Goal: Task Accomplishment & Management: Manage account settings

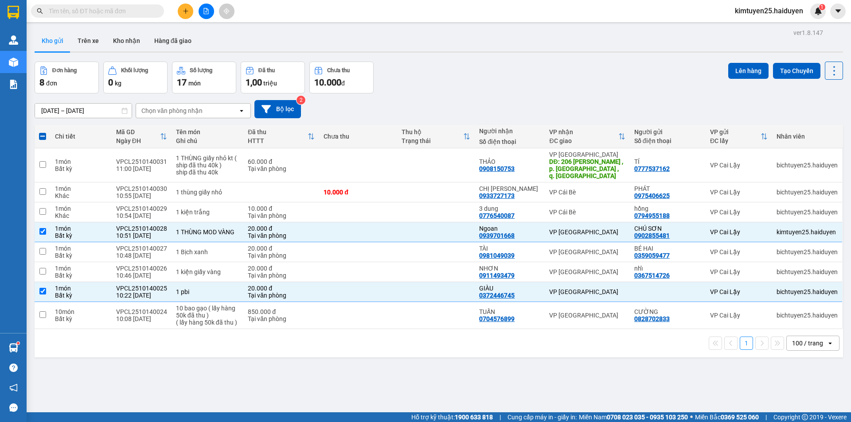
click at [183, 8] on icon "plus" at bounding box center [186, 11] width 6 height 6
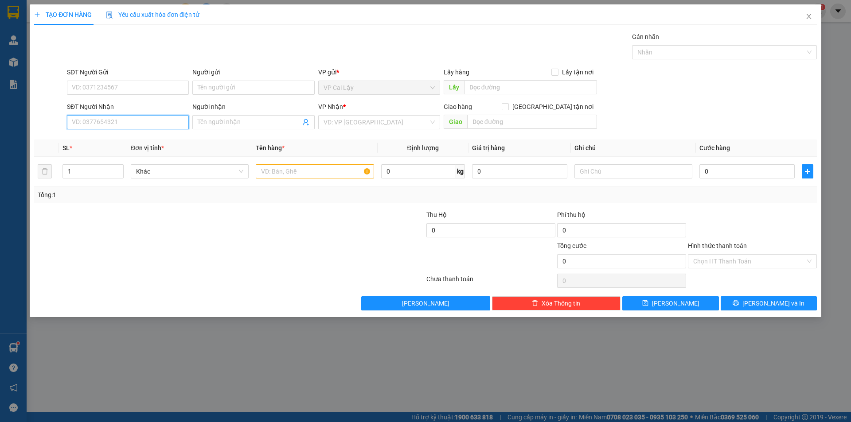
click at [116, 119] on input "SĐT Người Nhận" at bounding box center [128, 122] width 122 height 14
click at [90, 124] on input "09688718757" at bounding box center [128, 122] width 122 height 14
type input "0968718757"
click at [254, 124] on input "Người nhận" at bounding box center [249, 122] width 102 height 10
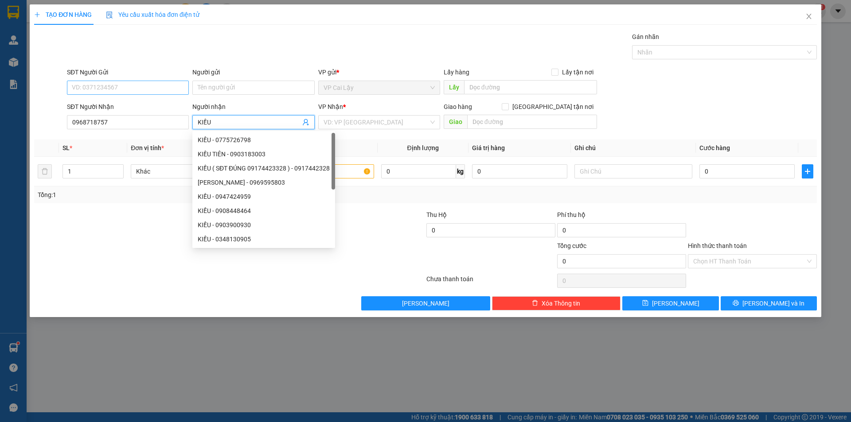
type input "KIỀU"
click at [156, 86] on input "SĐT Người Gửi" at bounding box center [128, 88] width 122 height 14
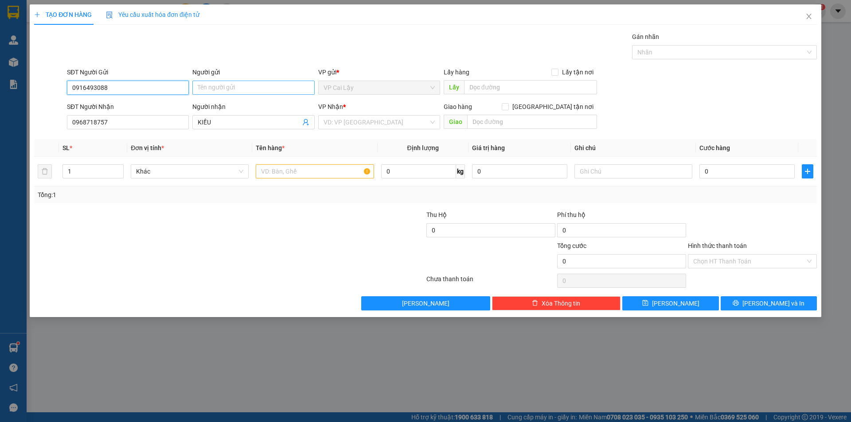
type input "0916493088"
click at [282, 90] on input "Người gửi" at bounding box center [253, 88] width 122 height 14
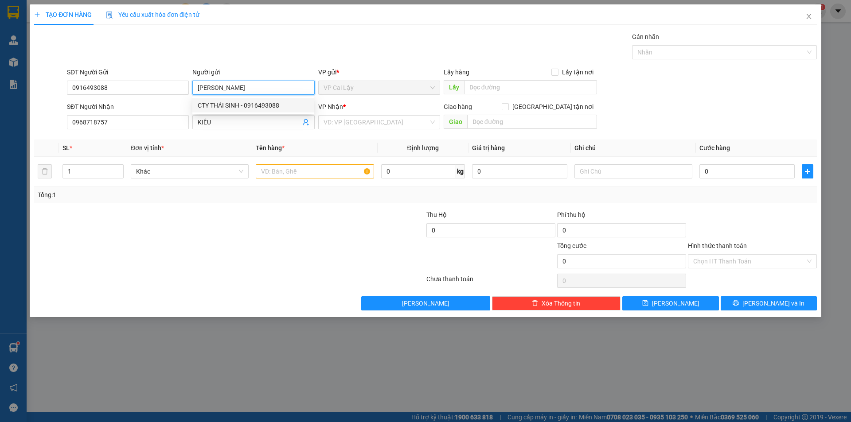
type input "CTY THÁI SINH"
click at [274, 65] on div "Transit Pickup Surcharge Ids Transit Deliver Surcharge Ids Transit Deliver Surc…" at bounding box center [425, 171] width 783 height 279
click at [263, 85] on input "CTY THÁI SINH" at bounding box center [253, 88] width 122 height 14
click at [265, 110] on div "CTY THÁI SINH - 0916493088" at bounding box center [253, 106] width 111 height 10
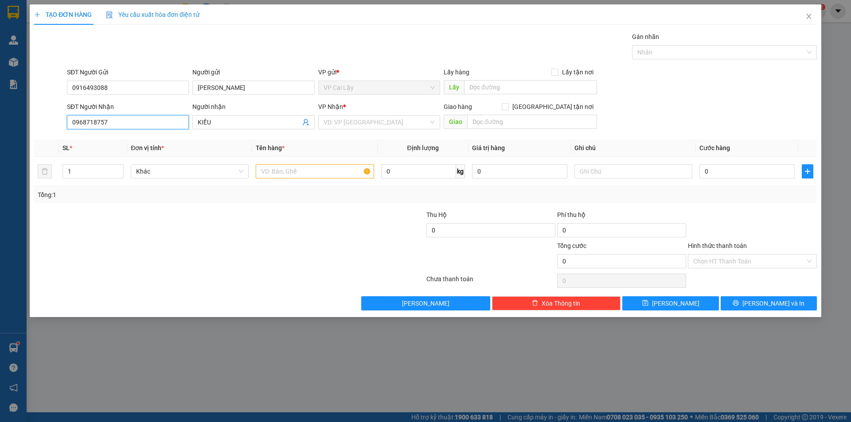
click at [178, 117] on input "0968718757" at bounding box center [128, 122] width 122 height 14
click at [386, 123] on input "search" at bounding box center [375, 122] width 105 height 13
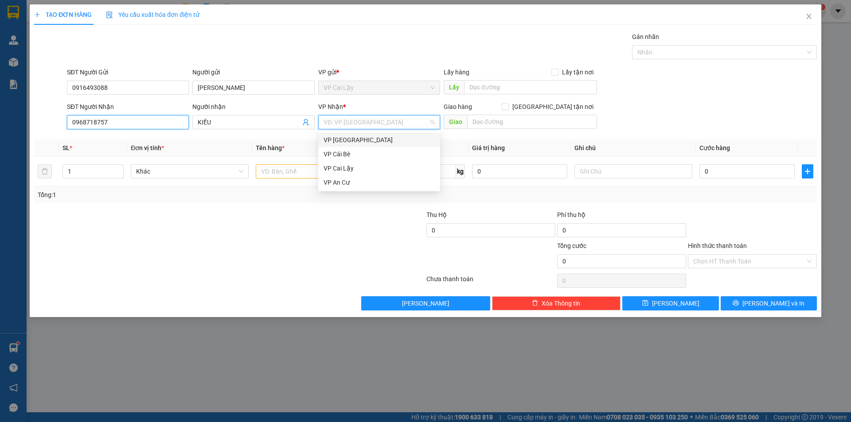
click at [170, 120] on input "0968718757" at bounding box center [128, 122] width 122 height 14
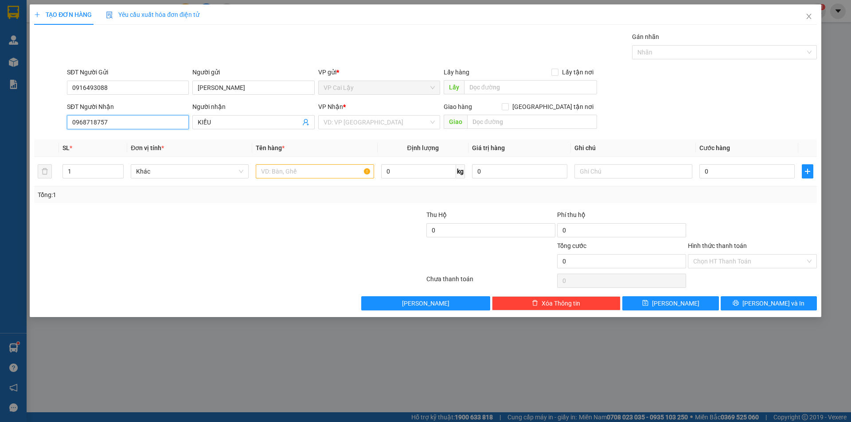
click at [114, 122] on input "0968718757" at bounding box center [128, 122] width 122 height 14
click at [356, 117] on input "search" at bounding box center [375, 122] width 105 height 13
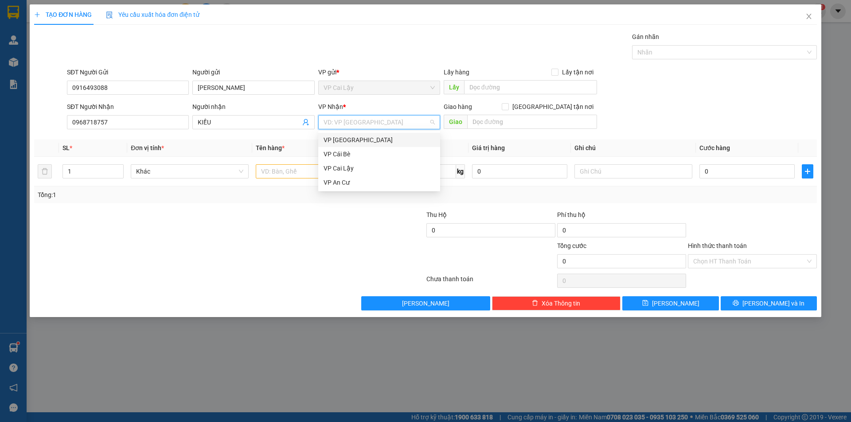
click at [353, 144] on div "VP [GEOGRAPHIC_DATA]" at bounding box center [378, 140] width 111 height 10
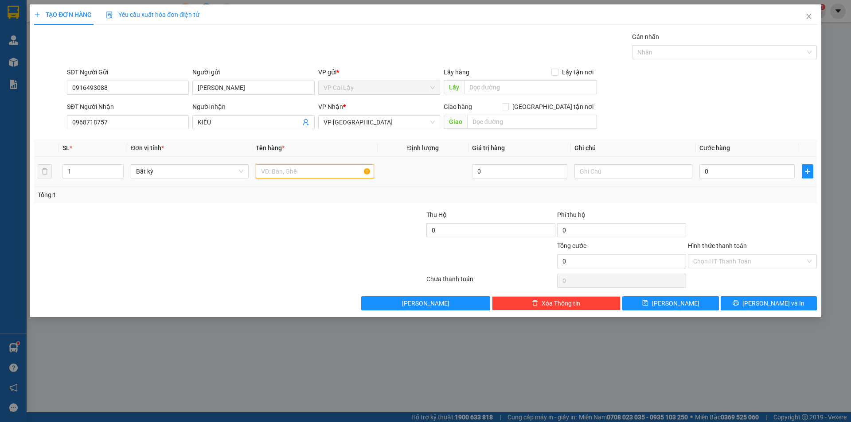
click at [293, 171] on input "text" at bounding box center [315, 171] width 118 height 14
click at [301, 172] on input "text" at bounding box center [315, 171] width 118 height 14
type input "1 THÙNG GIẤY"
click at [753, 169] on input "0" at bounding box center [746, 171] width 95 height 14
type input "2"
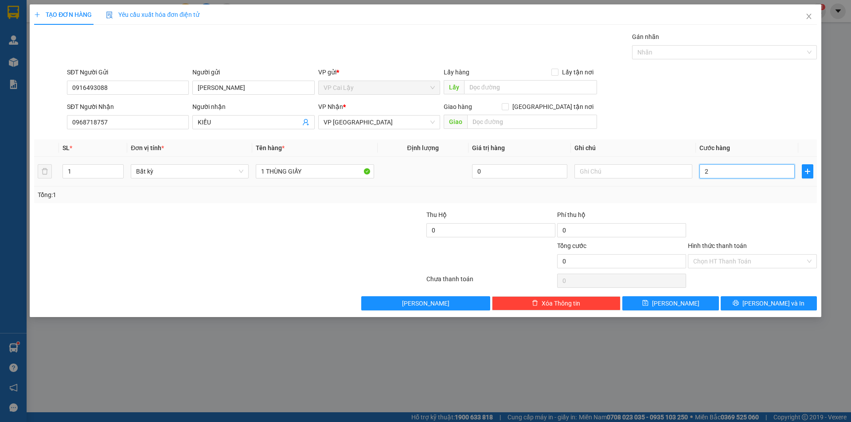
type input "2"
type input "20"
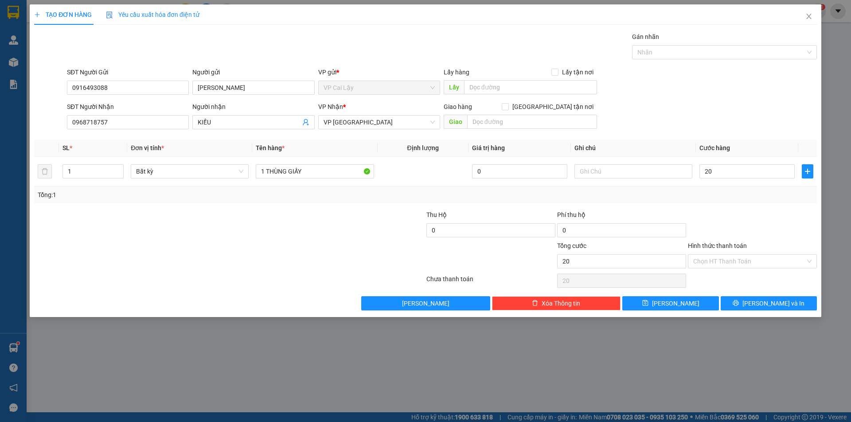
type input "20.000"
click at [738, 222] on div at bounding box center [752, 225] width 131 height 31
click at [741, 256] on input "Hình thức thanh toán" at bounding box center [749, 261] width 112 height 13
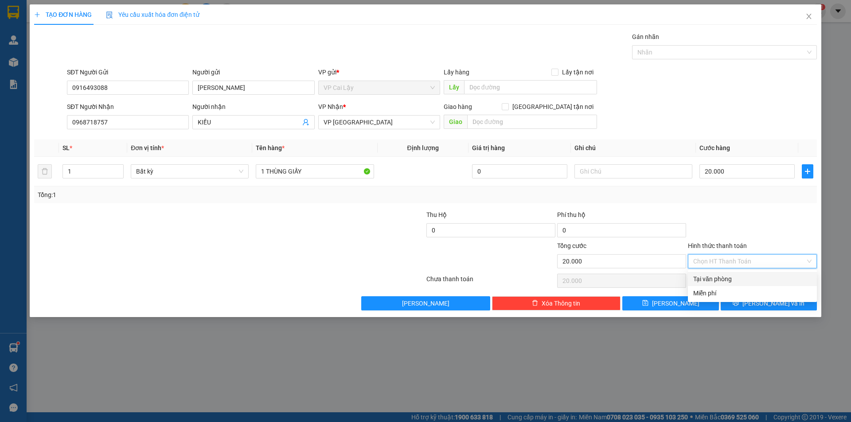
click at [725, 282] on div "Tại văn phòng" at bounding box center [752, 279] width 118 height 10
type input "0"
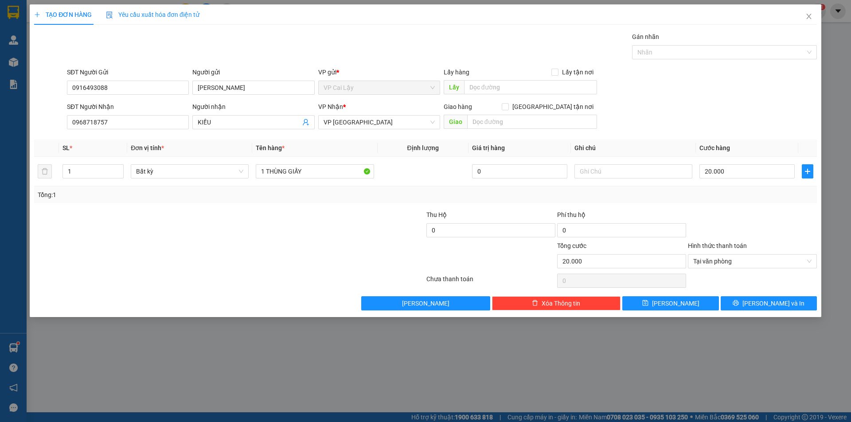
click at [768, 313] on div "TẠO ĐƠN HÀNG Yêu cầu xuất hóa đơn điện tử Transit Pickup Surcharge Ids Transit …" at bounding box center [425, 160] width 791 height 313
click at [768, 305] on span "Lưu và In" at bounding box center [773, 304] width 62 height 10
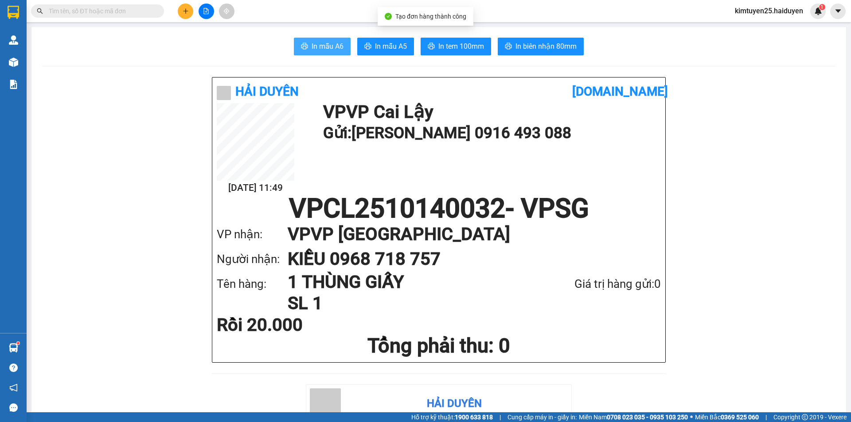
click at [300, 39] on button "In mẫu A6" at bounding box center [322, 47] width 57 height 18
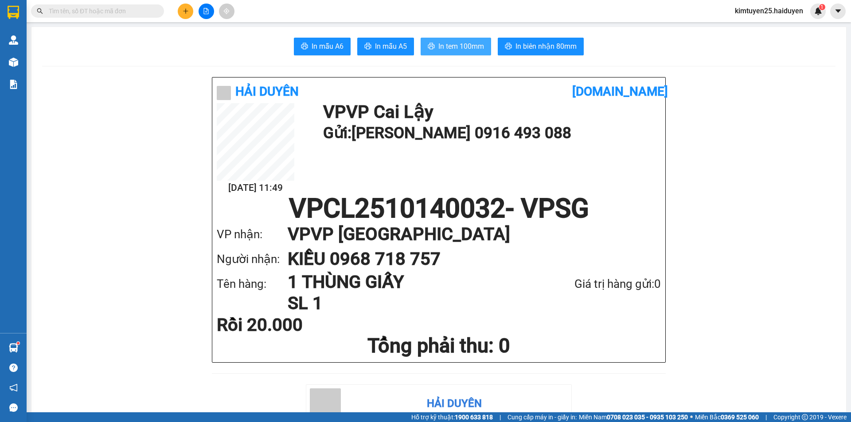
drag, startPoint x: 430, startPoint y: 49, endPoint x: 433, endPoint y: 308, distance: 258.8
click at [430, 49] on icon "printer" at bounding box center [431, 46] width 7 height 6
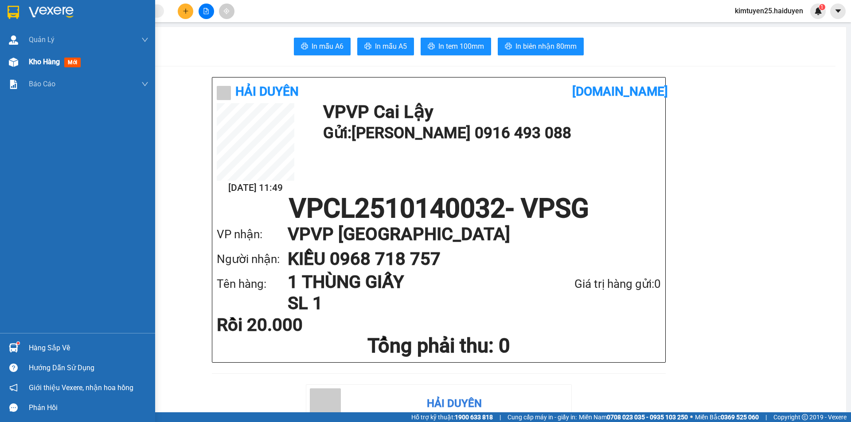
click at [49, 59] on span "Kho hàng" at bounding box center [44, 62] width 31 height 8
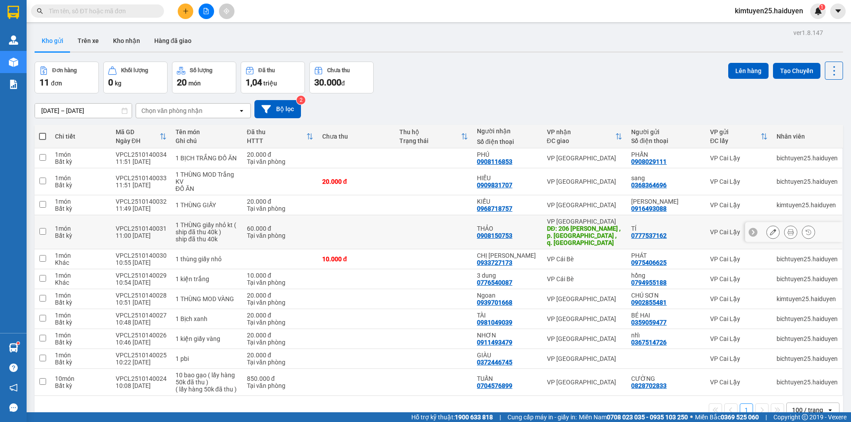
click at [414, 226] on td at bounding box center [434, 232] width 78 height 34
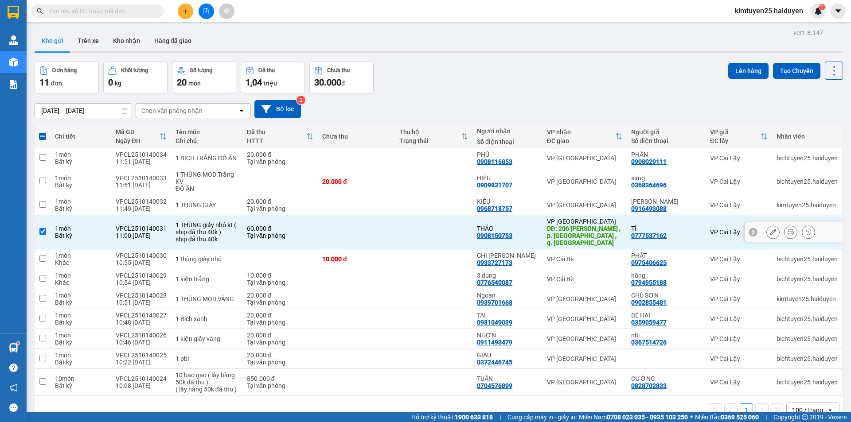
click at [458, 227] on td at bounding box center [434, 232] width 78 height 34
checkbox input "false"
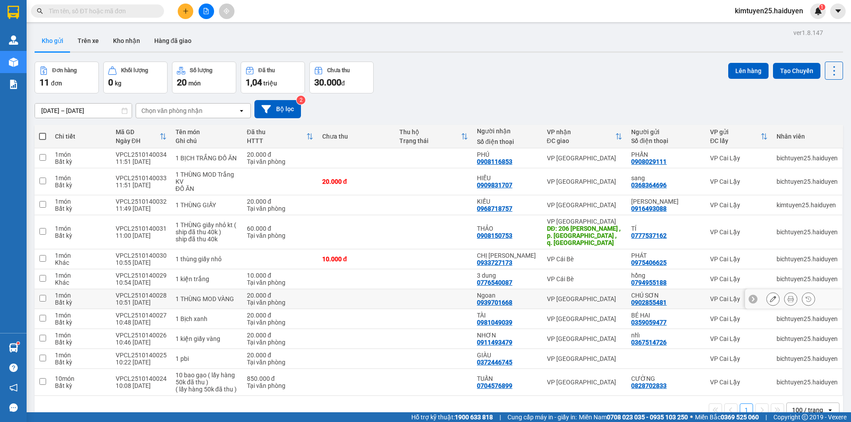
click at [451, 301] on td at bounding box center [434, 299] width 78 height 20
checkbox input "true"
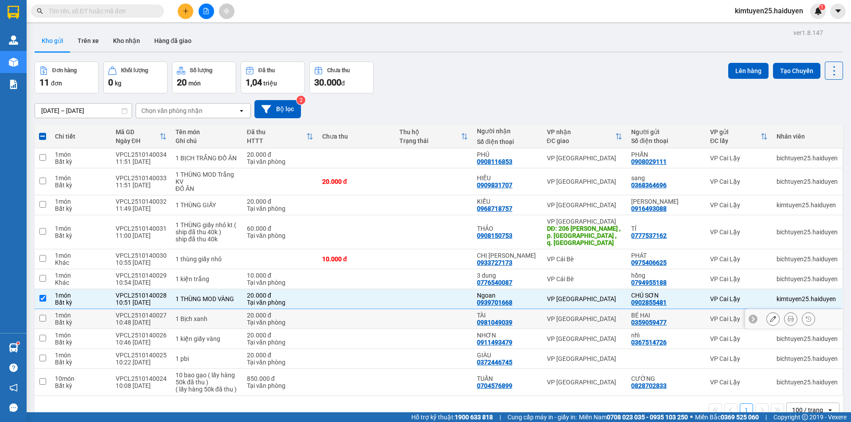
click at [452, 318] on td at bounding box center [434, 319] width 78 height 20
checkbox input "true"
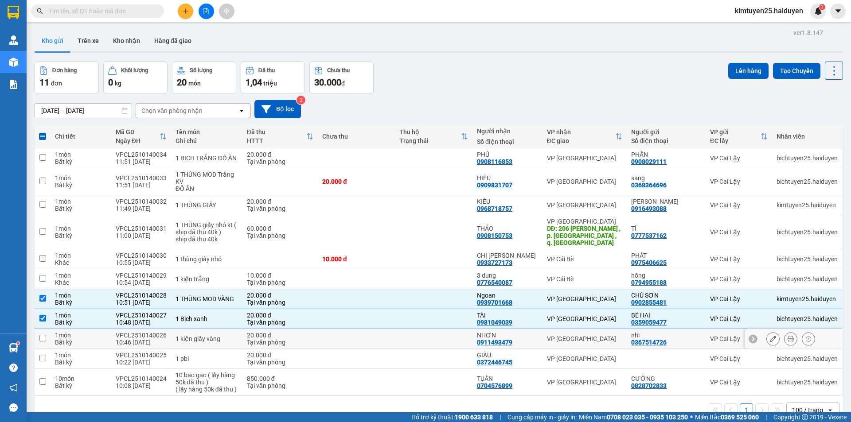
click at [450, 331] on td at bounding box center [434, 339] width 78 height 20
checkbox input "true"
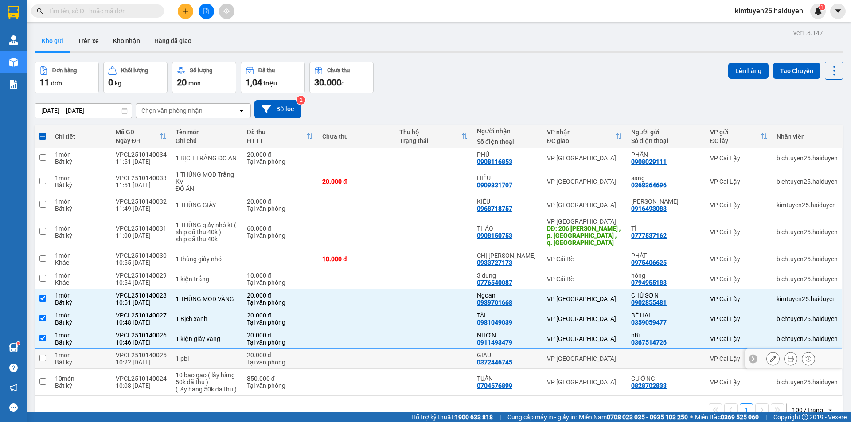
click at [452, 349] on td at bounding box center [434, 359] width 78 height 20
checkbox input "true"
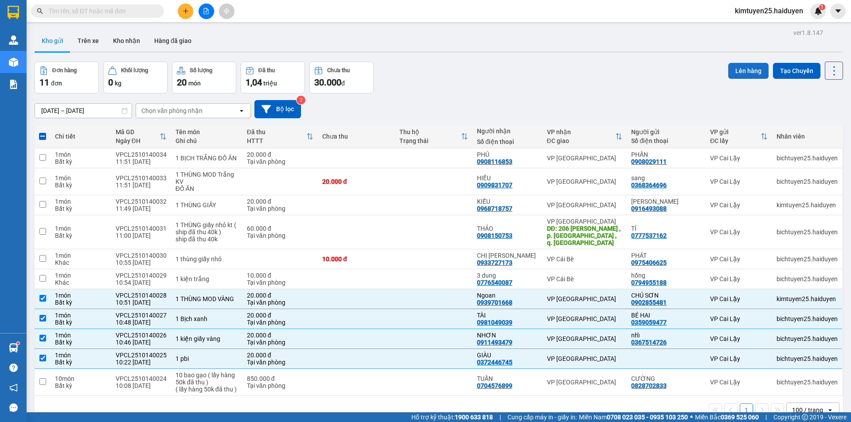
click at [736, 65] on button "Lên hàng" at bounding box center [748, 71] width 40 height 16
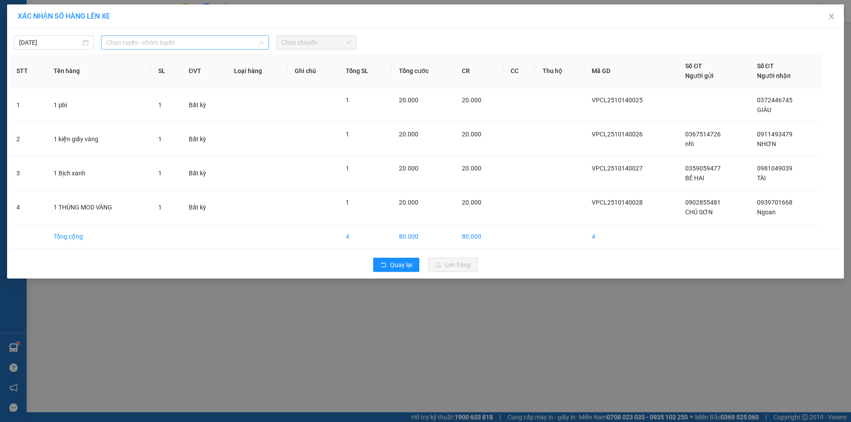
click at [151, 40] on span "Chọn tuyến - nhóm tuyến" at bounding box center [184, 42] width 157 height 13
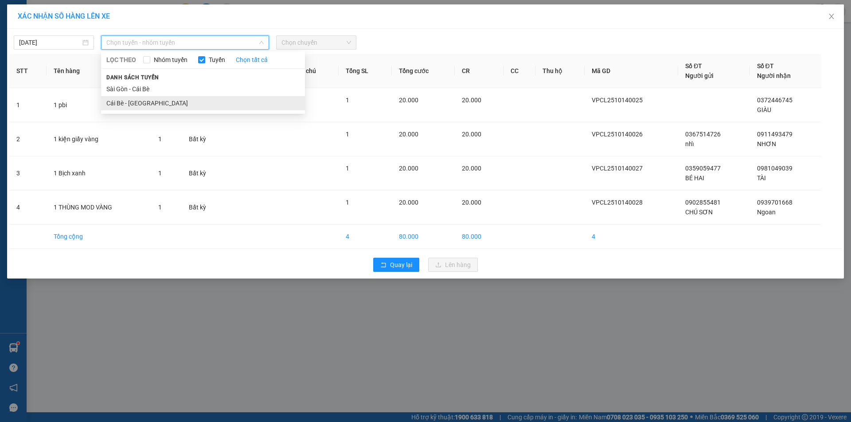
click at [154, 102] on li "Cái Bè - [GEOGRAPHIC_DATA]" at bounding box center [203, 103] width 204 height 14
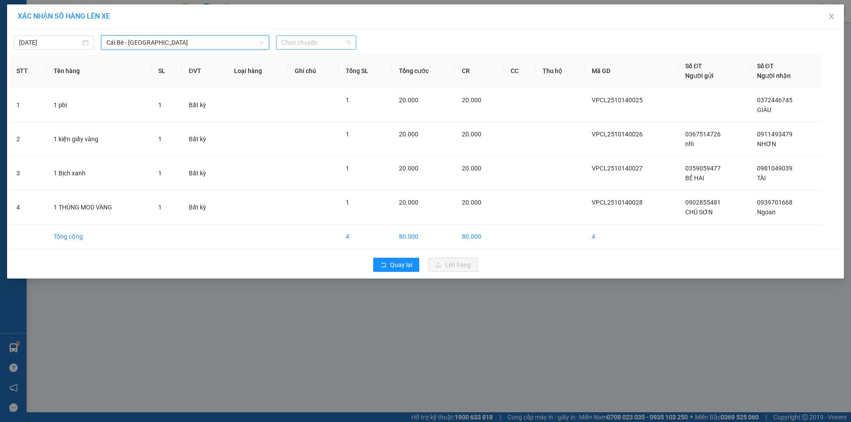
click at [326, 42] on span "Chọn chuyến" at bounding box center [316, 42] width 70 height 13
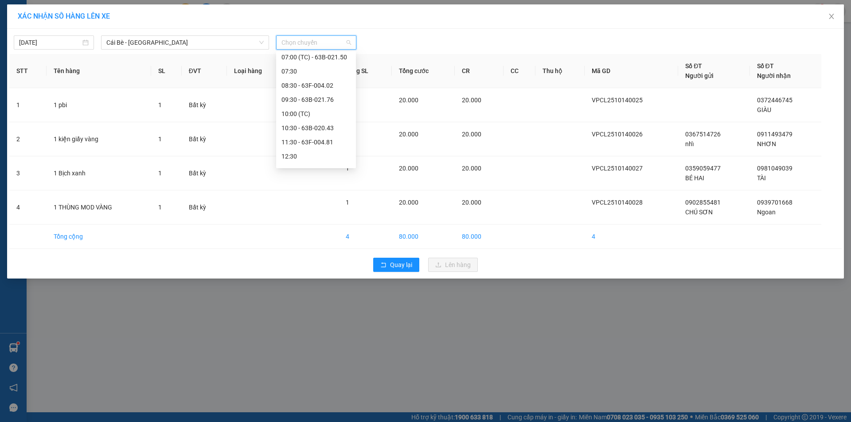
scroll to position [164, 0]
click at [325, 125] on div "10:30 - 63B-020.43" at bounding box center [315, 124] width 69 height 10
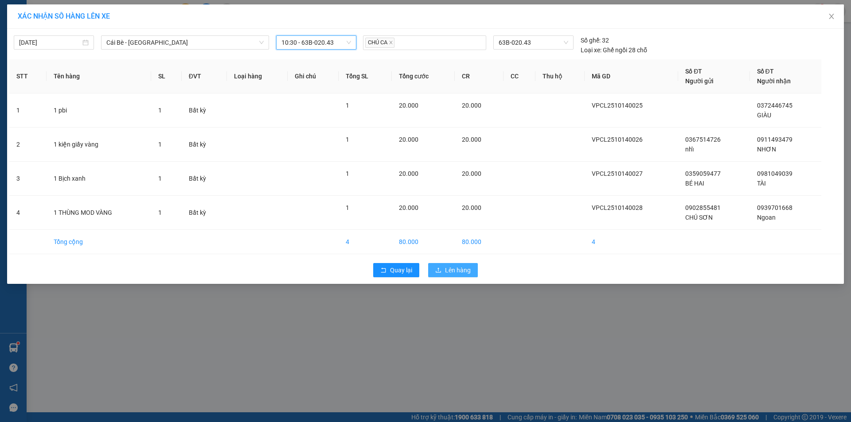
click at [467, 268] on span "Lên hàng" at bounding box center [458, 270] width 26 height 10
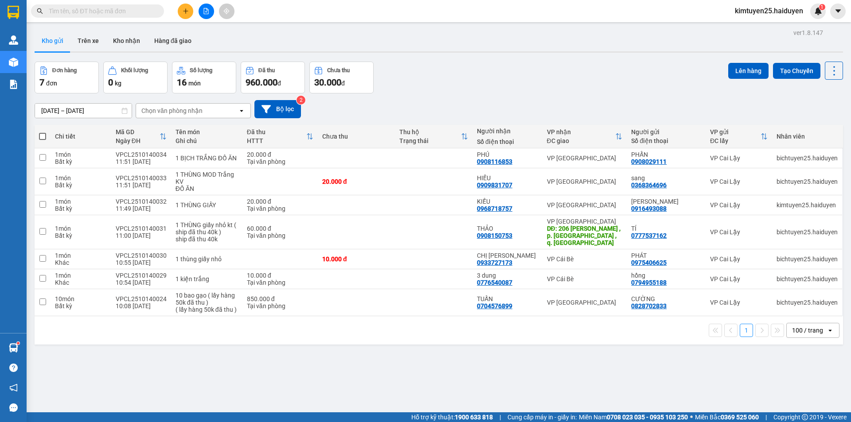
click at [179, 8] on button at bounding box center [186, 12] width 16 height 16
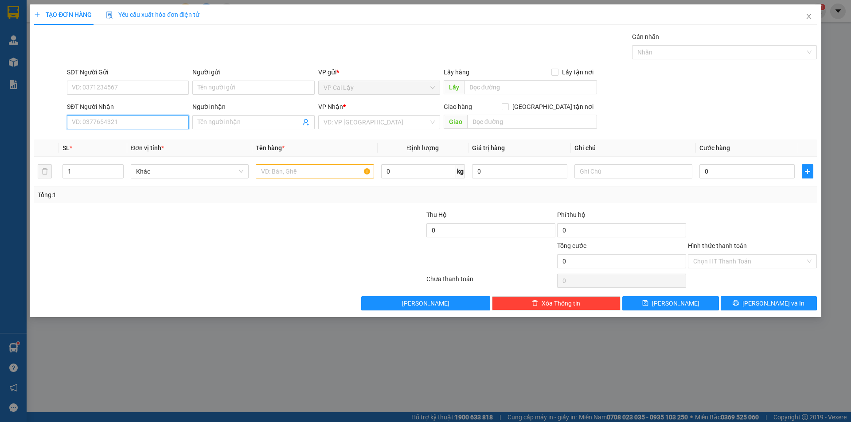
click at [136, 121] on input "SĐT Người Nhận" at bounding box center [128, 122] width 122 height 14
click at [165, 125] on input "0" at bounding box center [128, 122] width 122 height 14
type input "0857581111"
click at [226, 125] on input "Người nhận" at bounding box center [249, 122] width 102 height 10
click at [130, 121] on input "0857581111" at bounding box center [128, 122] width 122 height 14
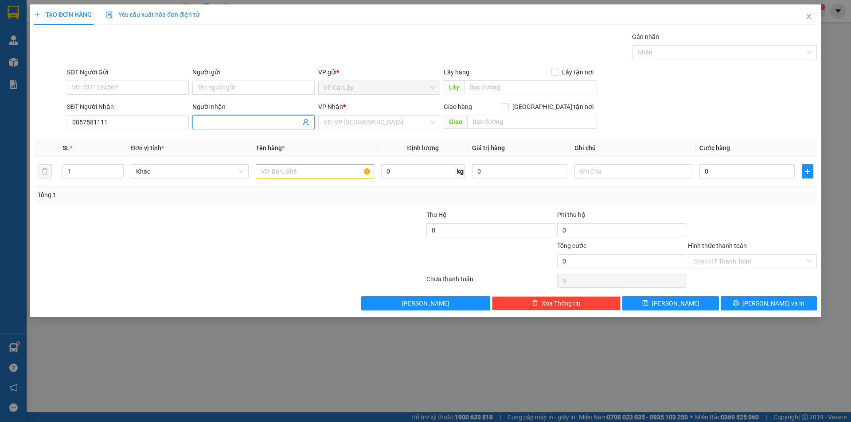
click at [222, 123] on input "Người nhận" at bounding box center [249, 122] width 102 height 10
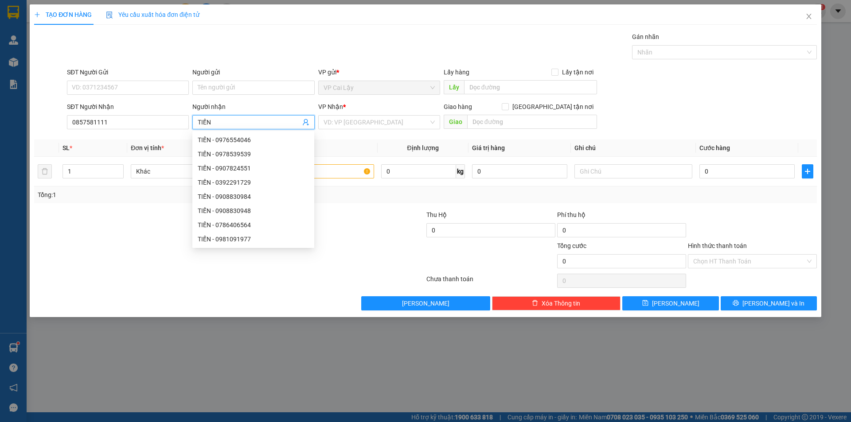
drag, startPoint x: 229, startPoint y: 119, endPoint x: 181, endPoint y: 132, distance: 49.7
click at [181, 132] on div "SĐT Người Nhận 0857581111 Người nhận TIẾN VP Nhận * VD: VP Sài Gòn Giao hàng Gi…" at bounding box center [441, 117] width 753 height 31
type input "TIỀN"
click at [154, 93] on input "SĐT Người Gửi" at bounding box center [128, 88] width 122 height 14
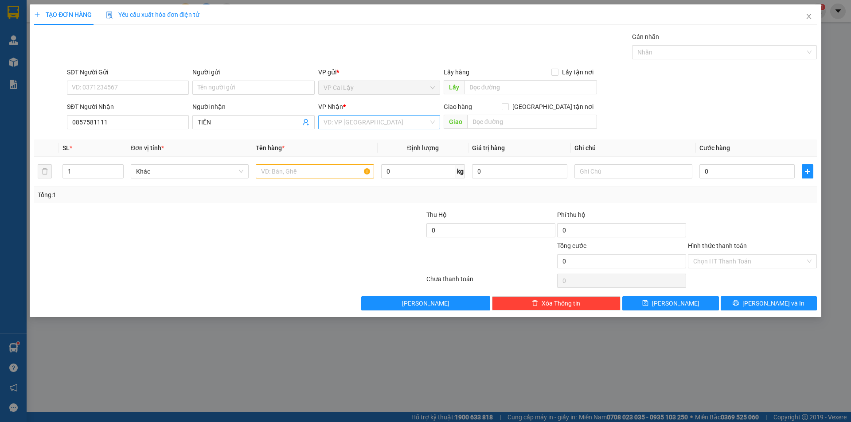
click at [354, 123] on input "search" at bounding box center [375, 122] width 105 height 13
click at [354, 141] on div "VP [GEOGRAPHIC_DATA]" at bounding box center [378, 140] width 111 height 10
click at [638, 170] on input "text" at bounding box center [633, 171] width 118 height 14
type input "12H"
click at [674, 129] on div "SĐT Người Nhận 0857581111 Người nhận TIỀN VP Nhận * VP Sài Gòn Giao hàng Giao t…" at bounding box center [441, 117] width 753 height 31
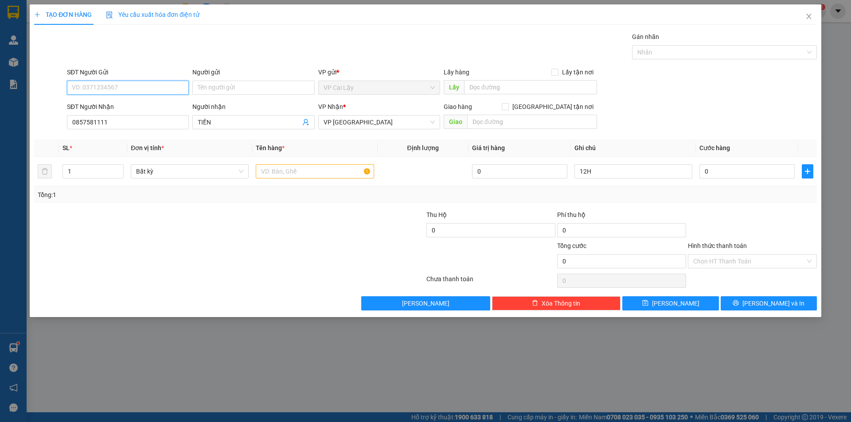
click at [126, 89] on input "SĐT Người Gửi" at bounding box center [128, 88] width 122 height 14
click at [127, 103] on div "0907939039 - ĐỀ" at bounding box center [127, 106] width 111 height 10
type input "0907939039"
type input "ĐỀ"
type input "CHỢ THUỘC NHIÊU"
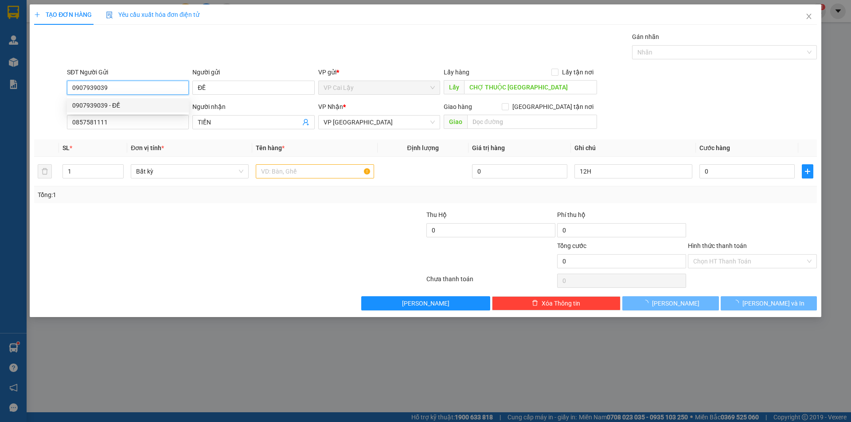
type input "20.000"
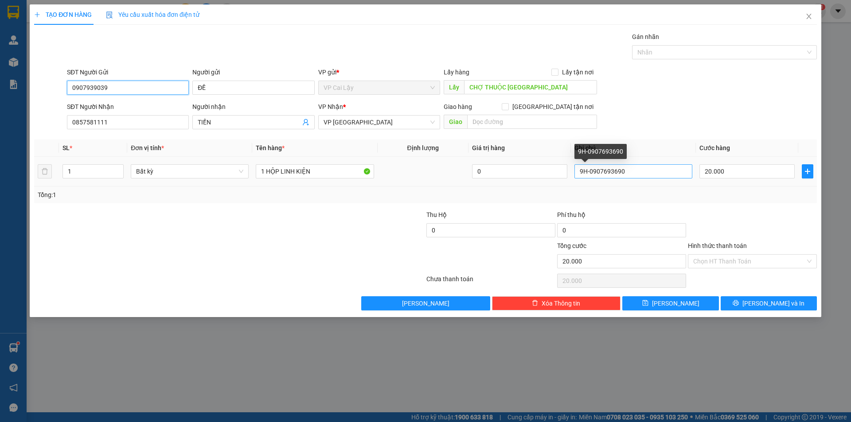
type input "0907939039"
click at [585, 174] on input "9H-0907693690" at bounding box center [633, 171] width 118 height 14
drag, startPoint x: 586, startPoint y: 172, endPoint x: 579, endPoint y: 175, distance: 7.2
click at [579, 175] on input "9H-0907693690" at bounding box center [633, 171] width 118 height 14
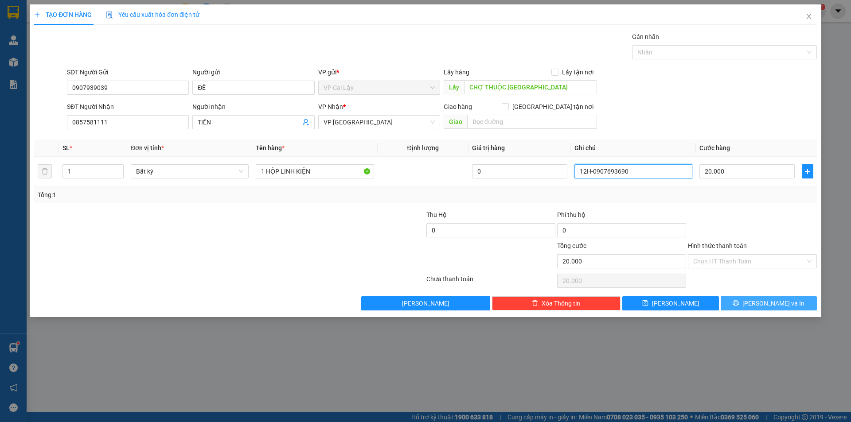
type input "12H-0907693690"
click at [783, 308] on button "Lưu và In" at bounding box center [769, 303] width 96 height 14
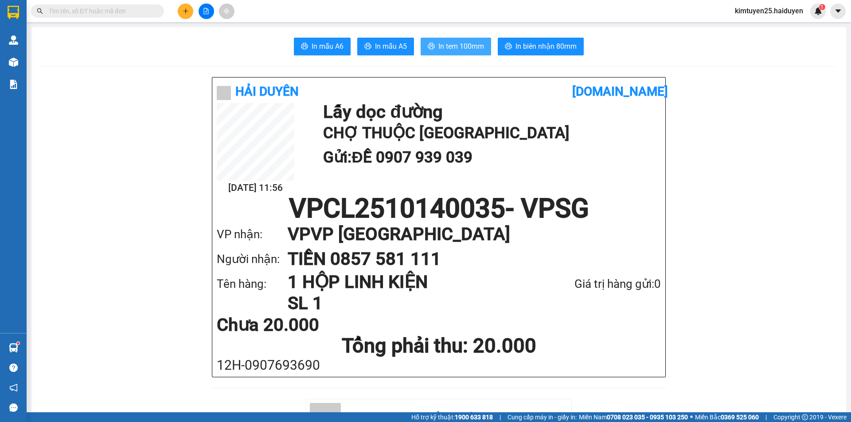
drag, startPoint x: 783, startPoint y: 308, endPoint x: 490, endPoint y: 111, distance: 353.7
click at [448, 48] on span "In tem 100mm" at bounding box center [461, 46] width 46 height 11
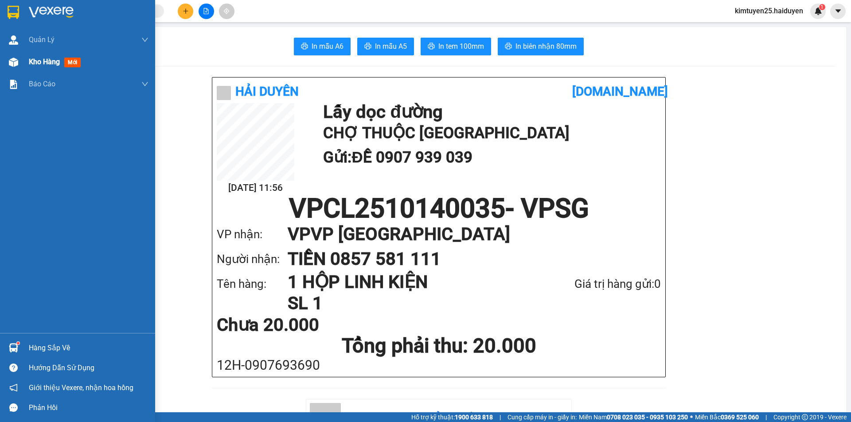
click at [25, 62] on div "Kho hàng mới" at bounding box center [77, 62] width 155 height 22
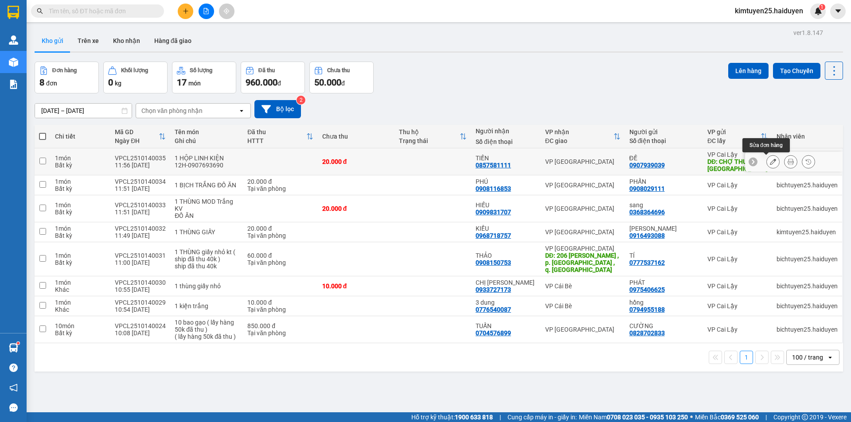
click at [770, 160] on icon at bounding box center [773, 162] width 6 height 6
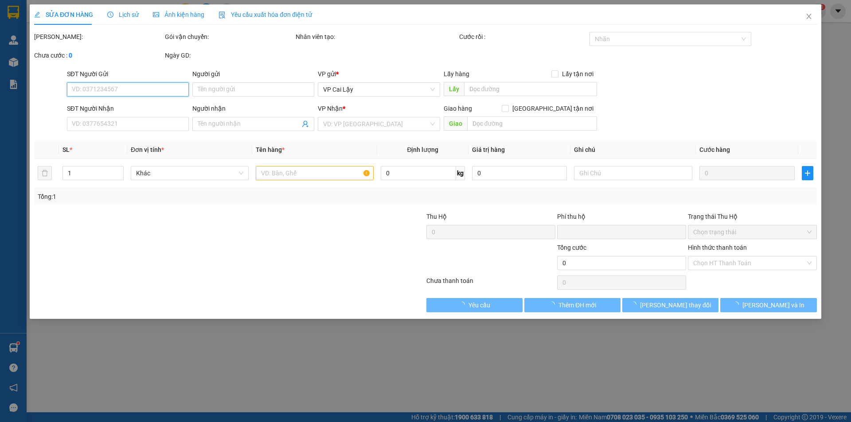
type input "0907939039"
type input "ĐỀ"
type input "CHỢ THUỘC NHIÊU"
type input "0857581111"
type input "TIỀN"
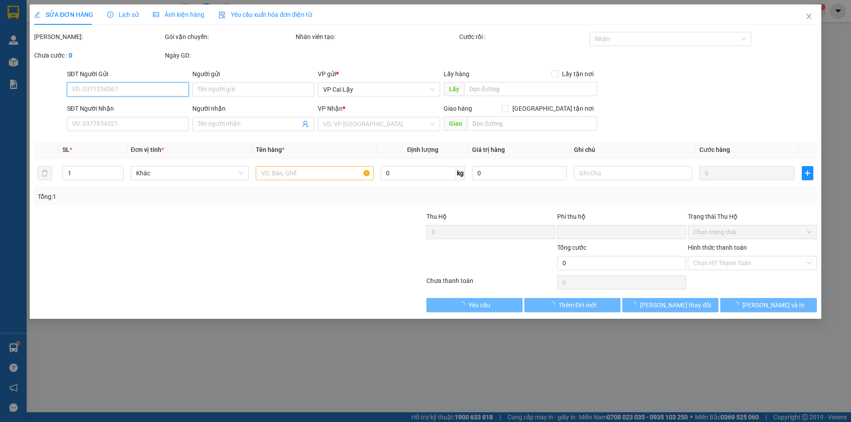
type input "0"
type input "20.000"
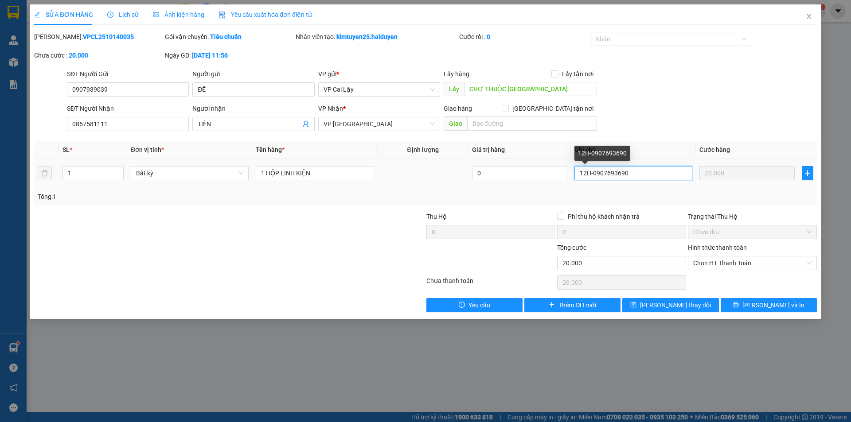
click at [585, 172] on input "12H-0907693690" at bounding box center [633, 173] width 118 height 14
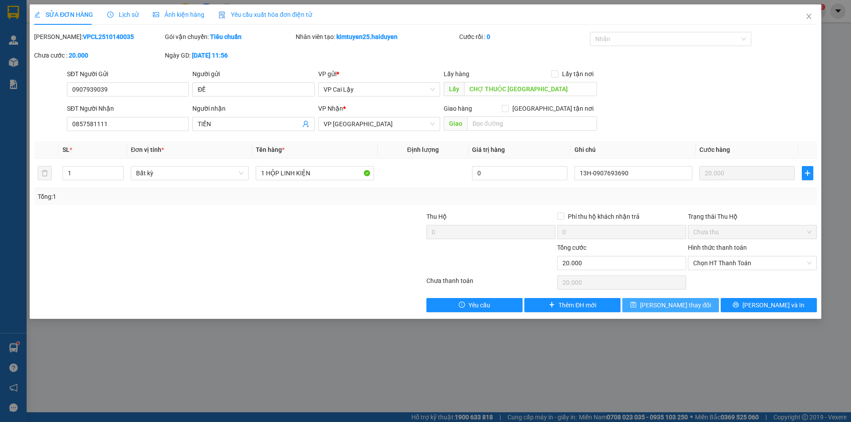
click at [675, 309] on span "Lưu thay đổi" at bounding box center [675, 305] width 71 height 10
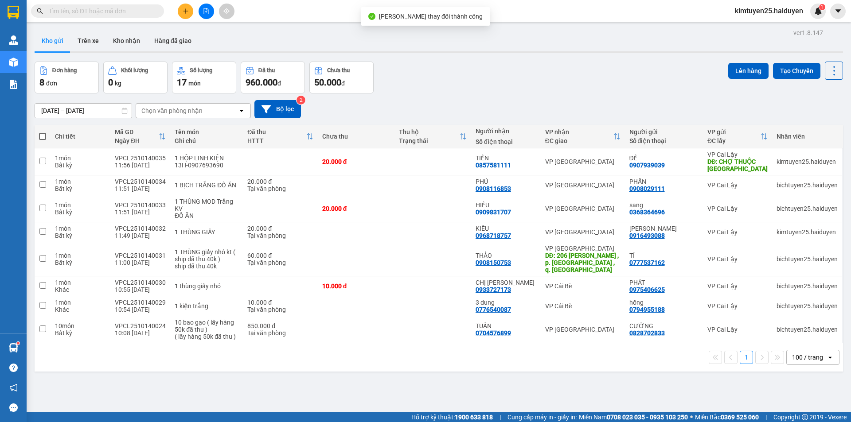
click at [636, 80] on div "Đơn hàng 8 đơn Khối lượng 0 kg Số lượng 17 món Đã thu 960.000 đ Chưa thu 50.000…" at bounding box center [439, 78] width 808 height 32
click at [450, 62] on div "Đơn hàng 8 đơn Khối lượng 0 kg Số lượng 17 món Đã thu 960.000 đ Chưa thu 50.000…" at bounding box center [439, 78] width 808 height 32
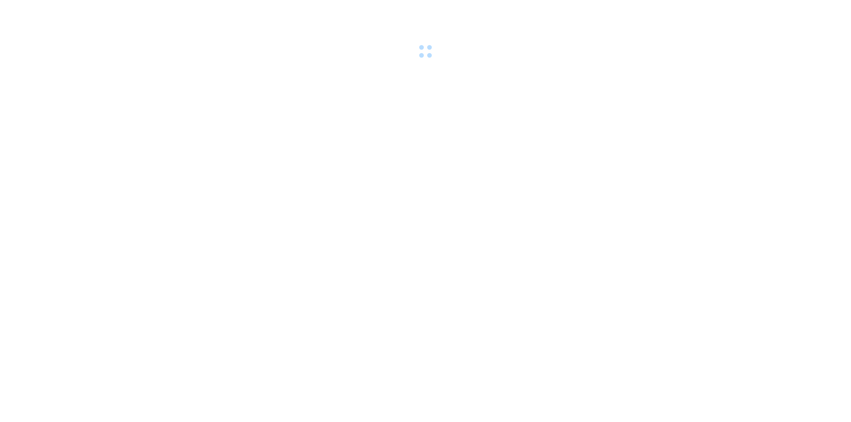
click at [151, 35] on div at bounding box center [425, 30] width 851 height 61
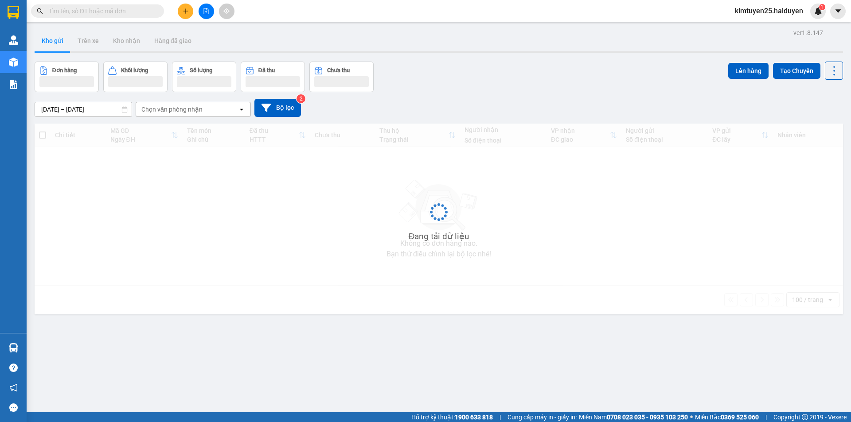
drag, startPoint x: 178, startPoint y: 22, endPoint x: 98, endPoint y: 15, distance: 80.1
click at [98, 15] on input "text" at bounding box center [101, 11] width 105 height 10
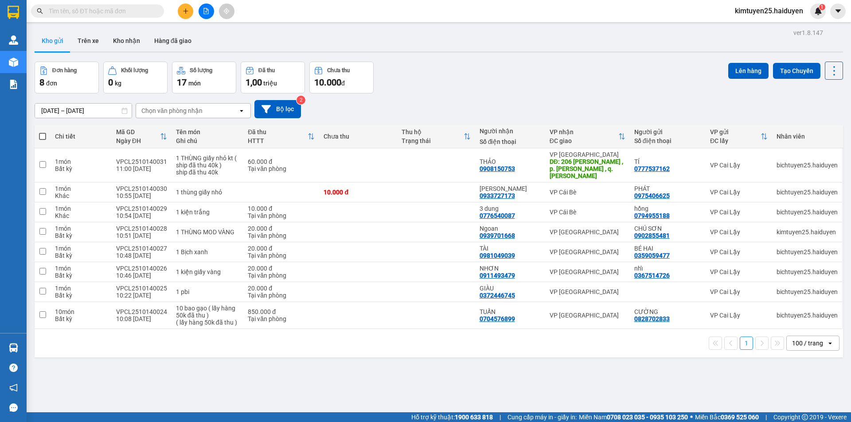
click at [102, 12] on input "text" at bounding box center [101, 11] width 105 height 10
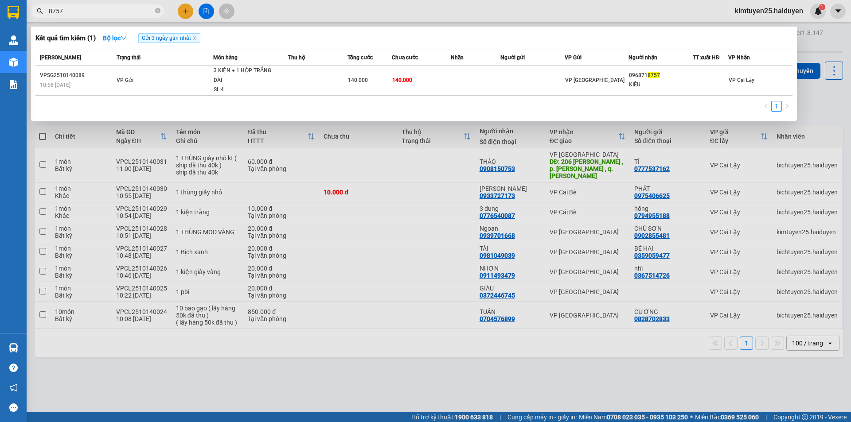
type input "8757"
click at [196, 36] on span "Gửi 3 ngày gần nhất" at bounding box center [169, 38] width 62 height 10
click at [197, 37] on icon "close" at bounding box center [194, 38] width 4 height 4
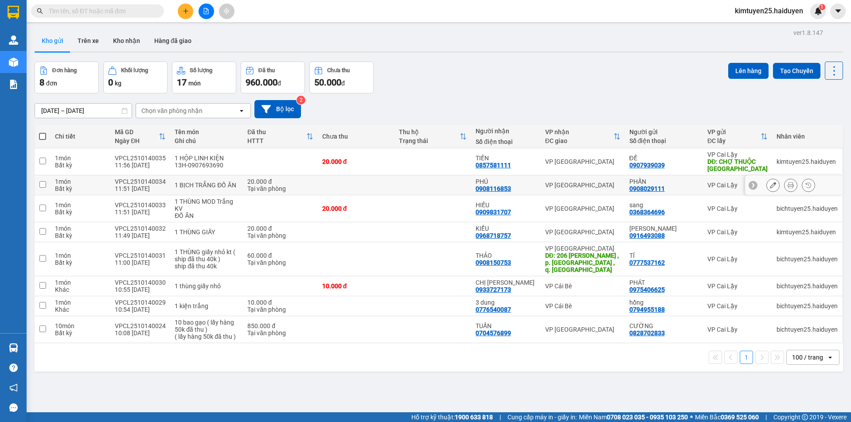
click at [684, 190] on div "PHẤN 0908029111" at bounding box center [663, 185] width 69 height 14
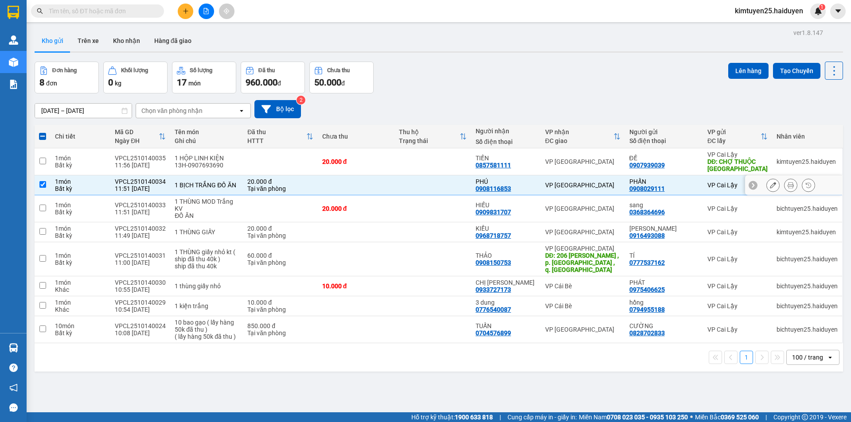
click at [691, 186] on div "PHẤN 0908029111" at bounding box center [663, 185] width 69 height 14
checkbox input "false"
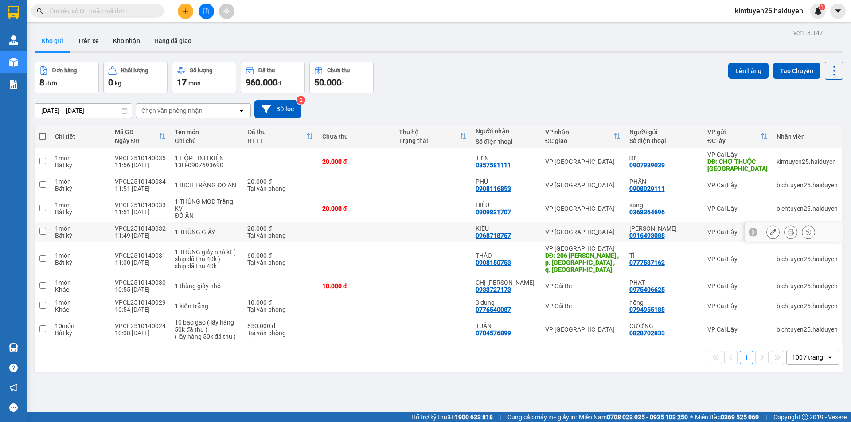
click at [431, 230] on td at bounding box center [432, 232] width 77 height 20
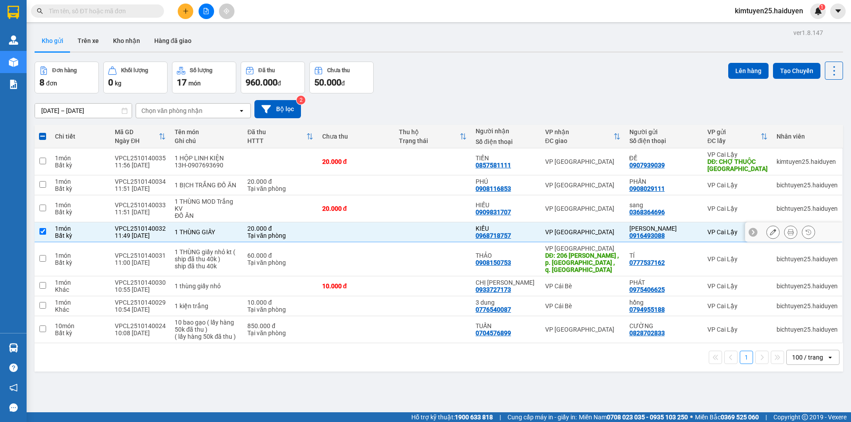
click at [428, 237] on td at bounding box center [432, 232] width 77 height 20
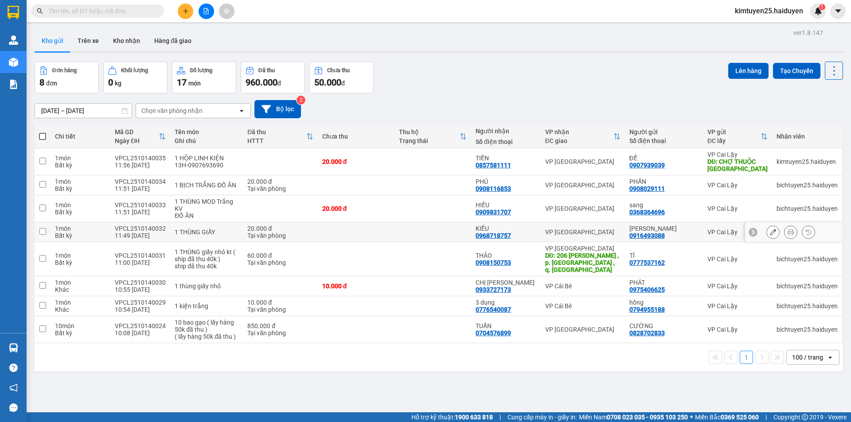
click at [428, 237] on td at bounding box center [432, 232] width 77 height 20
checkbox input "true"
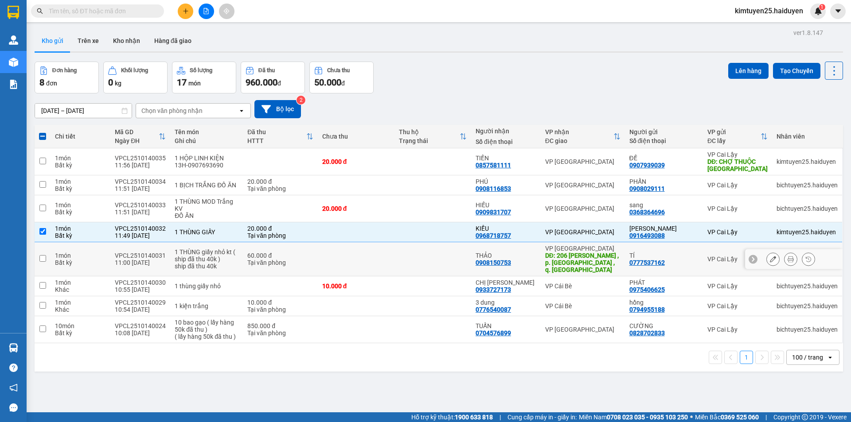
click at [439, 261] on td at bounding box center [432, 259] width 77 height 34
checkbox input "true"
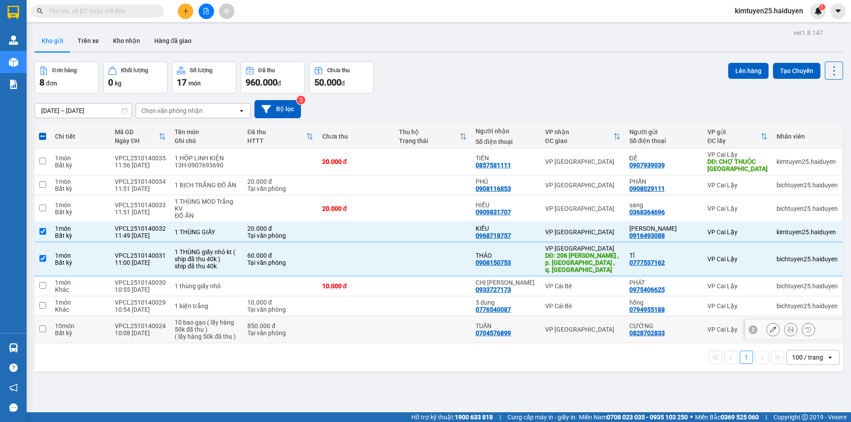
click at [417, 331] on td at bounding box center [432, 329] width 77 height 27
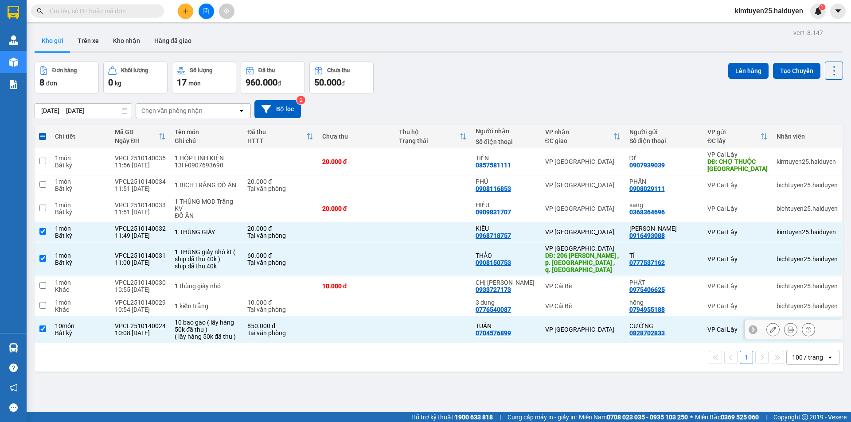
click at [433, 322] on td at bounding box center [432, 329] width 77 height 27
checkbox input "false"
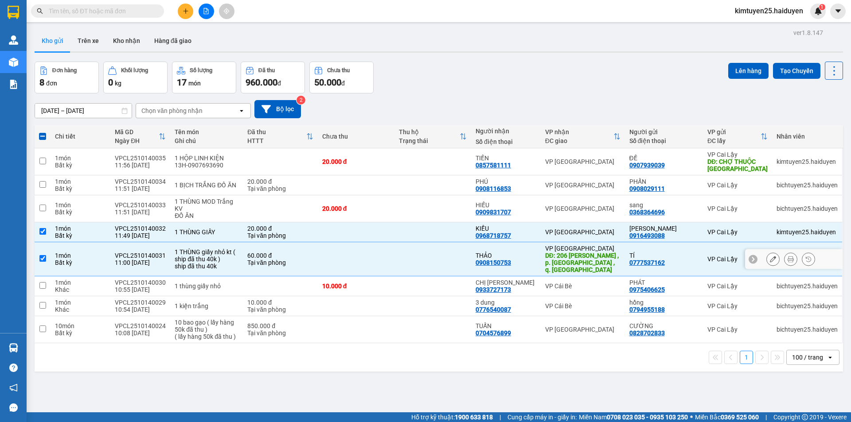
click at [468, 255] on td at bounding box center [432, 259] width 77 height 34
checkbox input "false"
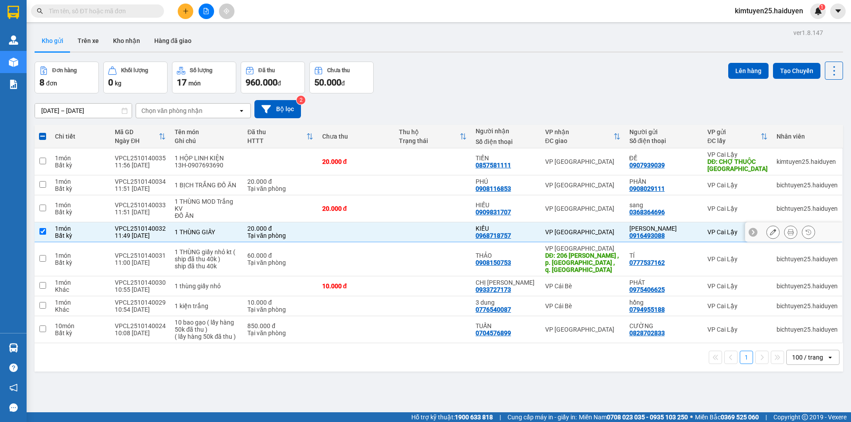
click at [465, 231] on td at bounding box center [432, 232] width 77 height 20
checkbox input "false"
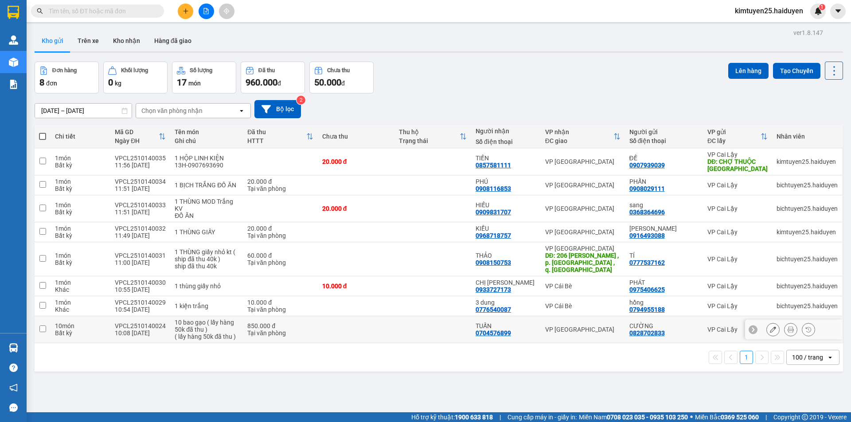
click at [460, 318] on td at bounding box center [432, 329] width 77 height 27
checkbox input "true"
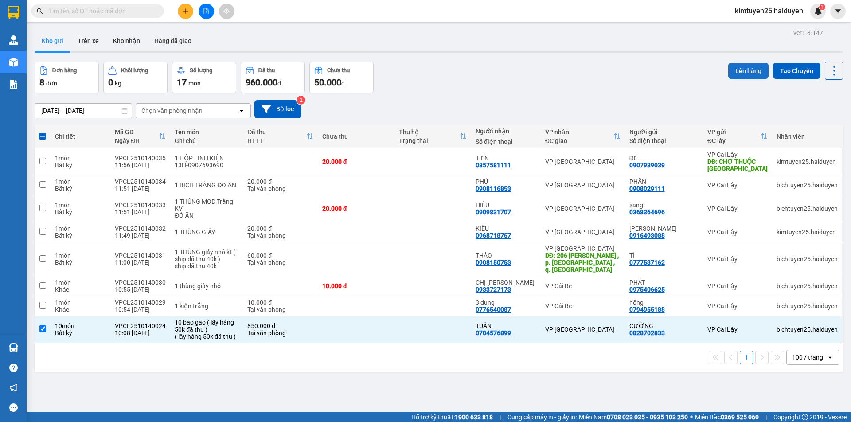
click at [736, 66] on button "Lên hàng" at bounding box center [748, 71] width 40 height 16
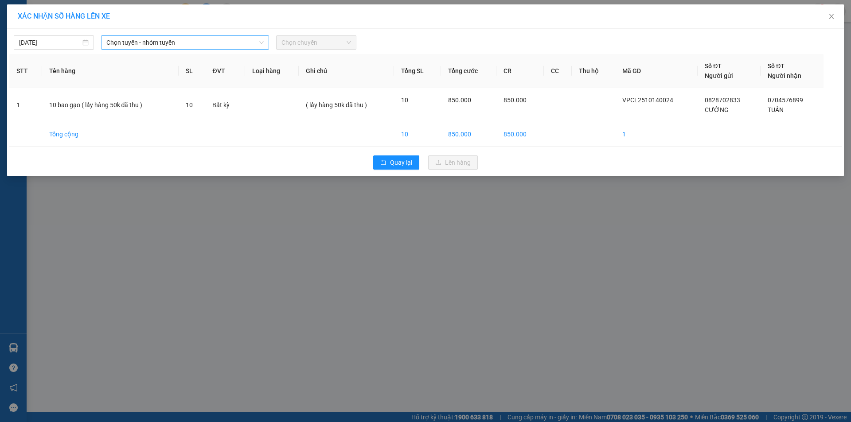
click at [144, 40] on span "Chọn tuyến - nhóm tuyến" at bounding box center [184, 42] width 157 height 13
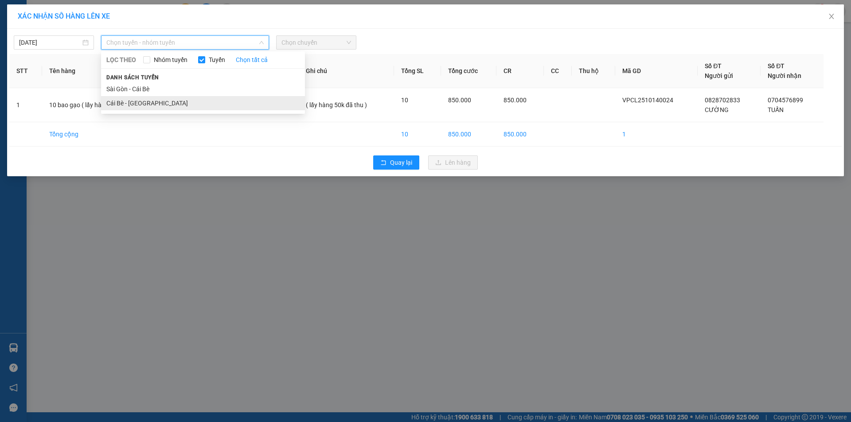
click at [149, 101] on li "Cái Bè - [GEOGRAPHIC_DATA]" at bounding box center [203, 103] width 204 height 14
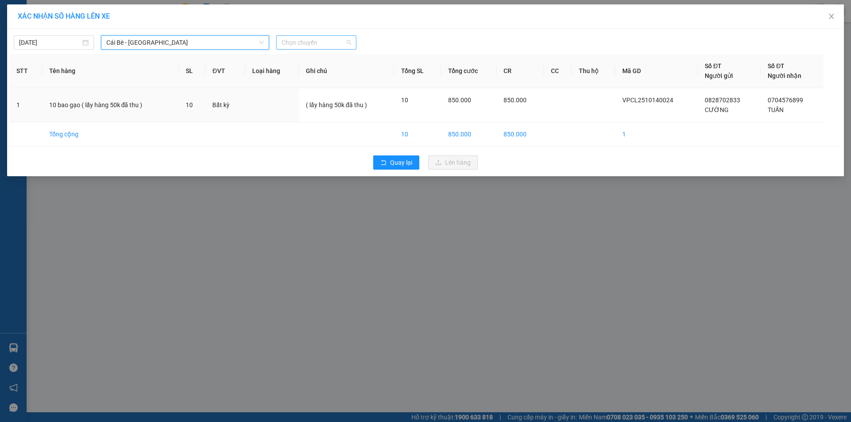
click at [316, 36] on span "Chọn chuyến" at bounding box center [316, 42] width 70 height 13
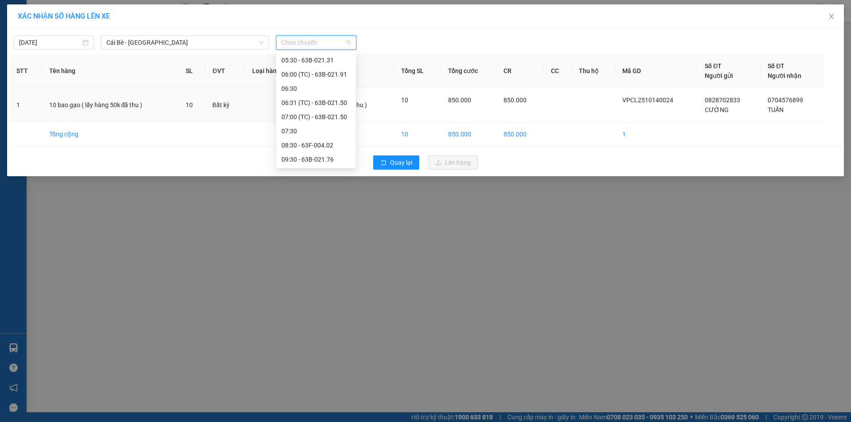
scroll to position [199, 0]
click at [328, 74] on div "10:00 (TC)" at bounding box center [315, 75] width 69 height 10
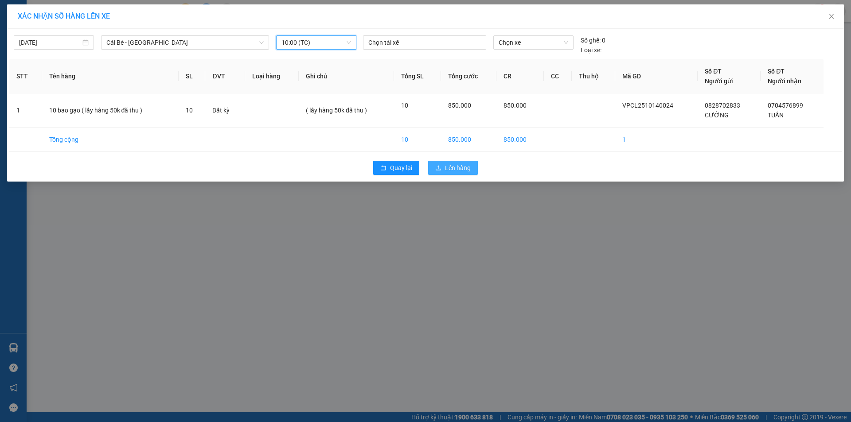
click at [456, 166] on span "Lên hàng" at bounding box center [458, 168] width 26 height 10
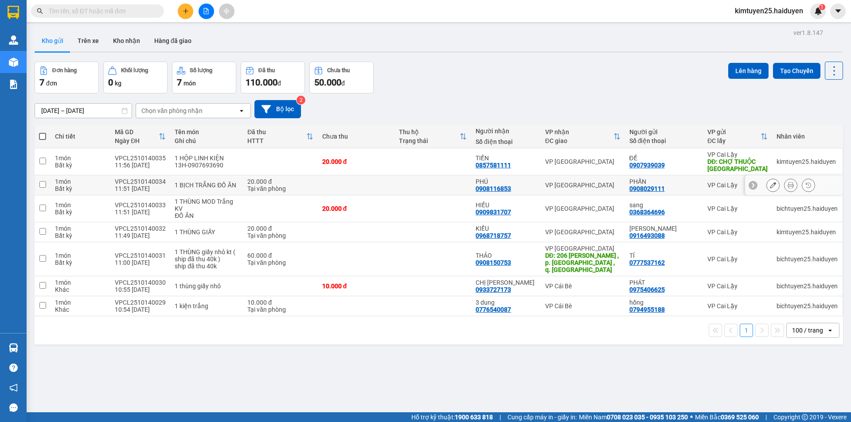
click at [448, 183] on td at bounding box center [432, 185] width 77 height 20
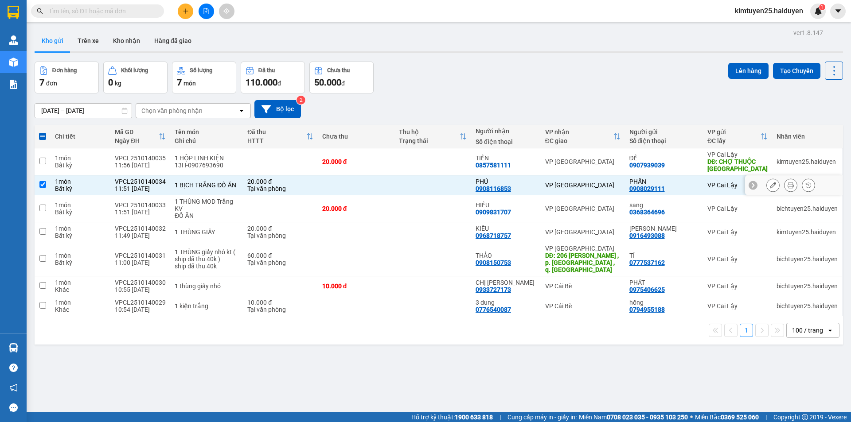
click at [454, 191] on td at bounding box center [432, 185] width 77 height 20
checkbox input "false"
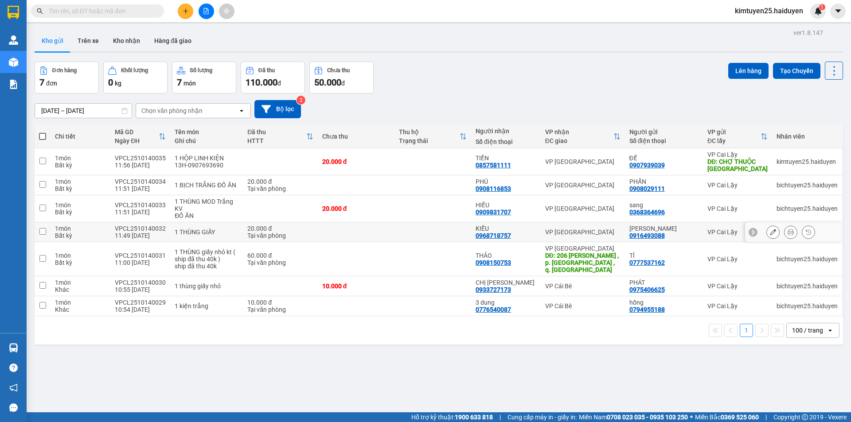
click at [445, 226] on td at bounding box center [432, 232] width 77 height 20
checkbox input "true"
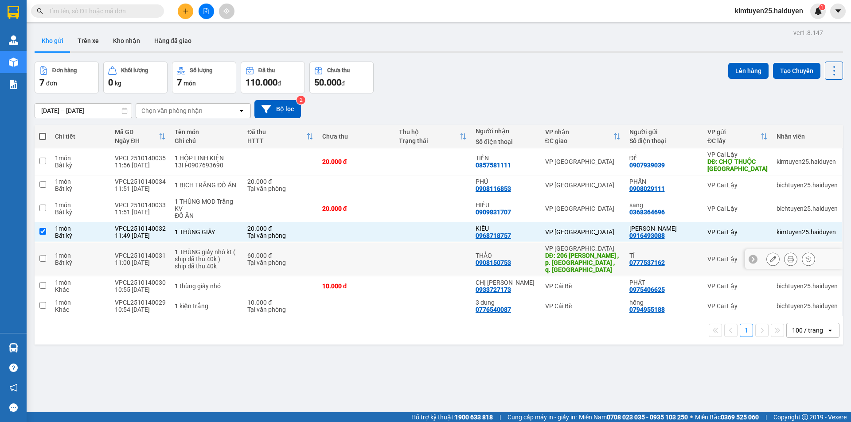
click at [439, 261] on td at bounding box center [432, 259] width 77 height 34
checkbox input "true"
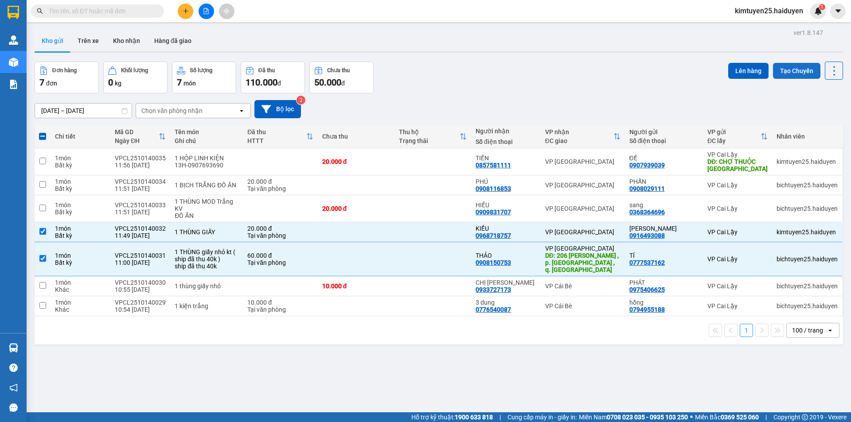
click at [795, 72] on button "Tạo Chuyến" at bounding box center [796, 71] width 47 height 16
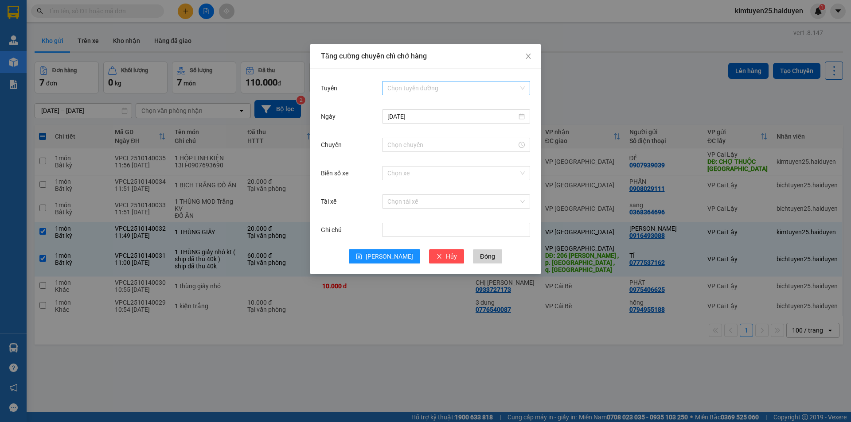
click at [440, 88] on input "Tuyến" at bounding box center [452, 88] width 131 height 13
click at [440, 124] on div "Cái Bè - [GEOGRAPHIC_DATA]" at bounding box center [455, 120] width 137 height 10
click at [422, 142] on input "Chuyến" at bounding box center [451, 145] width 129 height 10
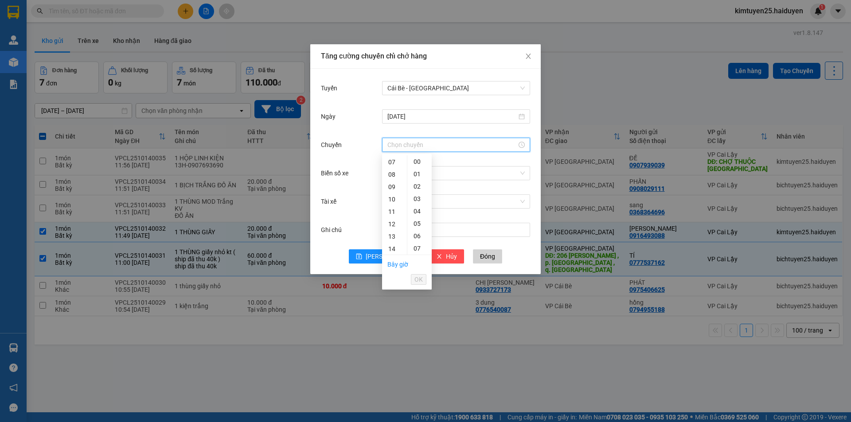
scroll to position [125, 0]
click at [394, 176] on div "11" at bounding box center [394, 173] width 25 height 12
click at [418, 213] on div "31" at bounding box center [419, 211] width 24 height 12
type input "11:31"
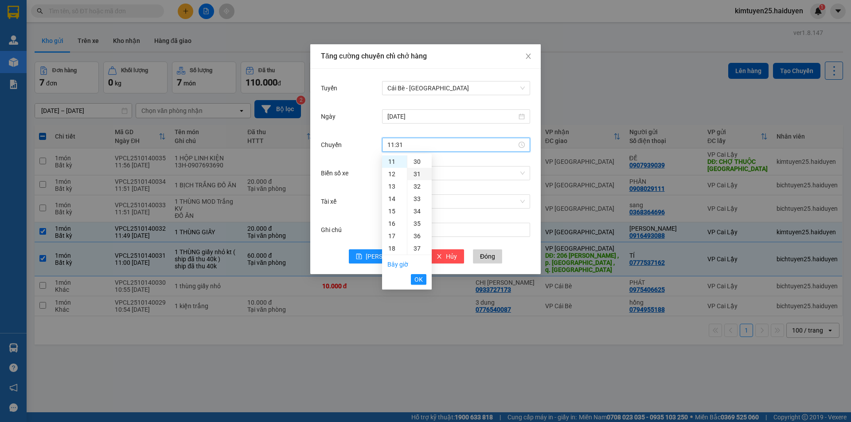
scroll to position [385, 0]
click at [423, 277] on button "OK" at bounding box center [419, 279] width 16 height 11
click at [441, 177] on input "Biển số xe" at bounding box center [452, 173] width 131 height 13
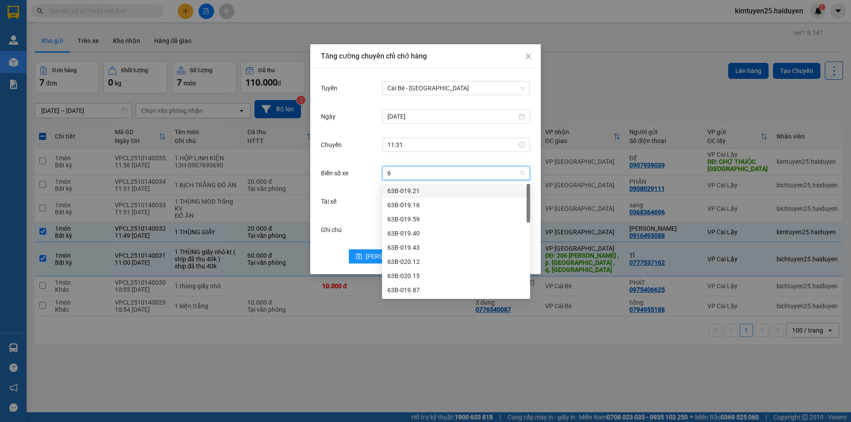
type input "69"
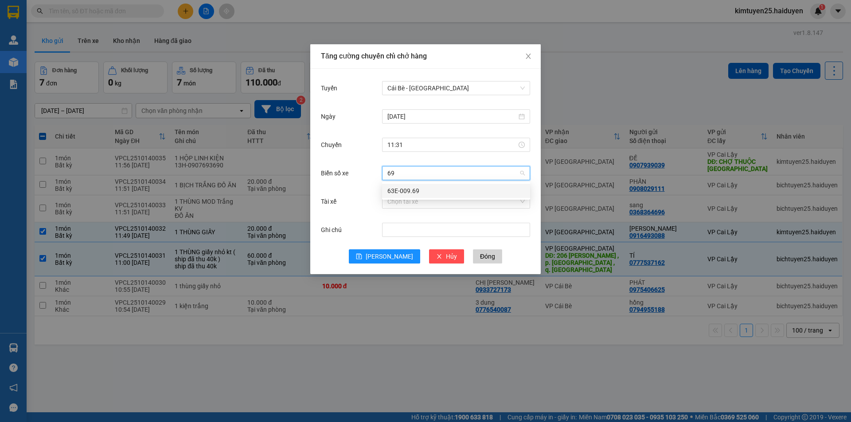
click at [436, 190] on div "63E-009.69" at bounding box center [455, 191] width 137 height 10
click at [422, 203] on input "Tài xế" at bounding box center [452, 201] width 131 height 13
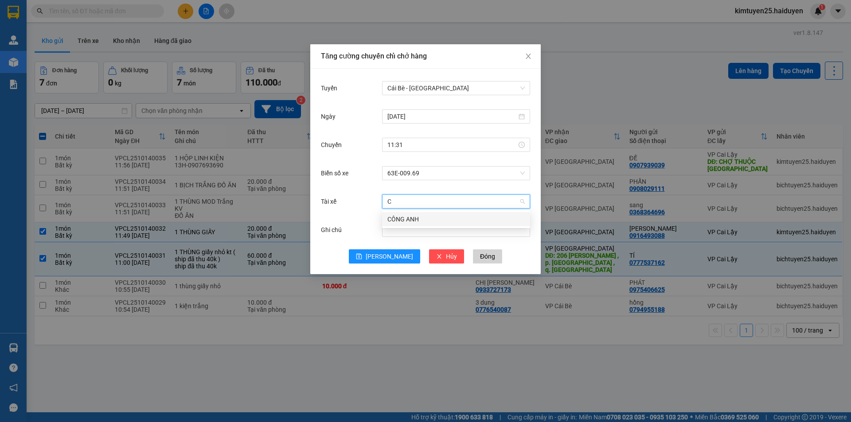
type input "CÔ"
click at [405, 220] on div "CÔNG ANH" at bounding box center [455, 219] width 137 height 10
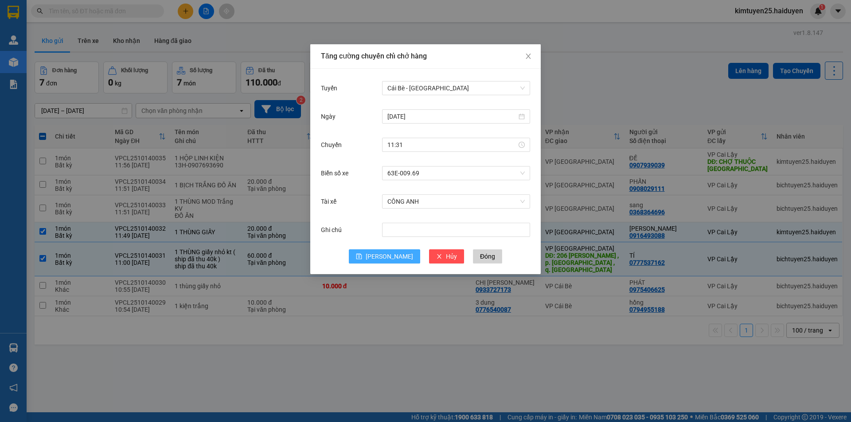
click at [377, 261] on button "Lưu" at bounding box center [384, 256] width 71 height 14
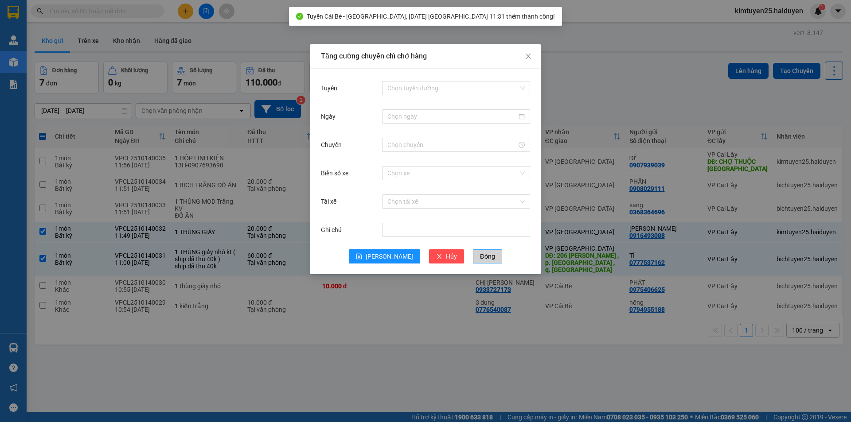
click at [476, 259] on button "Đóng" at bounding box center [487, 256] width 29 height 14
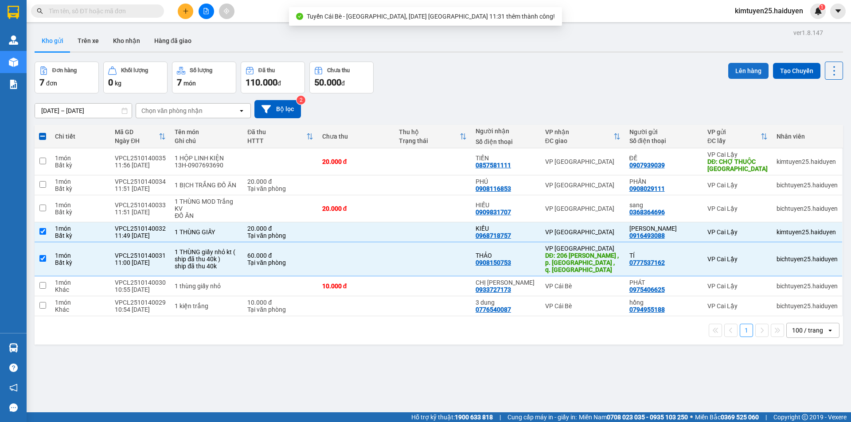
click at [737, 78] on button "Lên hàng" at bounding box center [748, 71] width 40 height 16
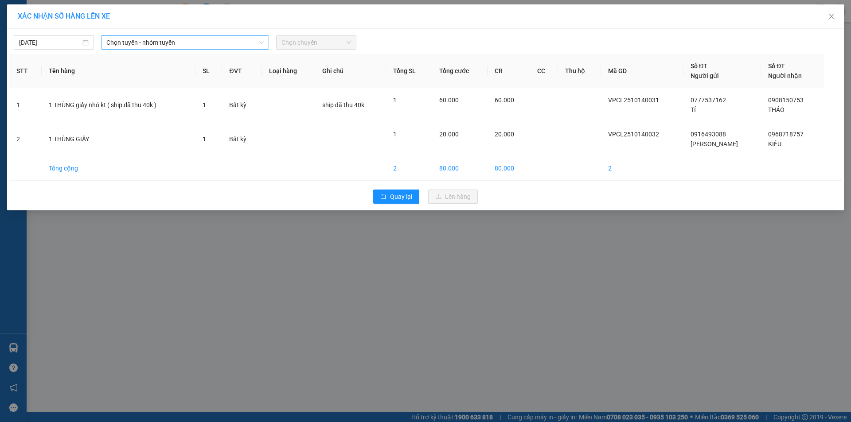
click at [143, 44] on span "Chọn tuyến - nhóm tuyến" at bounding box center [184, 42] width 157 height 13
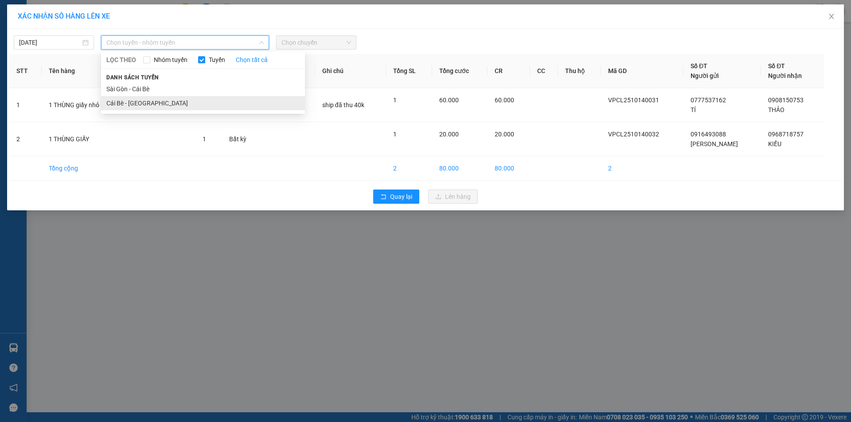
click at [122, 104] on li "Cái Bè - [GEOGRAPHIC_DATA]" at bounding box center [203, 103] width 204 height 14
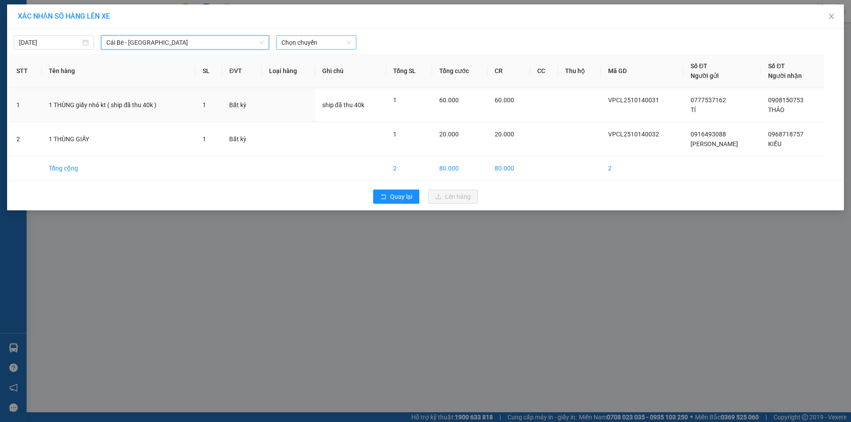
click at [349, 43] on span "Chọn chuyến" at bounding box center [316, 42] width 70 height 13
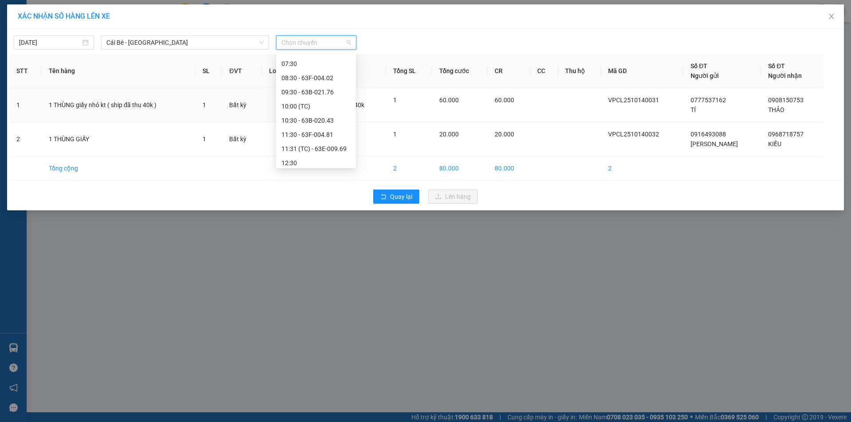
scroll to position [173, 0]
click at [341, 141] on div "11:31 (TC) - 63E-009.69" at bounding box center [315, 143] width 69 height 10
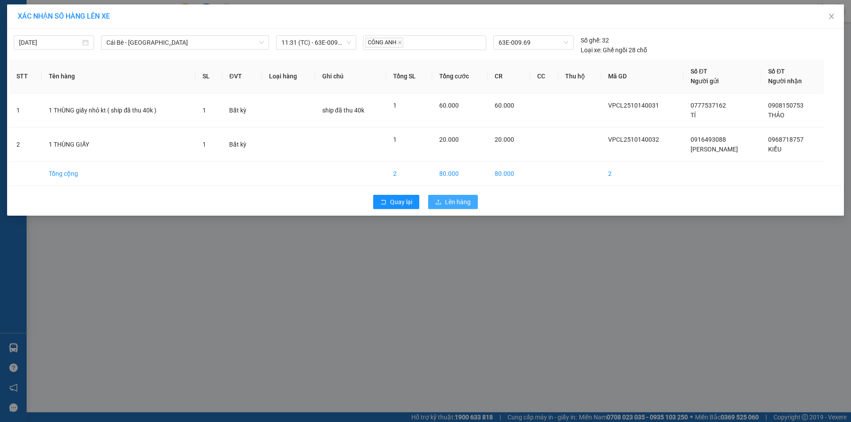
click at [446, 206] on span "Lên hàng" at bounding box center [458, 202] width 26 height 10
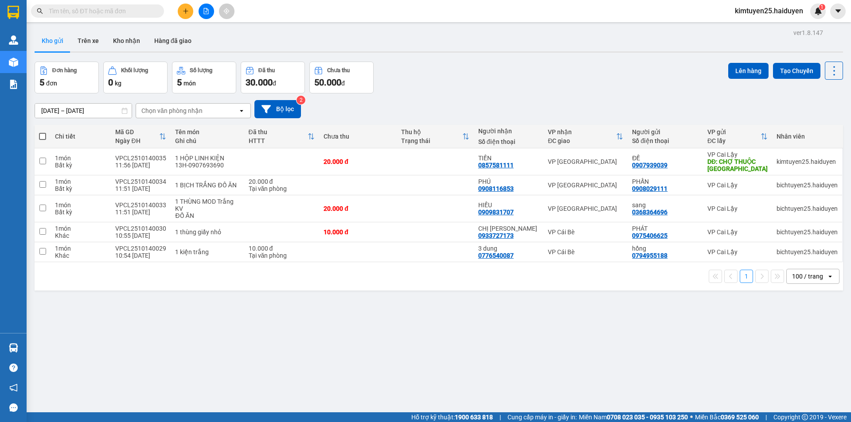
click at [144, 12] on input "text" at bounding box center [101, 11] width 105 height 10
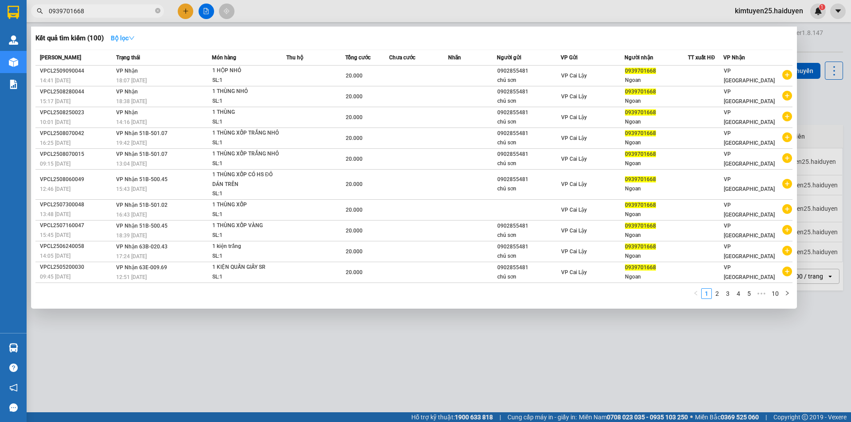
type input "0939701668"
click at [135, 42] on strong "Bộ lọc" at bounding box center [123, 38] width 24 height 7
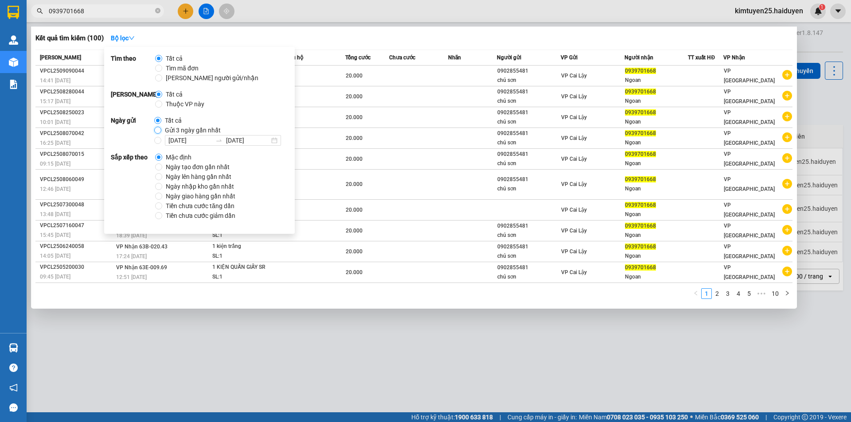
click at [156, 129] on input "Gửi 3 ngày gần nhất" at bounding box center [157, 130] width 7 height 7
radio input "true"
radio input "false"
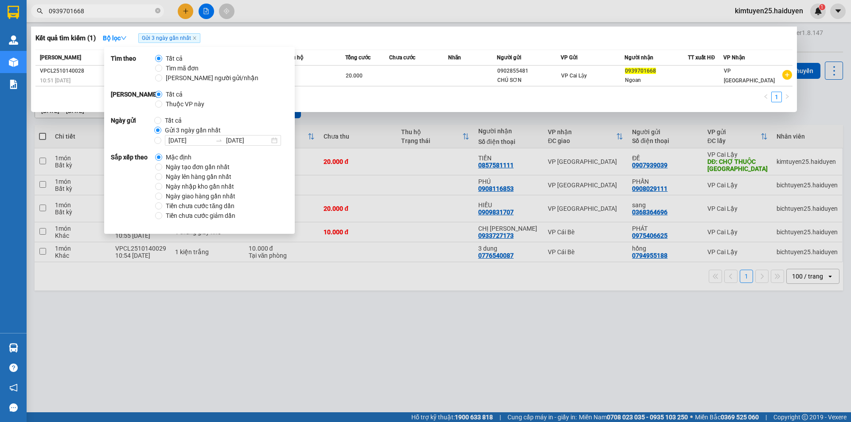
click at [122, 8] on input "0939701668" at bounding box center [101, 11] width 105 height 10
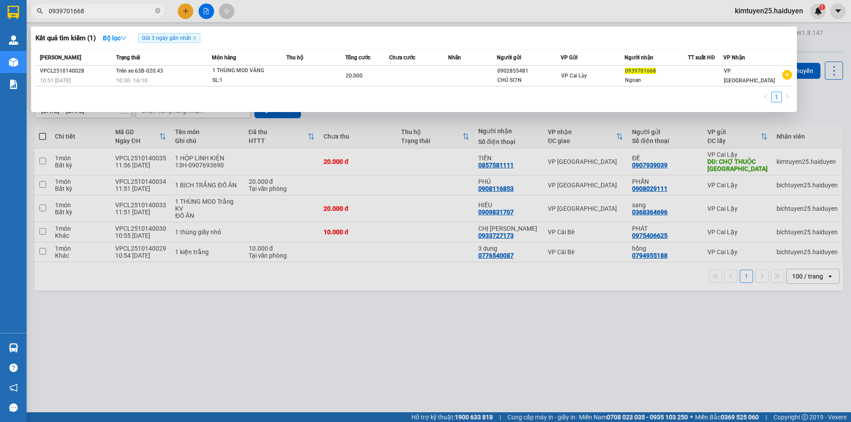
click at [318, 6] on div at bounding box center [425, 211] width 851 height 422
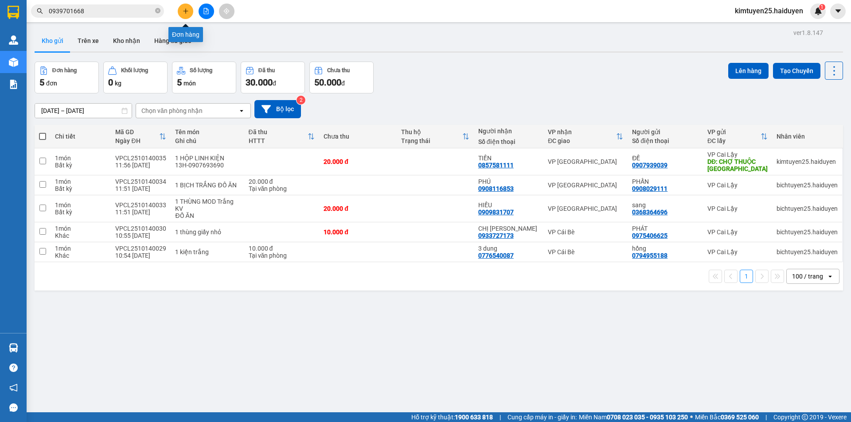
click at [184, 9] on icon "plus" at bounding box center [186, 11] width 6 height 6
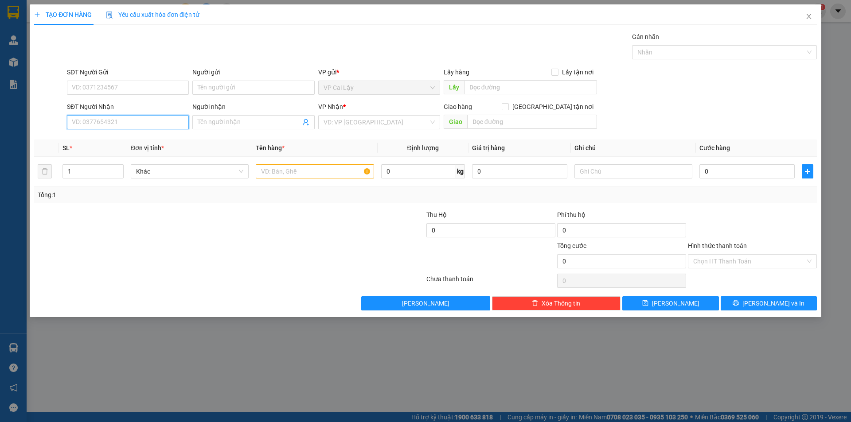
click at [140, 125] on input "SĐT Người Nhận" at bounding box center [128, 122] width 122 height 14
type input "0909705159"
click at [216, 119] on input "Người nhận" at bounding box center [249, 122] width 102 height 10
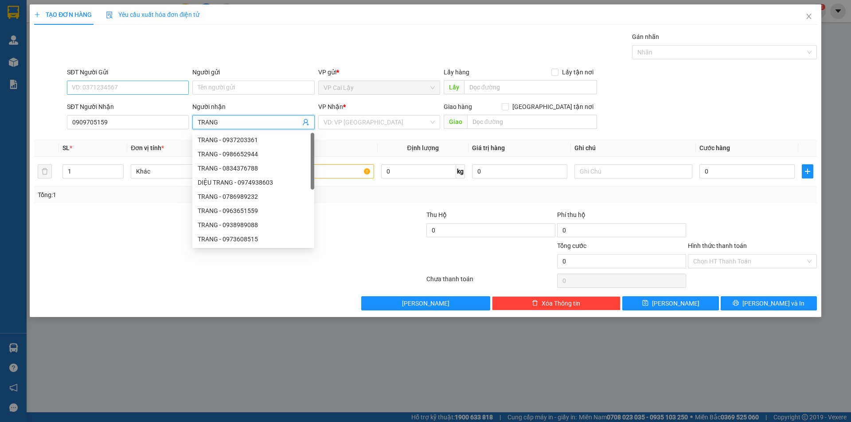
type input "TRANG"
click at [148, 90] on input "SĐT Người Gửi" at bounding box center [128, 88] width 122 height 14
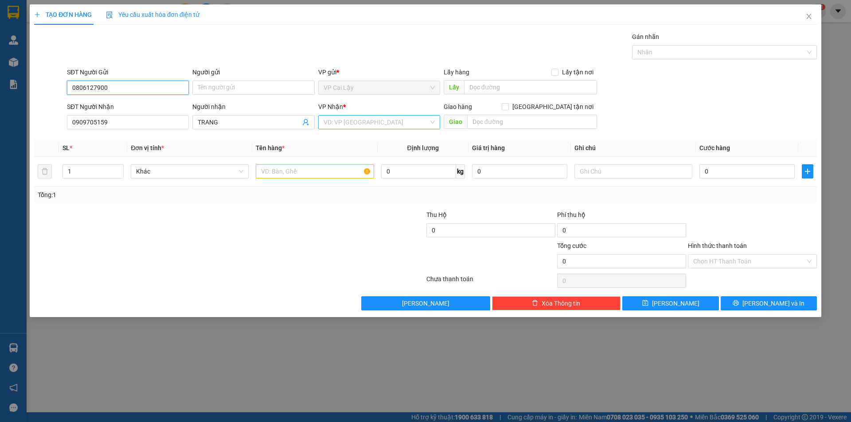
type input "0806127900"
click at [394, 116] on input "search" at bounding box center [375, 122] width 105 height 13
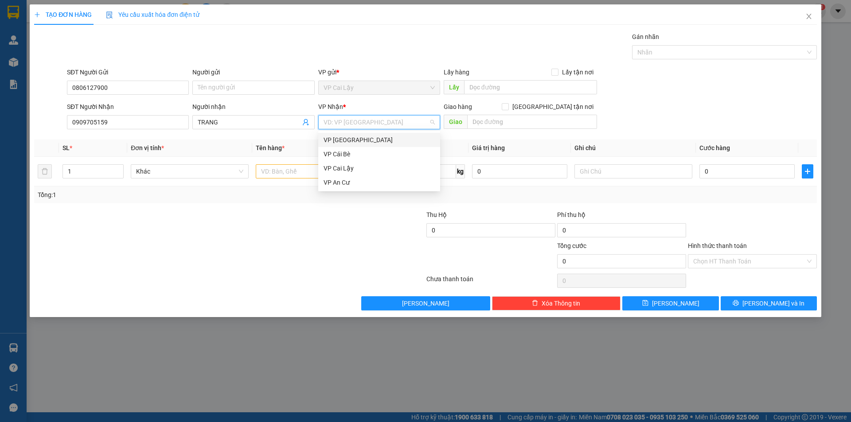
click at [367, 144] on div "VP [GEOGRAPHIC_DATA]" at bounding box center [378, 140] width 111 height 10
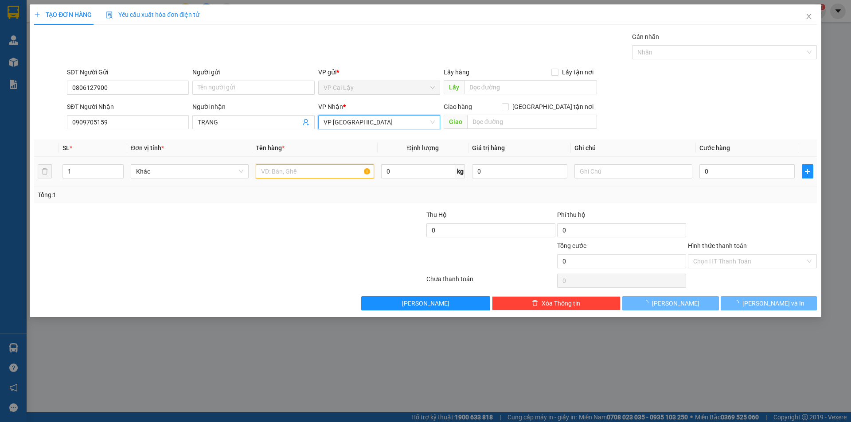
click at [304, 168] on input "text" at bounding box center [315, 171] width 118 height 14
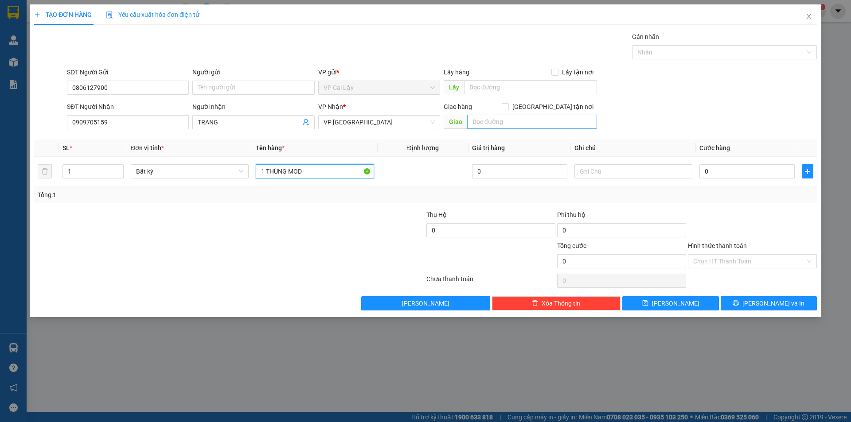
type input "1 THÙNG MOD"
click at [507, 121] on input "text" at bounding box center [532, 122] width 130 height 14
type input "139/24/7-ĐƯỜNG 28-P.6-Q.GÒ VẤP"
click at [733, 177] on input "0" at bounding box center [746, 171] width 95 height 14
type input "2"
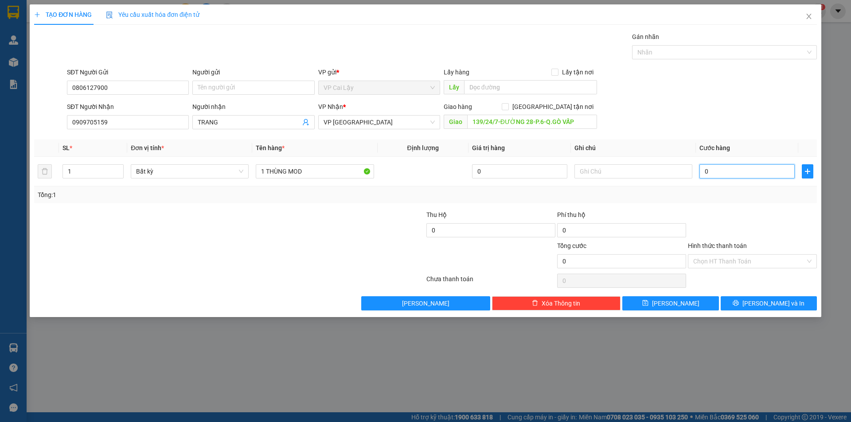
type input "2"
type input "20"
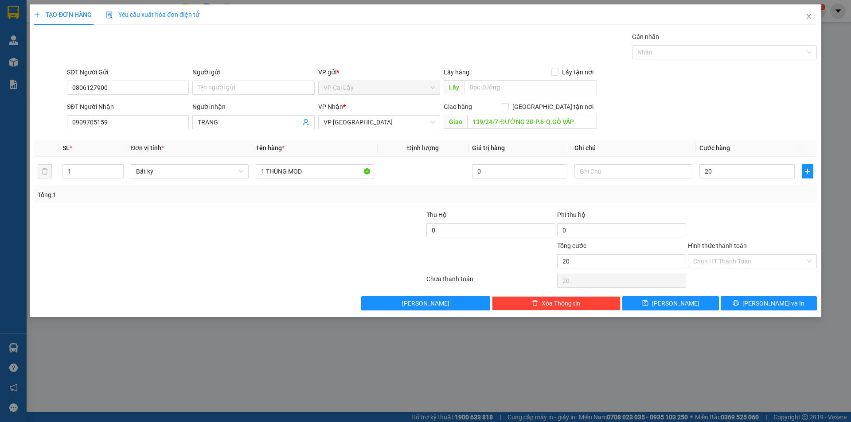
type input "20.000"
click at [590, 175] on input "text" at bounding box center [633, 171] width 118 height 14
type input "SHIP ĐÃ THU 60K"
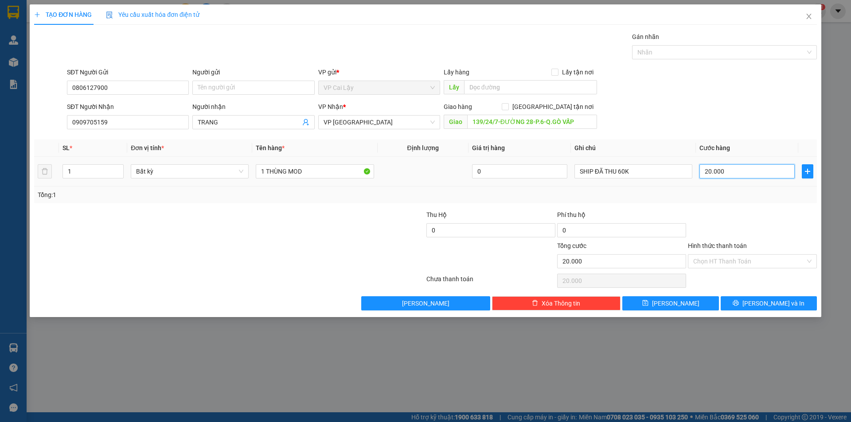
click at [756, 175] on input "20.000" at bounding box center [746, 171] width 95 height 14
type input "8"
type input "80"
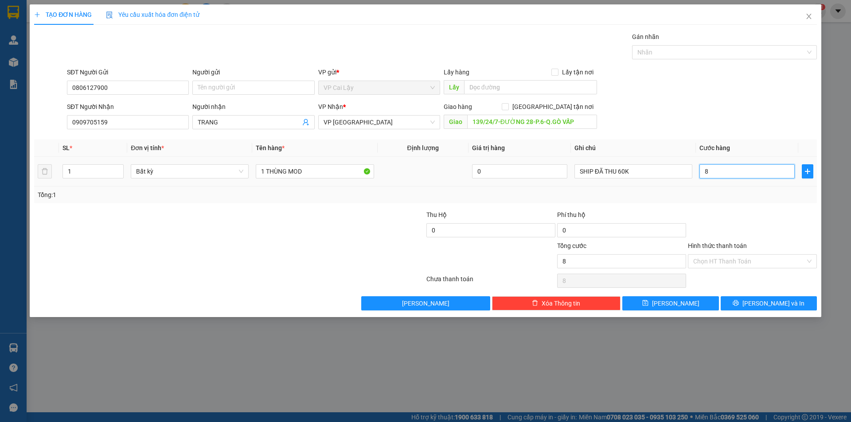
type input "80"
type input "80.000"
click at [763, 238] on div at bounding box center [752, 225] width 131 height 31
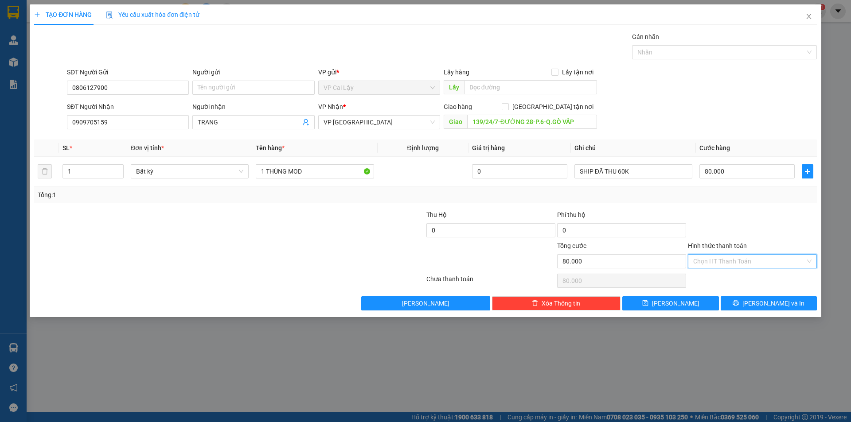
click at [718, 261] on input "Hình thức thanh toán" at bounding box center [749, 261] width 112 height 13
click at [712, 277] on div "Tại văn phòng" at bounding box center [752, 279] width 118 height 10
type input "0"
click at [741, 306] on button "Lưu và In" at bounding box center [769, 303] width 96 height 14
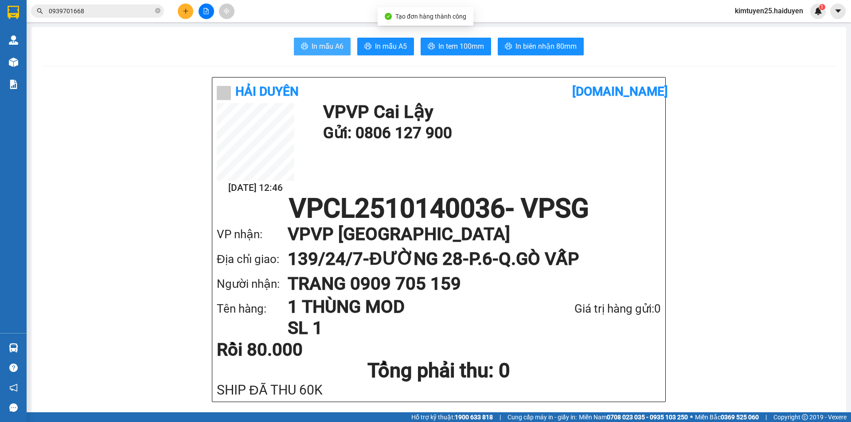
click at [314, 48] on span "In mẫu A6" at bounding box center [328, 46] width 32 height 11
click at [472, 40] on button "In tem 100mm" at bounding box center [456, 47] width 70 height 18
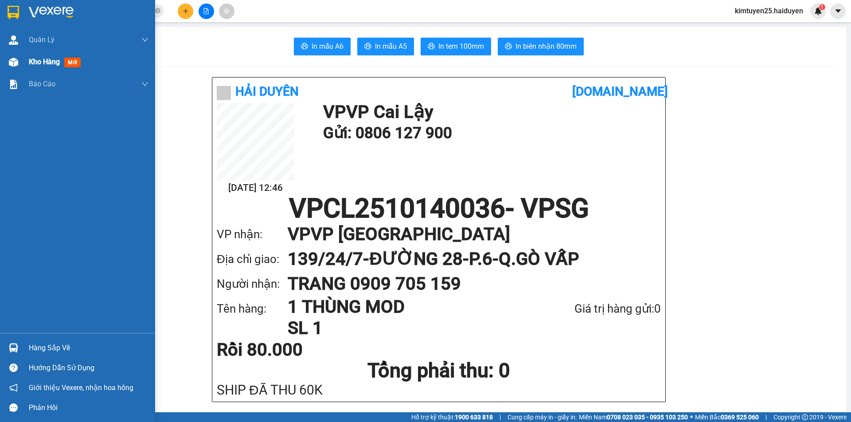
click at [24, 66] on div "Kho hàng mới" at bounding box center [77, 62] width 155 height 22
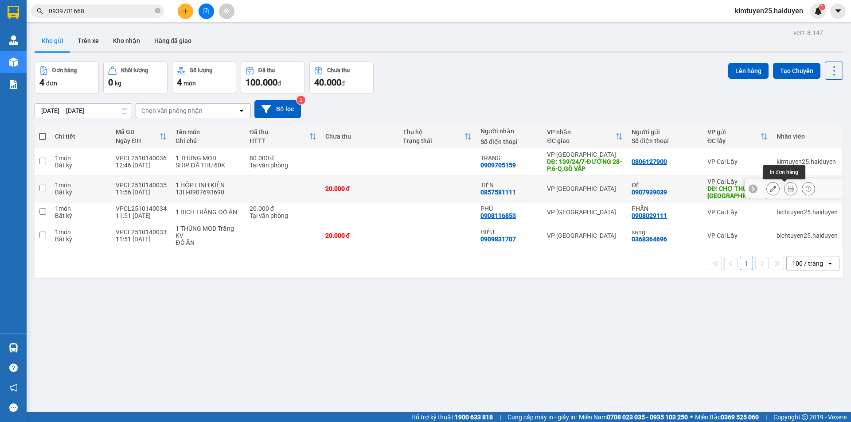
click at [787, 189] on icon at bounding box center [790, 189] width 6 height 6
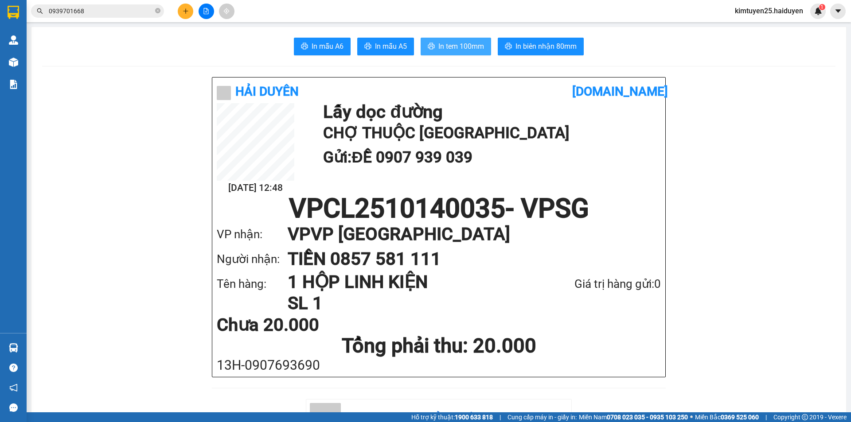
click at [450, 41] on span "In tem 100mm" at bounding box center [461, 46] width 46 height 11
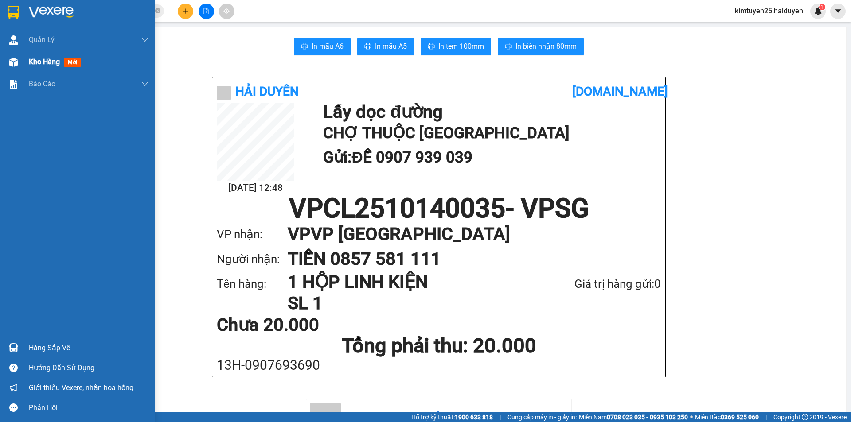
click at [22, 58] on div "Kho hàng mới" at bounding box center [77, 62] width 155 height 22
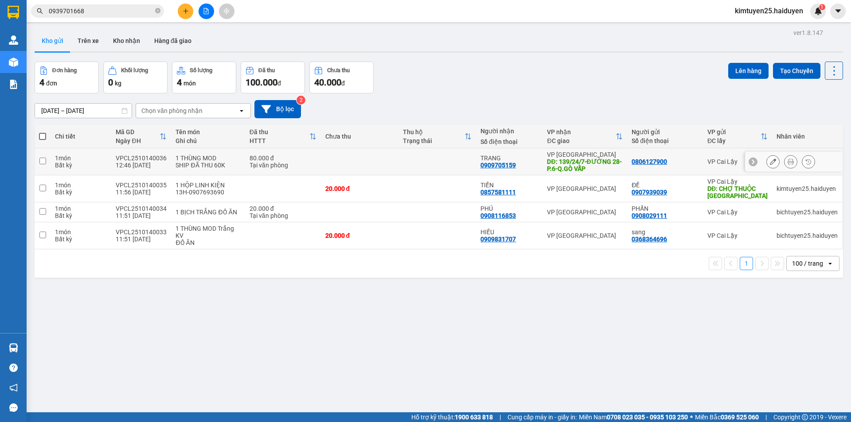
click at [453, 168] on td at bounding box center [437, 161] width 78 height 27
checkbox input "true"
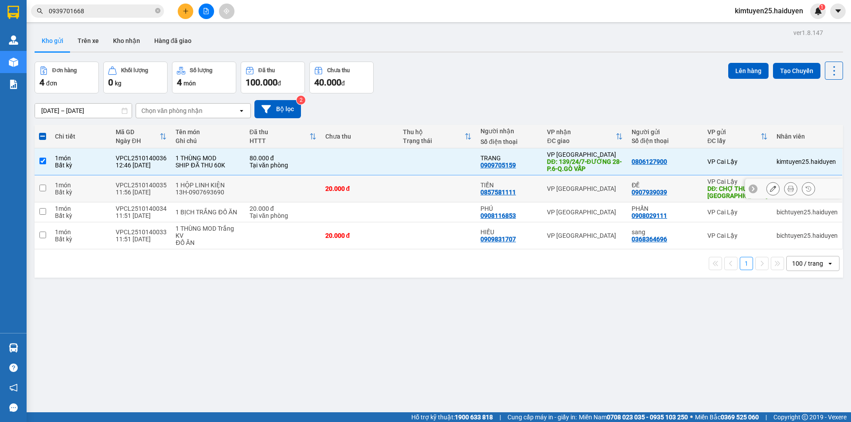
click at [453, 193] on td at bounding box center [437, 188] width 78 height 27
checkbox input "true"
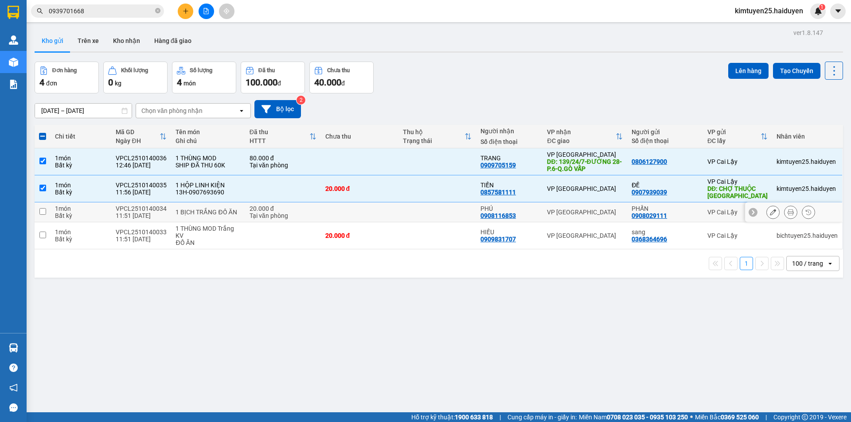
click at [456, 213] on td at bounding box center [437, 213] width 78 height 20
checkbox input "true"
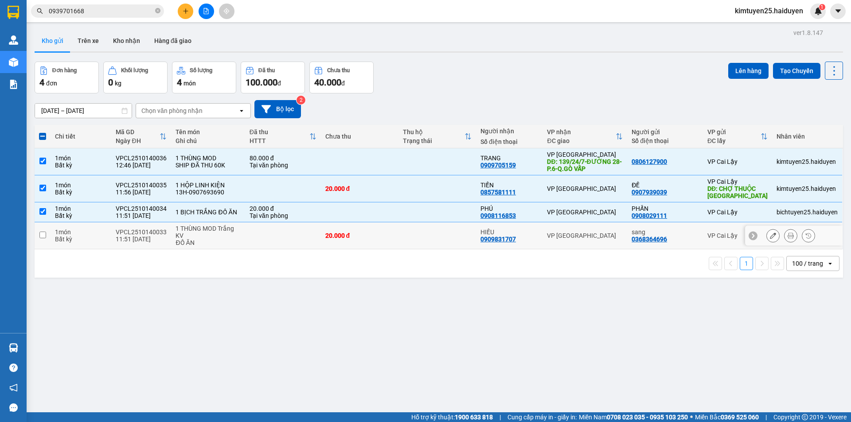
click at [453, 240] on td at bounding box center [437, 235] width 78 height 27
checkbox input "true"
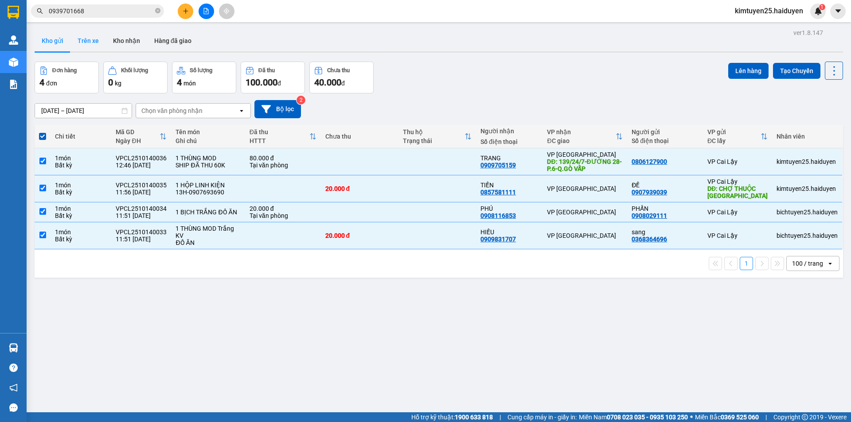
click at [93, 39] on button "Trên xe" at bounding box center [87, 40] width 35 height 21
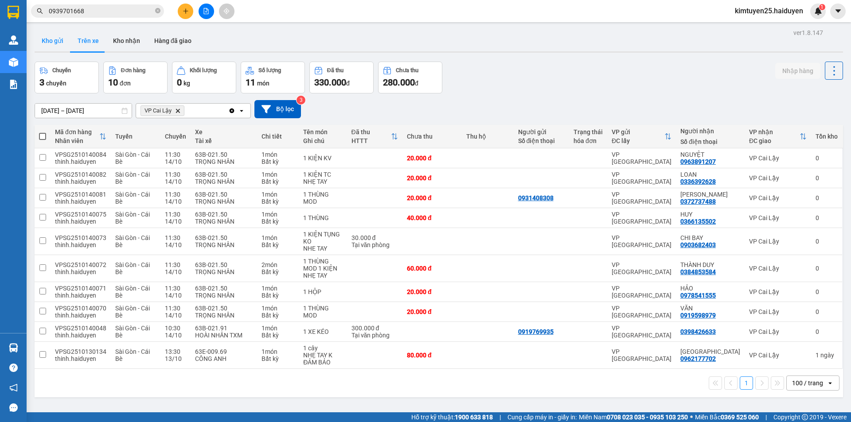
click at [50, 41] on button "Kho gửi" at bounding box center [53, 40] width 36 height 21
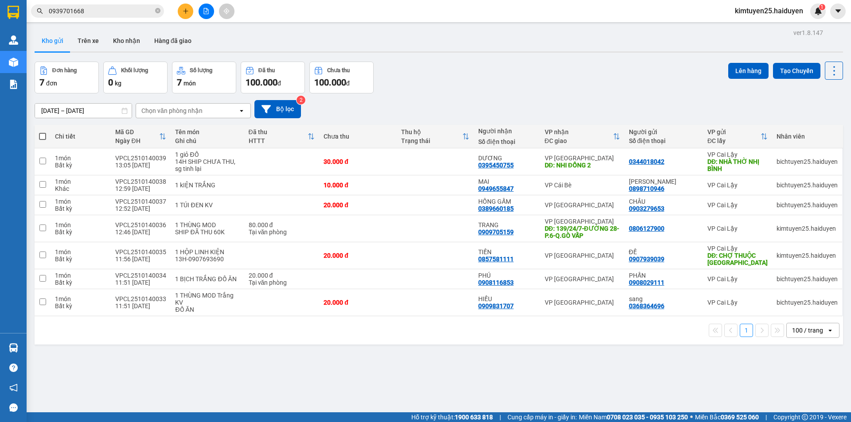
click at [187, 8] on icon "plus" at bounding box center [186, 11] width 6 height 6
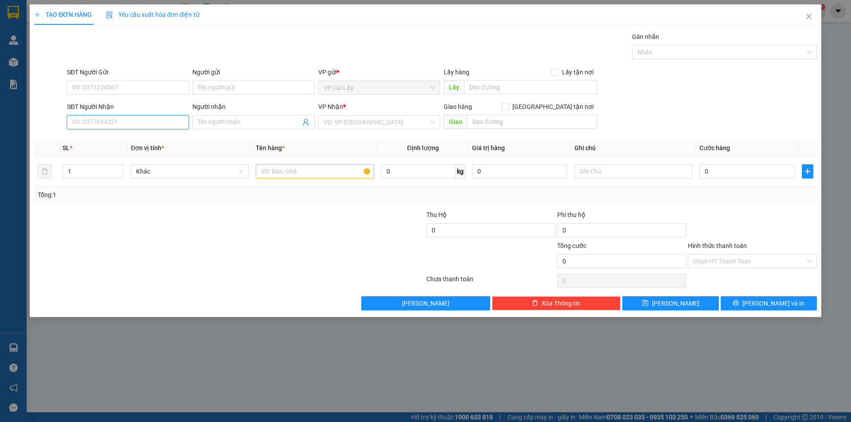
click at [132, 126] on input "SĐT Người Nhận" at bounding box center [128, 122] width 122 height 14
type input "0938678979"
click at [120, 141] on div "0938678979 - C HƯƠNG" at bounding box center [127, 140] width 111 height 10
type input "C HƯƠNG"
type input "30.000"
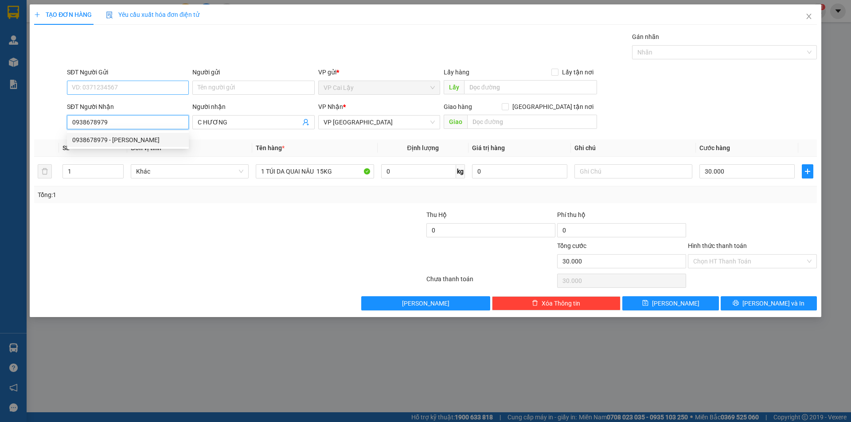
type input "30.000"
type input "0938678979"
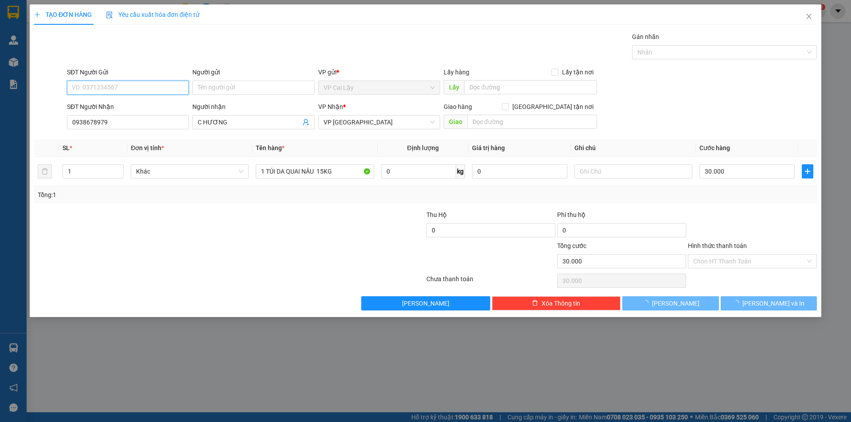
click at [168, 86] on input "SĐT Người Gửi" at bounding box center [128, 88] width 122 height 14
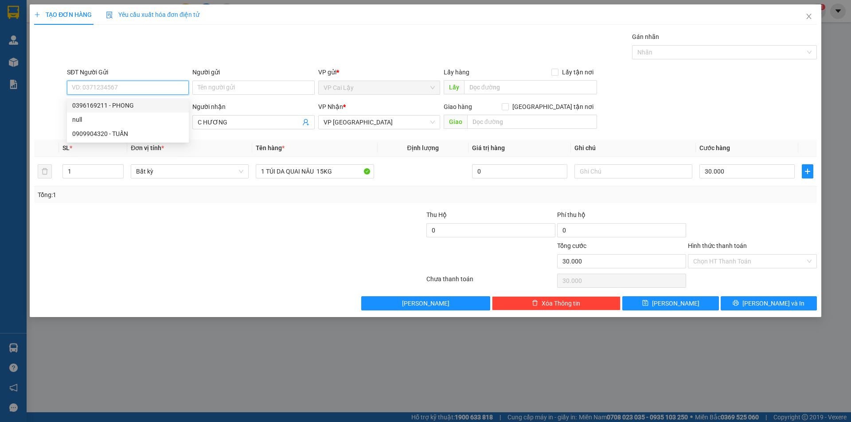
drag, startPoint x: 165, startPoint y: 103, endPoint x: 170, endPoint y: 105, distance: 4.8
click at [170, 105] on div "0396169211 - PHONG" at bounding box center [127, 106] width 111 height 10
type input "0396169211"
type input "PHONG"
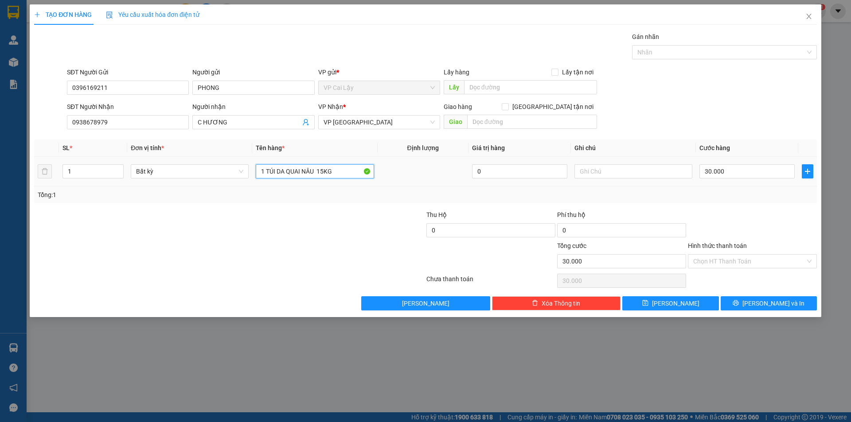
drag, startPoint x: 185, startPoint y: 181, endPoint x: 134, endPoint y: 182, distance: 50.5
click at [134, 182] on tr "1 Bất kỳ 1 TÚI DA QUAI NÂU 15KG 0 30.000" at bounding box center [425, 172] width 783 height 30
type input "1 BAO XANH LÁ"
click at [753, 171] on input "30.000" at bounding box center [746, 171] width 95 height 14
type input "5"
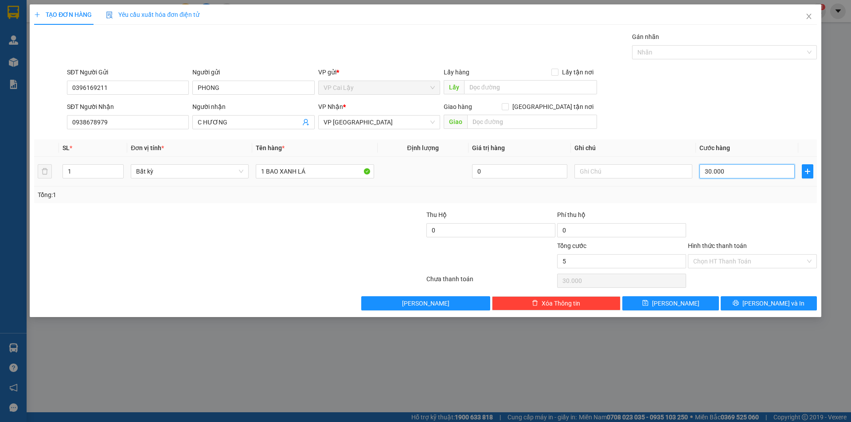
type input "5"
type input "50"
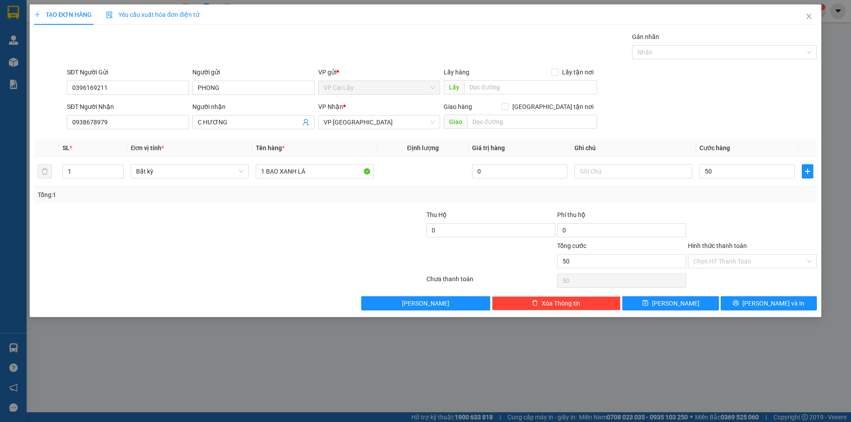
click at [758, 223] on div at bounding box center [752, 225] width 131 height 31
type input "50.000"
click at [770, 308] on span "Lưu và In" at bounding box center [773, 304] width 62 height 10
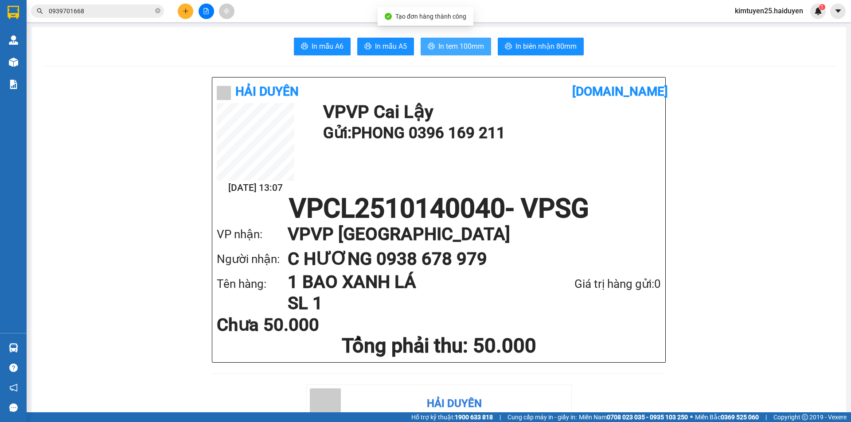
click at [477, 49] on span "In tem 100mm" at bounding box center [461, 46] width 46 height 11
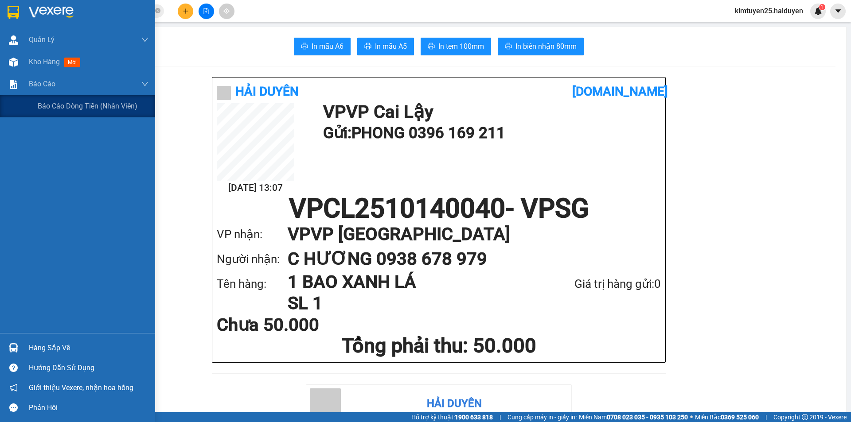
drag, startPoint x: 56, startPoint y: 108, endPoint x: 173, endPoint y: 114, distance: 117.6
click at [56, 109] on span "Báo cáo dòng tiền (nhân viên)" at bounding box center [88, 106] width 100 height 11
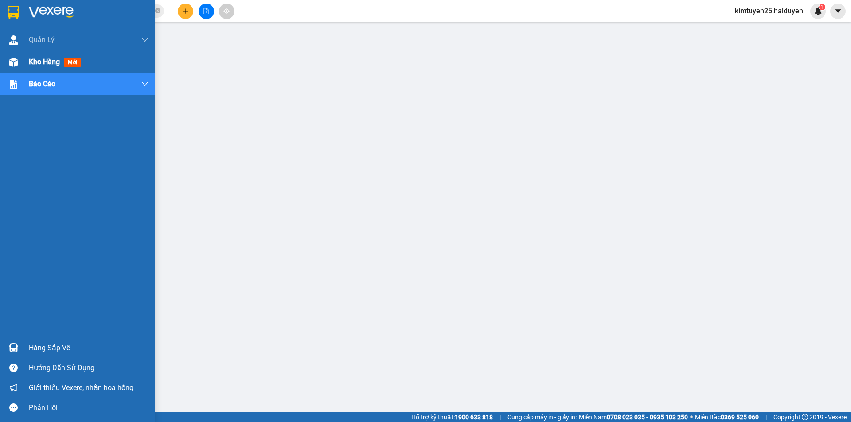
click at [16, 55] on div at bounding box center [14, 63] width 16 height 16
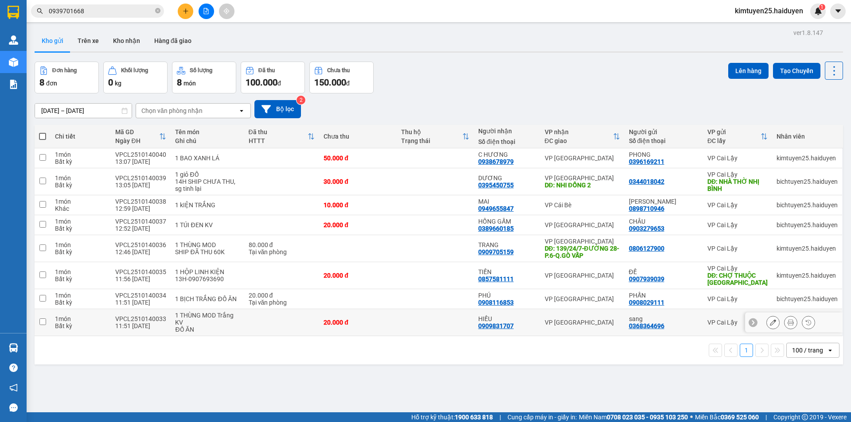
click at [420, 330] on td at bounding box center [435, 322] width 77 height 27
checkbox input "true"
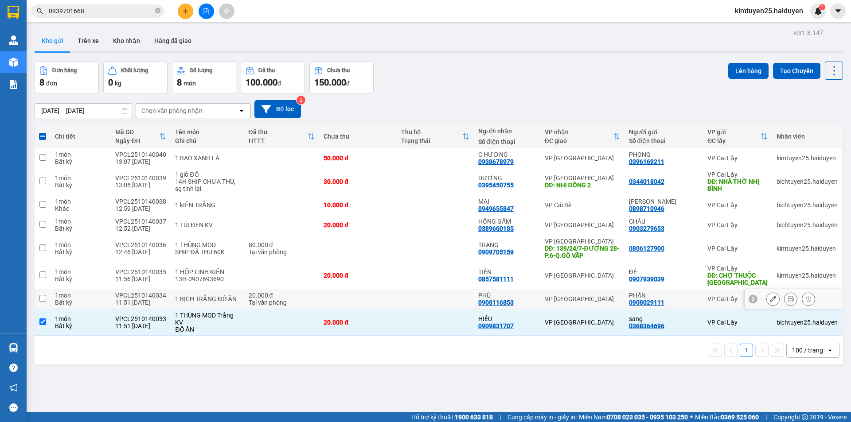
click at [445, 298] on td at bounding box center [435, 299] width 77 height 20
checkbox input "true"
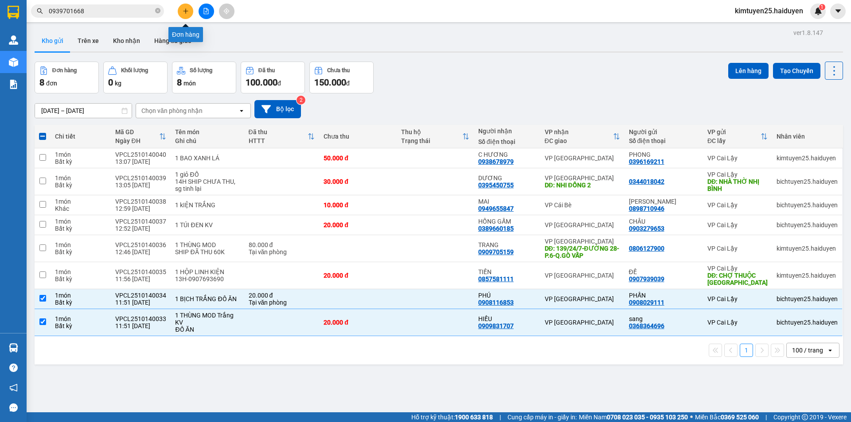
click at [190, 10] on button at bounding box center [186, 12] width 16 height 16
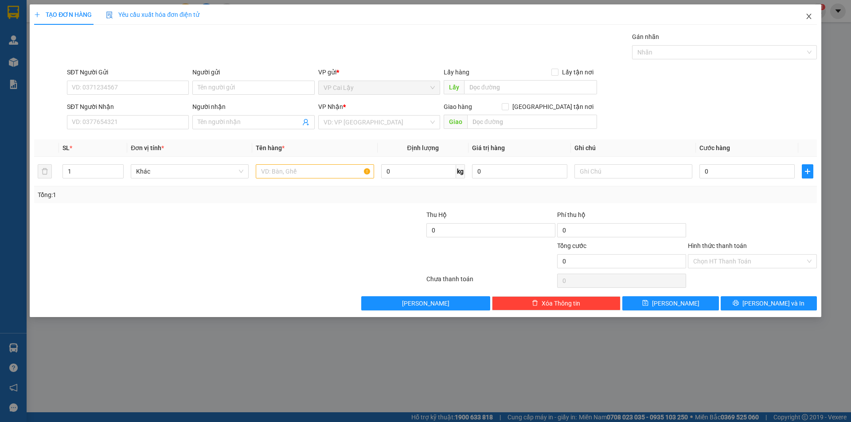
click at [812, 14] on icon "close" at bounding box center [808, 16] width 7 height 7
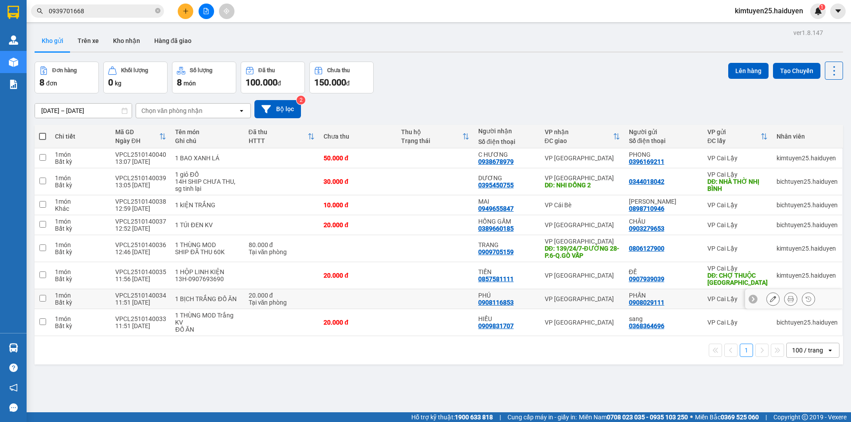
click at [423, 299] on td at bounding box center [435, 299] width 77 height 20
checkbox input "true"
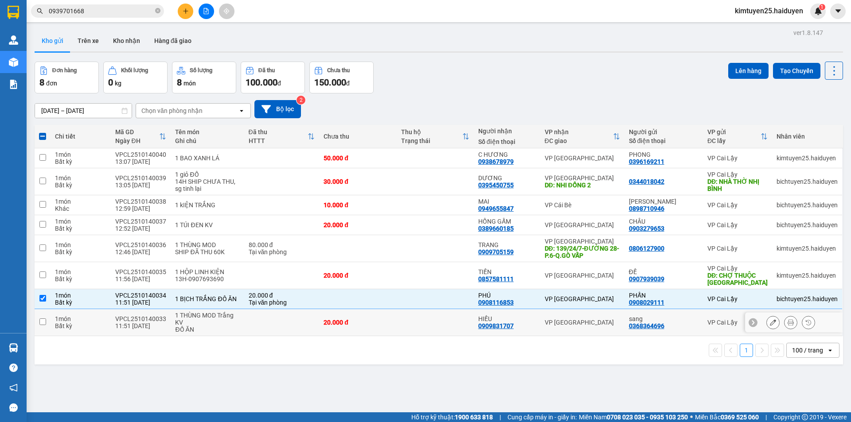
click at [424, 326] on td at bounding box center [435, 322] width 77 height 27
checkbox input "true"
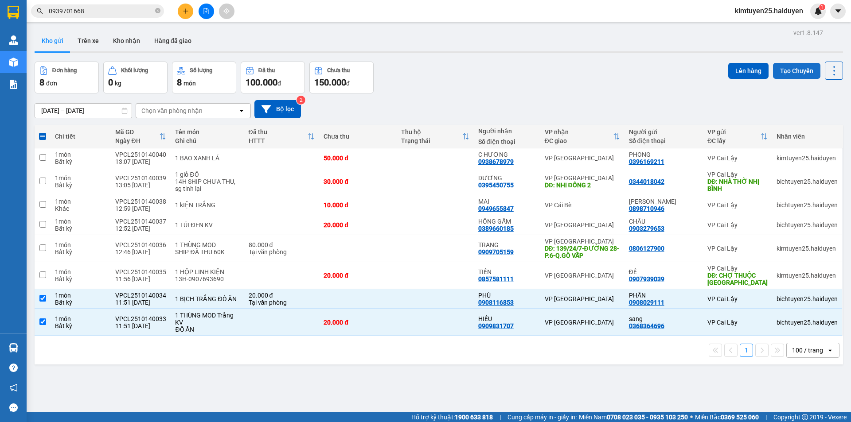
click at [808, 68] on button "Tạo Chuyến" at bounding box center [796, 71] width 47 height 16
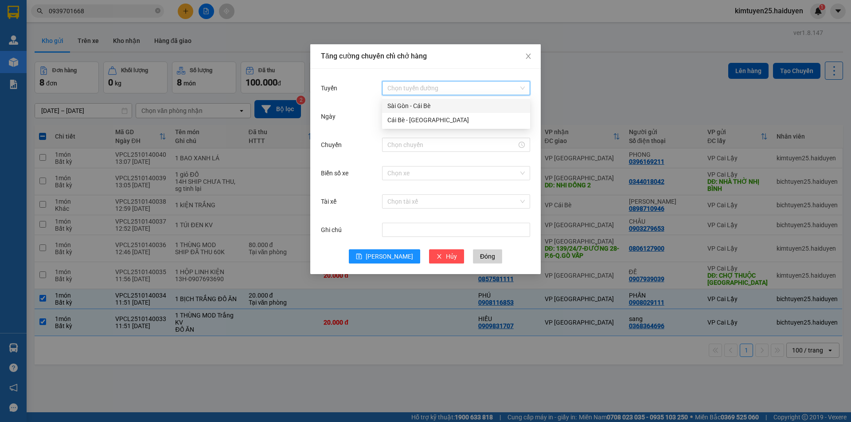
click at [471, 84] on input "Tuyến" at bounding box center [452, 88] width 131 height 13
click at [456, 121] on div "Cái Bè - [GEOGRAPHIC_DATA]" at bounding box center [455, 120] width 137 height 10
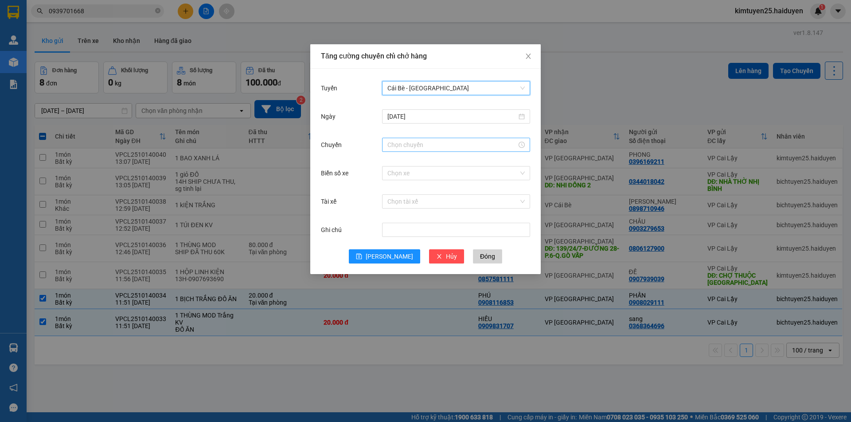
click at [417, 145] on input "Chuyến" at bounding box center [451, 145] width 129 height 10
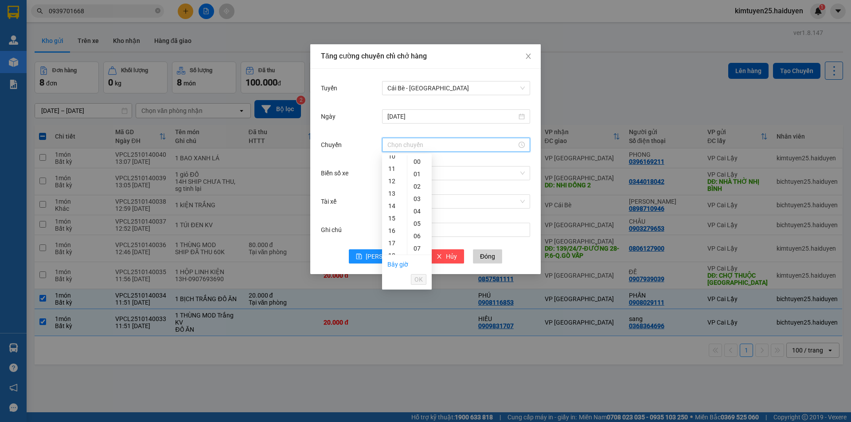
scroll to position [144, 0]
click at [390, 168] on div "12" at bounding box center [394, 167] width 25 height 12
click at [417, 204] on div "31" at bounding box center [419, 207] width 24 height 12
type input "12:31"
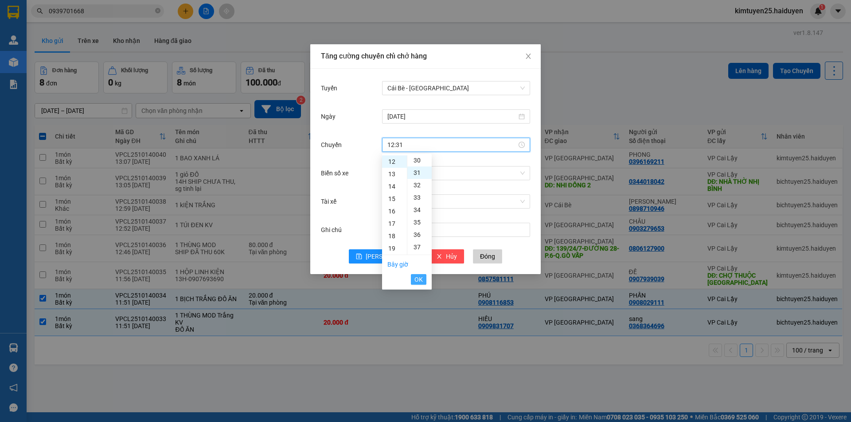
scroll to position [385, 0]
click at [414, 281] on button "OK" at bounding box center [419, 279] width 16 height 11
click at [405, 175] on input "Biển số xe" at bounding box center [452, 173] width 131 height 13
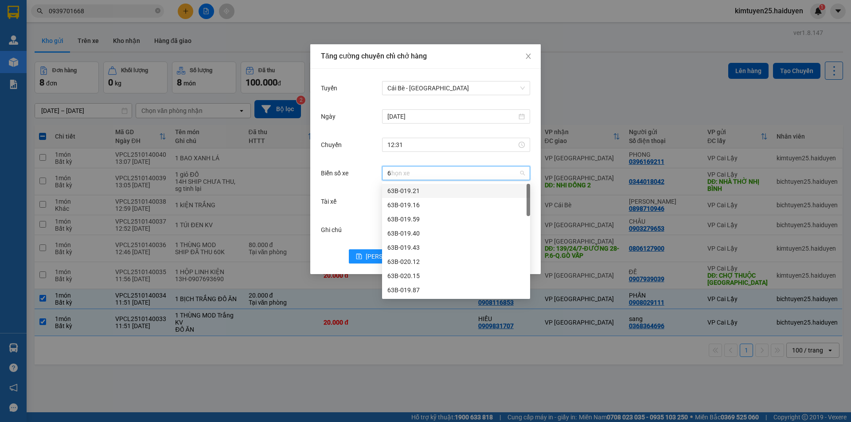
type input "64"
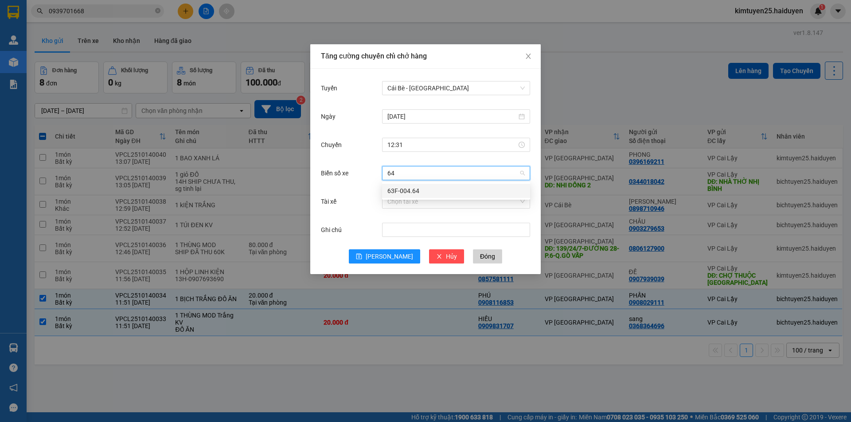
click at [407, 189] on div "63F-004.64" at bounding box center [455, 191] width 137 height 10
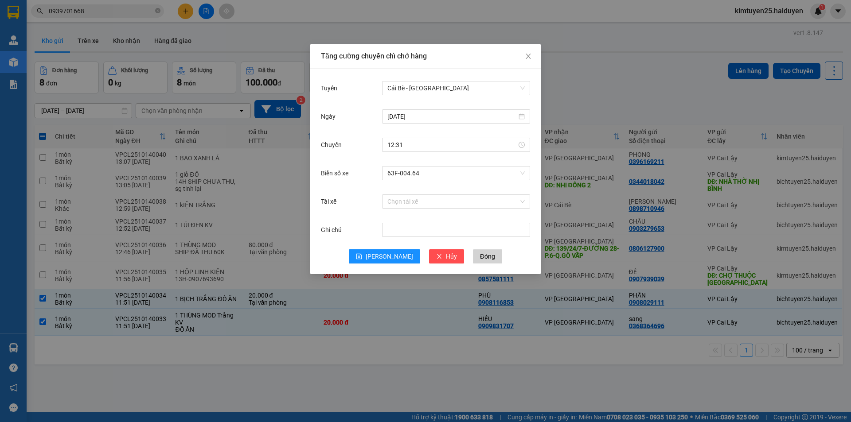
click at [402, 194] on div "Chọn tài xế" at bounding box center [456, 202] width 148 height 18
click at [402, 212] on div "Tài xế Chọn tài xế" at bounding box center [425, 207] width 209 height 28
click at [406, 201] on input "Tài xế" at bounding box center [452, 201] width 131 height 13
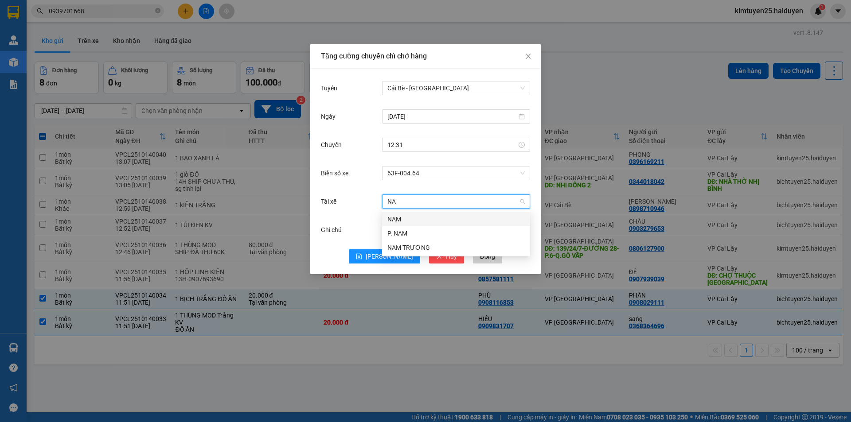
type input "NAM"
drag, startPoint x: 402, startPoint y: 220, endPoint x: 387, endPoint y: 246, distance: 30.6
click at [402, 219] on div "NAM" at bounding box center [455, 219] width 137 height 10
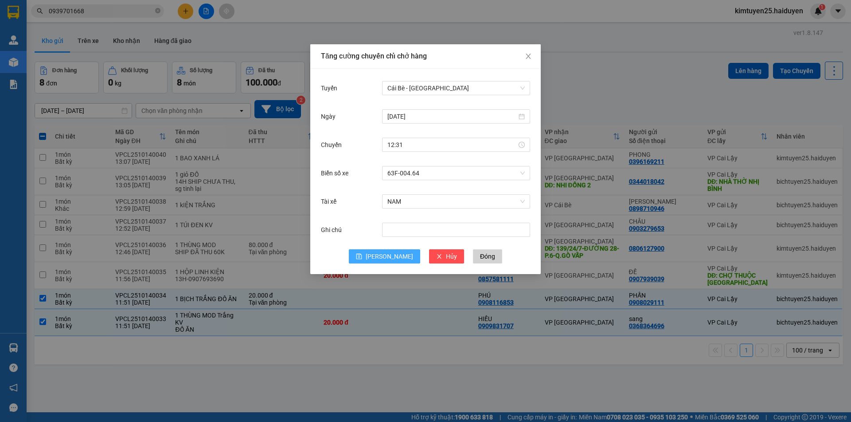
click at [389, 256] on span "Lưu" at bounding box center [389, 257] width 47 height 10
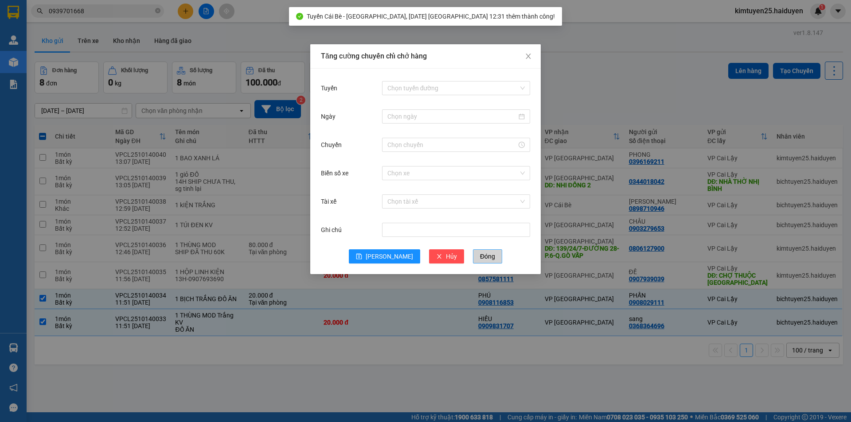
click at [480, 261] on span "Đóng" at bounding box center [487, 257] width 15 height 10
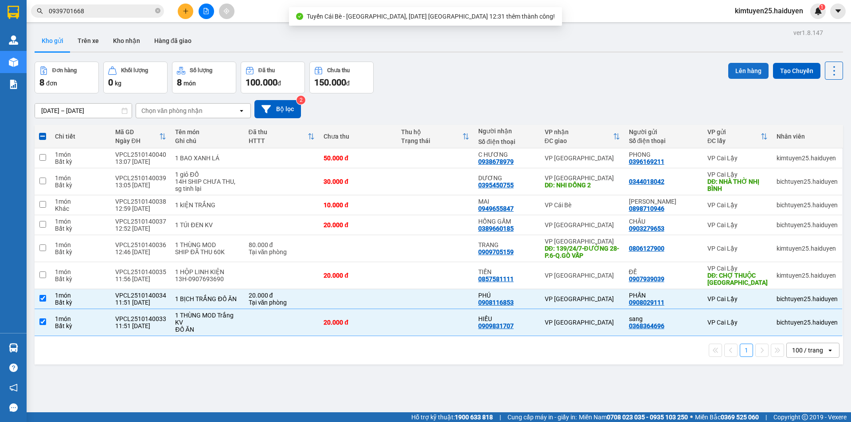
click at [739, 67] on button "Lên hàng" at bounding box center [748, 71] width 40 height 16
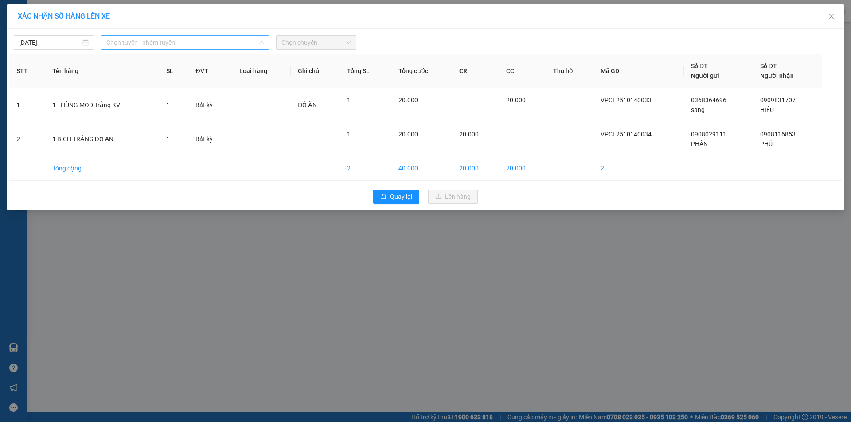
click at [177, 39] on span "Chọn tuyến - nhóm tuyến" at bounding box center [184, 42] width 157 height 13
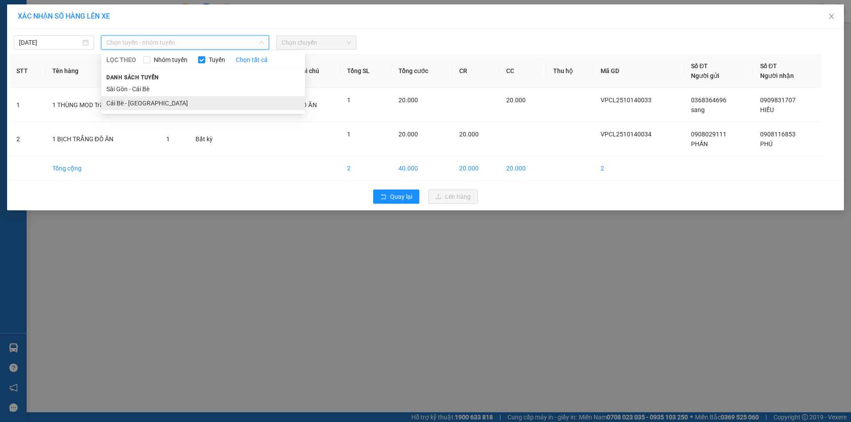
click at [179, 101] on li "Cái Bè - [GEOGRAPHIC_DATA]" at bounding box center [203, 103] width 204 height 14
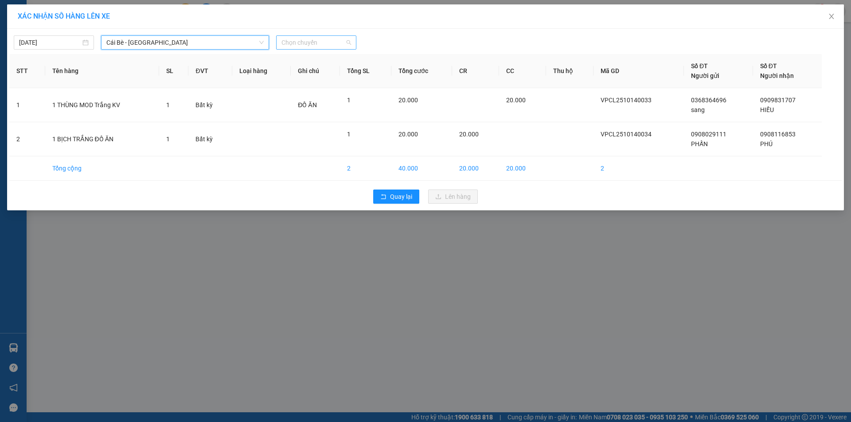
click at [318, 43] on span "Chọn chuyến" at bounding box center [316, 42] width 70 height 13
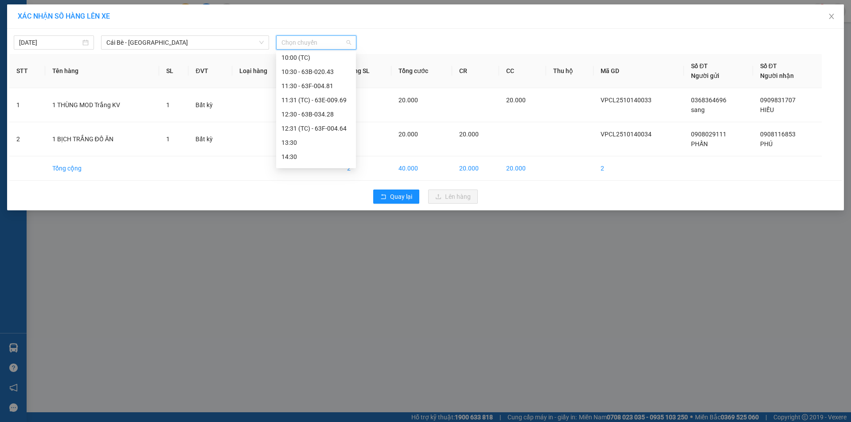
scroll to position [220, 0]
click at [340, 124] on div "12:31 (TC) - 63F-004.64" at bounding box center [315, 124] width 69 height 10
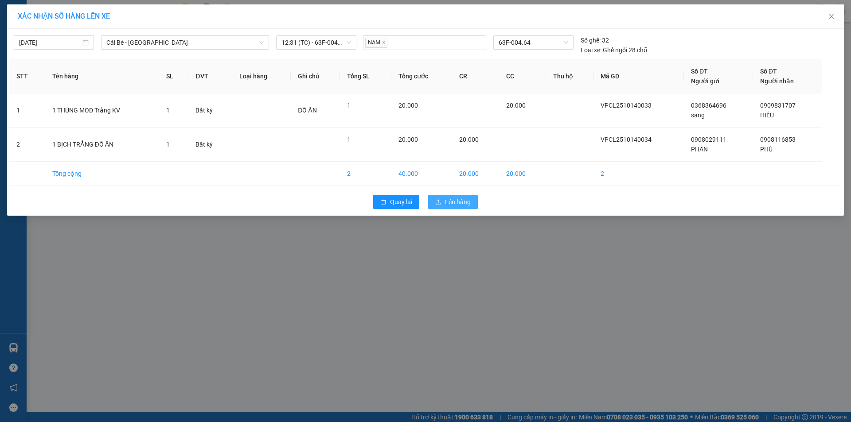
click at [455, 204] on span "Lên hàng" at bounding box center [458, 202] width 26 height 10
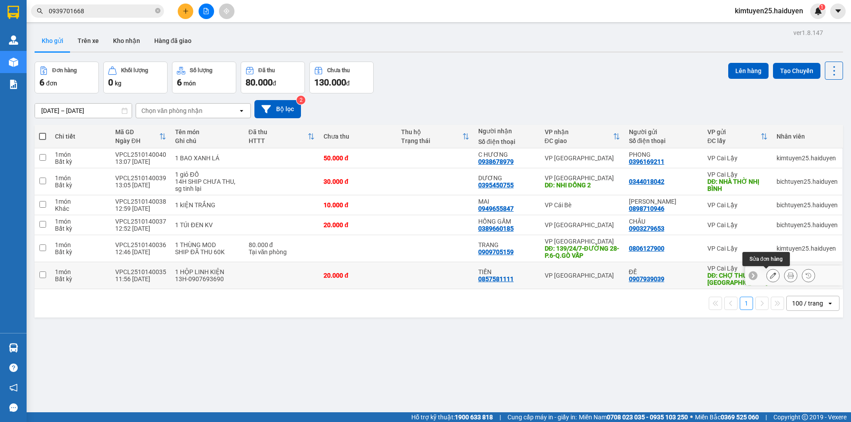
click at [767, 274] on button at bounding box center [773, 276] width 12 height 16
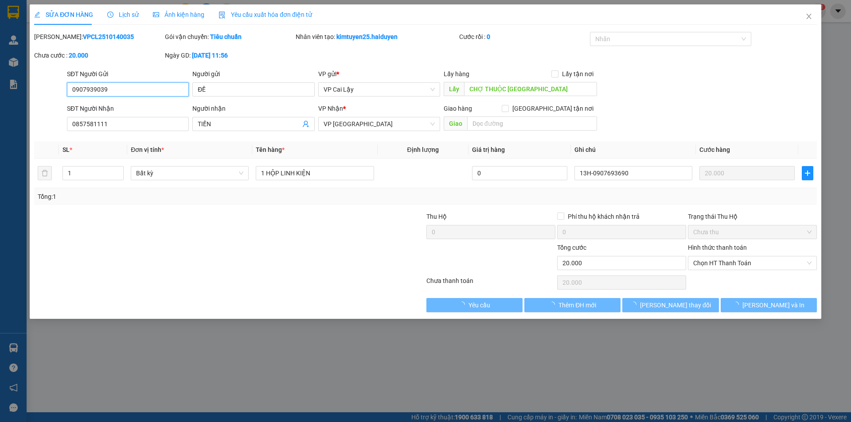
type input "0907939039"
type input "ĐỀ"
type input "CHỢ THUỘC NHIÊU"
type input "0857581111"
type input "TIỀN"
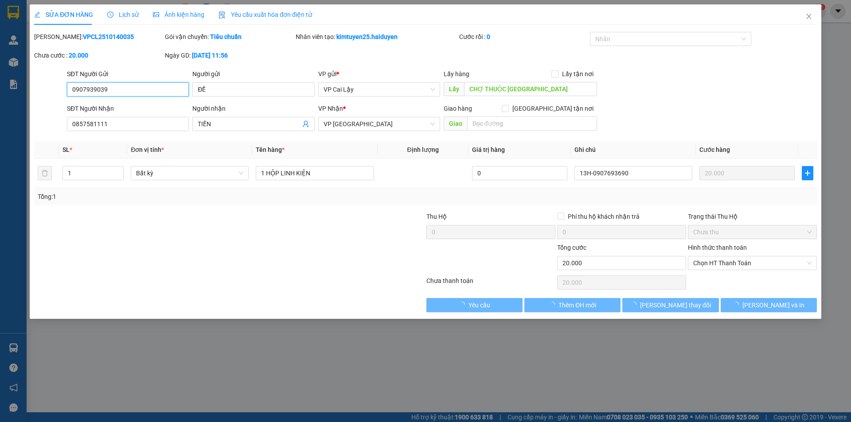
type input "0"
type input "20.000"
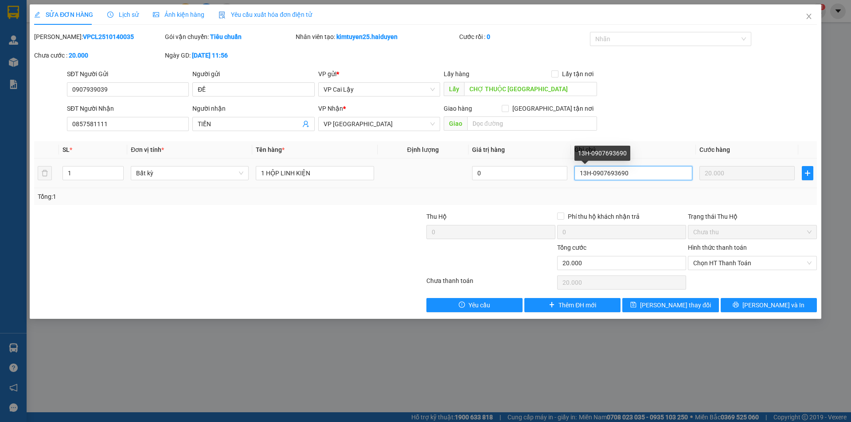
click at [587, 171] on input "13H-0907693690" at bounding box center [633, 173] width 118 height 14
type input "14H-0907693690"
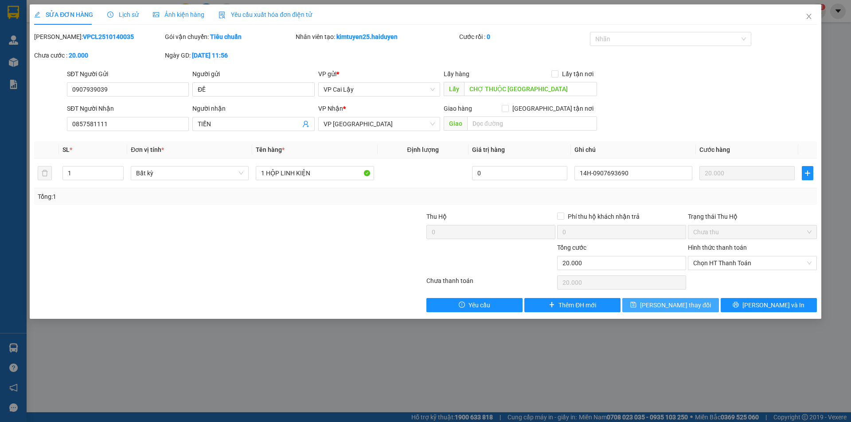
click at [701, 304] on button "Lưu thay đổi" at bounding box center [670, 305] width 96 height 14
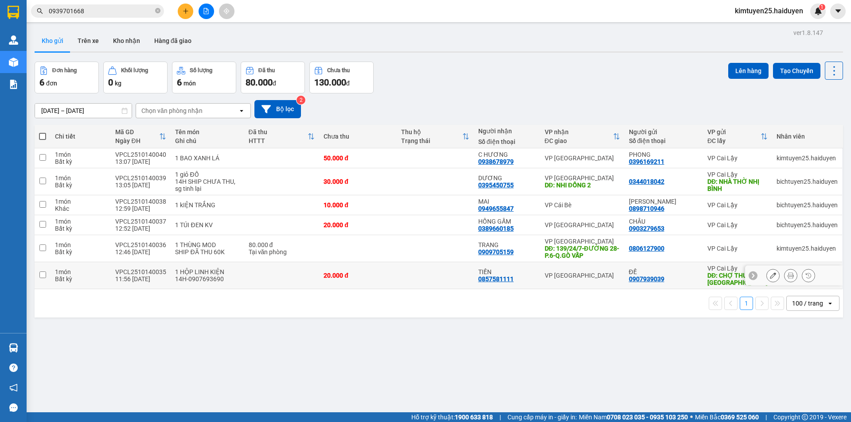
click at [776, 272] on div at bounding box center [790, 275] width 49 height 13
click at [787, 274] on icon at bounding box center [790, 276] width 6 height 6
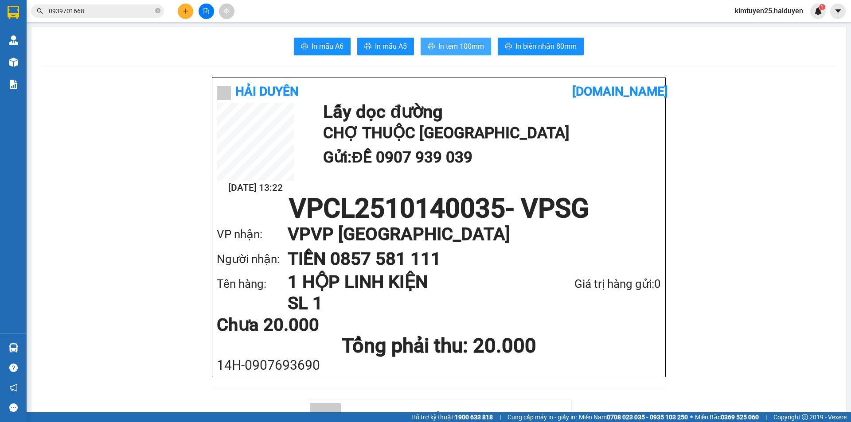
click at [457, 50] on span "In tem 100mm" at bounding box center [461, 46] width 46 height 11
click at [189, 9] on button at bounding box center [186, 12] width 16 height 16
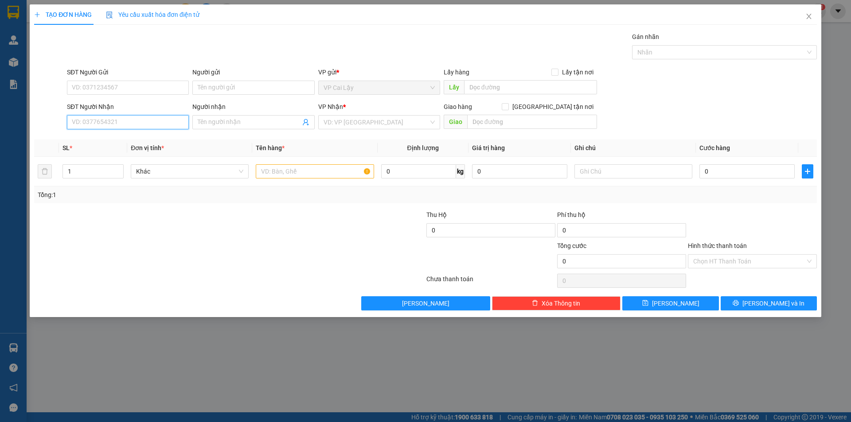
click at [96, 126] on input "SĐT Người Nhận" at bounding box center [128, 122] width 122 height 14
click at [125, 140] on div "0988888119 - THÁI" at bounding box center [127, 140] width 111 height 10
type input "0988888119"
type input "THÁI"
type input "20.000"
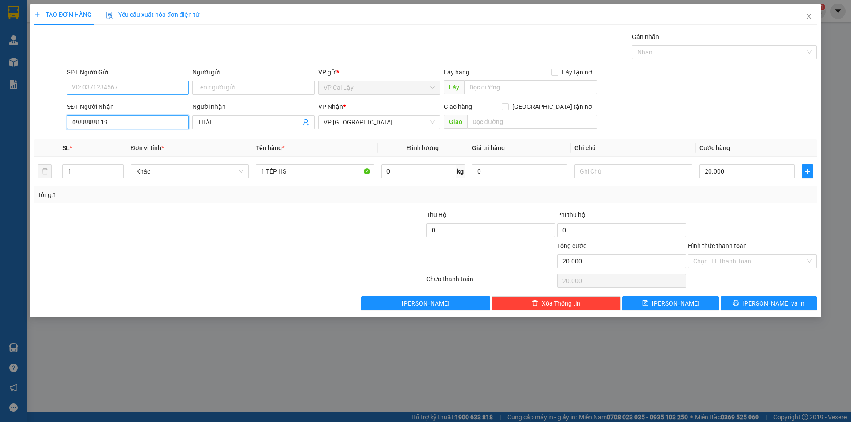
type input "20.000"
type input "0988888119"
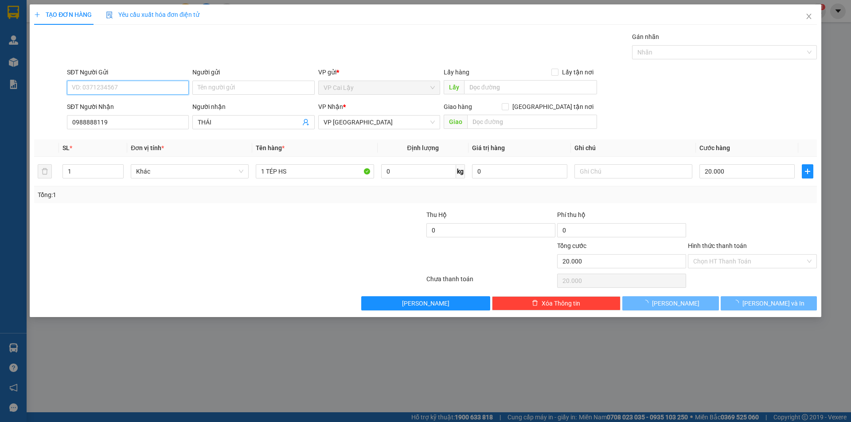
click at [160, 82] on input "SĐT Người Gửi" at bounding box center [128, 88] width 122 height 14
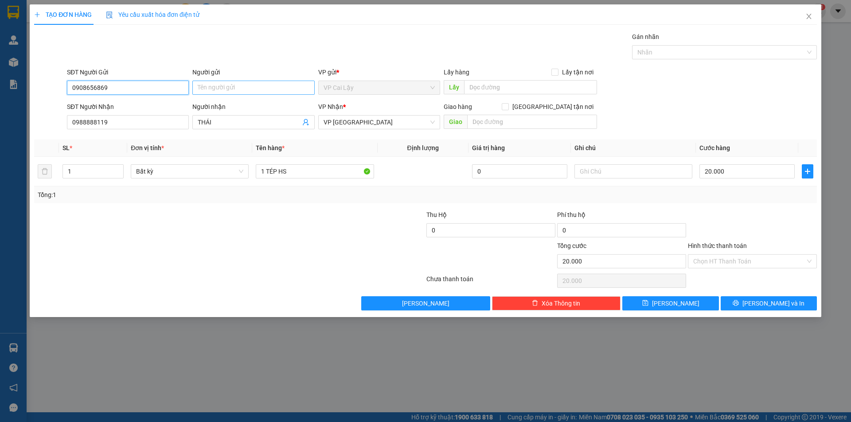
type input "0908656869"
click at [219, 86] on input "Người gửi" at bounding box center [253, 88] width 122 height 14
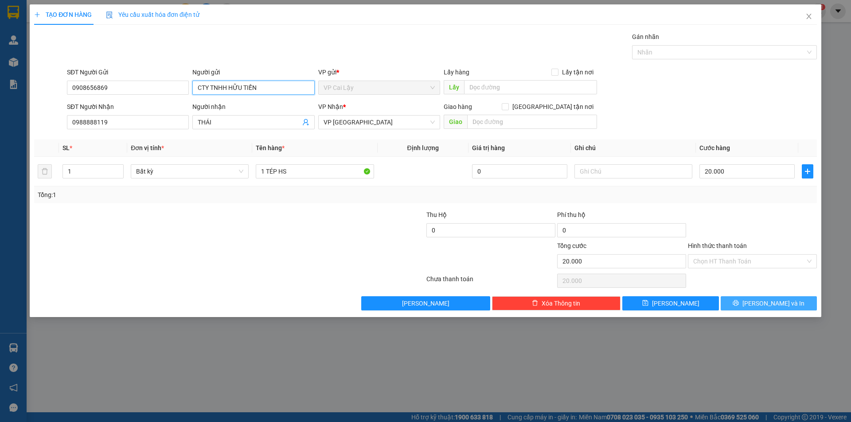
type input "CTY TNHH HỮU TIẾN"
drag, startPoint x: 756, startPoint y: 308, endPoint x: 791, endPoint y: 375, distance: 76.1
click at [794, 378] on div "TẠO ĐƠN HÀNG Yêu cầu xuất hóa đơn điện tử Transit Pickup Surcharge Ids Transit …" at bounding box center [425, 211] width 851 height 422
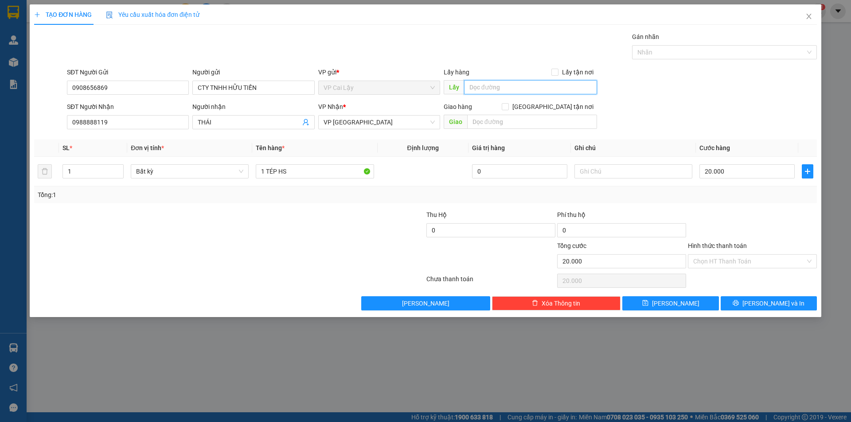
click at [502, 90] on input "text" at bounding box center [530, 87] width 133 height 14
type input "CF NHÀ XUYẾN"
click at [652, 122] on div "SĐT Người Nhận 0988888119 Người nhận THÁI VP Nhận * VP Sài Gòn Giao hàng Giao t…" at bounding box center [441, 117] width 753 height 31
click at [684, 304] on button "Lưu" at bounding box center [670, 303] width 96 height 14
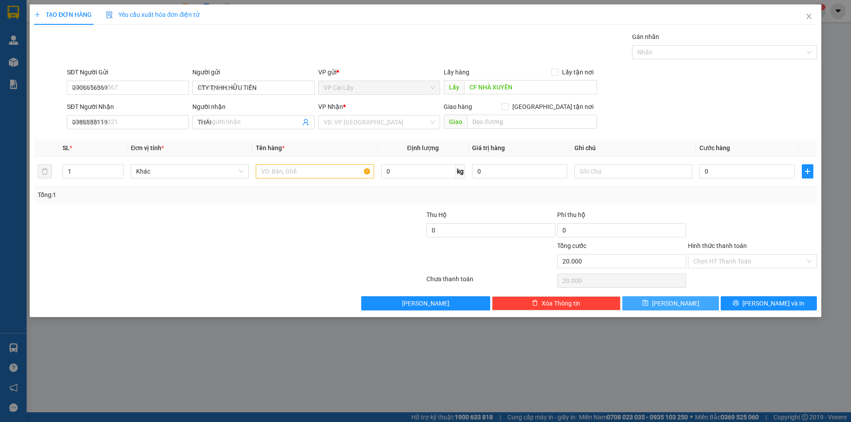
type input "0"
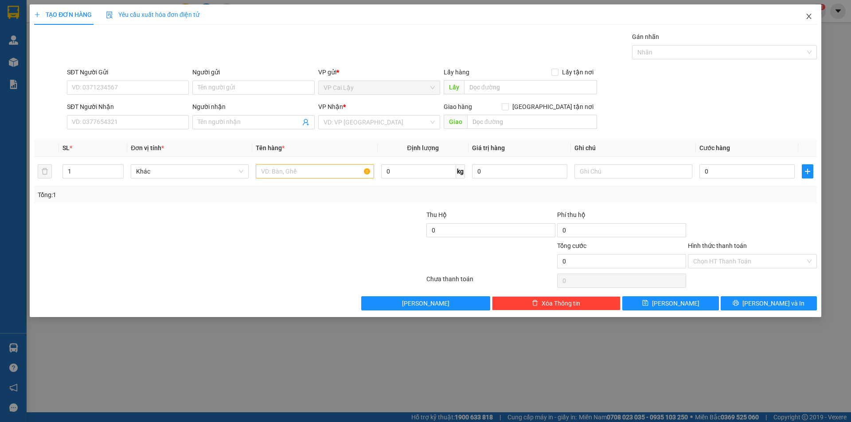
click at [810, 16] on icon "close" at bounding box center [808, 16] width 5 height 5
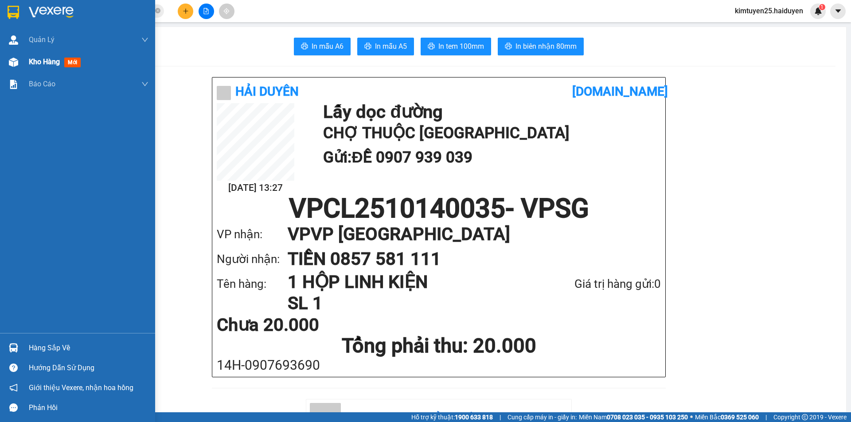
click at [45, 64] on span "Kho hàng" at bounding box center [44, 62] width 31 height 8
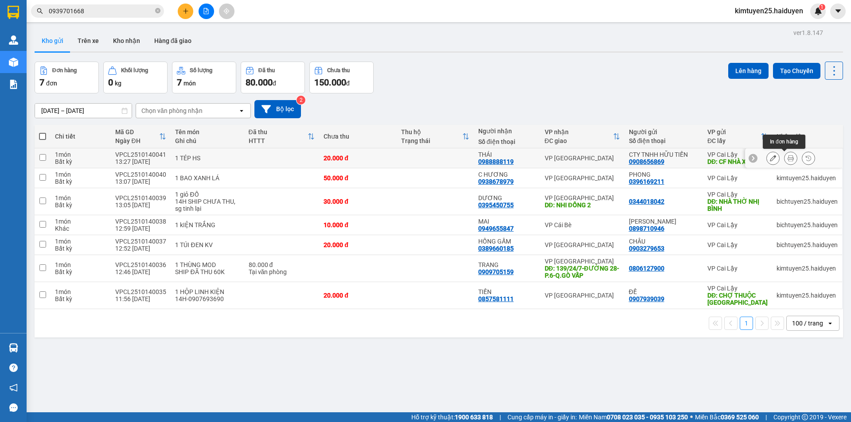
click at [787, 156] on icon at bounding box center [790, 158] width 6 height 6
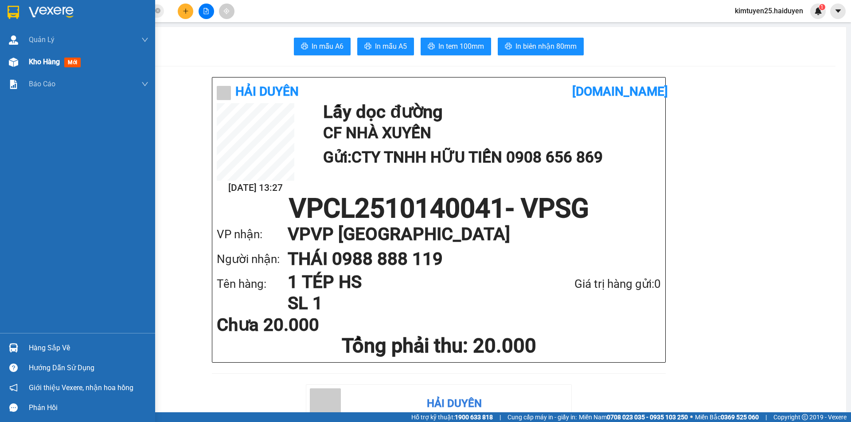
click at [26, 62] on div "Kho hàng mới" at bounding box center [77, 62] width 155 height 22
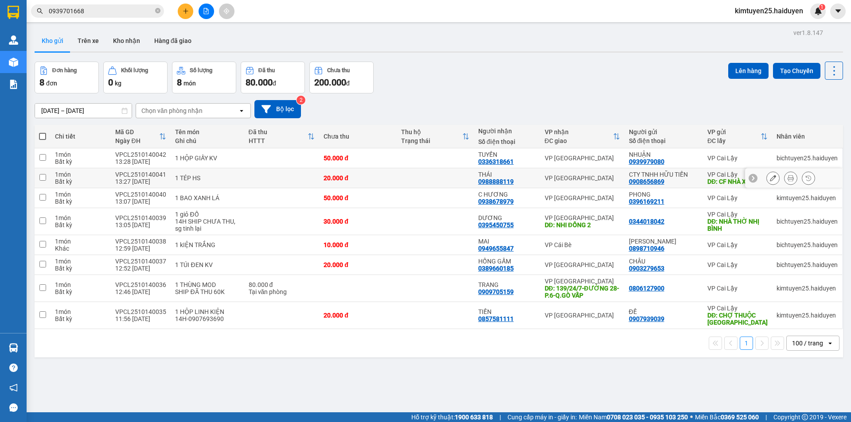
click at [462, 176] on td at bounding box center [435, 178] width 77 height 20
checkbox input "true"
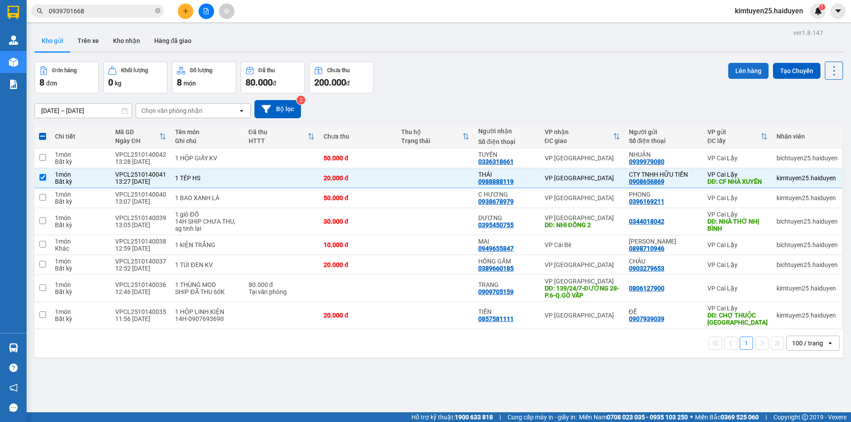
click at [729, 74] on button "Lên hàng" at bounding box center [748, 71] width 40 height 16
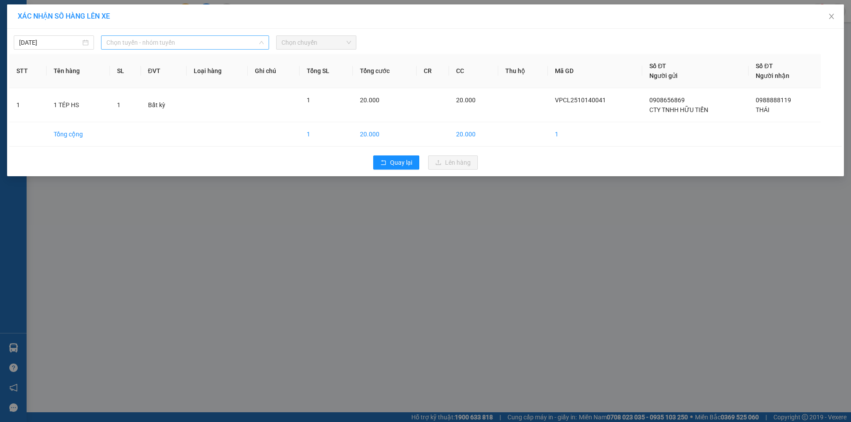
click at [119, 45] on span "Chọn tuyến - nhóm tuyến" at bounding box center [184, 42] width 157 height 13
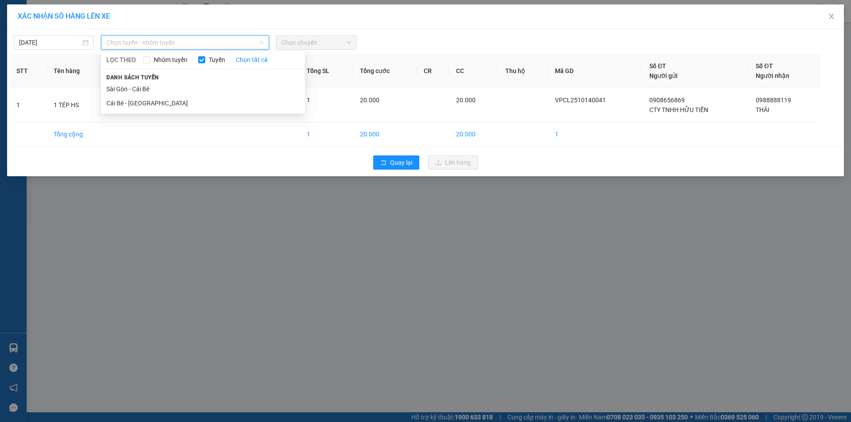
drag, startPoint x: 120, startPoint y: 101, endPoint x: 189, endPoint y: 67, distance: 76.9
click at [120, 101] on li "Cái Bè - [GEOGRAPHIC_DATA]" at bounding box center [203, 103] width 204 height 14
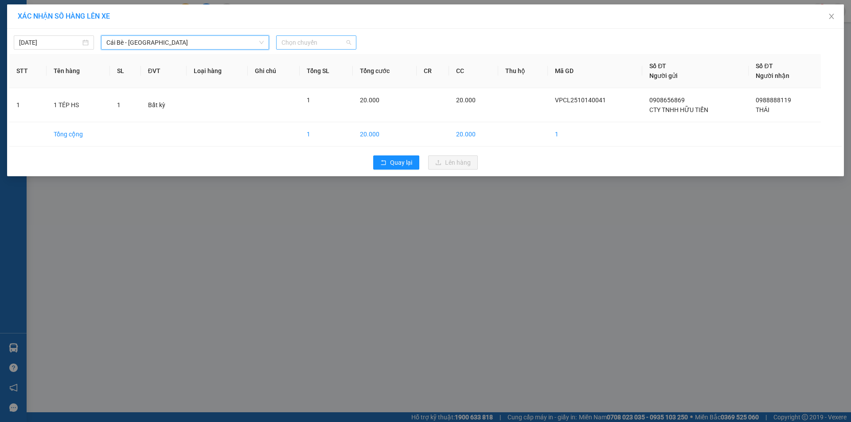
click at [316, 42] on span "Chọn chuyến" at bounding box center [316, 42] width 70 height 13
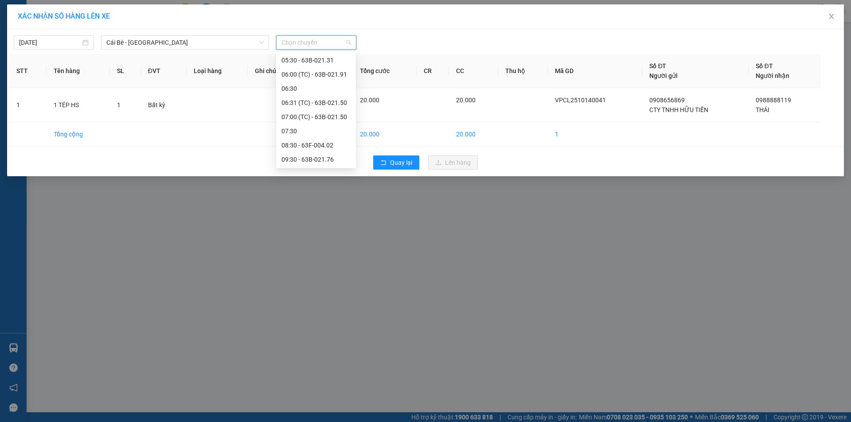
scroll to position [199, 0]
click at [832, 15] on icon "close" at bounding box center [831, 16] width 7 height 7
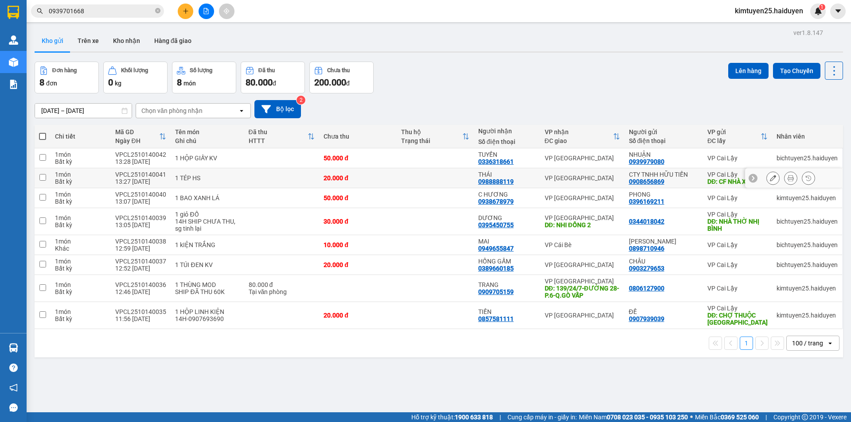
click at [417, 182] on td at bounding box center [435, 178] width 77 height 20
checkbox input "true"
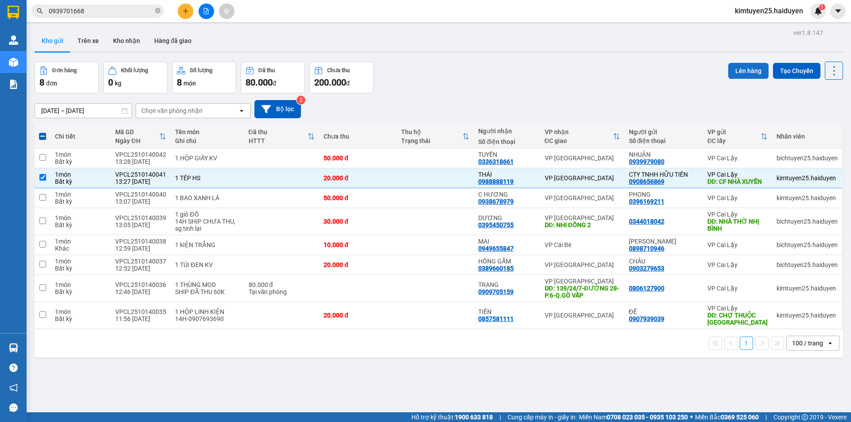
click at [759, 74] on button "Lên hàng" at bounding box center [748, 71] width 40 height 16
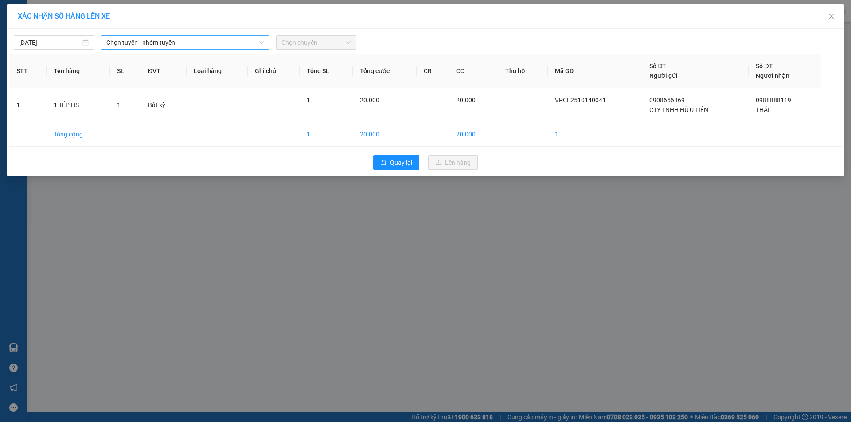
click at [169, 38] on span "Chọn tuyến - nhóm tuyến" at bounding box center [184, 42] width 157 height 13
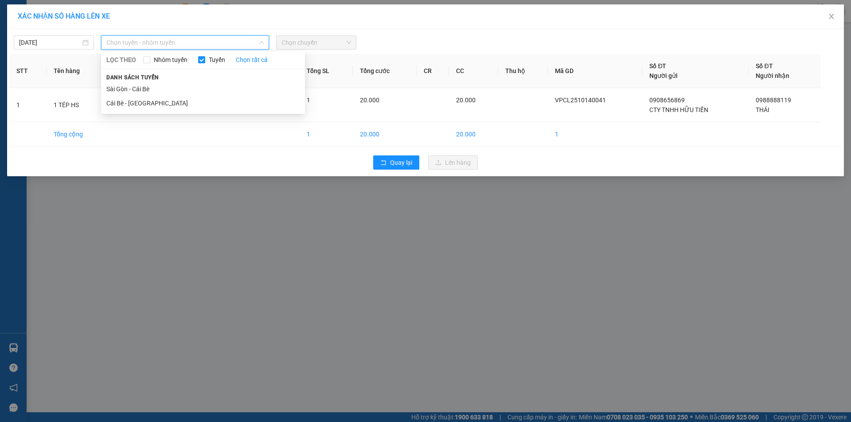
drag, startPoint x: 145, startPoint y: 102, endPoint x: 231, endPoint y: 73, distance: 90.8
click at [145, 103] on li "Cái Bè - [GEOGRAPHIC_DATA]" at bounding box center [203, 103] width 204 height 14
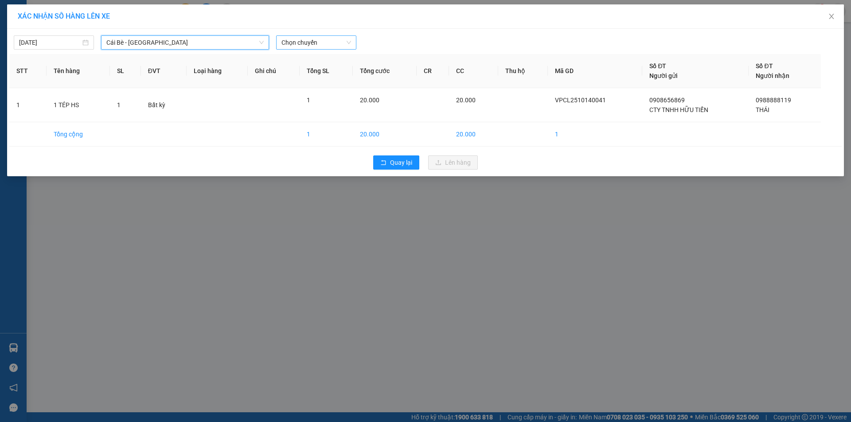
click at [315, 40] on span "Chọn chuyến" at bounding box center [316, 42] width 70 height 13
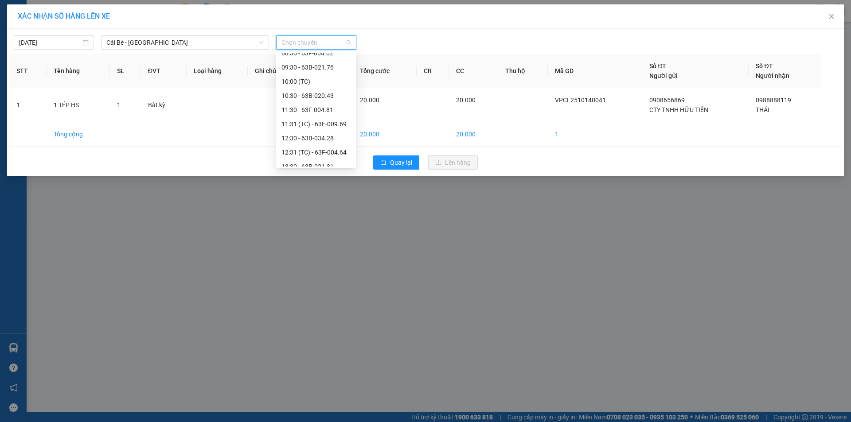
scroll to position [203, 0]
click at [328, 131] on div "12:30 - 63B-034.28" at bounding box center [315, 127] width 69 height 10
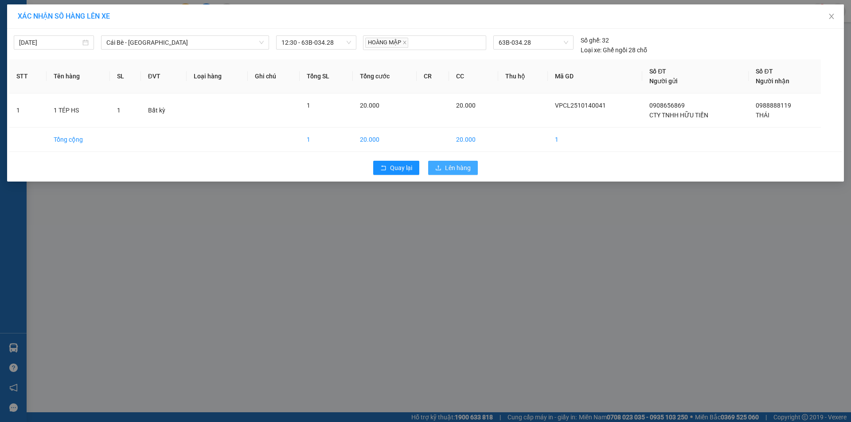
click at [436, 166] on icon "upload" at bounding box center [438, 168] width 6 height 6
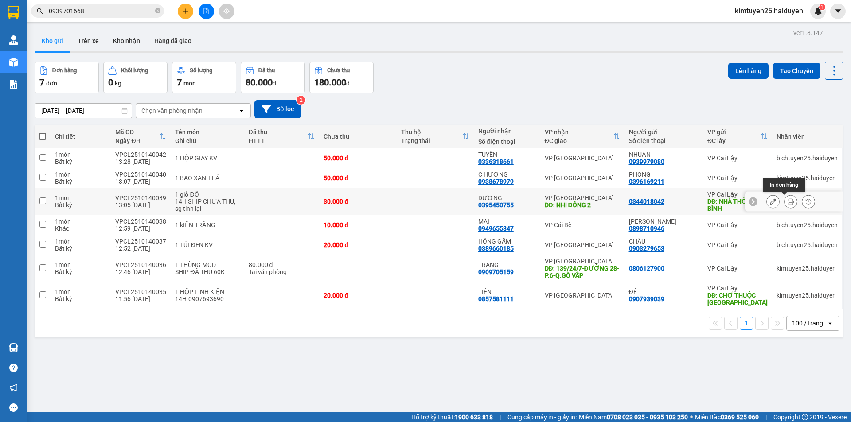
click at [787, 201] on icon at bounding box center [790, 202] width 6 height 6
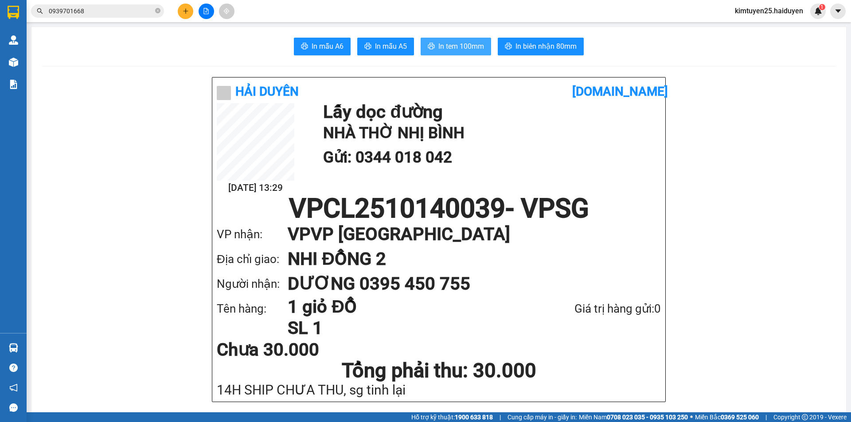
click at [474, 41] on span "In tem 100mm" at bounding box center [461, 46] width 46 height 11
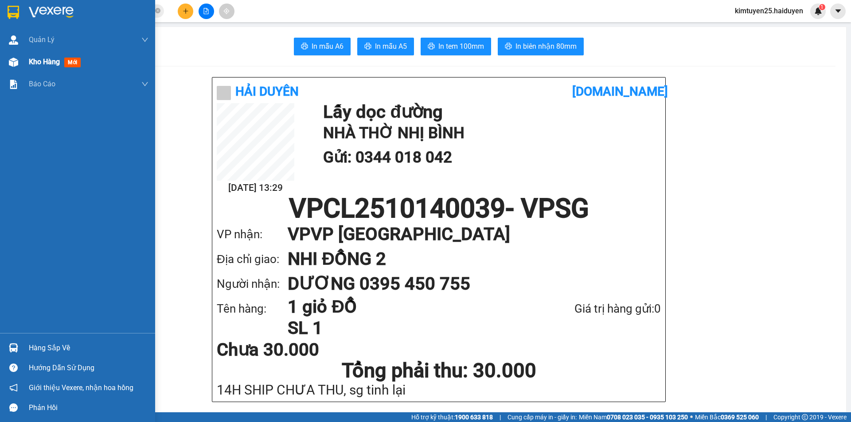
click at [22, 55] on div "Kho hàng mới" at bounding box center [77, 62] width 155 height 22
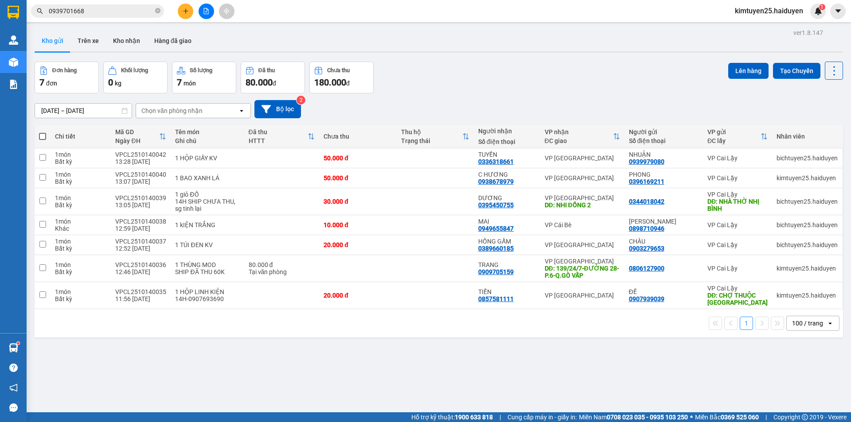
click at [187, 11] on icon "plus" at bounding box center [186, 11] width 6 height 6
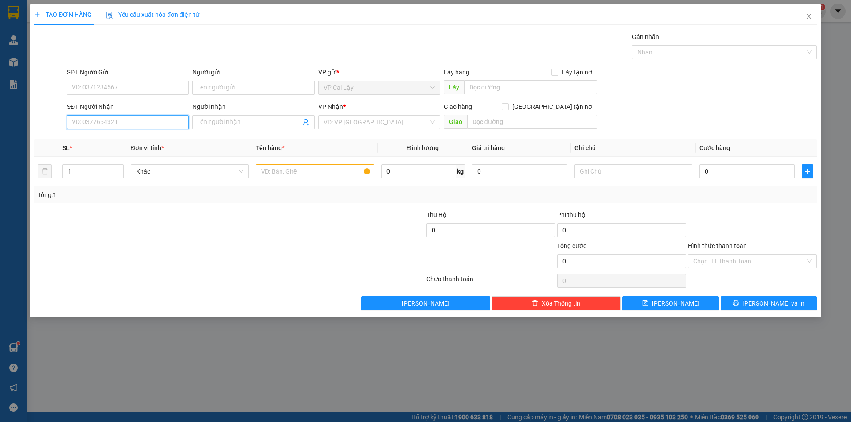
click at [124, 126] on input "SĐT Người Nhận" at bounding box center [128, 122] width 122 height 14
type input "0866103901"
click at [113, 85] on input "SĐT Người Gửi" at bounding box center [128, 88] width 122 height 14
drag, startPoint x: 40, startPoint y: 112, endPoint x: 8, endPoint y: 108, distance: 31.8
click at [8, 108] on div "TẠO ĐƠN HÀNG Yêu cầu xuất hóa đơn điện tử Transit Pickup Surcharge Ids Transit …" at bounding box center [425, 211] width 851 height 422
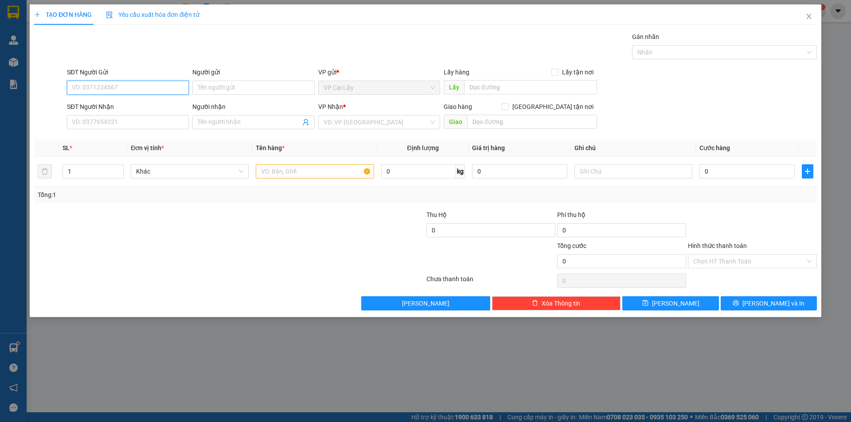
click at [127, 82] on input "SĐT Người Gửi" at bounding box center [128, 88] width 122 height 14
click at [120, 102] on div "0866103901 - NHA KHOA SG CL" at bounding box center [127, 106] width 111 height 10
type input "0866103901"
type input "NHA KHOA SG CL"
type input "0918144468"
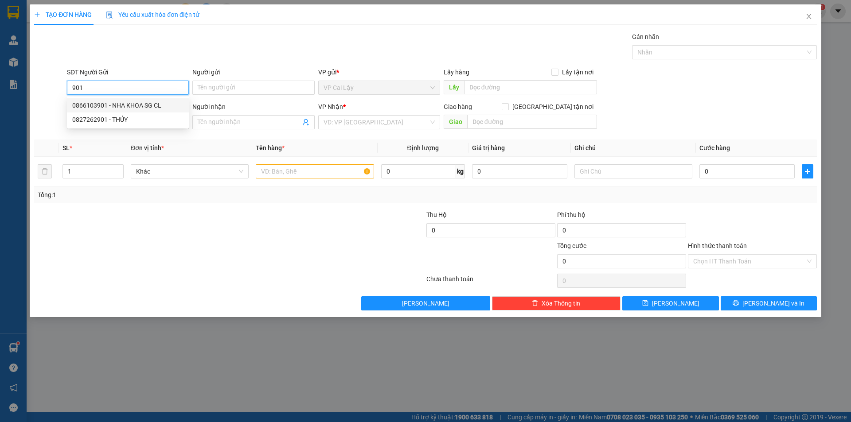
type input "LABO MIDENT"
type input "20.000"
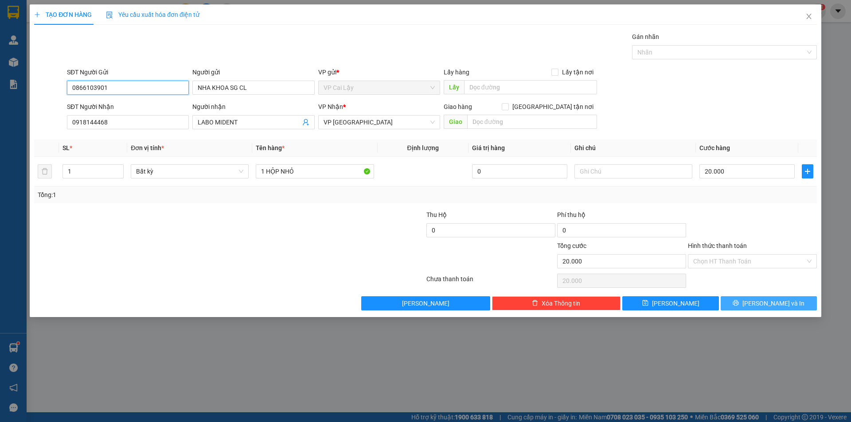
type input "0866103901"
click at [779, 306] on span "Lưu và In" at bounding box center [773, 304] width 62 height 10
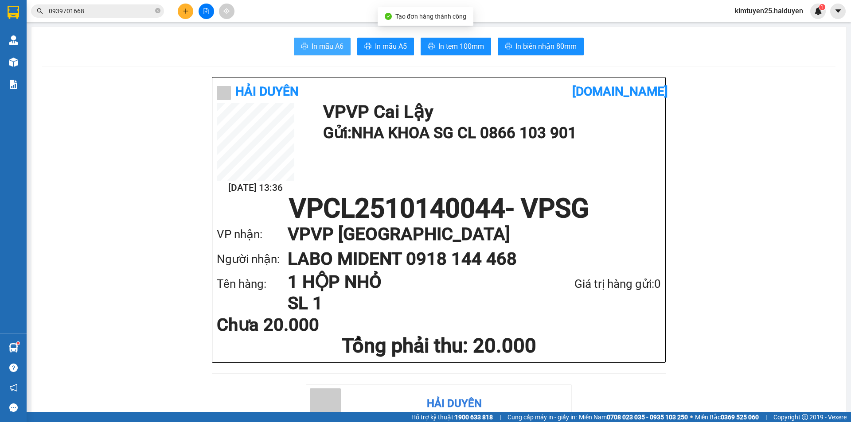
click at [330, 44] on span "In mẫu A6" at bounding box center [328, 46] width 32 height 11
click at [327, 48] on span "In mẫu A6" at bounding box center [328, 46] width 32 height 11
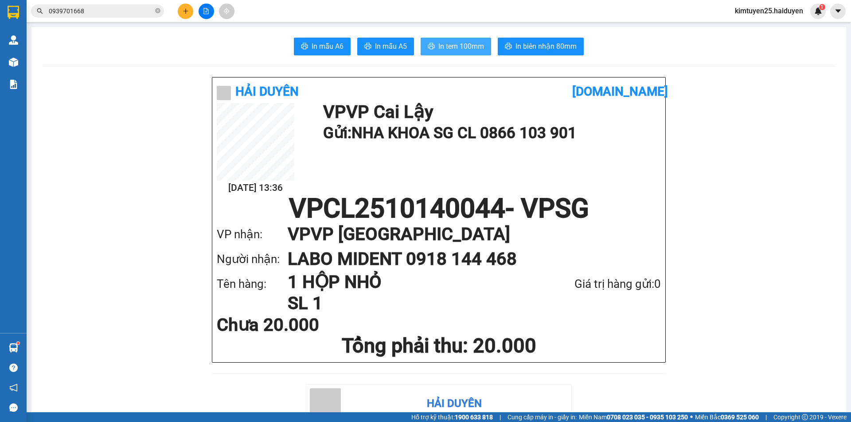
drag, startPoint x: 479, startPoint y: 52, endPoint x: 469, endPoint y: 43, distance: 12.9
click at [479, 52] on button "In tem 100mm" at bounding box center [456, 47] width 70 height 18
click at [190, 17] on button at bounding box center [186, 12] width 16 height 16
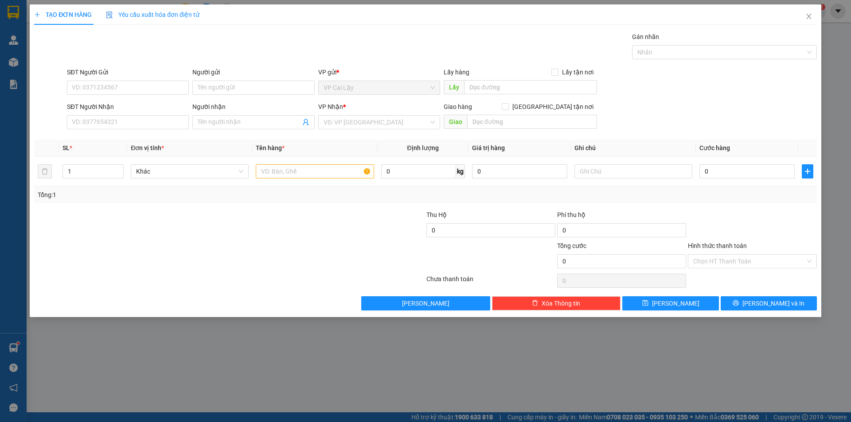
click at [139, 114] on div "SĐT Người Nhận" at bounding box center [128, 108] width 122 height 13
click at [138, 127] on input "SĐT Người Nhận" at bounding box center [128, 122] width 122 height 14
click at [127, 139] on div "0708514951 - TRÍ VIỆT" at bounding box center [127, 140] width 111 height 10
type input "0708514951"
type input "TRÍ VIỆT"
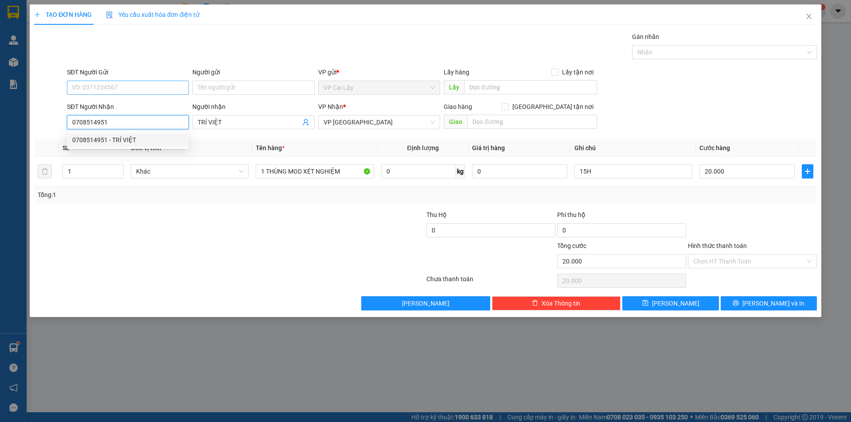
type input "20.000"
type input "0708514951"
click at [126, 89] on input "SĐT Người Gửi" at bounding box center [128, 88] width 122 height 14
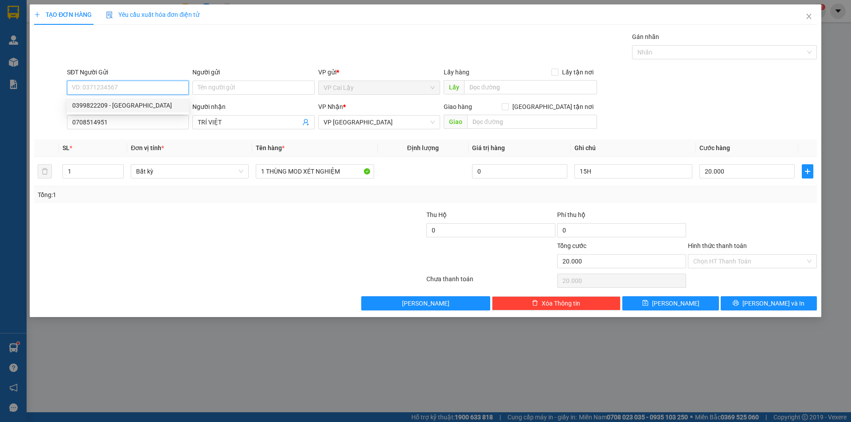
drag, startPoint x: 129, startPoint y: 106, endPoint x: 401, endPoint y: 130, distance: 273.6
click at [129, 106] on div "0399822209 - THÁI ANH" at bounding box center [127, 106] width 111 height 10
type input "0399822209"
type input "THÁI ANH"
type input "NGÃ 3 NHỊ QUÝ"
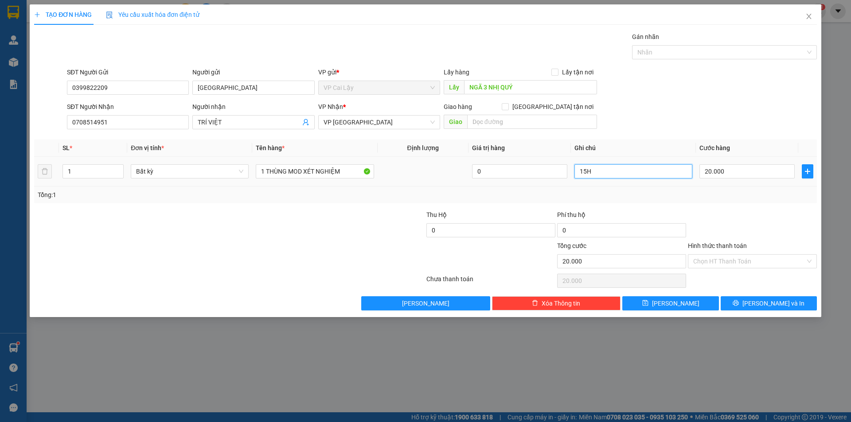
click at [620, 175] on input "15H" at bounding box center [633, 171] width 118 height 14
type input "1"
type input "2"
type input "14H"
click at [635, 200] on div "Tổng: 1" at bounding box center [425, 195] width 783 height 17
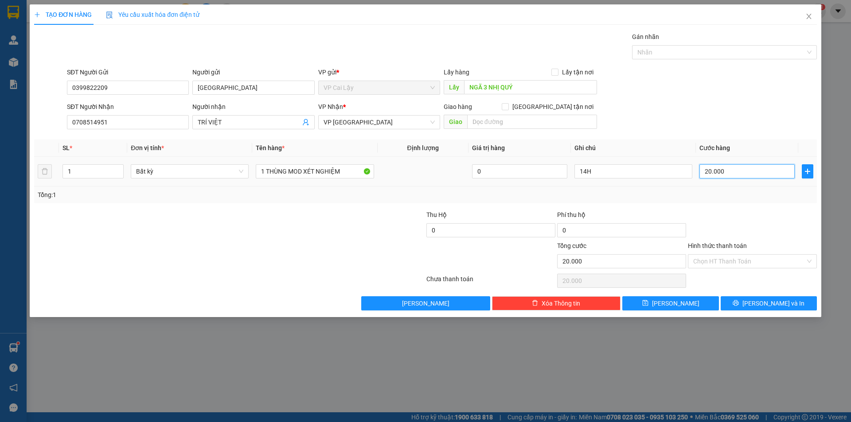
click at [746, 173] on input "20.000" at bounding box center [746, 171] width 95 height 14
click at [733, 222] on div at bounding box center [752, 225] width 131 height 31
click at [733, 257] on input "Hình thức thanh toán" at bounding box center [749, 261] width 112 height 13
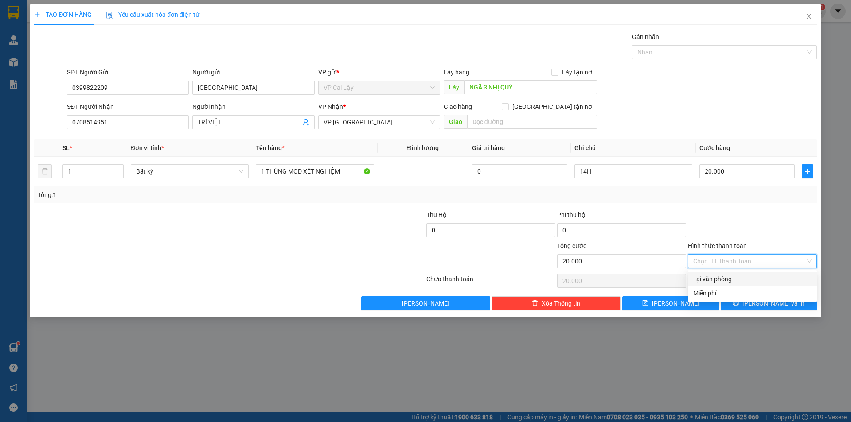
click at [713, 277] on div "Tại văn phòng" at bounding box center [752, 279] width 118 height 10
type input "0"
click at [769, 306] on span "Lưu và In" at bounding box center [773, 304] width 62 height 10
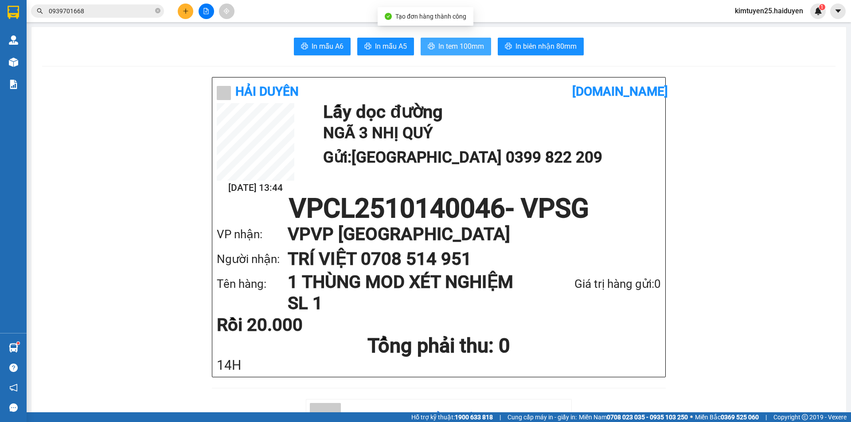
click at [467, 52] on button "In tem 100mm" at bounding box center [456, 47] width 70 height 18
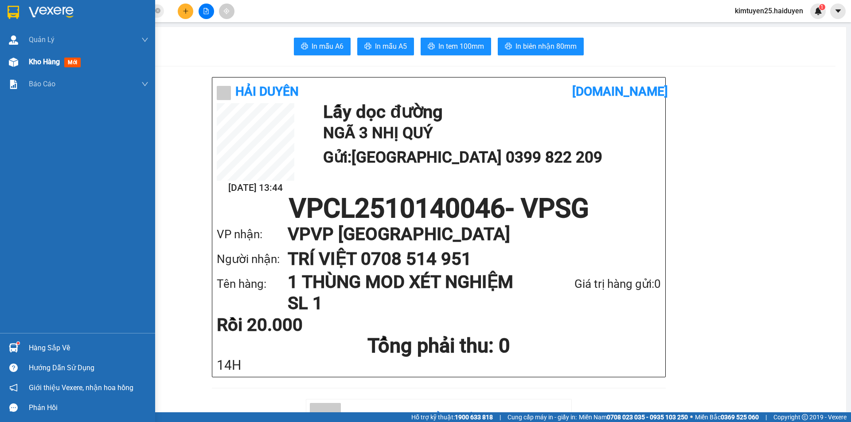
click at [24, 60] on div "Kho hàng mới" at bounding box center [77, 62] width 155 height 22
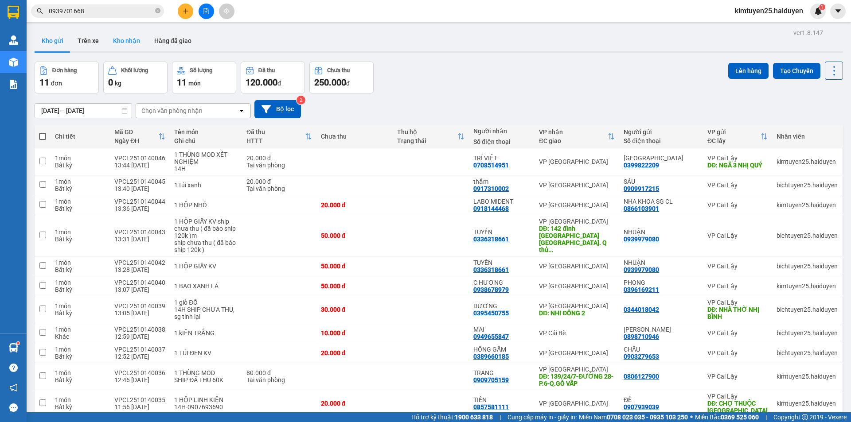
click at [119, 47] on button "Kho nhận" at bounding box center [126, 40] width 41 height 21
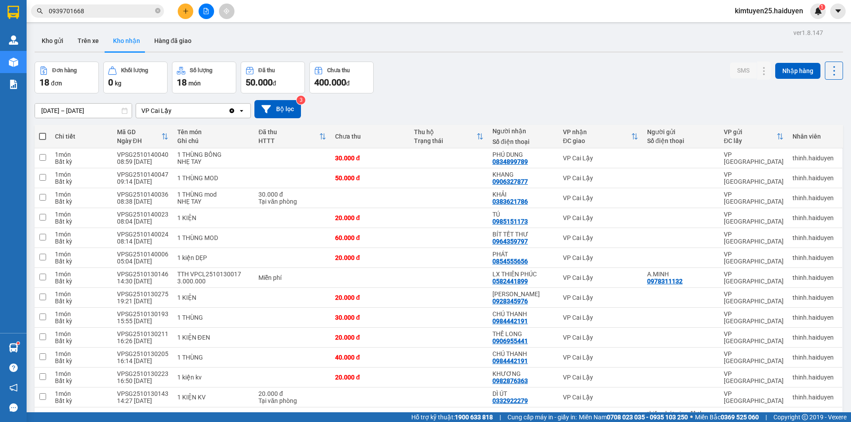
click at [126, 110] on icon at bounding box center [124, 111] width 5 height 6
click at [122, 115] on div "ver 1.8.147 Kho gửi Trên xe Kho nhận Hàng đã giao Đơn hàng 18 đơn Khối lượng 0 …" at bounding box center [438, 287] width 815 height 520
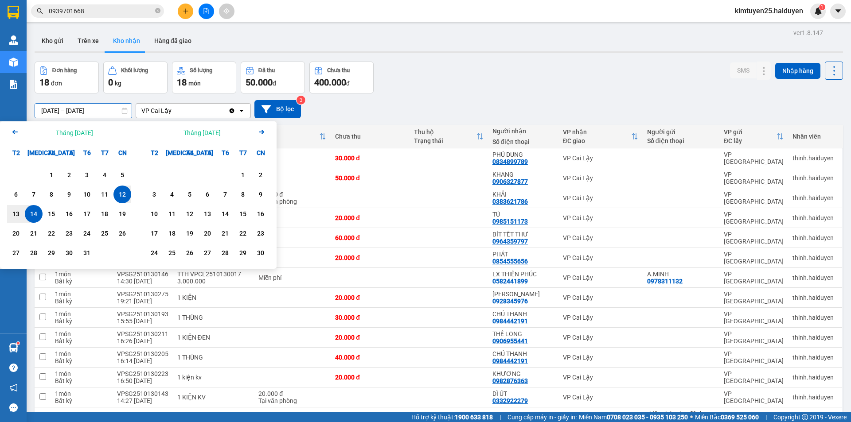
click at [118, 112] on input "[DATE] – [DATE]" at bounding box center [83, 111] width 97 height 14
click at [48, 175] on div "1" at bounding box center [51, 175] width 12 height 11
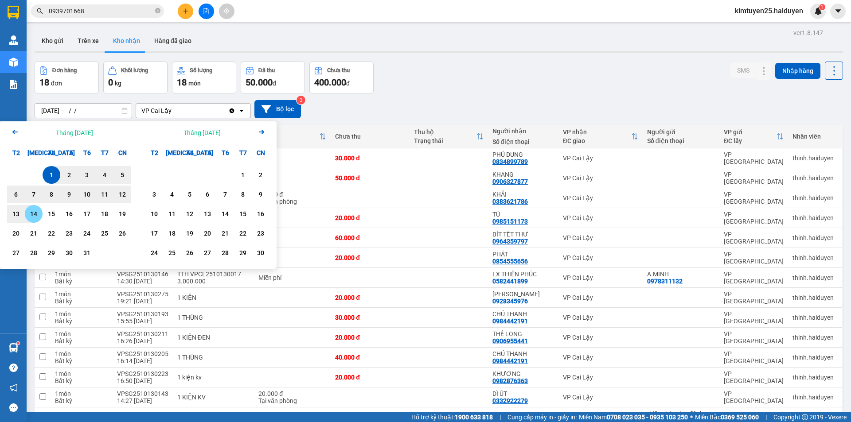
click at [33, 214] on div "14" at bounding box center [33, 214] width 12 height 11
type input "01/10/2025 – 14/10/2025"
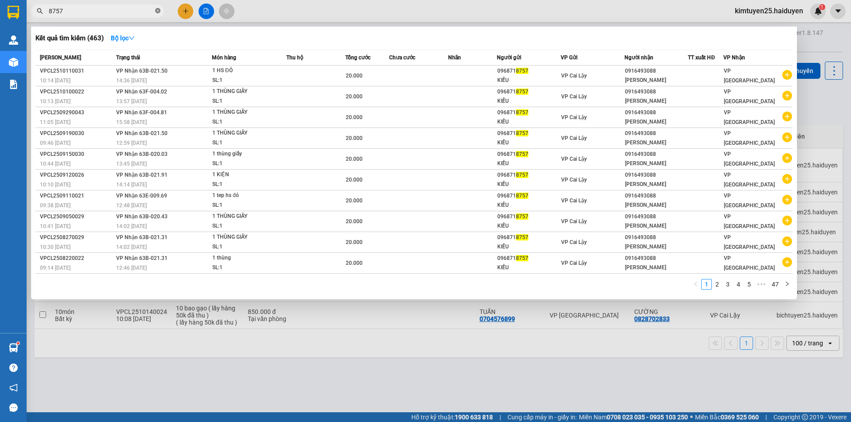
click at [156, 12] on icon "close-circle" at bounding box center [157, 10] width 5 height 5
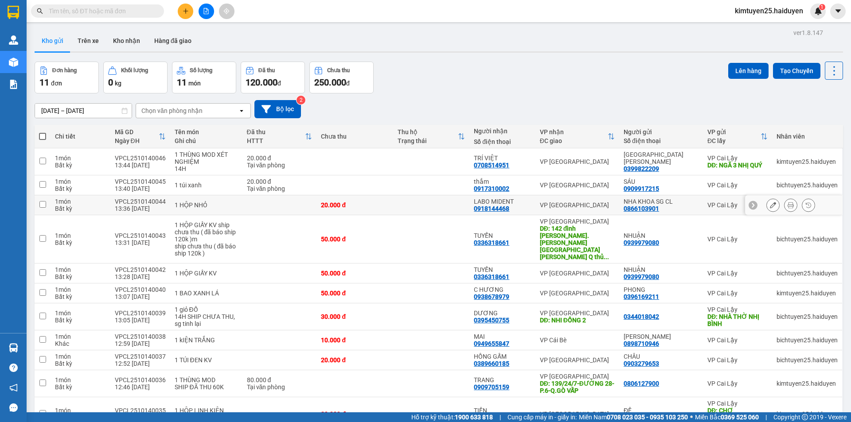
scroll to position [41, 0]
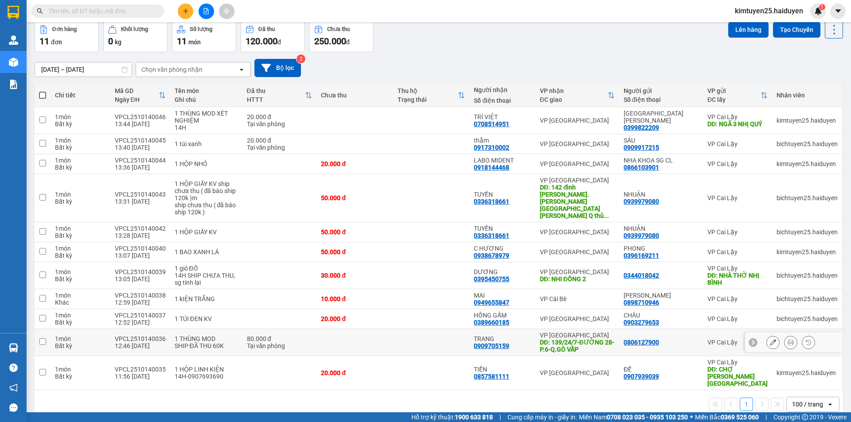
click at [683, 339] on div "0806127900" at bounding box center [661, 342] width 75 height 7
checkbox input "true"
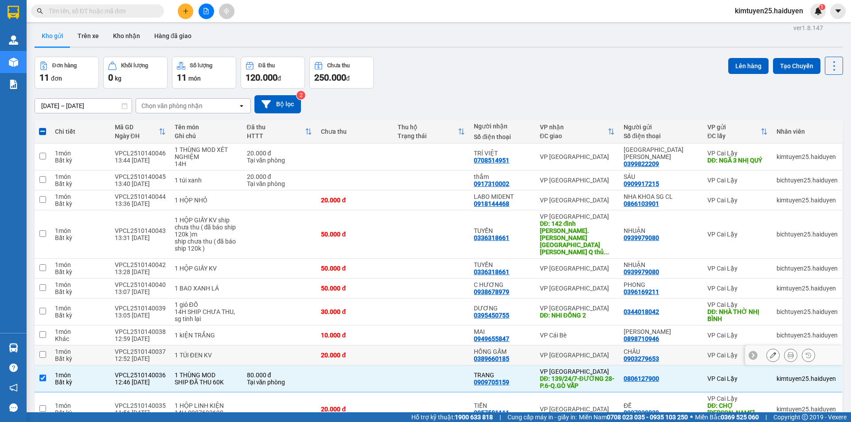
scroll to position [0, 0]
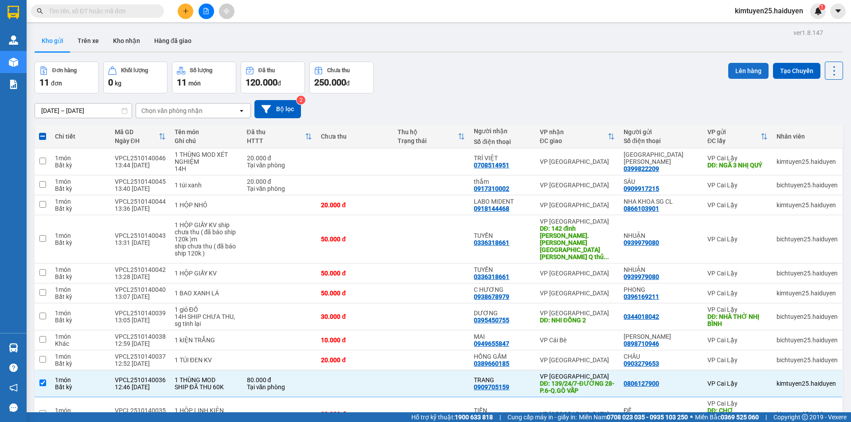
click at [744, 73] on button "Lên hàng" at bounding box center [748, 71] width 40 height 16
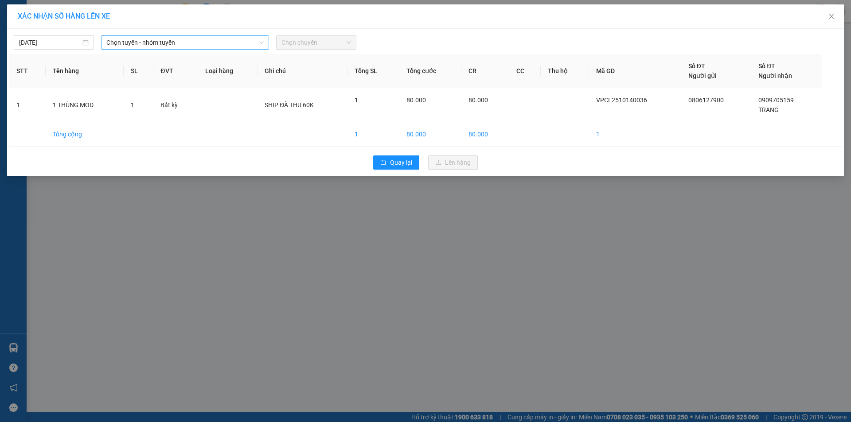
click at [138, 42] on span "Chọn tuyến - nhóm tuyến" at bounding box center [184, 42] width 157 height 13
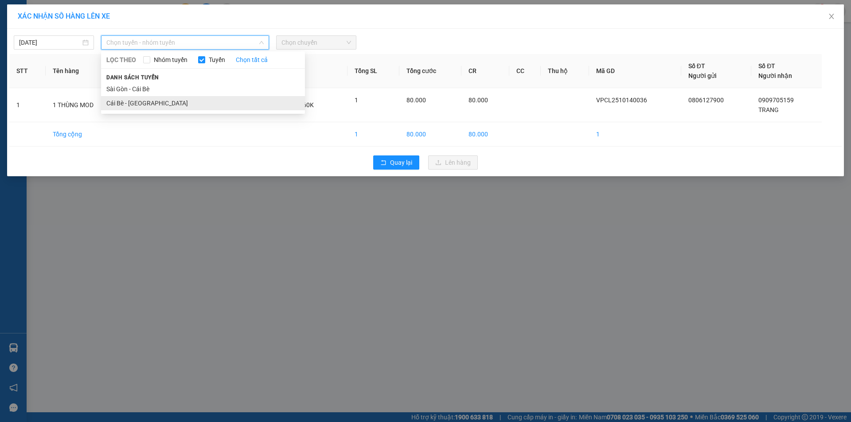
click at [151, 99] on li "Cái Bè - [GEOGRAPHIC_DATA]" at bounding box center [203, 103] width 204 height 14
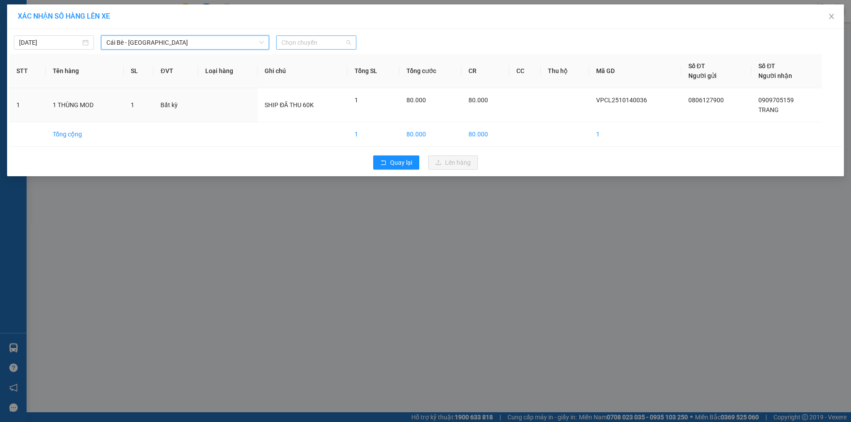
click at [289, 40] on span "Chọn chuyến" at bounding box center [316, 42] width 70 height 13
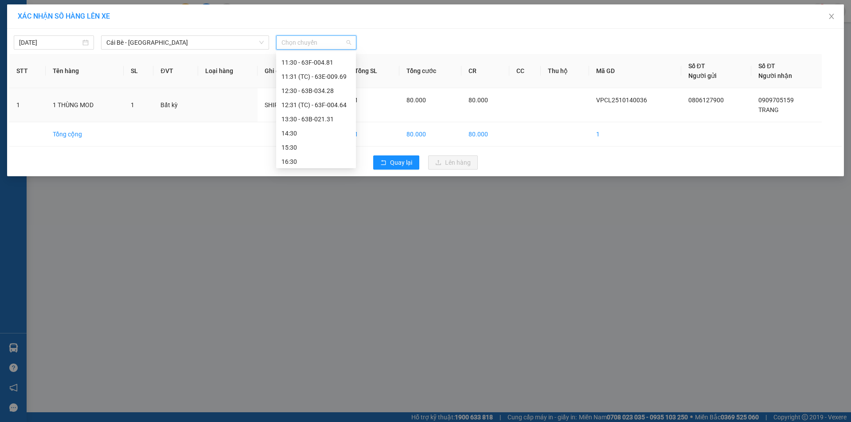
scroll to position [241, 0]
click at [319, 102] on div "12:31 (TC) - 63F-004.64" at bounding box center [315, 103] width 69 height 10
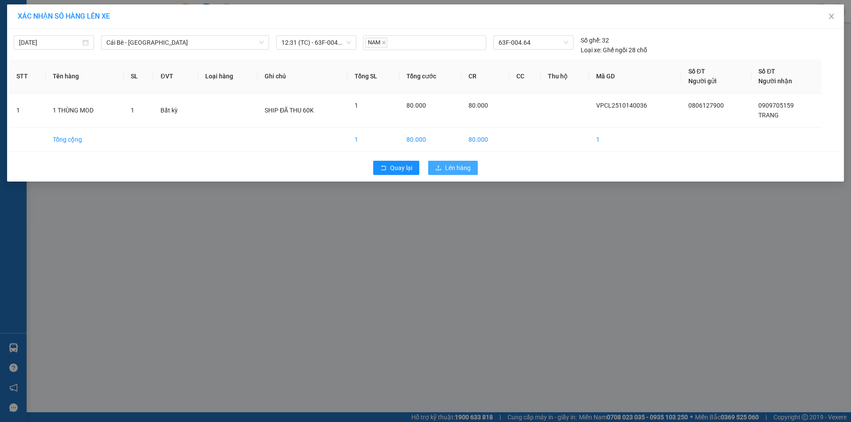
click at [443, 167] on button "Lên hàng" at bounding box center [453, 168] width 50 height 14
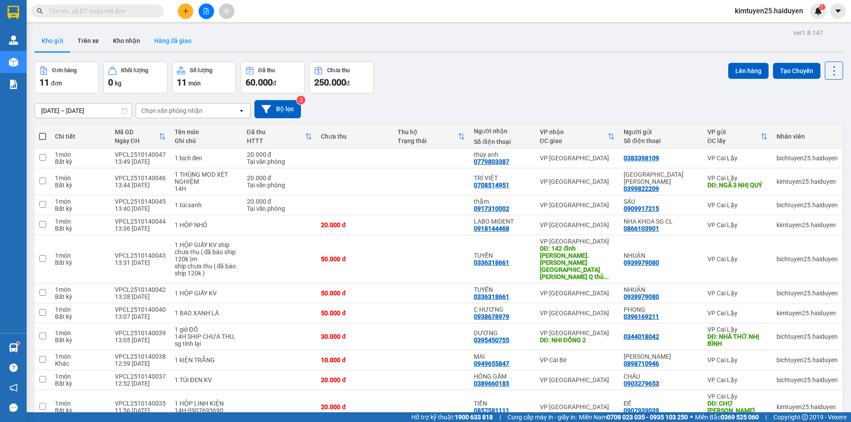
click at [178, 42] on button "Hàng đã giao" at bounding box center [172, 40] width 51 height 21
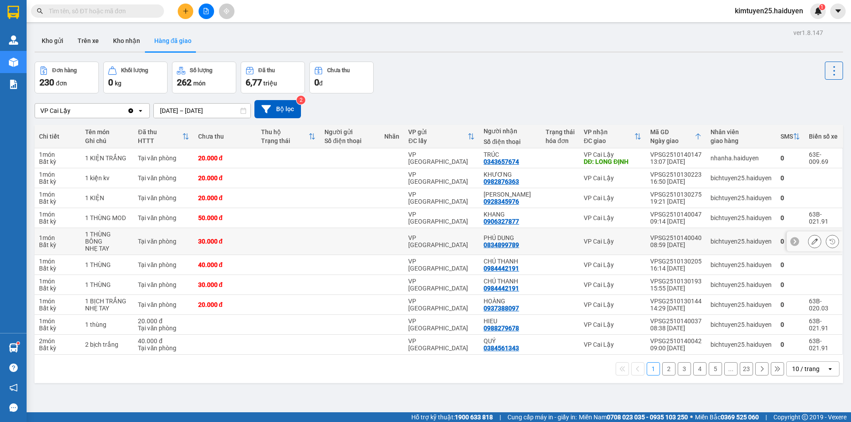
scroll to position [41, 0]
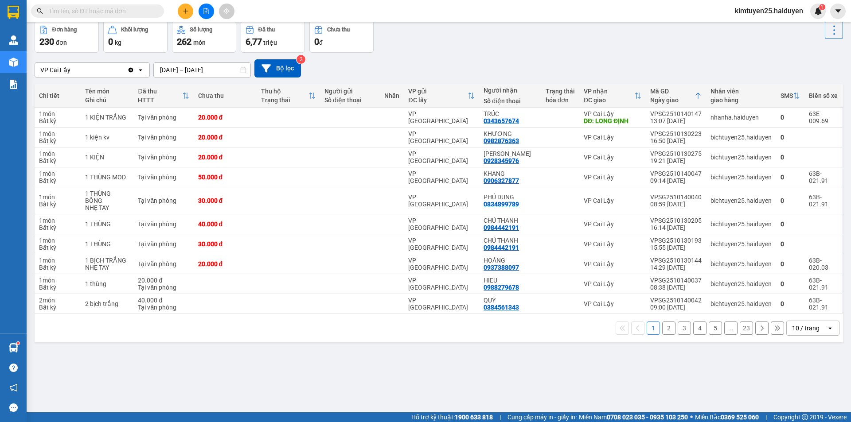
click at [799, 324] on div "10 / trang" at bounding box center [805, 328] width 27 height 9
click at [808, 300] on span "100 / trang" at bounding box center [803, 301] width 32 height 9
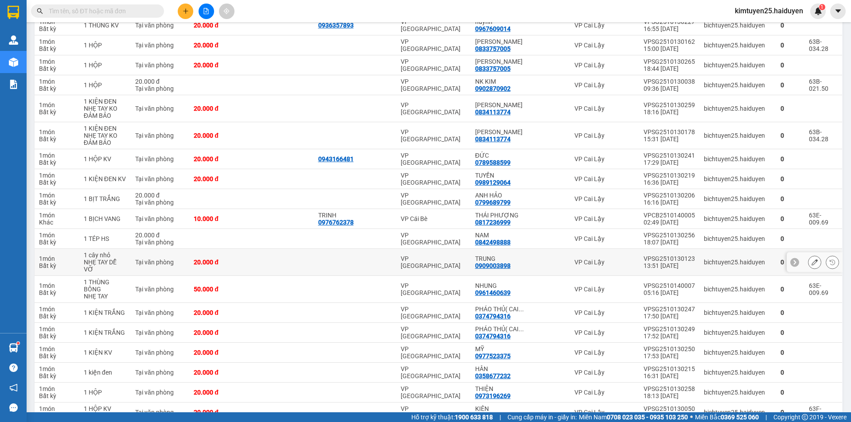
scroll to position [838, 0]
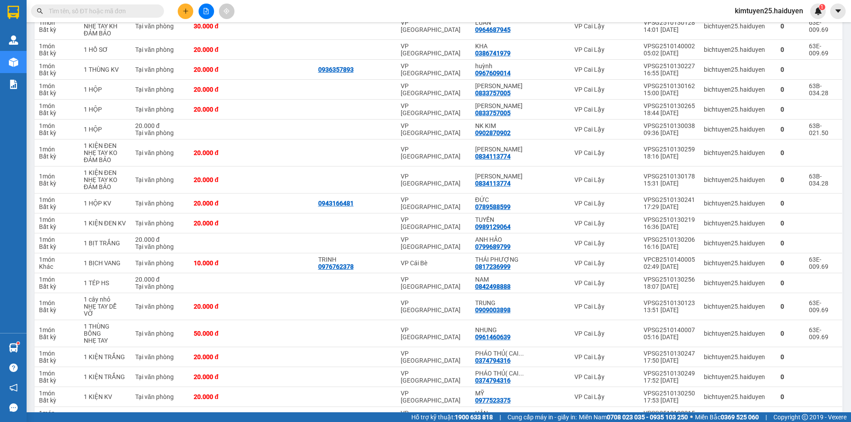
click at [108, 11] on input "text" at bounding box center [101, 11] width 105 height 10
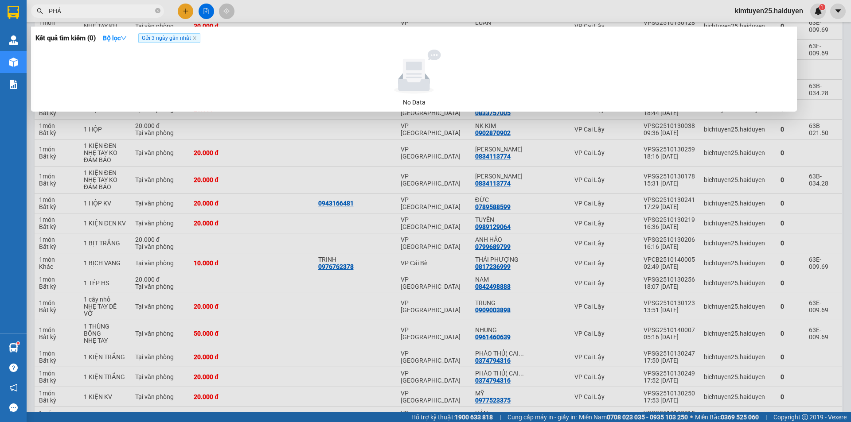
type input "PHÁT"
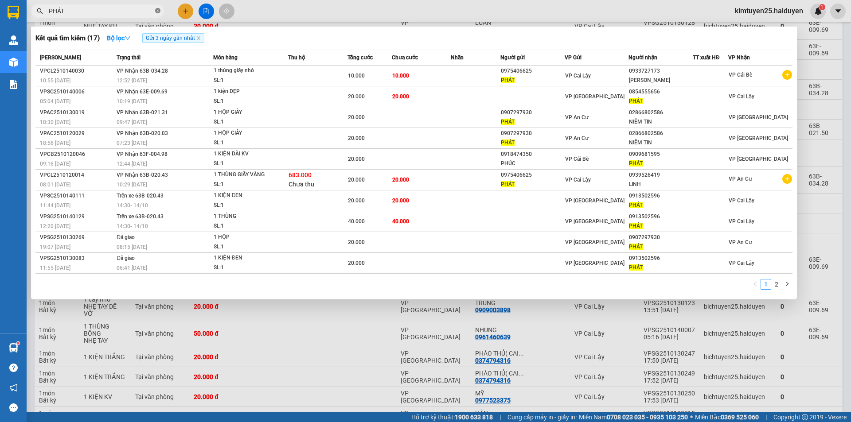
click at [157, 11] on icon "close-circle" at bounding box center [157, 10] width 5 height 5
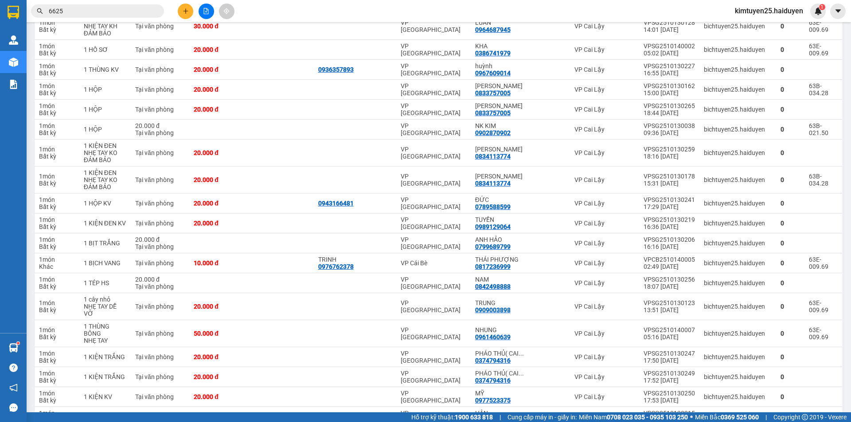
type input "6625"
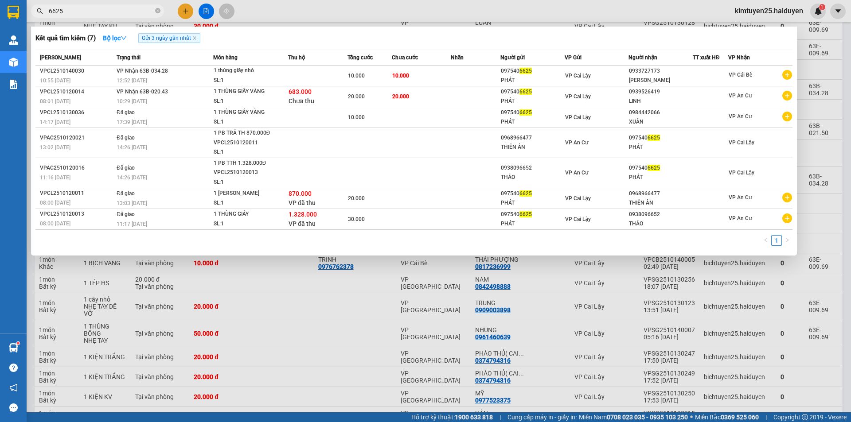
click at [611, 12] on div at bounding box center [425, 211] width 851 height 422
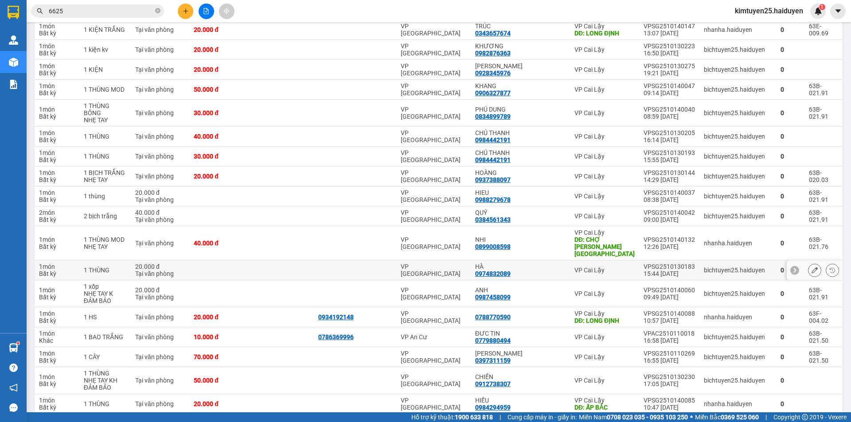
scroll to position [0, 0]
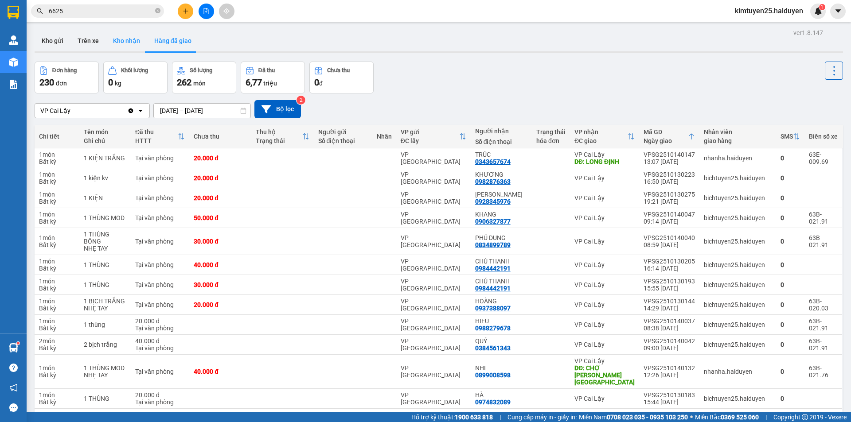
click at [119, 47] on button "Kho nhận" at bounding box center [126, 40] width 41 height 21
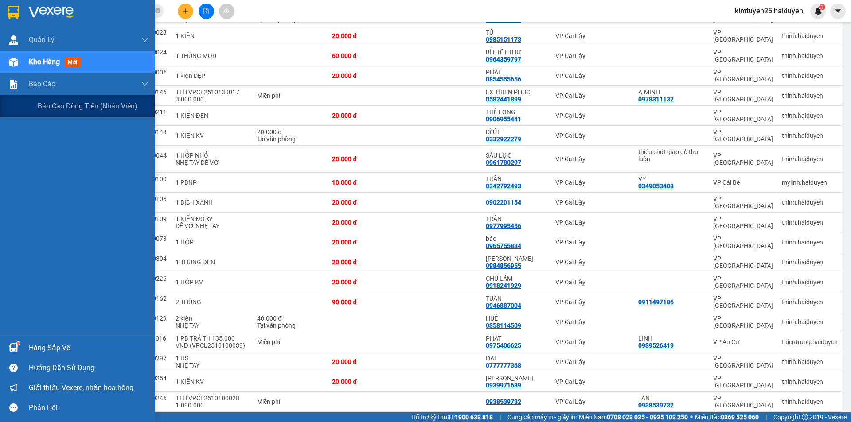
scroll to position [227, 0]
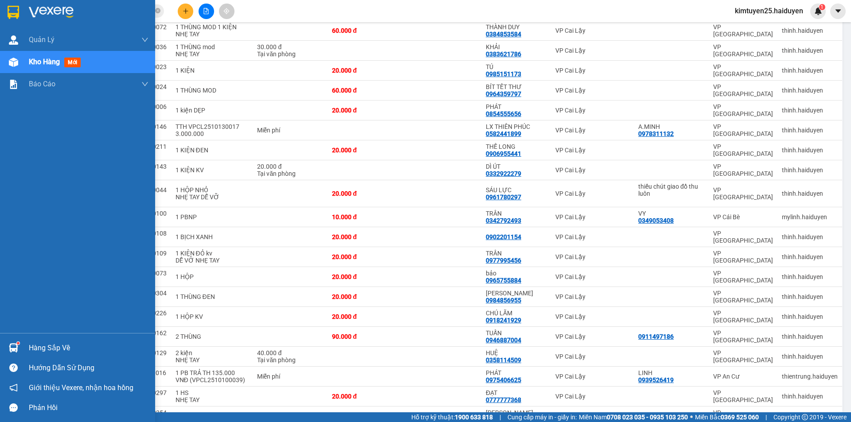
click at [13, 61] on img at bounding box center [13, 62] width 9 height 9
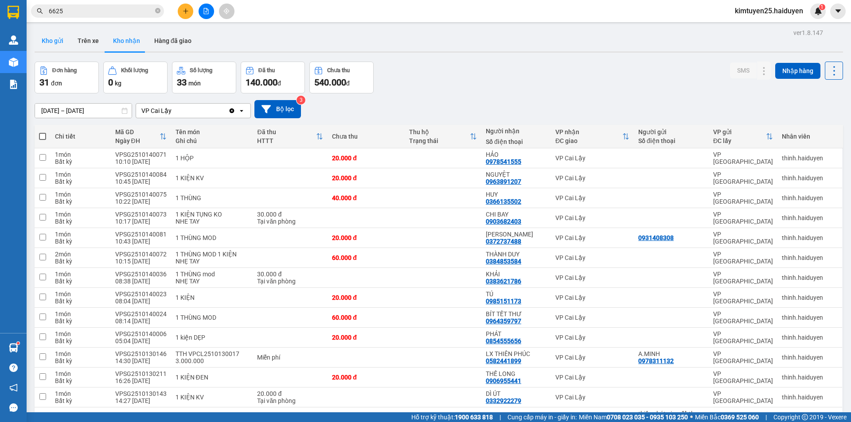
click at [56, 39] on button "Kho gửi" at bounding box center [53, 40] width 36 height 21
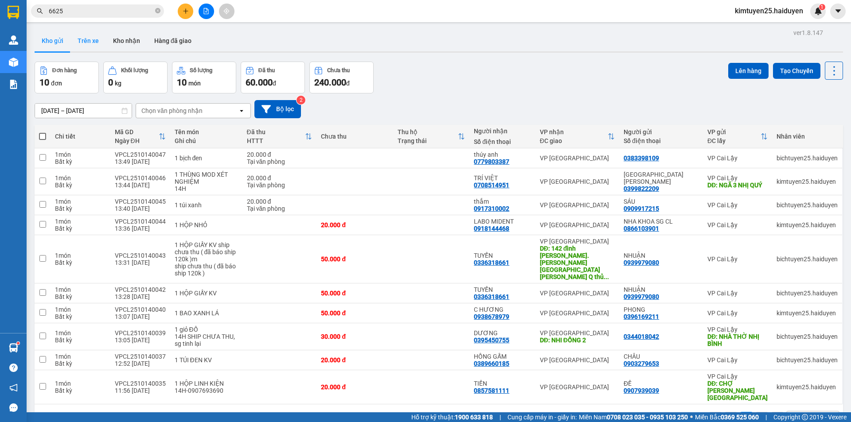
click at [100, 47] on button "Trên xe" at bounding box center [87, 40] width 35 height 21
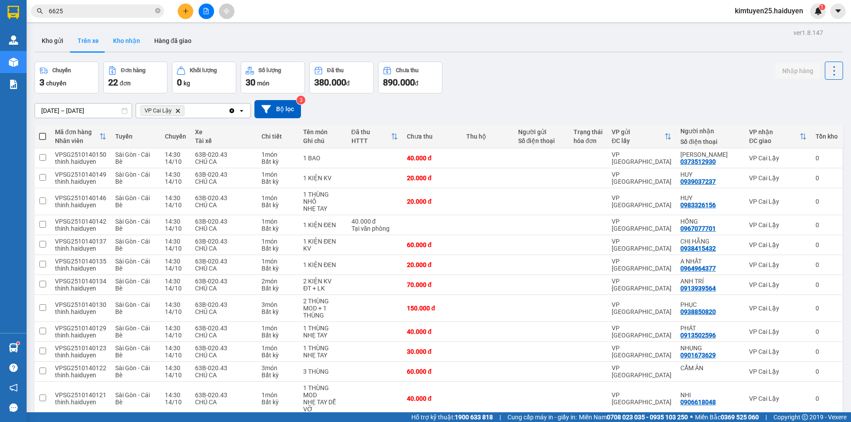
click at [126, 43] on button "Kho nhận" at bounding box center [126, 40] width 41 height 21
type input "01/10/2025 – 14/10/2025"
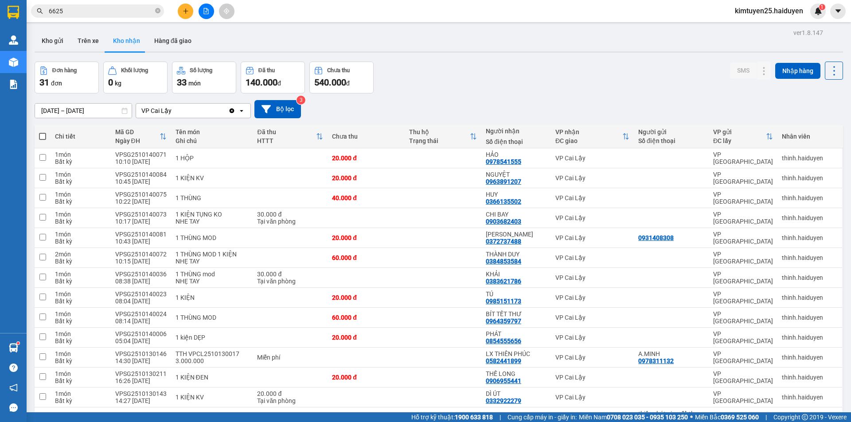
click at [190, 16] on button at bounding box center [186, 12] width 16 height 16
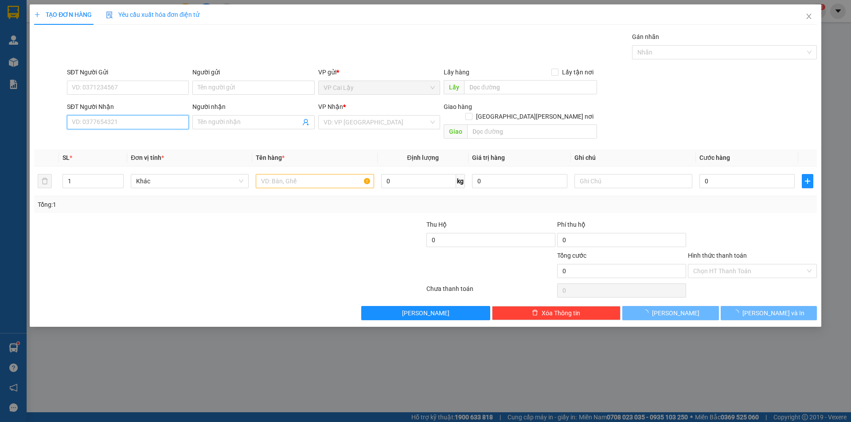
click at [116, 119] on input "SĐT Người Nhận" at bounding box center [128, 122] width 122 height 14
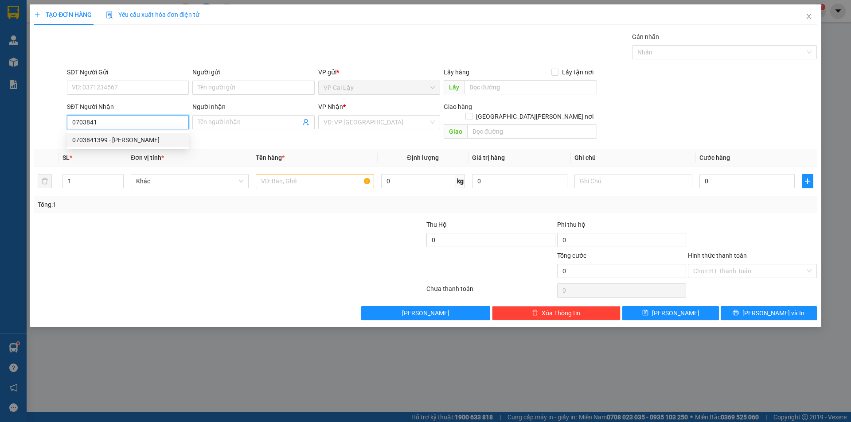
click at [98, 139] on div "0703841399 - THANH" at bounding box center [127, 140] width 111 height 10
type input "0703841399"
type input "THANH"
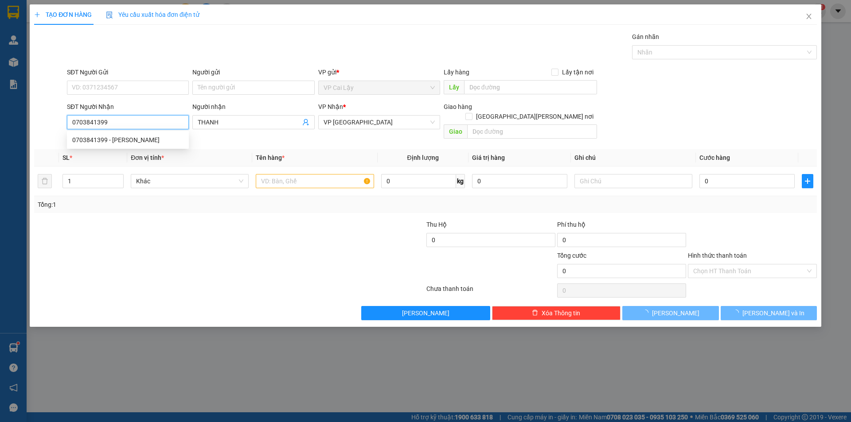
type input "30.000"
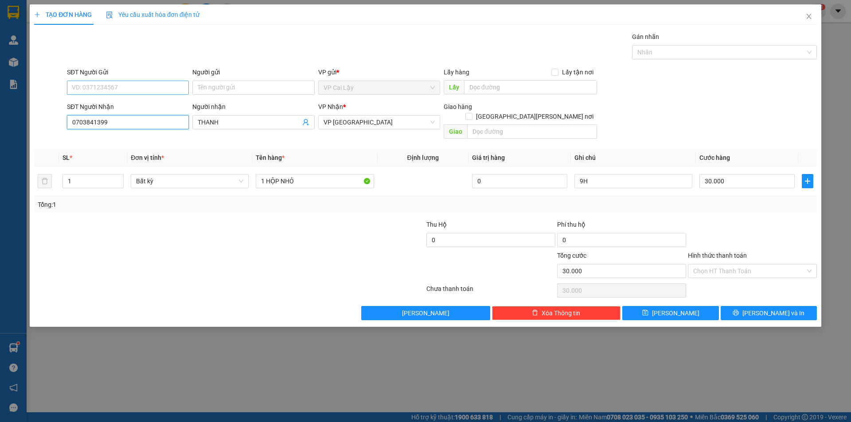
type input "0703841399"
click at [143, 81] on input "SĐT Người Gửi" at bounding box center [128, 88] width 122 height 14
click at [129, 107] on div "0393998163 - CHIẾC" at bounding box center [127, 106] width 111 height 10
type input "0393998163"
type input "CHIẾC"
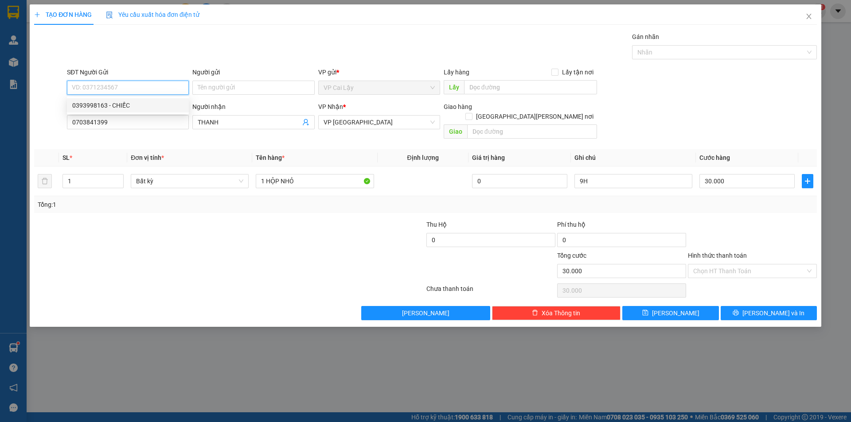
type input "HUYỆN ĐỘI LONG ĐỊNH"
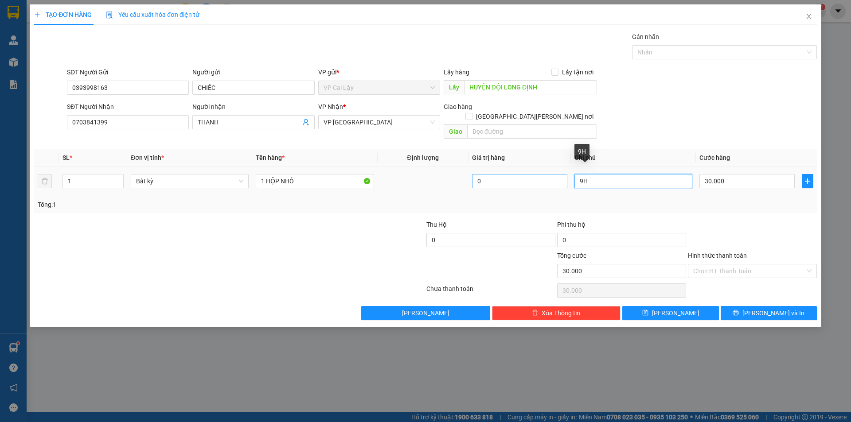
drag, startPoint x: 588, startPoint y: 169, endPoint x: 565, endPoint y: 171, distance: 23.6
click at [565, 171] on tr "1 Bất kỳ 1 HỘP NHỎ 0 9H 30.000" at bounding box center [425, 182] width 783 height 30
type input "15H"
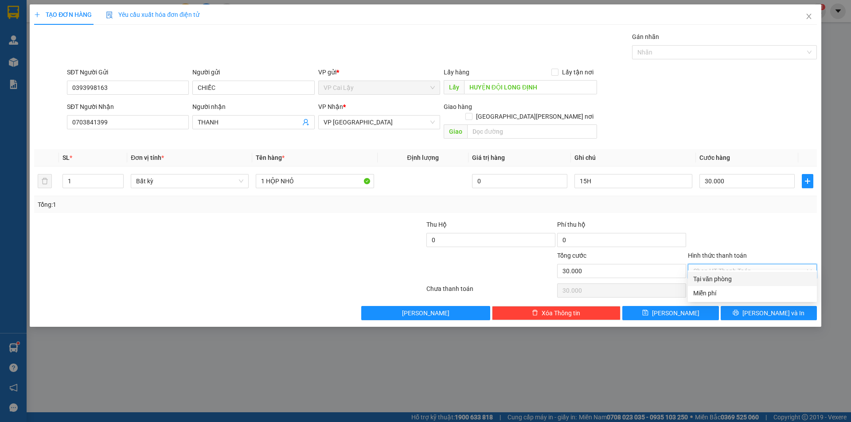
click at [740, 265] on input "Hình thức thanh toán" at bounding box center [749, 271] width 112 height 13
click at [736, 279] on div "Tại văn phòng" at bounding box center [752, 279] width 118 height 10
type input "0"
click at [752, 308] on button "Lưu và In" at bounding box center [769, 313] width 96 height 14
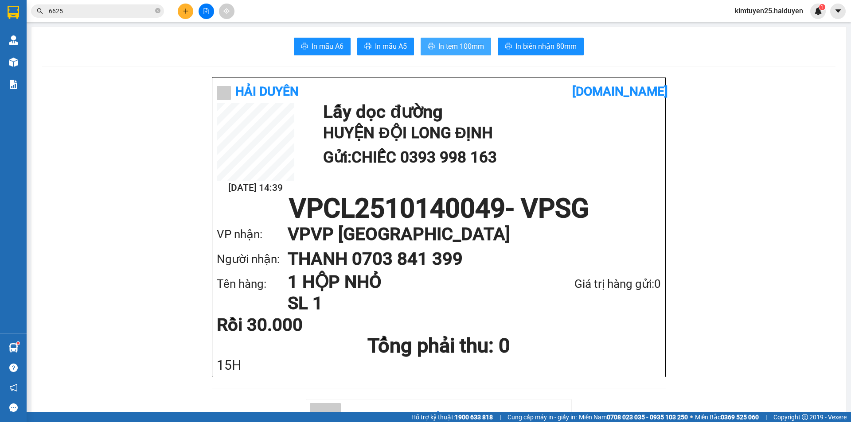
click at [453, 47] on span "In tem 100mm" at bounding box center [461, 46] width 46 height 11
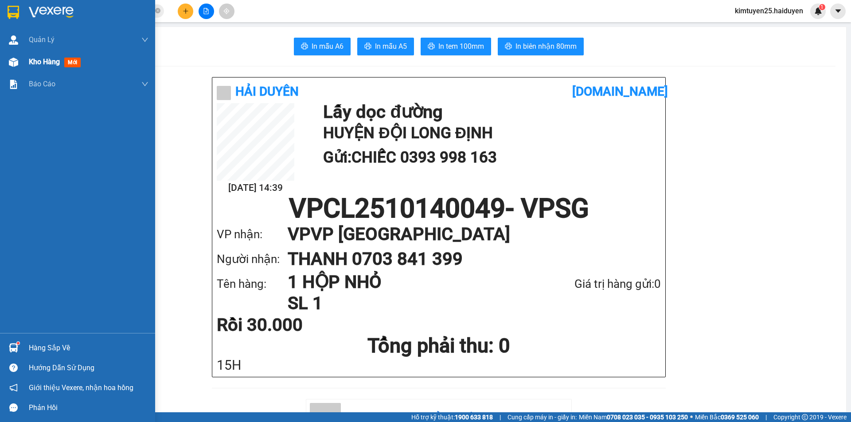
click at [27, 66] on div "Kho hàng mới" at bounding box center [77, 62] width 155 height 22
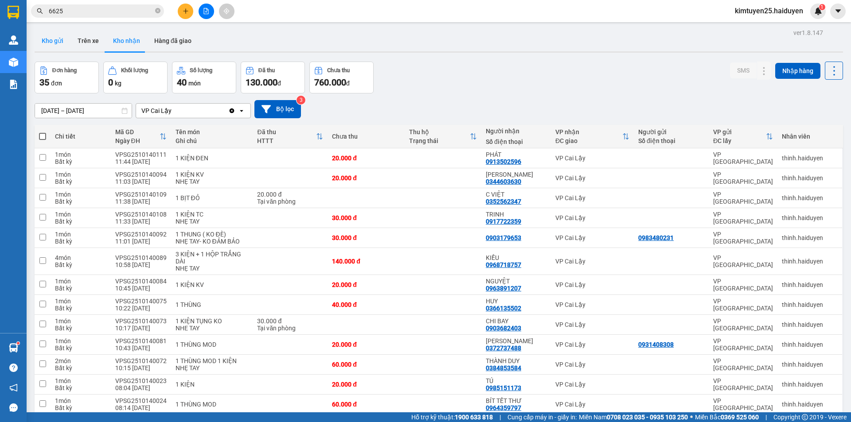
click at [58, 44] on button "Kho gửi" at bounding box center [53, 40] width 36 height 21
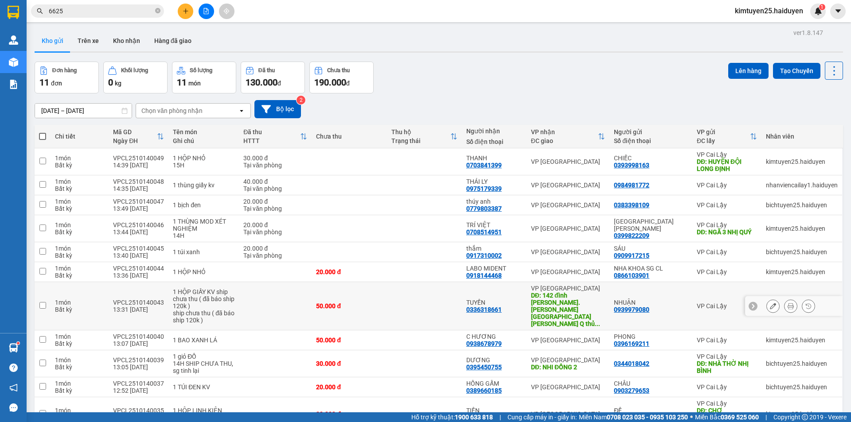
scroll to position [41, 0]
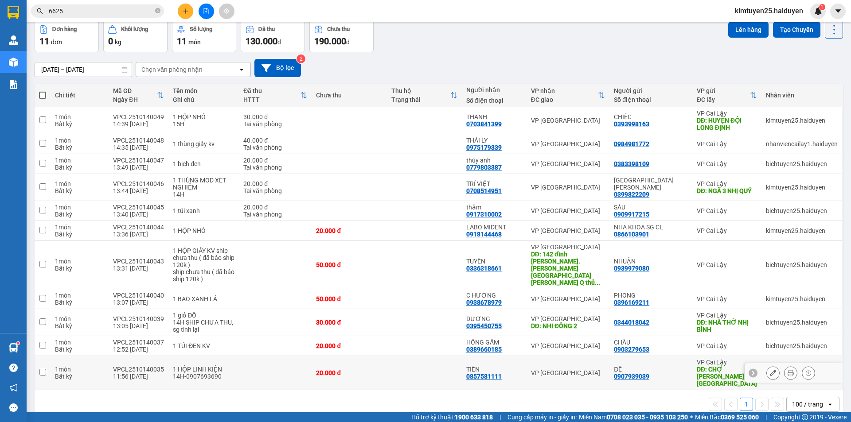
click at [244, 361] on td at bounding box center [275, 373] width 73 height 34
checkbox input "true"
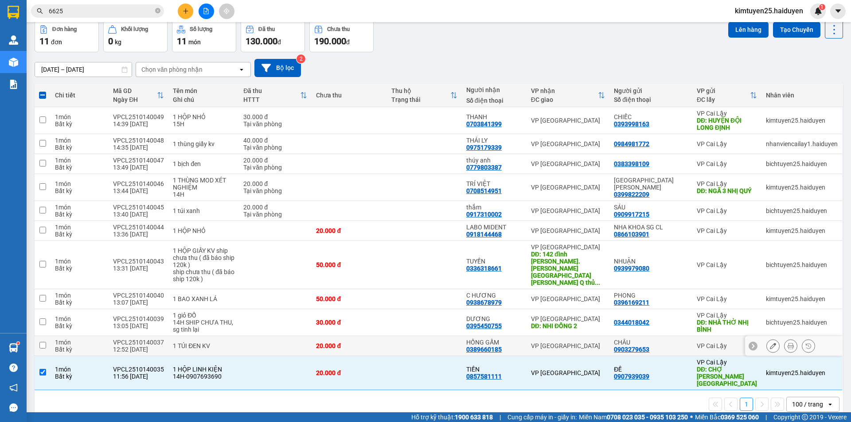
click at [238, 344] on td "1 TÚI ĐEN KV" at bounding box center [203, 346] width 70 height 20
checkbox input "true"
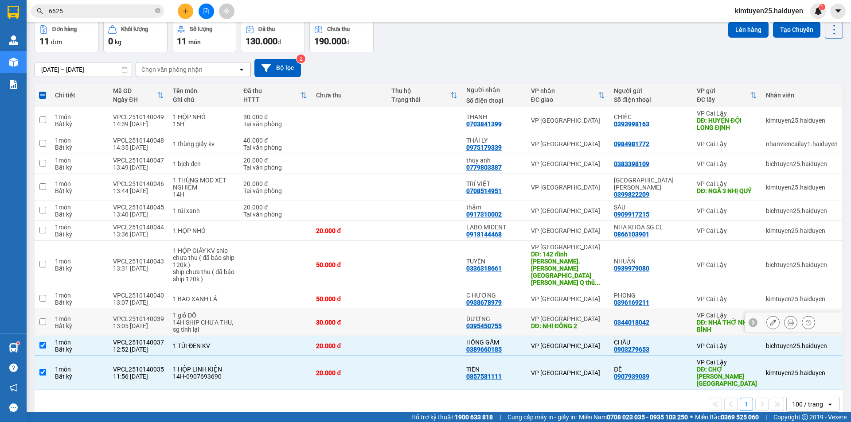
click at [229, 322] on div "14H SHIP CHƯA THU, sg tinh lại" at bounding box center [204, 326] width 62 height 14
checkbox input "true"
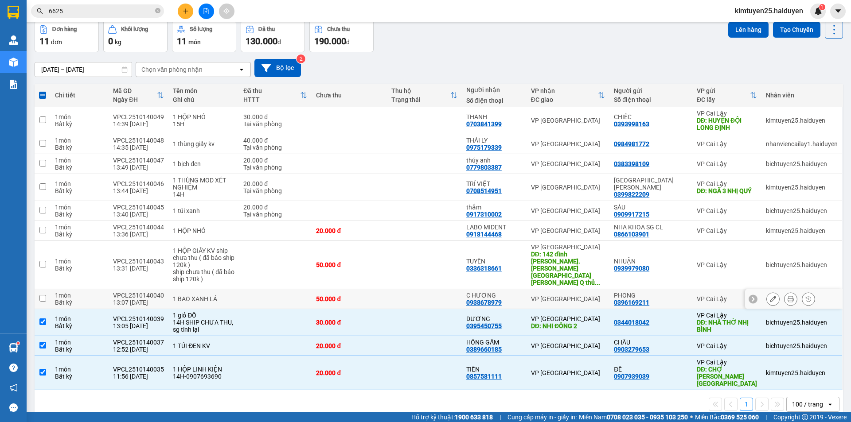
click at [217, 296] on div "1 BAO XANH LÁ" at bounding box center [204, 299] width 62 height 7
checkbox input "true"
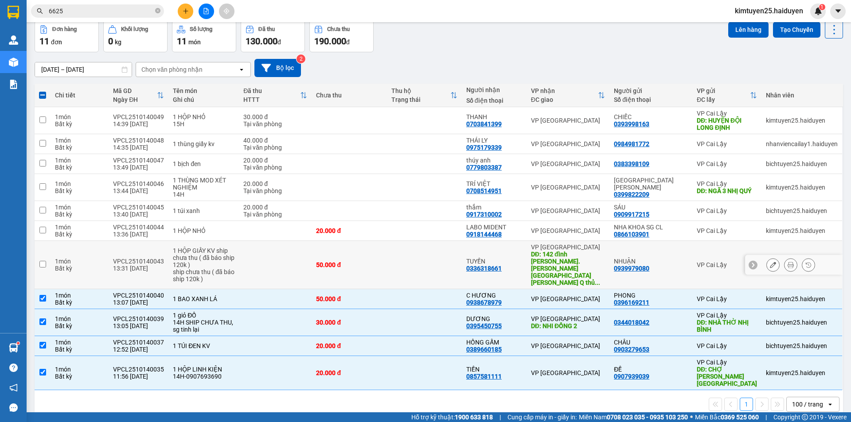
click at [204, 269] on div "ship chưa thu ( đã báo ship 120k )" at bounding box center [204, 276] width 62 height 14
checkbox input "true"
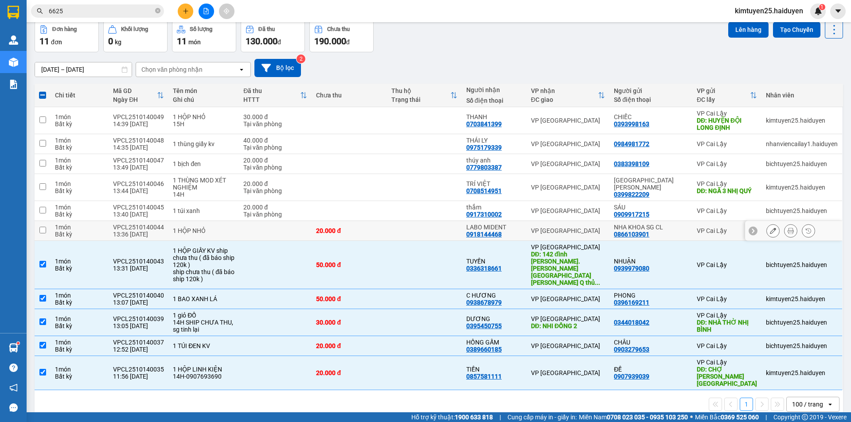
click at [182, 235] on td "1 HỘP NHỎ" at bounding box center [203, 231] width 70 height 20
checkbox input "true"
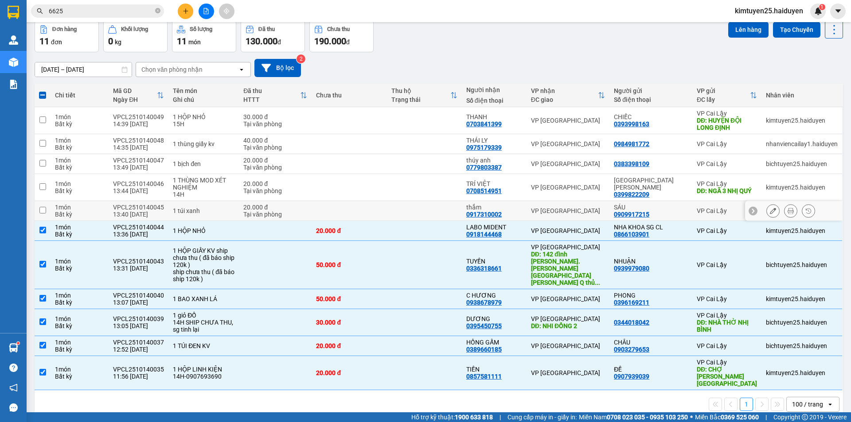
click at [184, 213] on div "1 túi xanh" at bounding box center [204, 210] width 62 height 7
checkbox input "true"
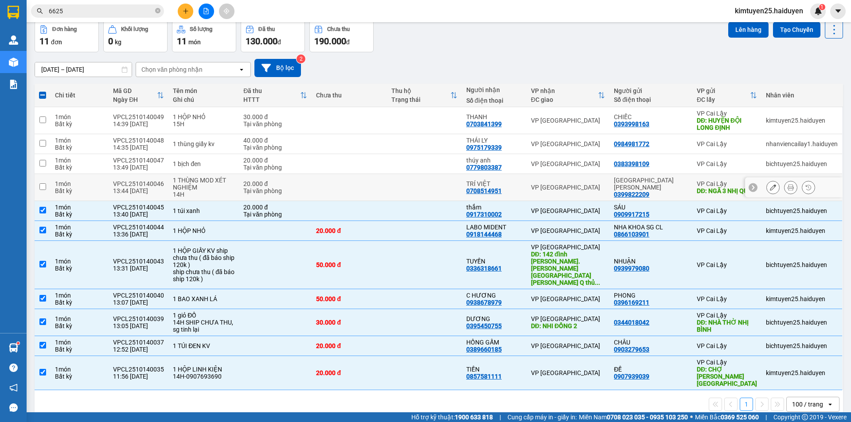
click at [187, 193] on div "14H" at bounding box center [204, 194] width 62 height 7
checkbox input "true"
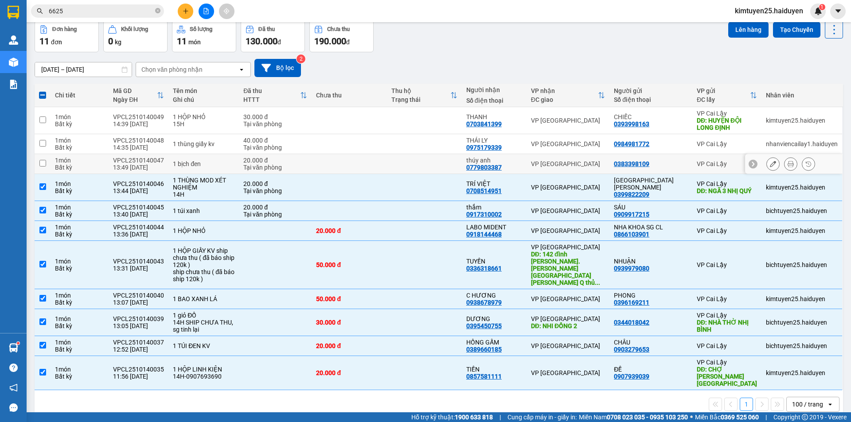
click at [219, 165] on div "1 bịch đen" at bounding box center [204, 163] width 62 height 7
checkbox input "true"
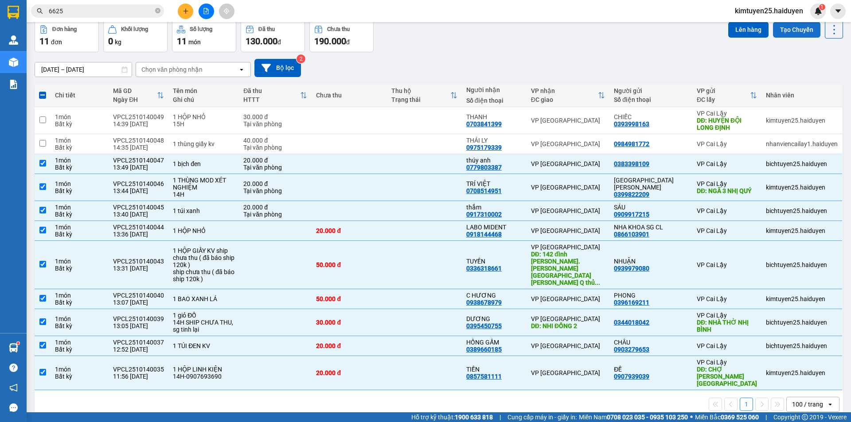
click at [793, 34] on button "Tạo Chuyến" at bounding box center [796, 30] width 47 height 16
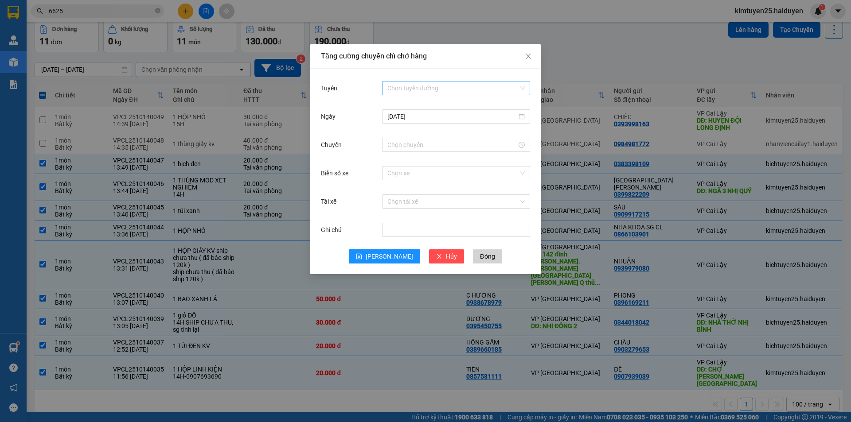
click at [440, 84] on input "Tuyến" at bounding box center [452, 88] width 131 height 13
click at [423, 118] on div "Cái Bè - [GEOGRAPHIC_DATA]" at bounding box center [455, 120] width 137 height 10
click at [406, 148] on input "Chuyến" at bounding box center [451, 145] width 129 height 10
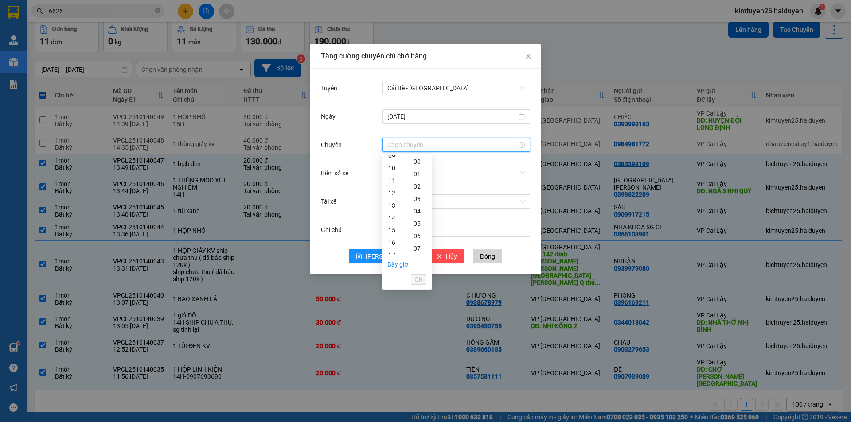
scroll to position [133, 0]
click at [394, 191] on div "13" at bounding box center [394, 190] width 25 height 12
click at [419, 189] on div "31" at bounding box center [419, 192] width 24 height 12
type input "13:31"
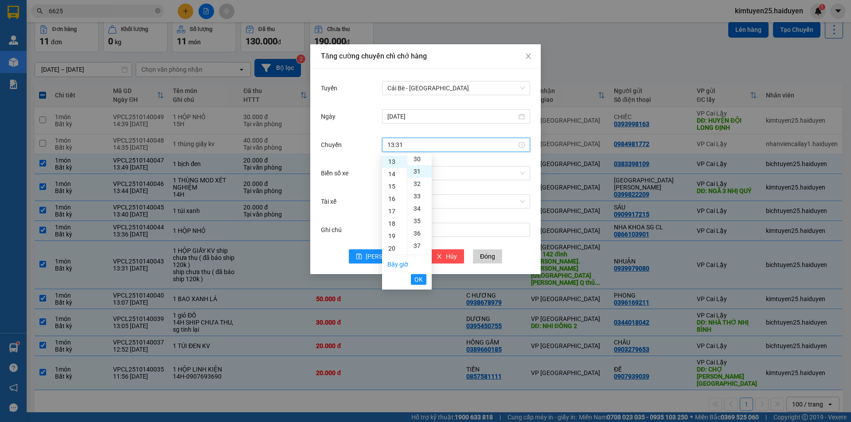
scroll to position [385, 0]
click at [417, 281] on span "OK" at bounding box center [418, 280] width 8 height 10
click at [401, 173] on input "Biển số xe" at bounding box center [452, 173] width 131 height 13
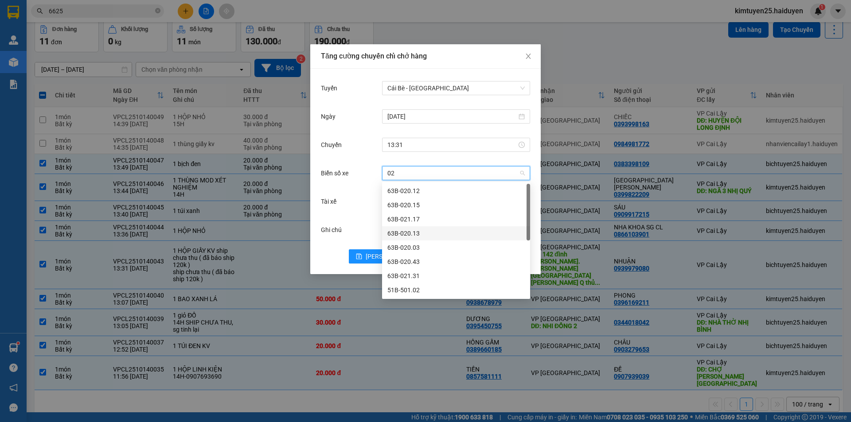
scroll to position [99, 0]
type input "02"
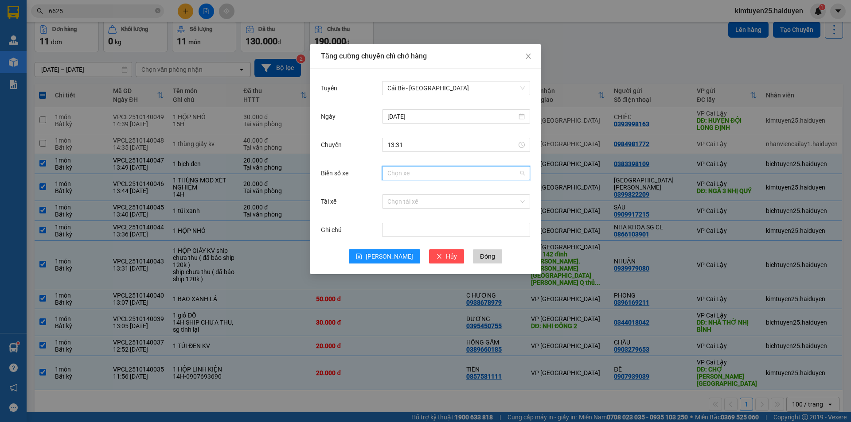
click at [408, 170] on input "Biển số xe" at bounding box center [452, 173] width 131 height 13
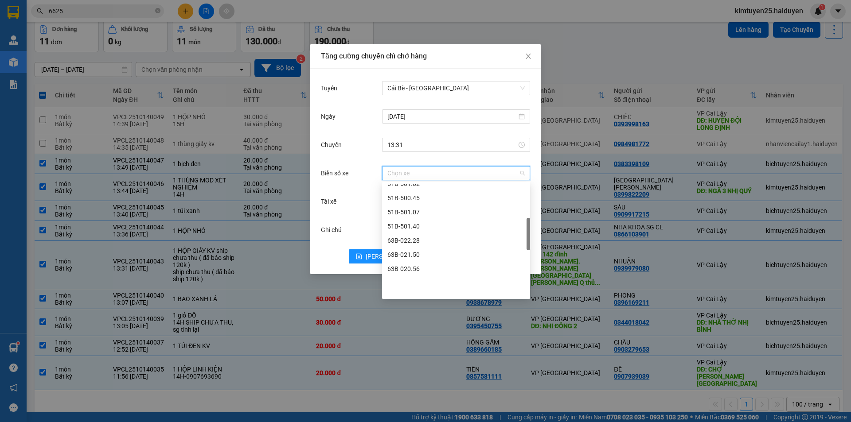
scroll to position [117, 0]
click at [409, 270] on div "51B-501.02" at bounding box center [455, 273] width 137 height 10
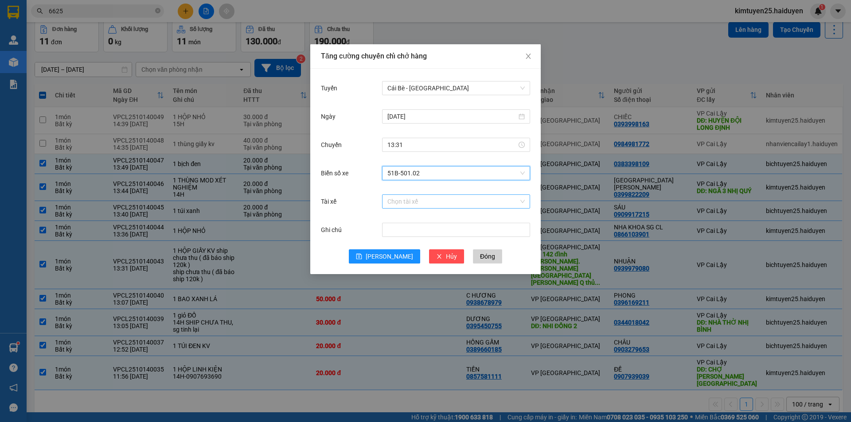
click at [403, 204] on input "Tài xế" at bounding box center [452, 201] width 131 height 13
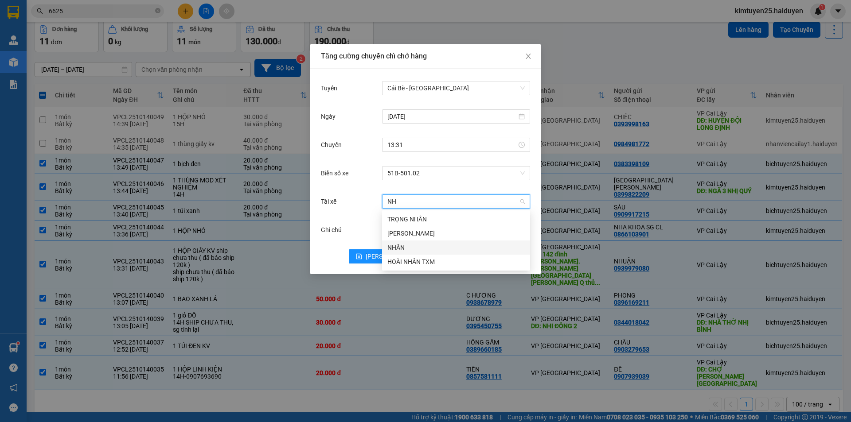
type input "NHÂ"
click at [413, 258] on div "HOÀI NHÂN TXM" at bounding box center [455, 262] width 137 height 10
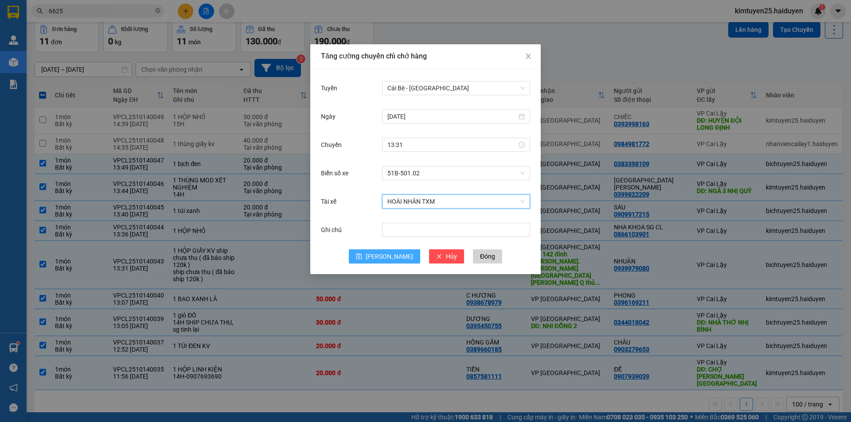
click at [386, 256] on span "Lưu" at bounding box center [389, 257] width 47 height 10
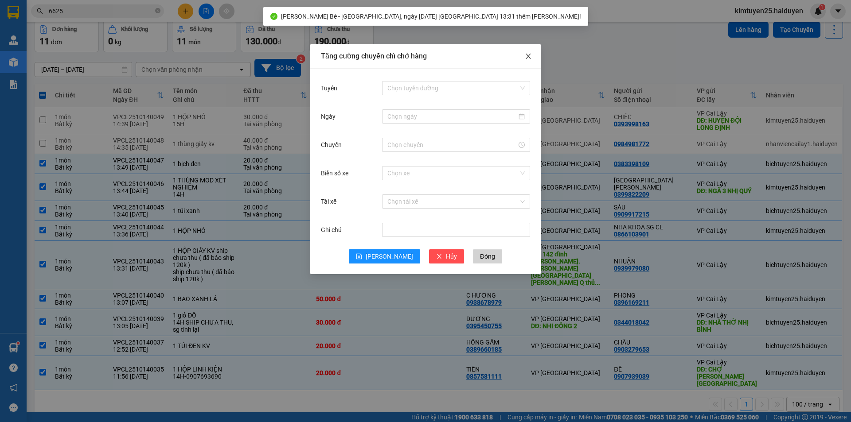
click at [526, 58] on icon "close" at bounding box center [528, 56] width 7 height 7
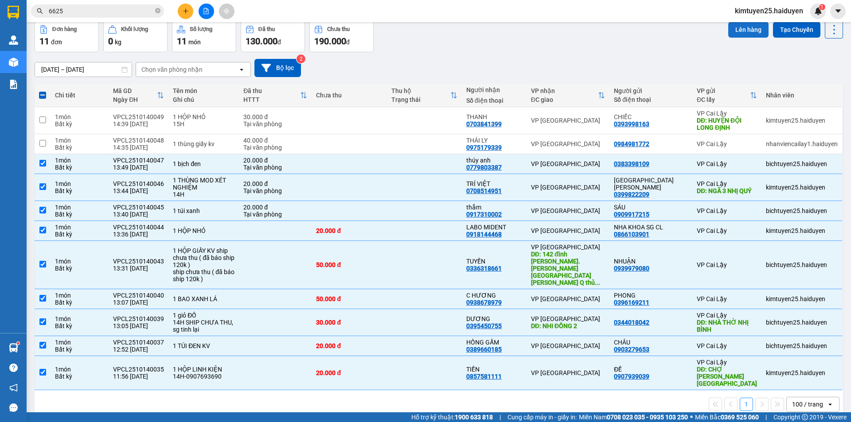
click at [738, 29] on button "Lên hàng" at bounding box center [748, 30] width 40 height 16
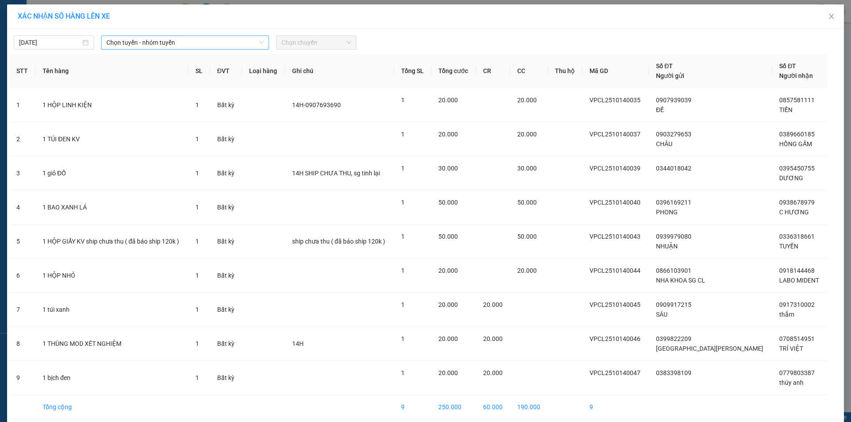
click at [175, 46] on span "Chọn tuyến - nhóm tuyến" at bounding box center [184, 42] width 157 height 13
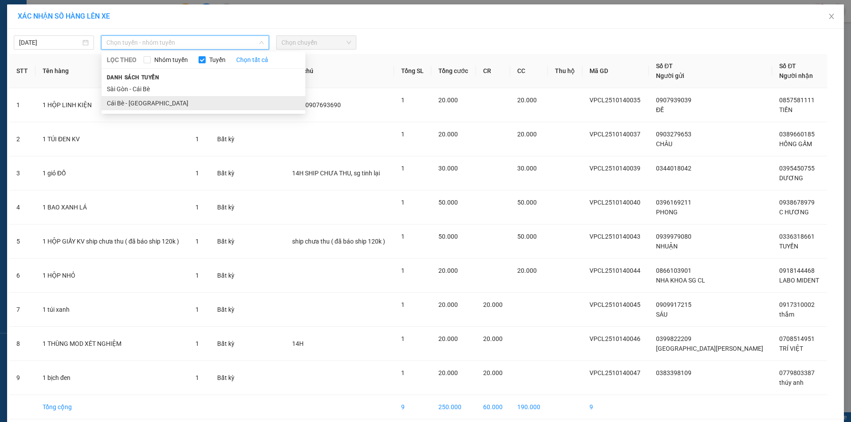
click at [139, 105] on li "Cái Bè - [GEOGRAPHIC_DATA]" at bounding box center [203, 103] width 204 height 14
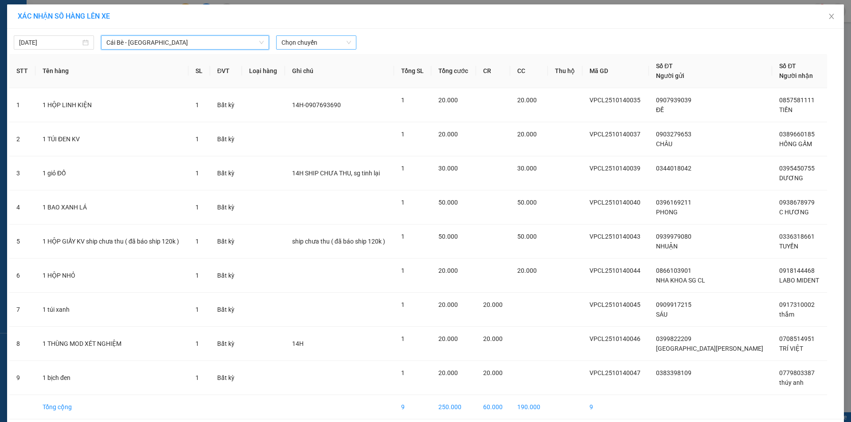
click at [295, 39] on span "Chọn chuyến" at bounding box center [316, 42] width 70 height 13
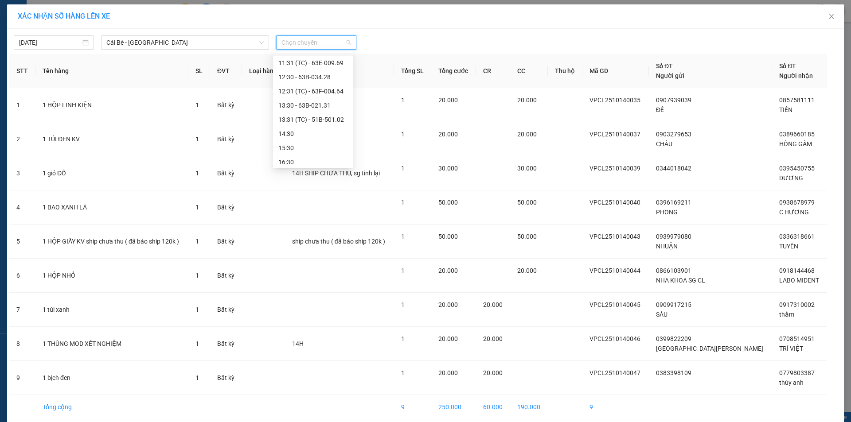
scroll to position [255, 0]
click at [327, 113] on div "13:31 (TC) - 51B-501.02" at bounding box center [312, 117] width 69 height 10
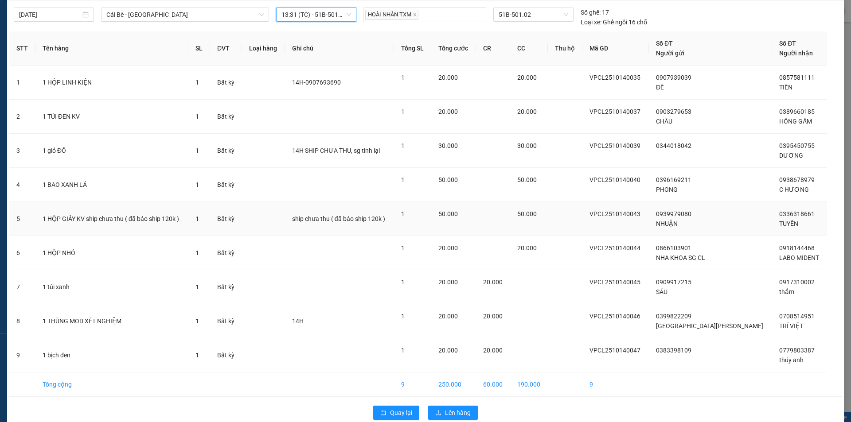
scroll to position [43, 0]
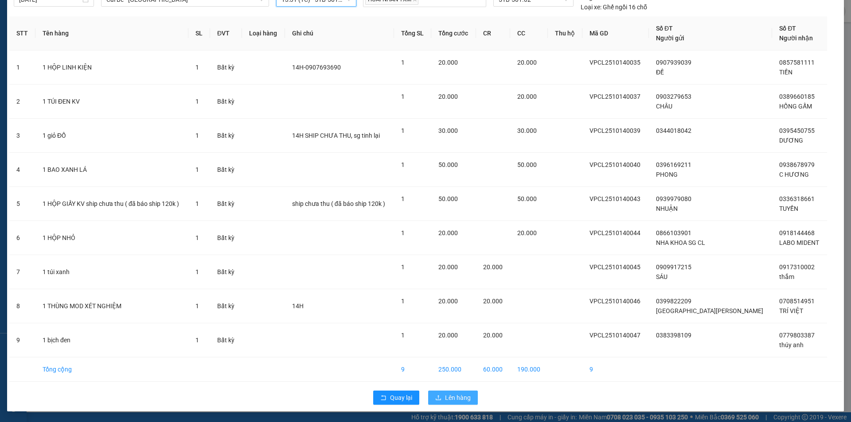
click at [448, 399] on span "Lên hàng" at bounding box center [458, 398] width 26 height 10
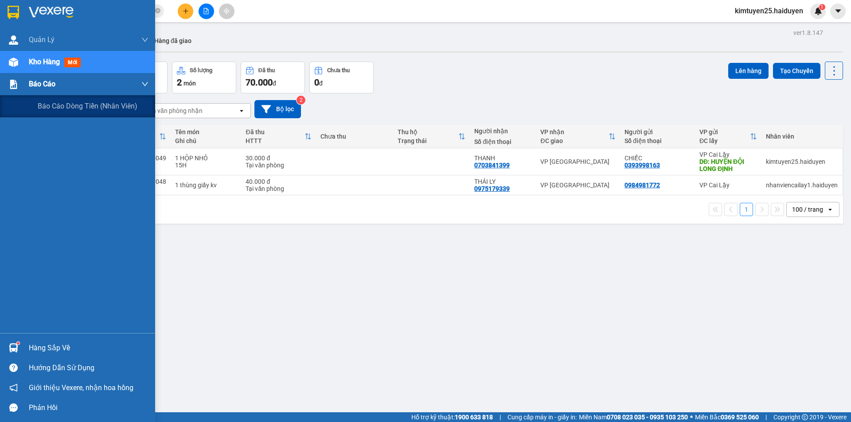
click at [15, 82] on img at bounding box center [13, 84] width 9 height 9
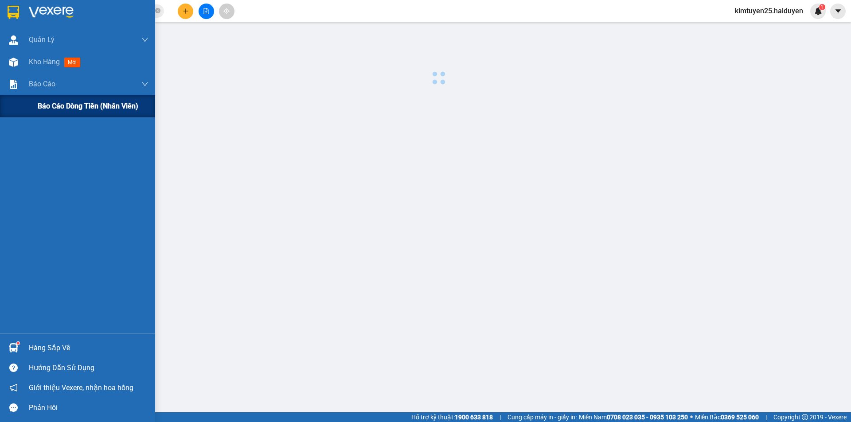
click at [73, 112] on div "Báo cáo dòng tiền (nhân viên)" at bounding box center [93, 106] width 111 height 22
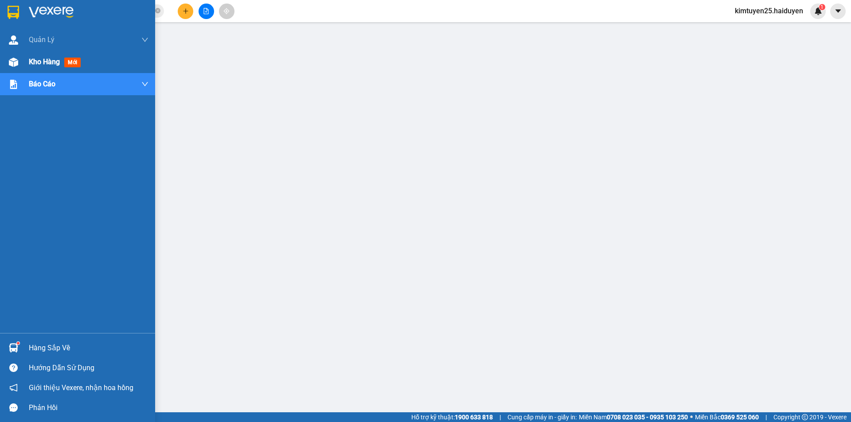
click at [37, 66] on div "Kho hàng mới" at bounding box center [56, 61] width 55 height 11
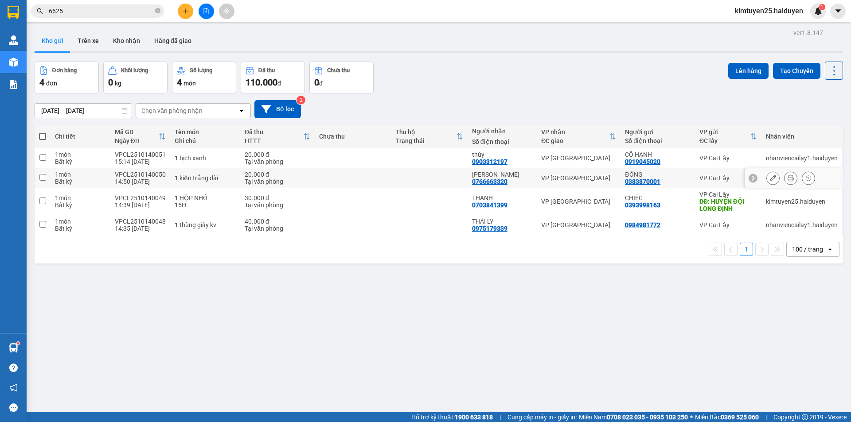
click at [40, 175] on input "checkbox" at bounding box center [42, 177] width 7 height 7
checkbox input "true"
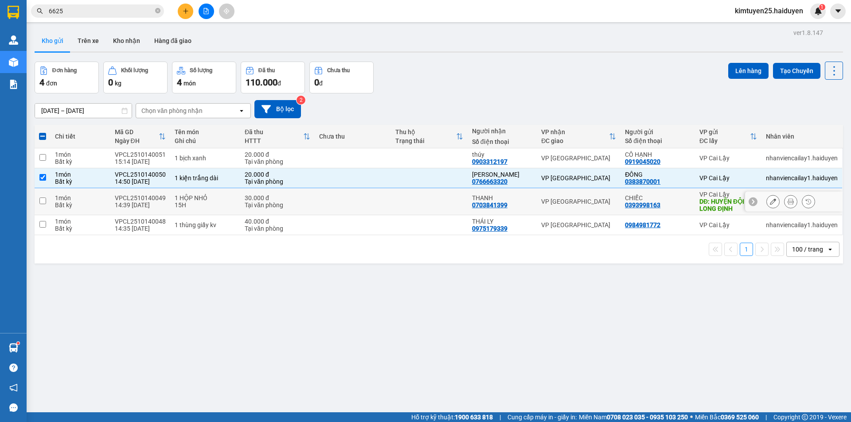
click at [43, 205] on td at bounding box center [43, 201] width 16 height 27
checkbox input "true"
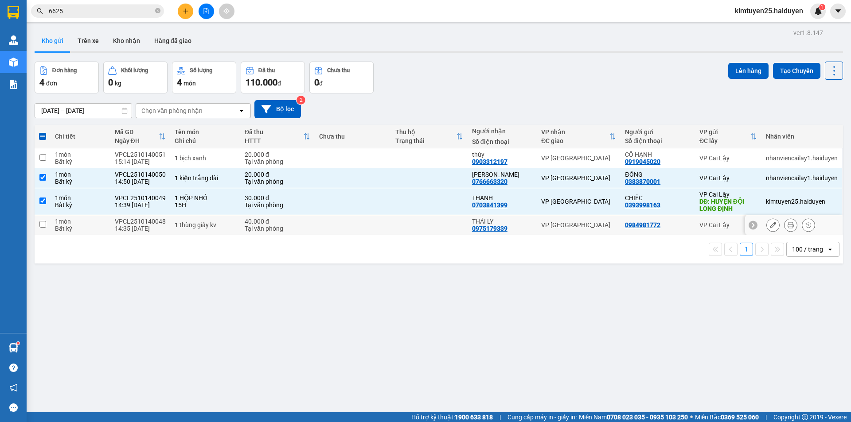
click at [41, 225] on input "checkbox" at bounding box center [42, 224] width 7 height 7
checkbox input "true"
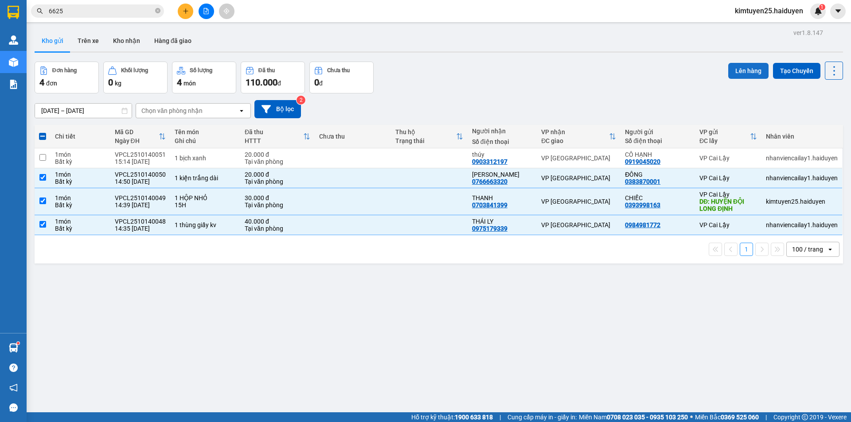
click at [747, 69] on button "Lên hàng" at bounding box center [748, 71] width 40 height 16
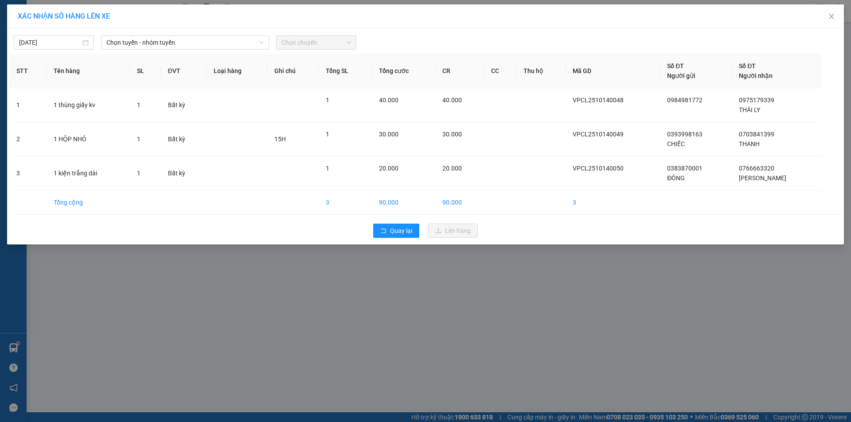
click at [204, 51] on div "14/10/2025 Chọn tuyến - nhóm tuyến Chọn chuyến STT Tên hàng SL ĐVT Loại hàng Gh…" at bounding box center [425, 137] width 837 height 216
click at [178, 51] on div "14/10/2025 Chọn tuyến - nhóm tuyến Chọn chuyến STT Tên hàng SL ĐVT Loại hàng Gh…" at bounding box center [425, 137] width 837 height 216
click at [183, 49] on span "Chọn tuyến - nhóm tuyến" at bounding box center [184, 42] width 157 height 13
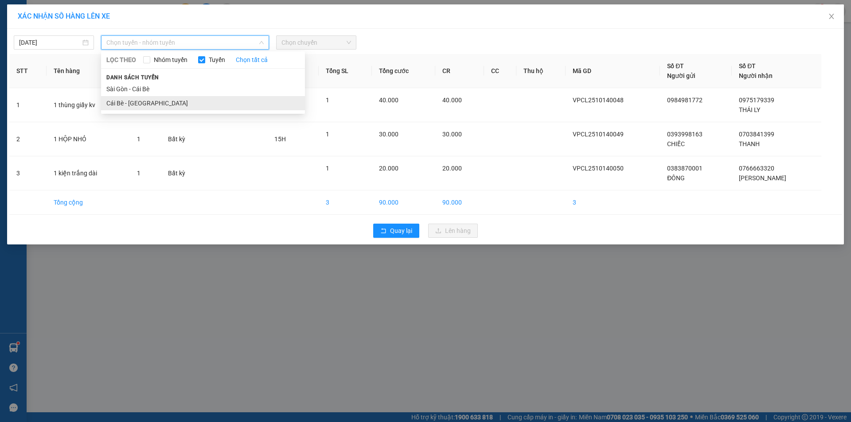
click at [167, 103] on li "Cái Bè - [GEOGRAPHIC_DATA]" at bounding box center [203, 103] width 204 height 14
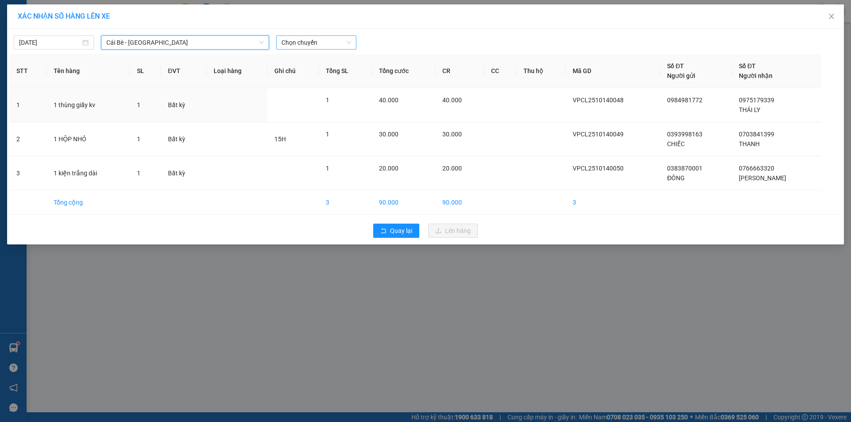
click at [312, 40] on span "Chọn chuyến" at bounding box center [316, 42] width 70 height 13
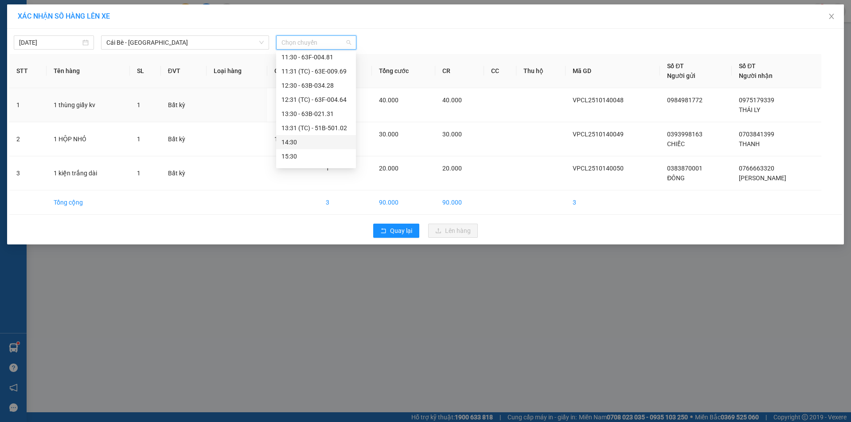
scroll to position [255, 0]
click at [299, 131] on div "14:30" at bounding box center [315, 131] width 69 height 10
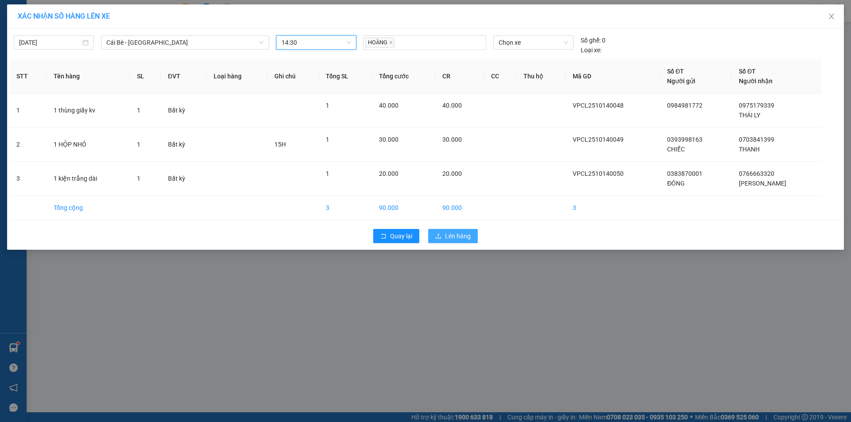
click at [470, 235] on span "Lên hàng" at bounding box center [458, 236] width 26 height 10
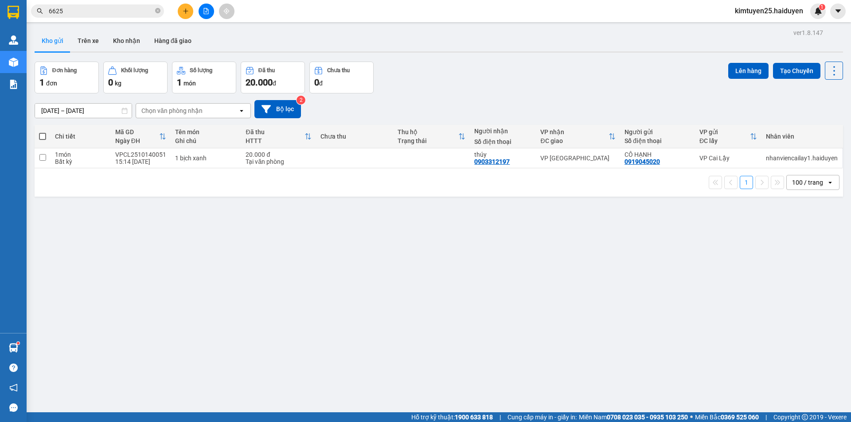
click at [187, 11] on icon "plus" at bounding box center [186, 11] width 6 height 6
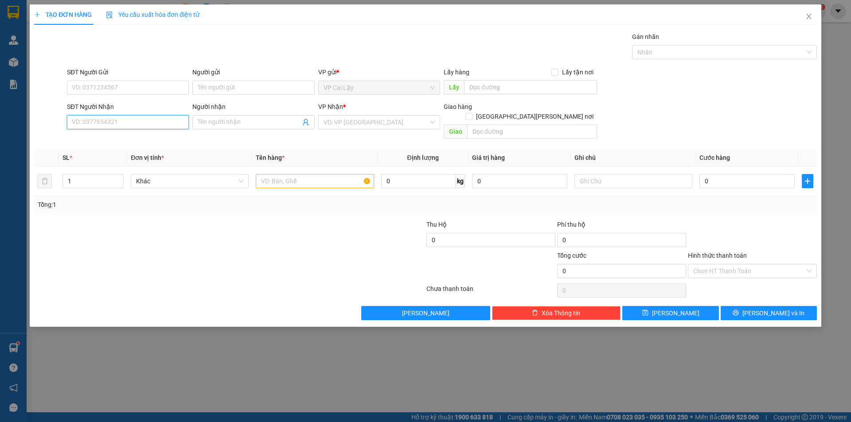
click at [134, 121] on input "SĐT Người Nhận" at bounding box center [128, 122] width 122 height 14
type input "0844686868"
click at [217, 124] on input "Người nhận" at bounding box center [249, 122] width 102 height 10
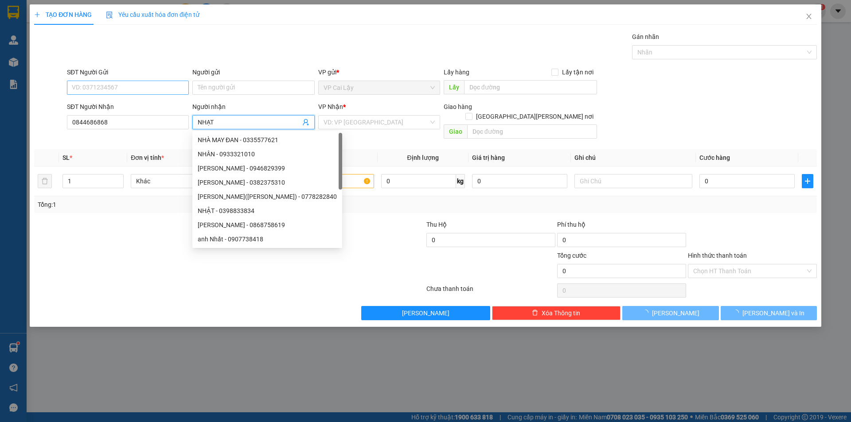
type input "NHẠT"
click at [144, 91] on input "SĐT Người Gửi" at bounding box center [128, 88] width 122 height 14
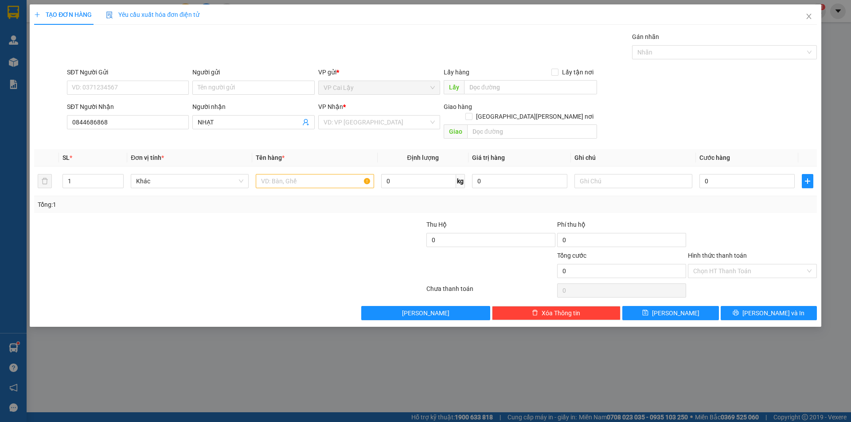
drag, startPoint x: 162, startPoint y: 99, endPoint x: 148, endPoint y: 73, distance: 29.3
click at [165, 76] on form "SĐT Người Gửi VD: 0371234567 Người gửi Tên người gửi VP gửi * VP Cai Lậy Lấy hà…" at bounding box center [425, 104] width 783 height 75
click at [150, 87] on input "SĐT Người Gửi" at bounding box center [128, 88] width 122 height 14
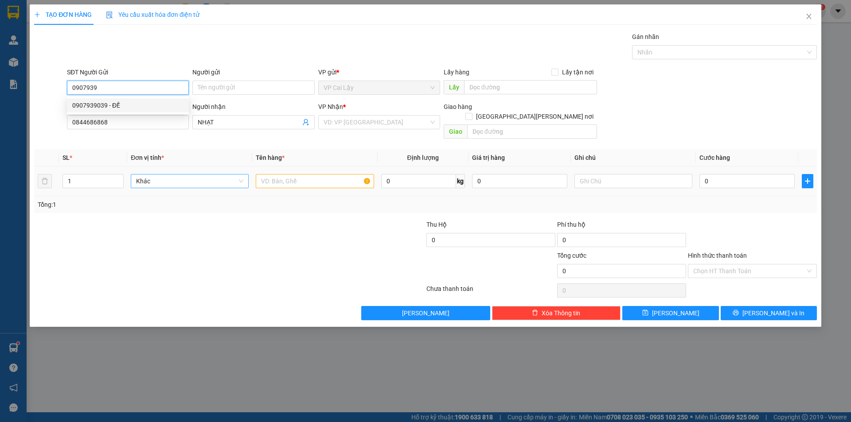
drag, startPoint x: 125, startPoint y: 107, endPoint x: 204, endPoint y: 178, distance: 106.4
click at [125, 105] on div "0907939039 - ĐỀ" at bounding box center [127, 106] width 111 height 10
type input "0907939039"
type input "ĐỀ"
type input "CHỢ THUỘC NHIÊU"
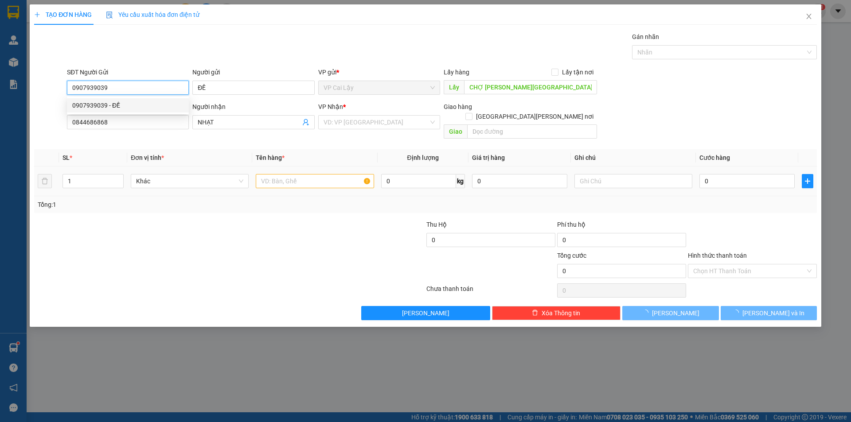
type input "20.000"
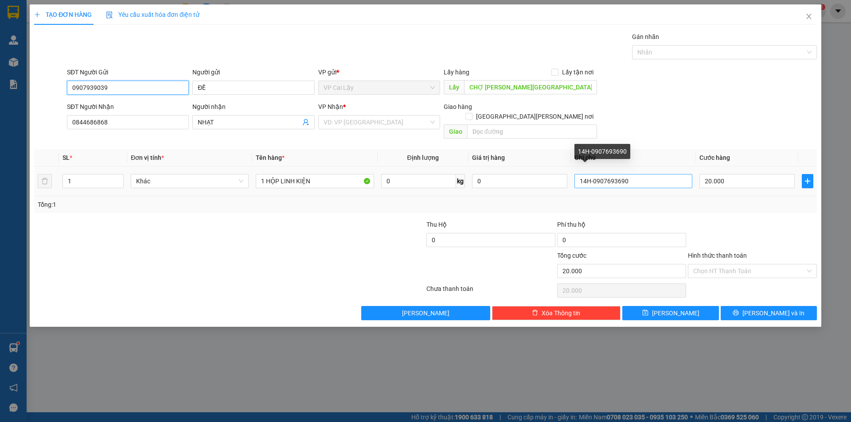
type input "0907939039"
click at [590, 174] on input "14H-0907693690" at bounding box center [633, 181] width 118 height 14
type input "16H -0907693690"
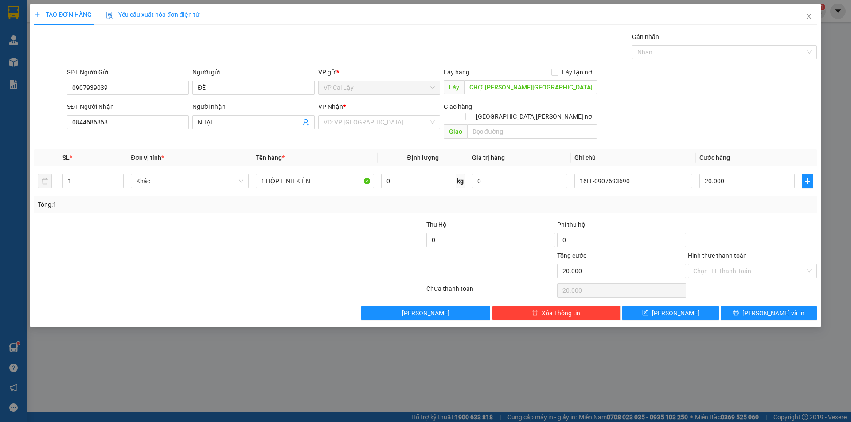
drag, startPoint x: 721, startPoint y: 214, endPoint x: 728, endPoint y: 214, distance: 7.1
click at [723, 220] on div at bounding box center [752, 235] width 131 height 31
click at [764, 308] on span "Lưu và In" at bounding box center [773, 313] width 62 height 10
click at [764, 315] on span "Lưu và In" at bounding box center [773, 313] width 62 height 10
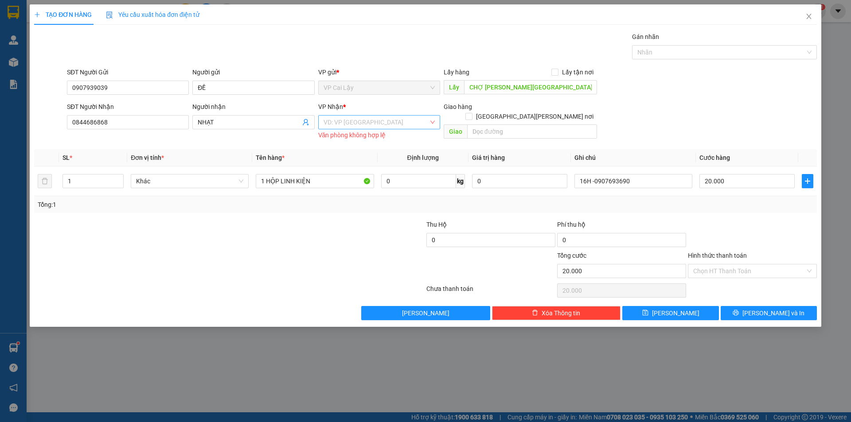
click at [376, 116] on input "search" at bounding box center [375, 122] width 105 height 13
click at [377, 146] on div "VP [GEOGRAPHIC_DATA]" at bounding box center [379, 140] width 122 height 14
click at [779, 308] on span "Lưu và In" at bounding box center [773, 313] width 62 height 10
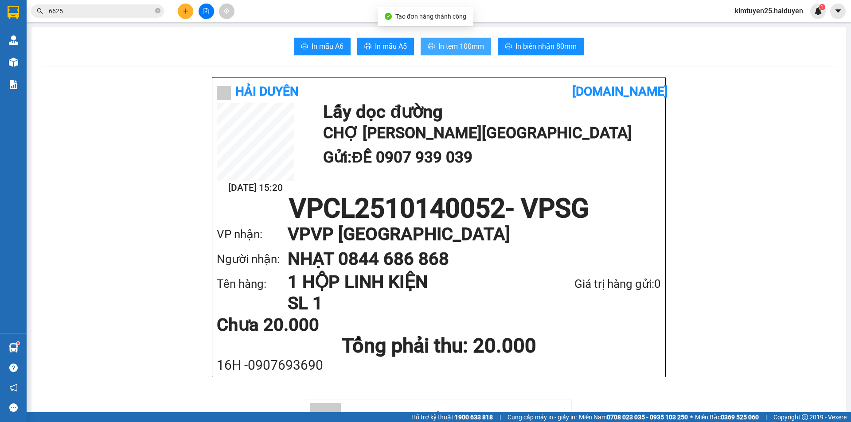
click at [466, 46] on span "In tem 100mm" at bounding box center [461, 46] width 46 height 11
click at [158, 10] on icon "close-circle" at bounding box center [157, 10] width 5 height 5
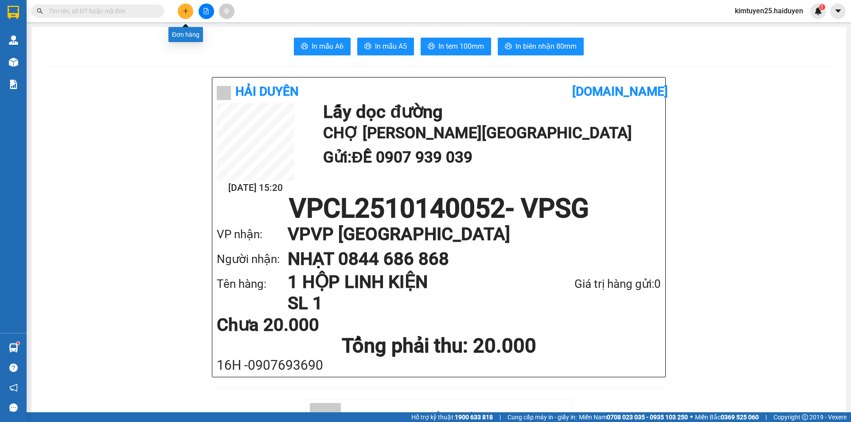
click at [187, 12] on icon "plus" at bounding box center [186, 11] width 6 height 6
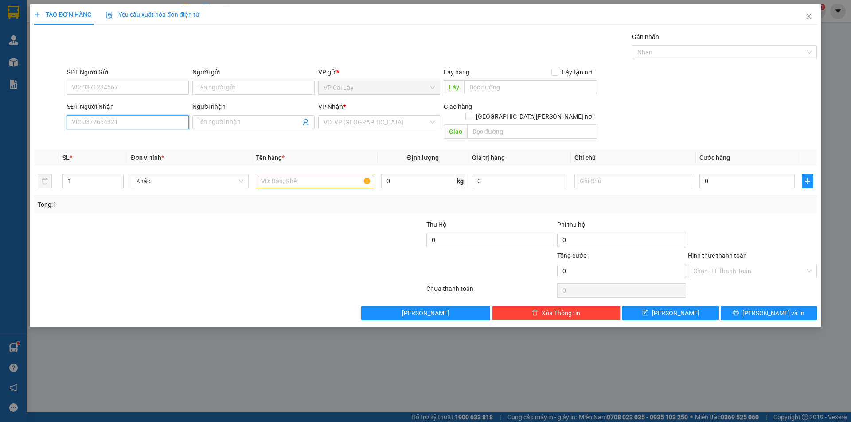
click at [150, 117] on input "SĐT Người Nhận" at bounding box center [128, 122] width 122 height 14
type input "0"
click at [147, 139] on div "0856953013 - TRANG" at bounding box center [127, 140] width 111 height 10
type input "0856953013"
type input "TRANG"
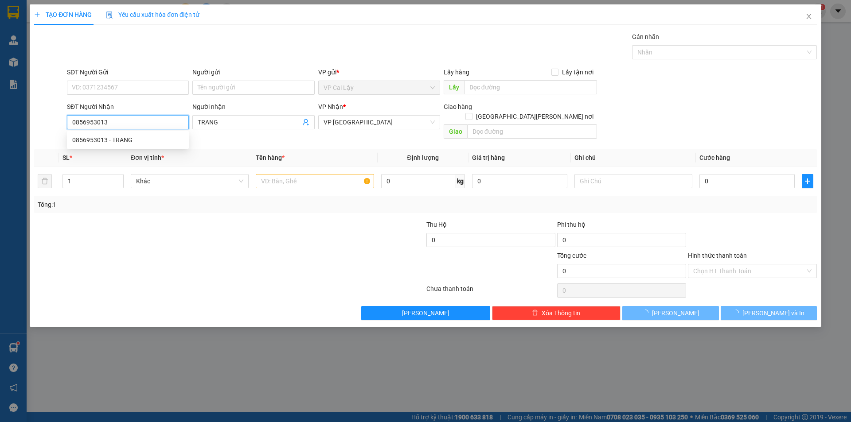
type input "20.000"
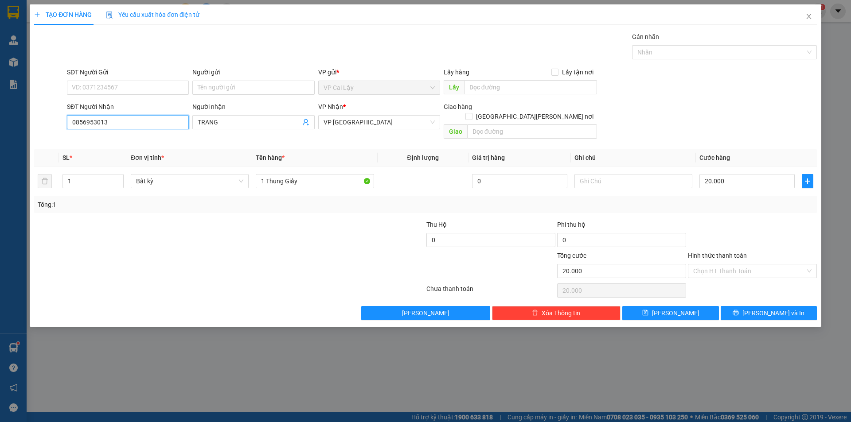
type input "0856953013"
click at [148, 97] on div "SĐT Người Gửi VD: 0371234567" at bounding box center [128, 82] width 122 height 31
click at [159, 92] on input "SĐT Người Gửi" at bounding box center [128, 88] width 122 height 14
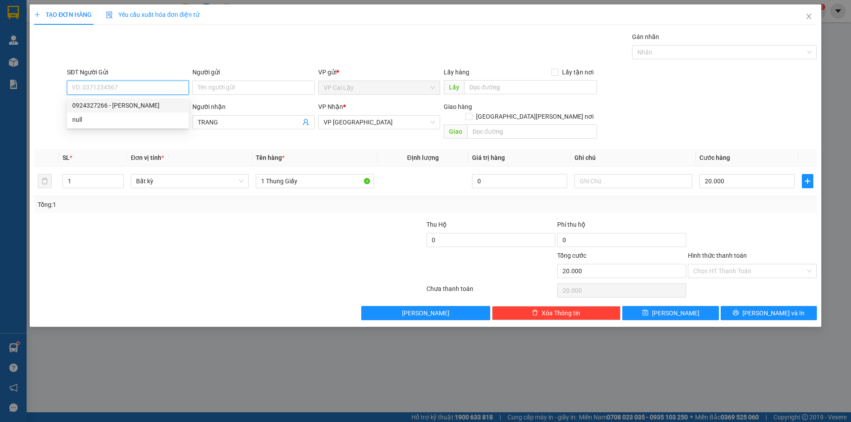
click at [137, 105] on div "0924327266 - LƯƠNG" at bounding box center [127, 106] width 111 height 10
type input "0924327266"
type input "LƯƠNG"
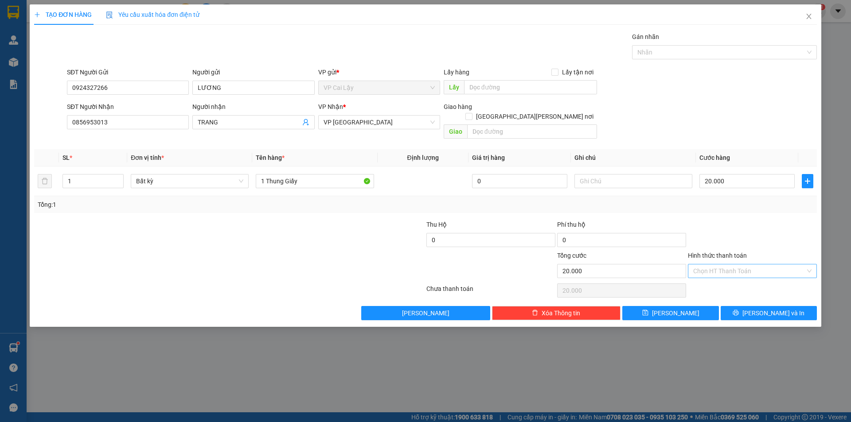
click at [731, 265] on input "Hình thức thanh toán" at bounding box center [749, 271] width 112 height 13
click at [721, 275] on div "Tại văn phòng" at bounding box center [752, 279] width 118 height 10
type input "0"
click at [739, 310] on icon "printer" at bounding box center [736, 313] width 6 height 6
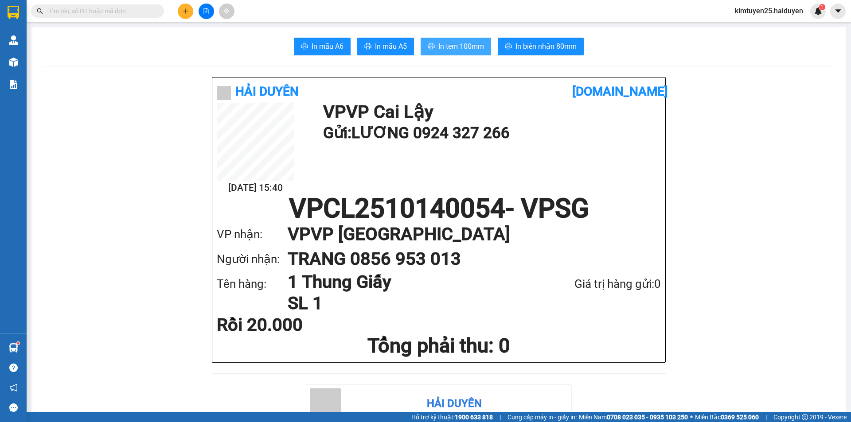
click at [438, 42] on span "In tem 100mm" at bounding box center [461, 46] width 46 height 11
click at [183, 8] on icon "plus" at bounding box center [186, 11] width 6 height 6
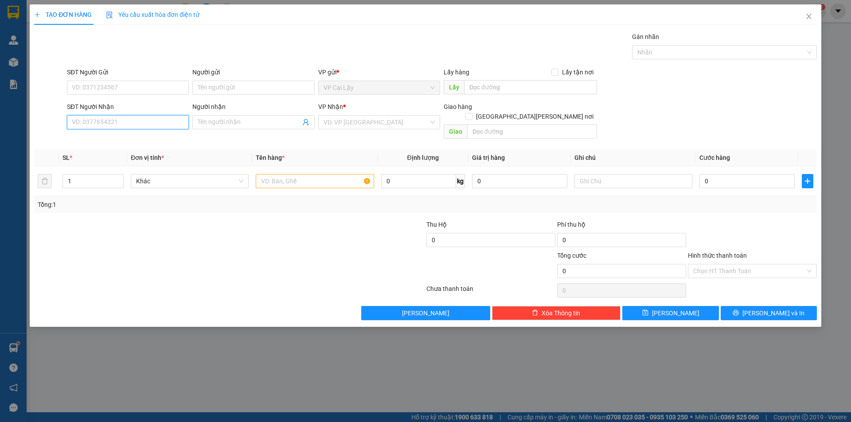
click at [120, 123] on input "SĐT Người Nhận" at bounding box center [128, 122] width 122 height 14
click at [122, 137] on div "0335669009 - ĐIẾC" at bounding box center [127, 140] width 111 height 10
type input "0335669009"
type input "ĐIẾC"
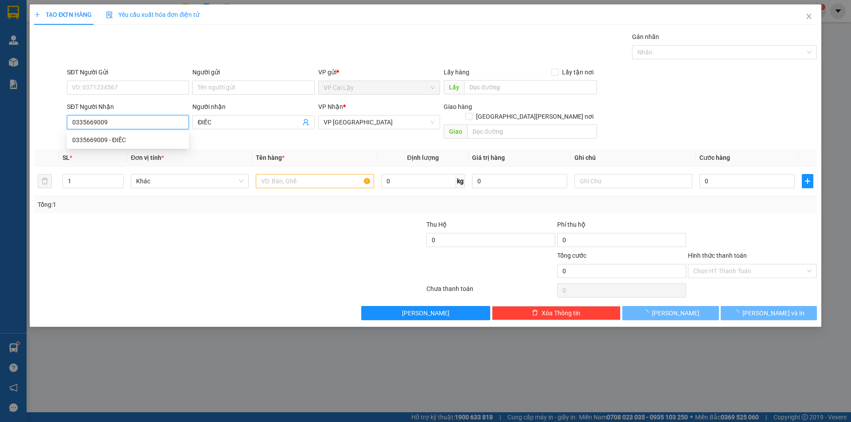
type input "20.000"
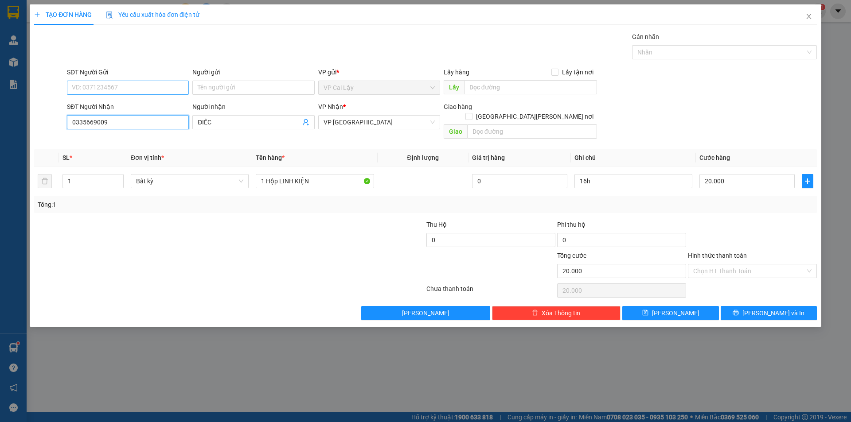
type input "0335669009"
click at [138, 85] on input "SĐT Người Gửi" at bounding box center [128, 88] width 122 height 14
click at [129, 103] on div "0907939039 - ĐỀ" at bounding box center [127, 106] width 111 height 10
type input "0907939039"
type input "ĐỀ"
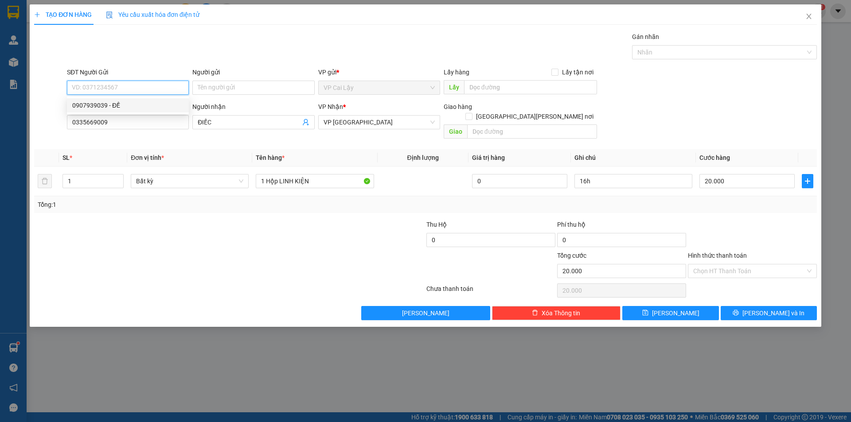
type input "CHỢ THUỘC NHÊU"
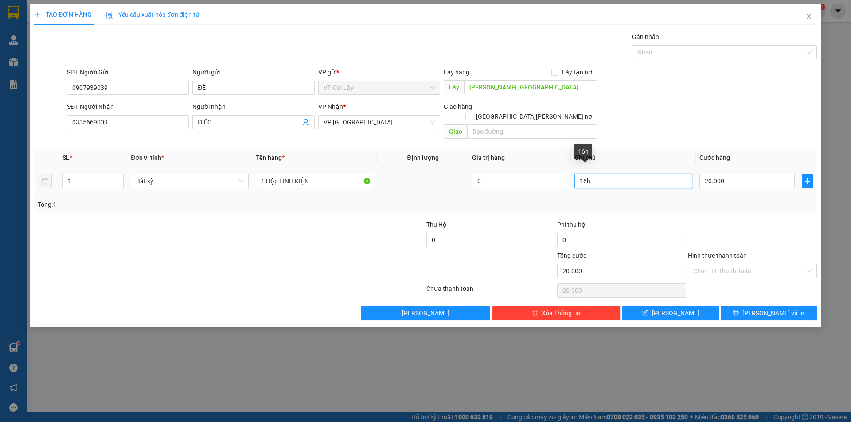
click at [633, 174] on input "16h" at bounding box center [633, 181] width 118 height 14
type input "1"
type input "16H"
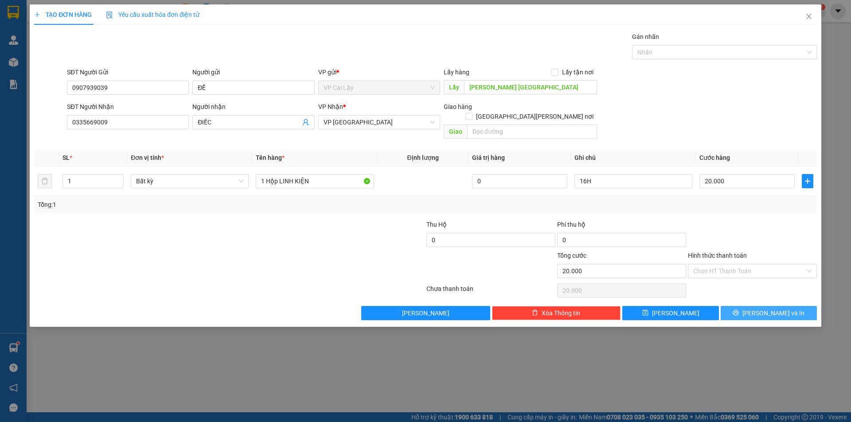
click at [775, 308] on span "Lưu và In" at bounding box center [773, 313] width 62 height 10
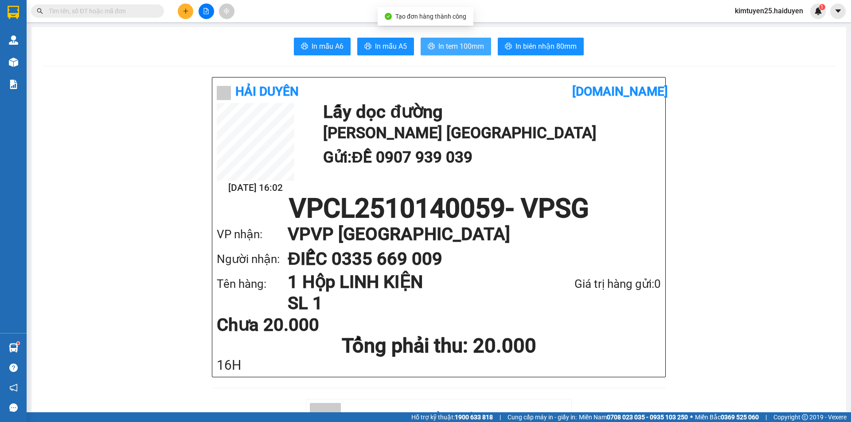
click at [454, 55] on button "In tem 100mm" at bounding box center [456, 47] width 70 height 18
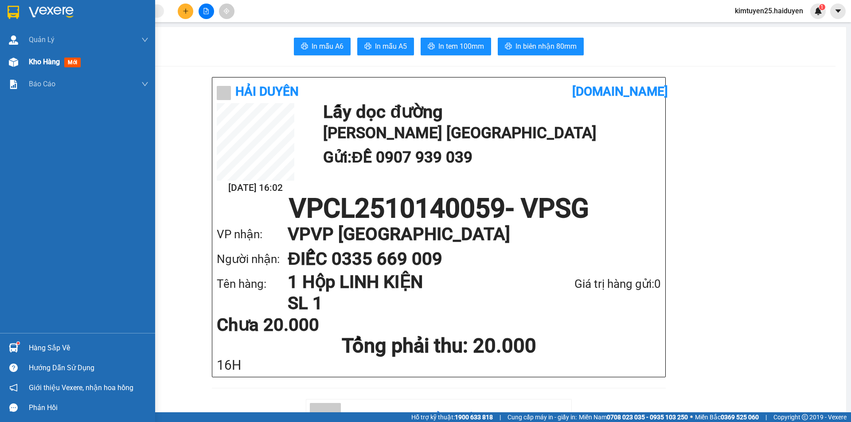
click at [58, 67] on div "Kho hàng mới" at bounding box center [56, 61] width 55 height 11
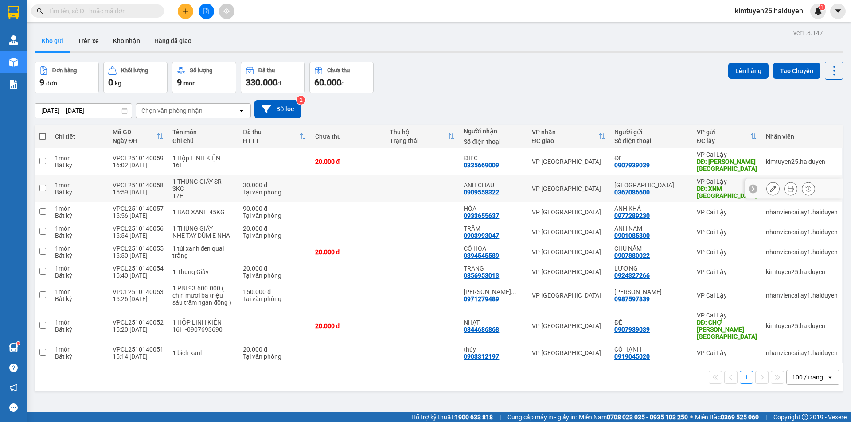
scroll to position [41, 0]
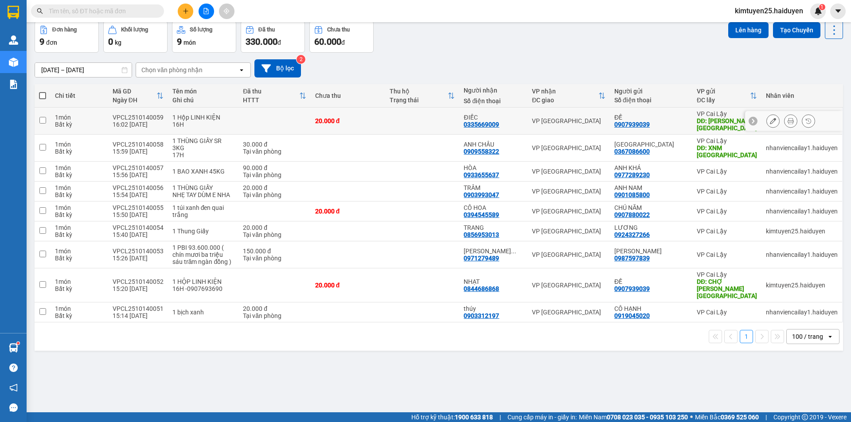
click at [189, 122] on div "16H" at bounding box center [203, 124] width 62 height 7
checkbox input "true"
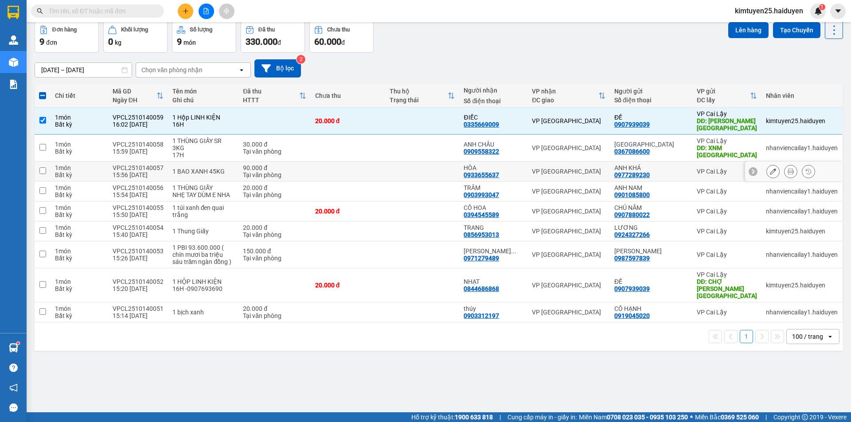
click at [164, 171] on td "VPCL2510140057 15:56 14/10" at bounding box center [138, 172] width 60 height 20
checkbox input "true"
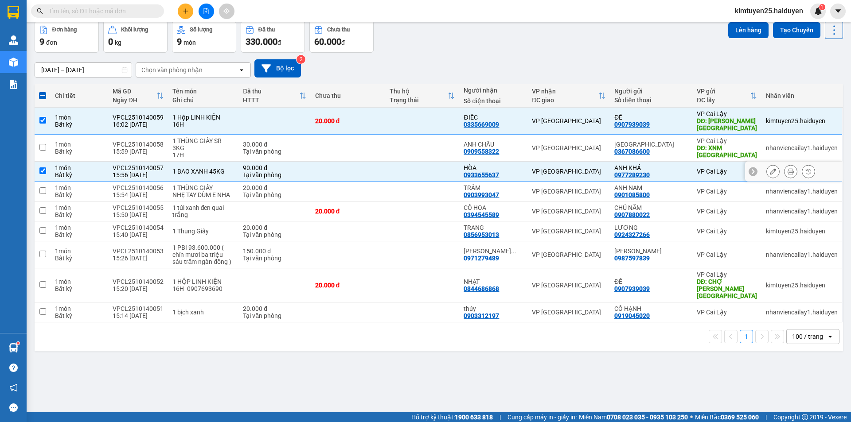
drag, startPoint x: 160, startPoint y: 187, endPoint x: 150, endPoint y: 209, distance: 23.8
click at [160, 191] on div "15:54 14/10" at bounding box center [138, 194] width 51 height 7
checkbox input "true"
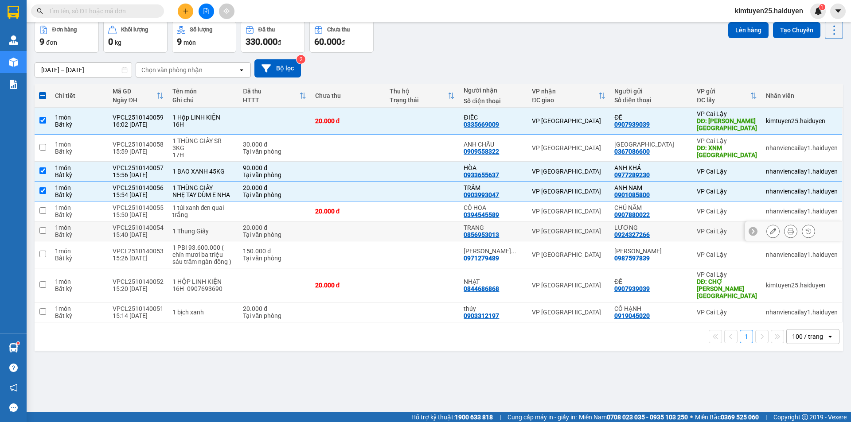
click at [151, 224] on div "VPCL2510140054" at bounding box center [138, 227] width 51 height 7
checkbox input "true"
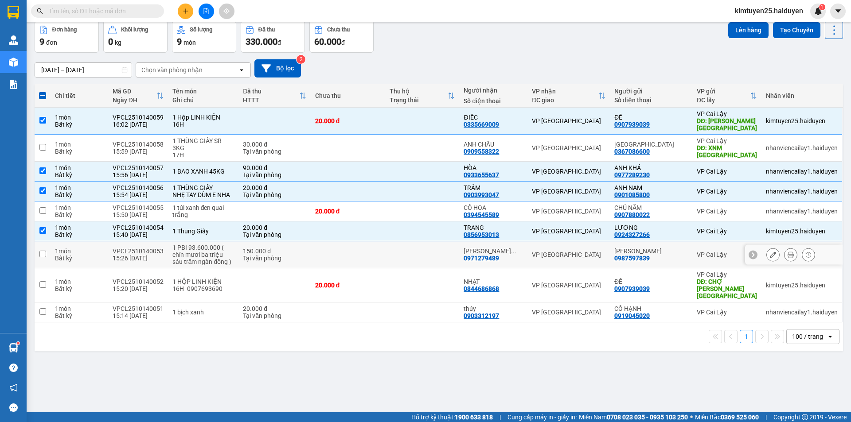
click at [154, 248] on div "VPCL2510140053" at bounding box center [138, 251] width 51 height 7
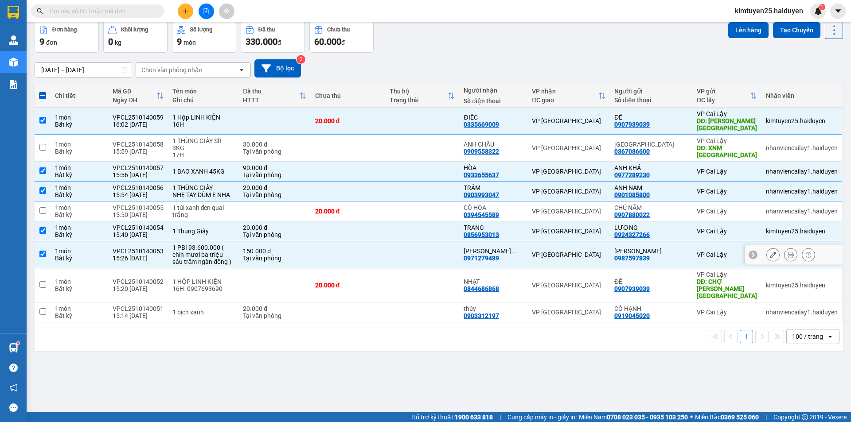
click at [189, 249] on div "1 PBI 93.600.000 ( chín mươi ba triệu sáu trăm ngàn đồng )" at bounding box center [203, 254] width 62 height 21
checkbox input "false"
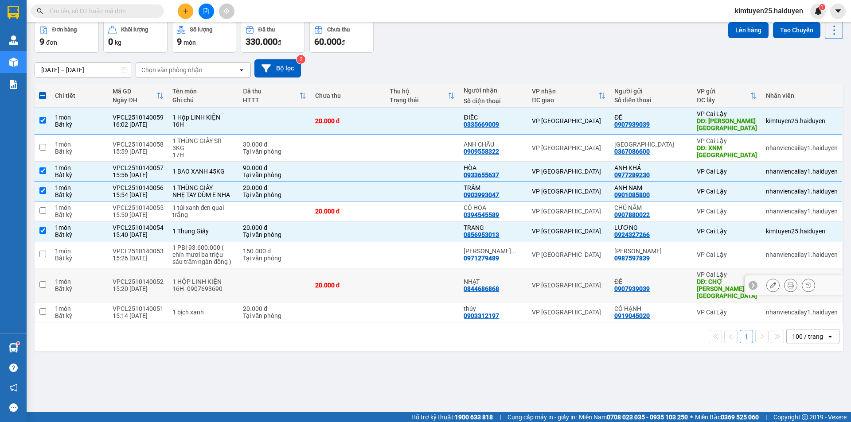
click at [136, 285] on div "15:20 14/10" at bounding box center [138, 288] width 51 height 7
checkbox input "true"
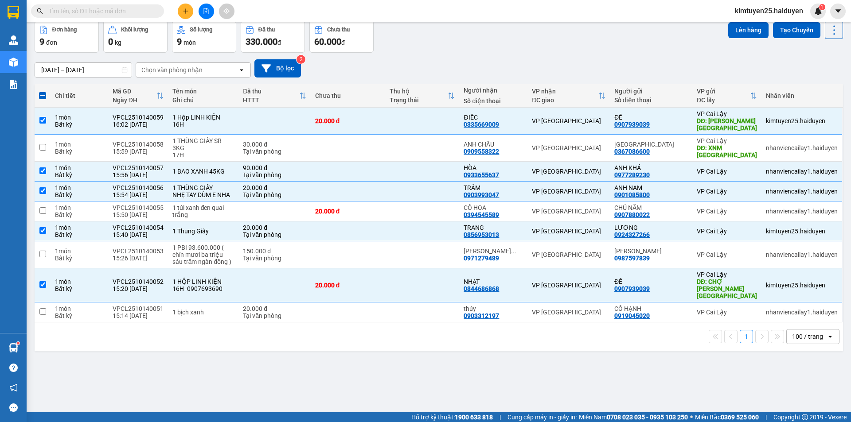
click at [140, 323] on div "1 100 / trang open" at bounding box center [439, 337] width 808 height 28
click at [158, 312] on div "15:14 14/10" at bounding box center [138, 315] width 51 height 7
checkbox input "true"
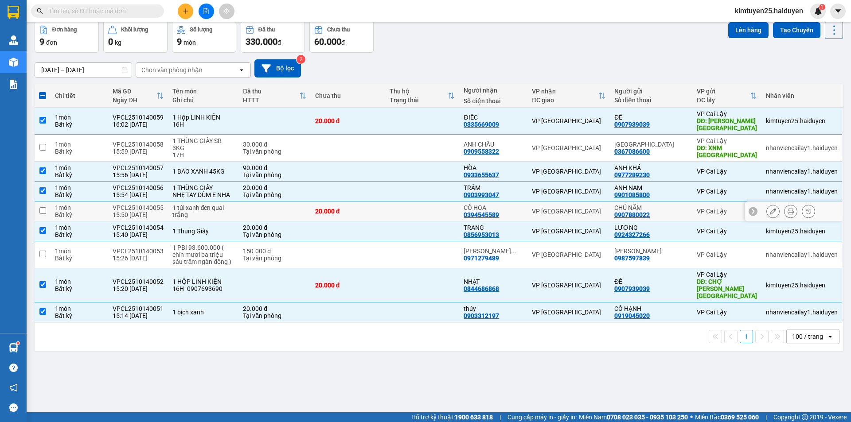
click at [202, 204] on div "1 túi xanh đen quai trắng" at bounding box center [203, 211] width 62 height 14
checkbox input "true"
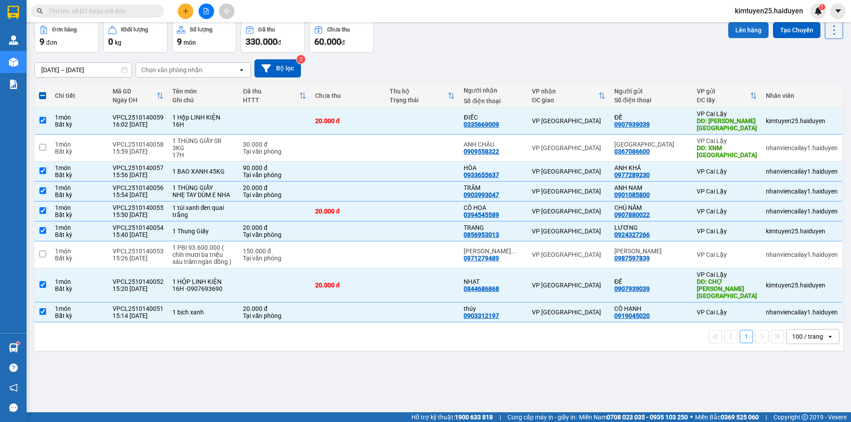
click at [741, 31] on button "Lên hàng" at bounding box center [748, 30] width 40 height 16
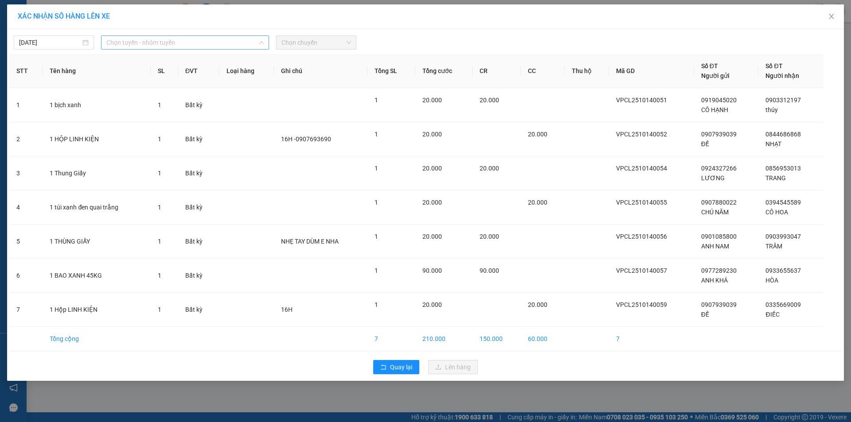
click at [218, 43] on span "Chọn tuyến - nhóm tuyến" at bounding box center [184, 42] width 157 height 13
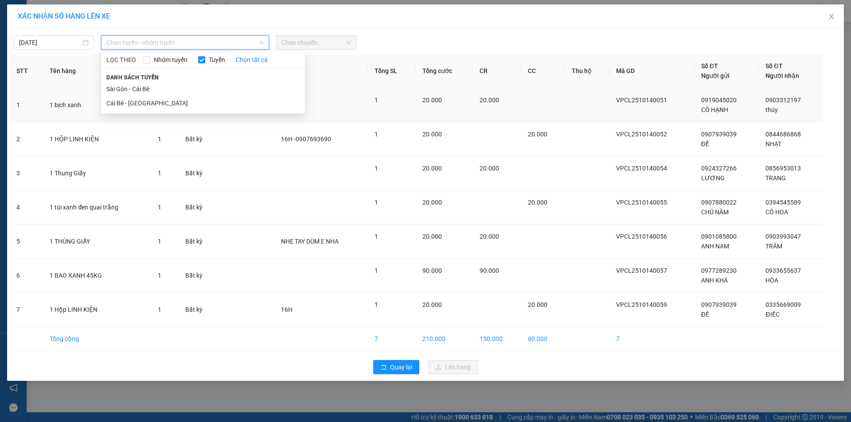
click at [191, 103] on li "Cái Bè - [GEOGRAPHIC_DATA]" at bounding box center [203, 103] width 204 height 14
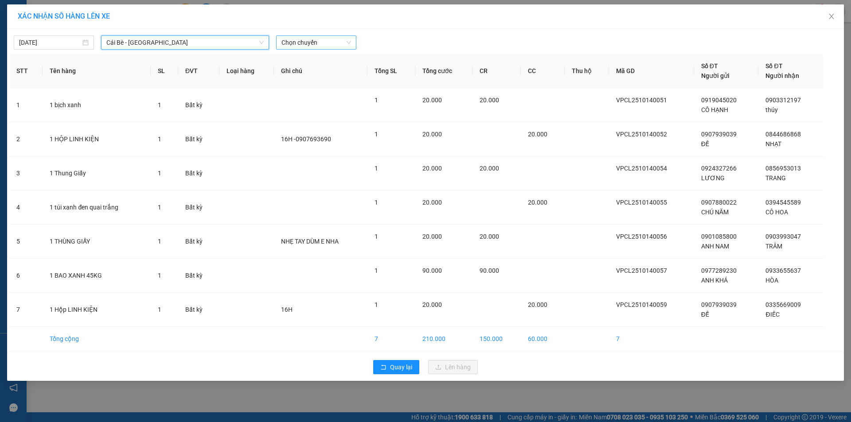
click at [328, 47] on span "Chọn chuyến" at bounding box center [316, 42] width 70 height 13
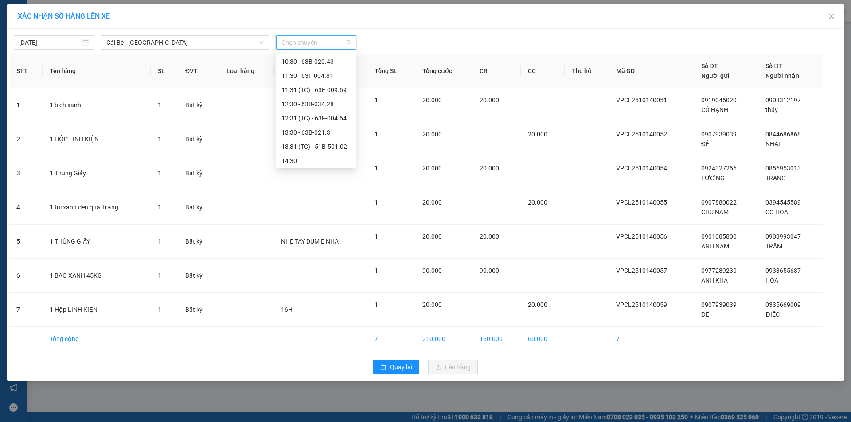
scroll to position [255, 0]
drag, startPoint x: 317, startPoint y: 158, endPoint x: 320, endPoint y: 141, distance: 17.6
click at [320, 141] on div "15:30 - 63B-021.50" at bounding box center [315, 145] width 69 height 10
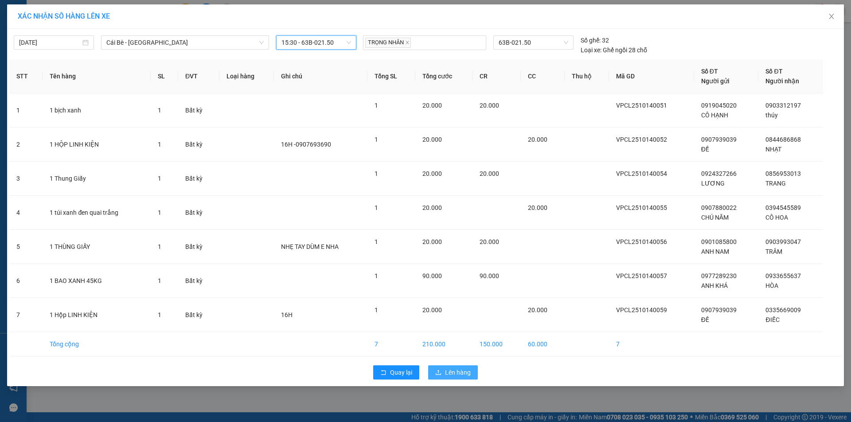
click at [464, 372] on span "Lên hàng" at bounding box center [458, 373] width 26 height 10
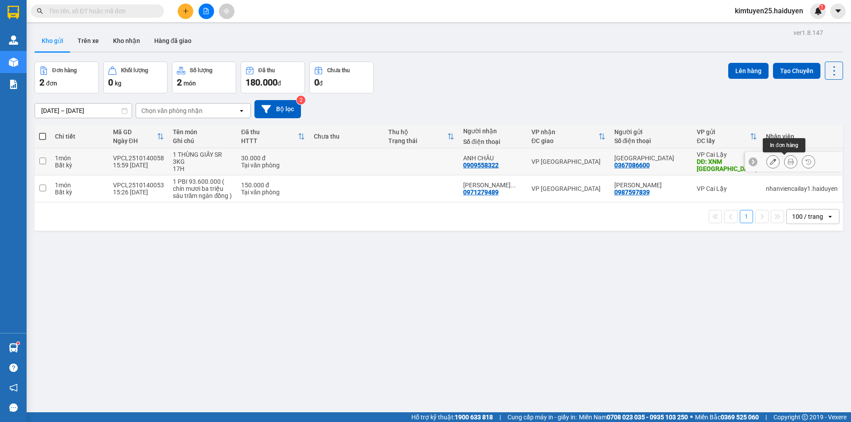
click at [787, 163] on icon at bounding box center [790, 162] width 6 height 6
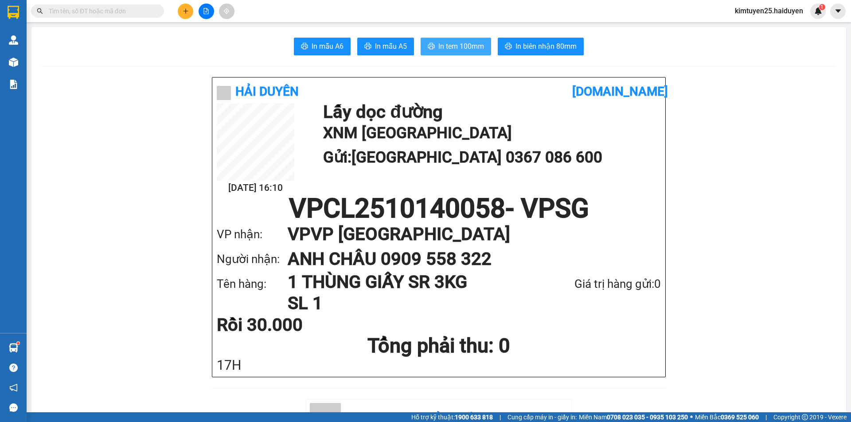
click at [470, 46] on span "In tem 100mm" at bounding box center [461, 46] width 46 height 11
click at [187, 11] on icon "plus" at bounding box center [185, 11] width 5 height 0
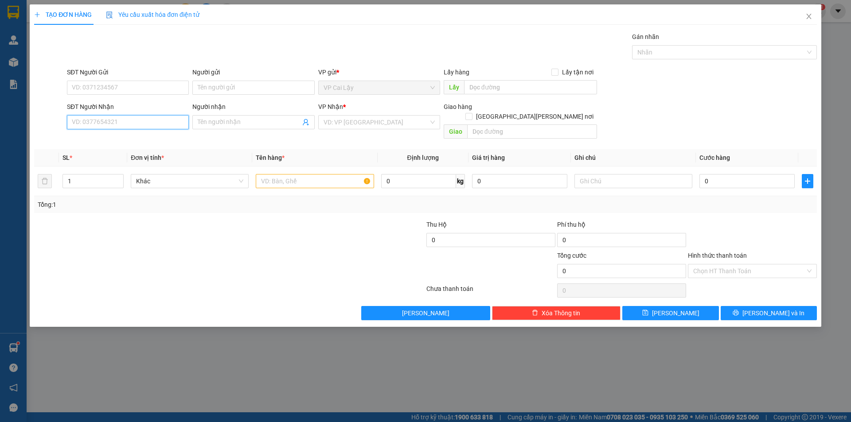
click at [137, 121] on input "SĐT Người Nhận" at bounding box center [128, 122] width 122 height 14
click at [114, 138] on div "0972000031 - MẾN" at bounding box center [127, 140] width 111 height 10
type input "0972000031"
type input "MẾN"
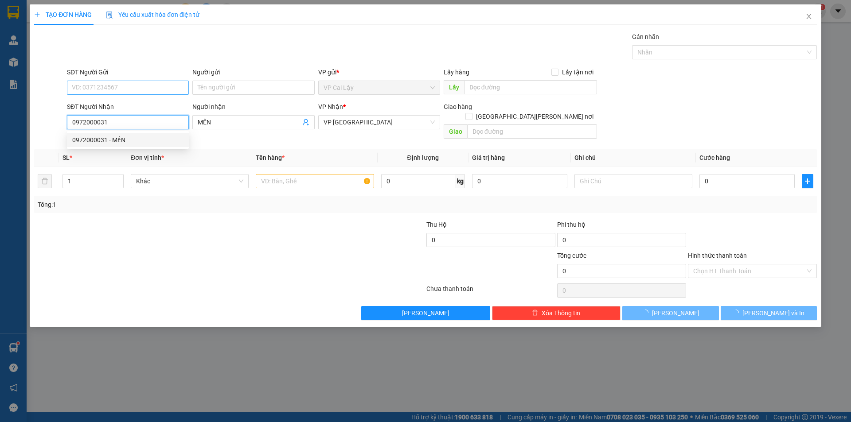
type input "20.000"
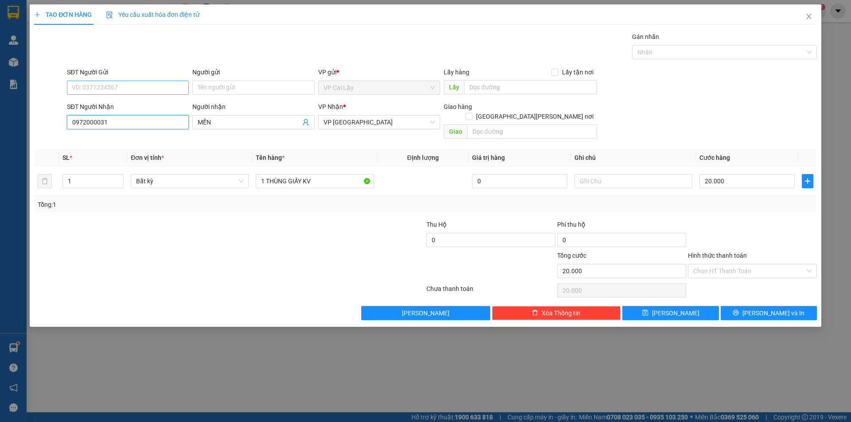
type input "0972000031"
click at [125, 87] on input "SĐT Người Gửi" at bounding box center [128, 88] width 122 height 14
click at [140, 126] on input "0972000031" at bounding box center [128, 122] width 122 height 14
drag, startPoint x: 139, startPoint y: 125, endPoint x: 74, endPoint y: 90, distance: 73.2
click at [67, 128] on input "0972000031" at bounding box center [128, 122] width 122 height 14
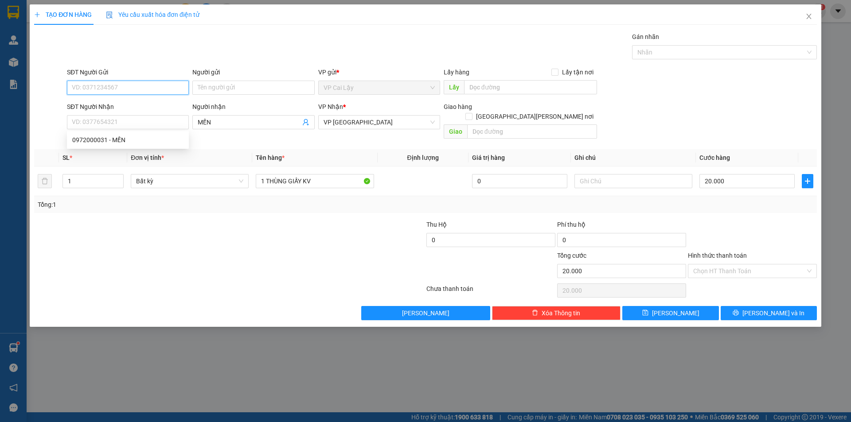
click at [121, 86] on input "SĐT Người Gửi" at bounding box center [128, 88] width 122 height 14
click at [127, 87] on input "031" at bounding box center [128, 88] width 122 height 14
click at [128, 105] on div "0775039031 - BÁNH BÒ ÔNG NGOẠI" at bounding box center [127, 106] width 111 height 10
type input "0775039031"
type input "BÁNH BÒ ÔNG NGOẠI"
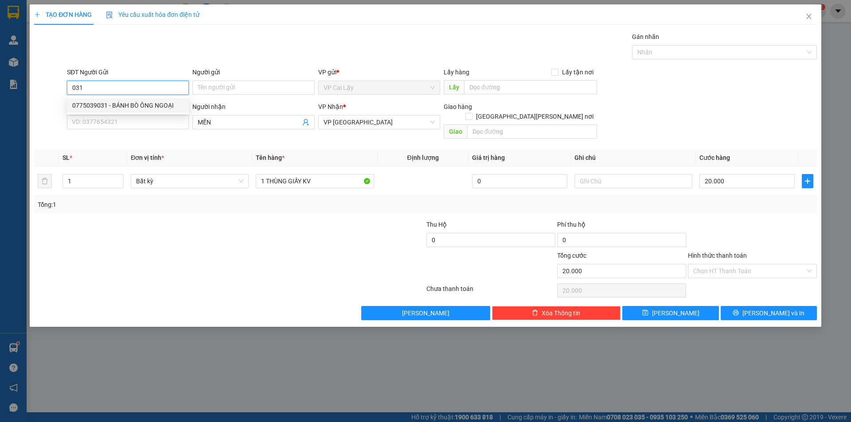
type input "NGÃ 3 NHỊ QUÝ"
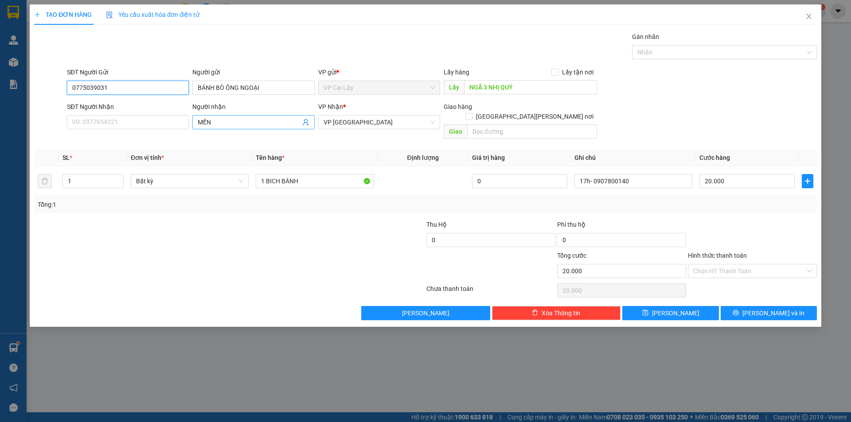
type input "0775039031"
drag, startPoint x: 245, startPoint y: 124, endPoint x: 127, endPoint y: 114, distance: 118.2
click at [127, 114] on div "SĐT Người Nhận VD: 0377654321 Người nhận MẾN MẾN VP Nhận * VP Sài Gòn Giao hàng…" at bounding box center [441, 122] width 753 height 41
click at [109, 118] on input "SĐT Người Nhận" at bounding box center [128, 122] width 122 height 14
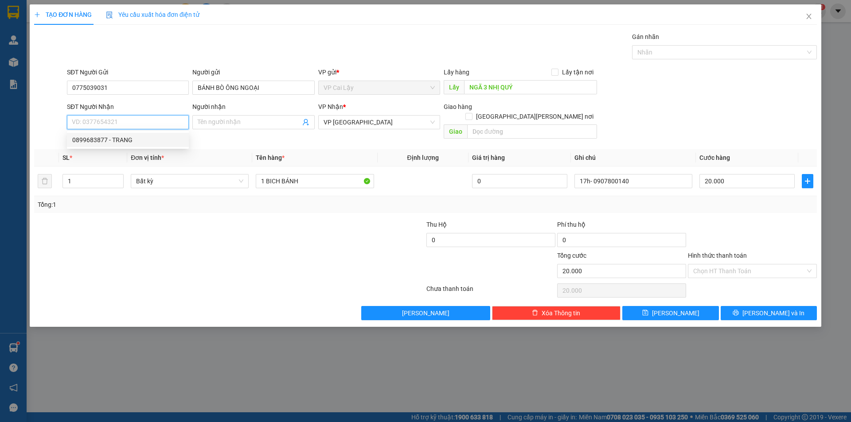
click at [128, 141] on div "0899683877 - TRANG" at bounding box center [127, 140] width 111 height 10
type input "0899683877"
type input "TRANG"
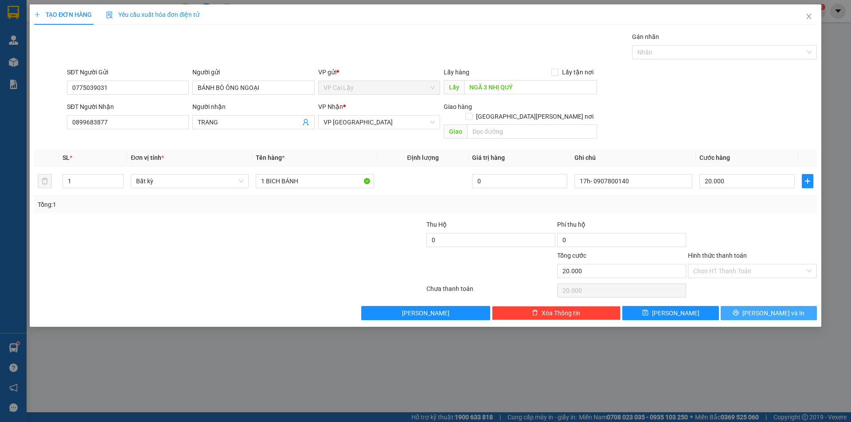
click at [761, 308] on span "Lưu và In" at bounding box center [773, 313] width 62 height 10
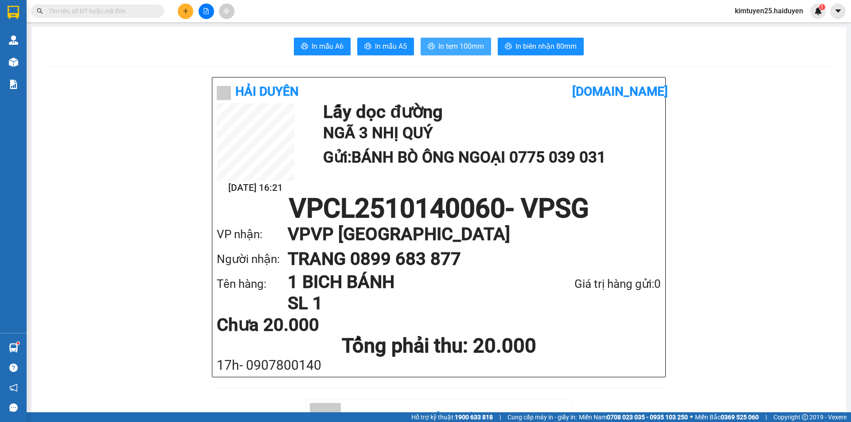
click at [470, 40] on button "In tem 100mm" at bounding box center [456, 47] width 70 height 18
click at [200, 13] on button at bounding box center [207, 12] width 16 height 16
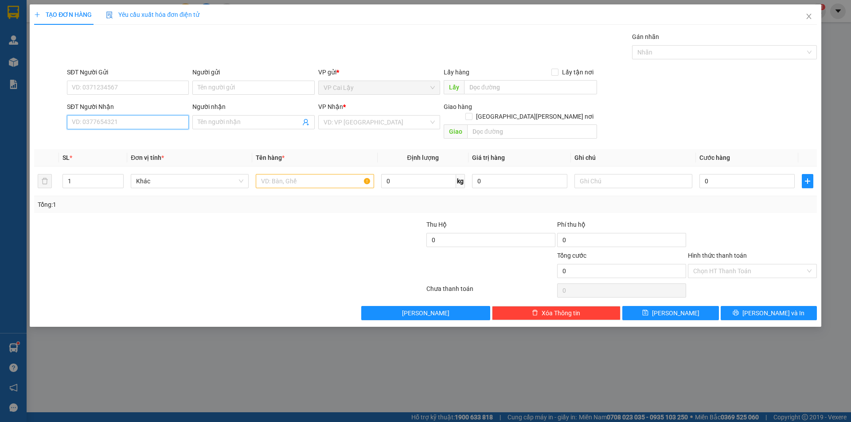
click at [110, 120] on input "SĐT Người Nhận" at bounding box center [128, 122] width 122 height 14
click at [148, 142] on div "0918144468 - LABO MIDENT" at bounding box center [127, 140] width 111 height 10
type input "0918144468"
type input "LABO MIDENT"
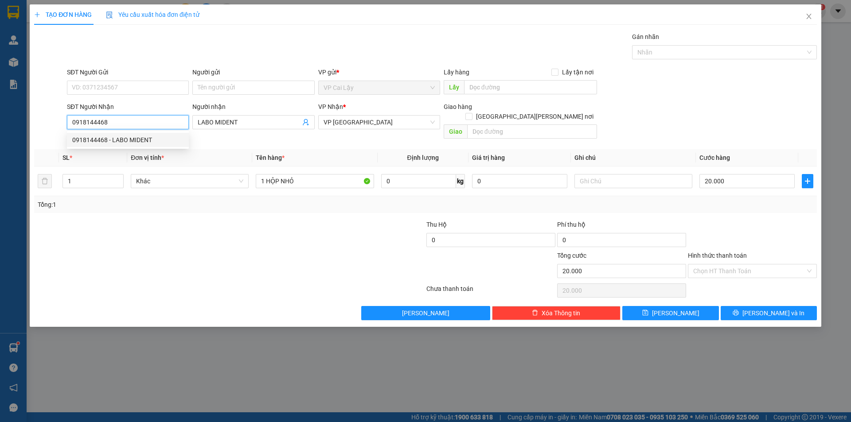
type input "20.000"
type input "0918144468"
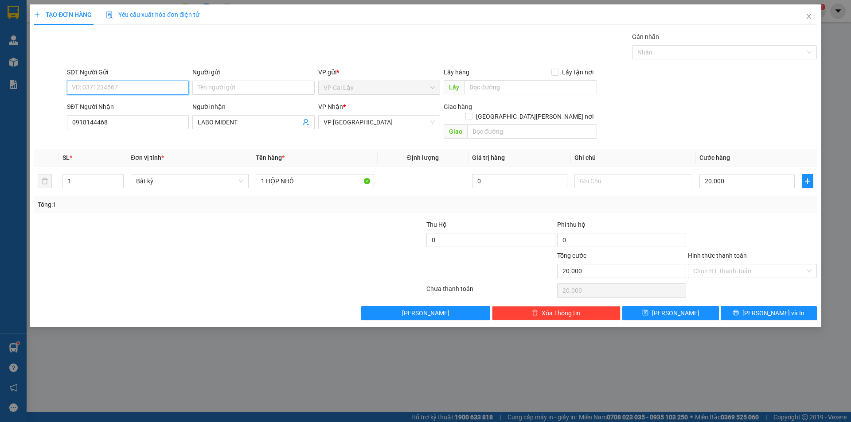
click at [137, 85] on input "SĐT Người Gửi" at bounding box center [128, 88] width 122 height 14
click at [161, 100] on div "0866103901 - NHA KHOA SG CL" at bounding box center [128, 105] width 122 height 14
type input "0866103901"
type input "NHA KHOA SG CL"
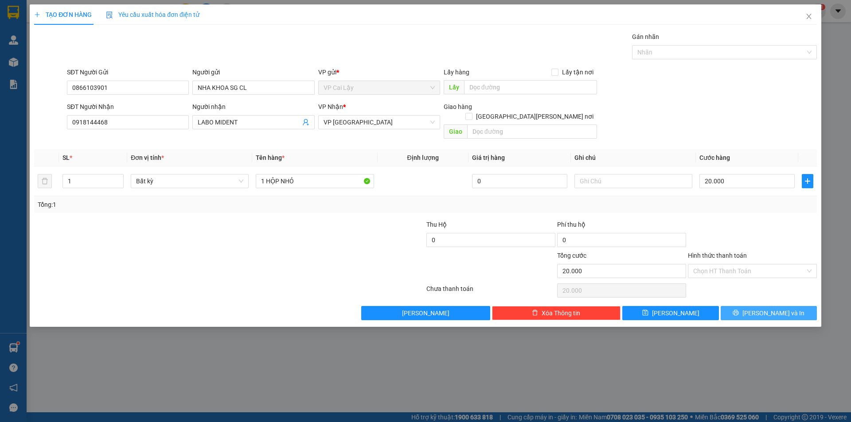
click at [744, 306] on button "Lưu và In" at bounding box center [769, 313] width 96 height 14
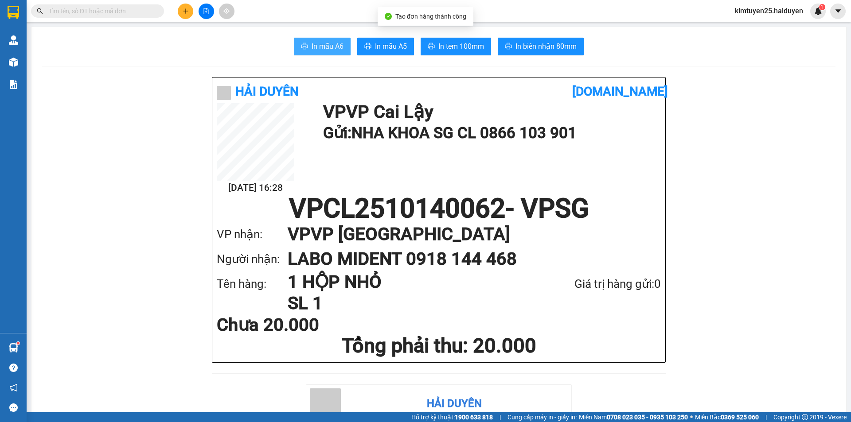
click at [316, 48] on span "In mẫu A6" at bounding box center [328, 46] width 32 height 11
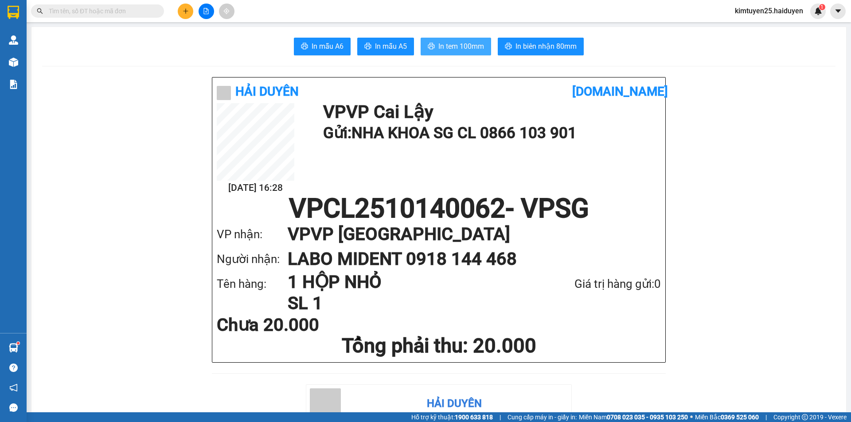
click at [474, 46] on span "In tem 100mm" at bounding box center [461, 46] width 46 height 11
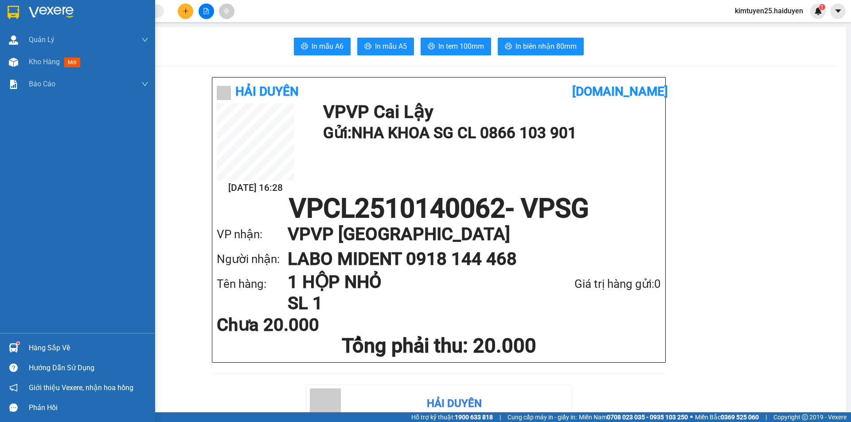
click at [53, 58] on span "Kho hàng" at bounding box center [44, 62] width 31 height 8
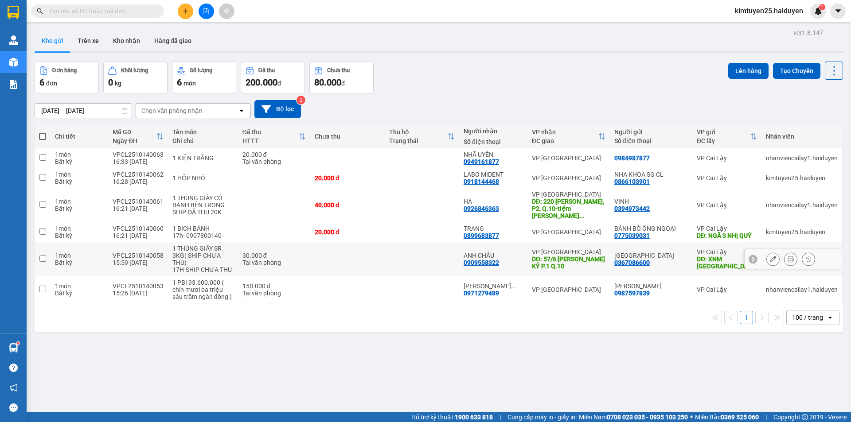
click at [787, 256] on icon at bounding box center [790, 259] width 6 height 6
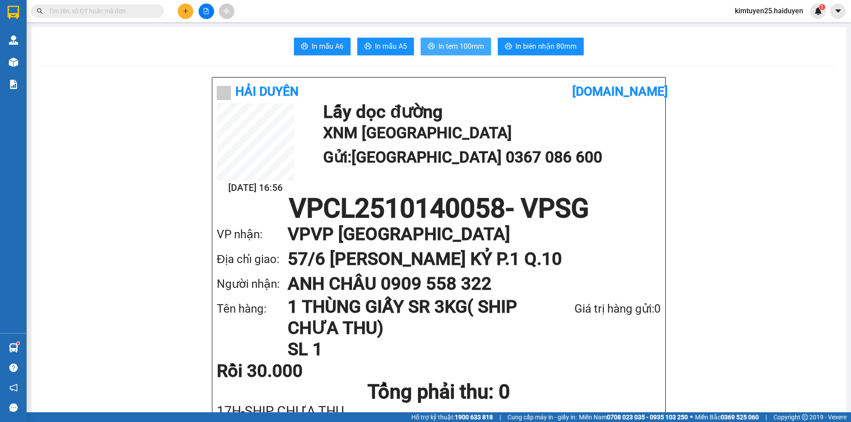
click at [451, 48] on span "In tem 100mm" at bounding box center [461, 46] width 46 height 11
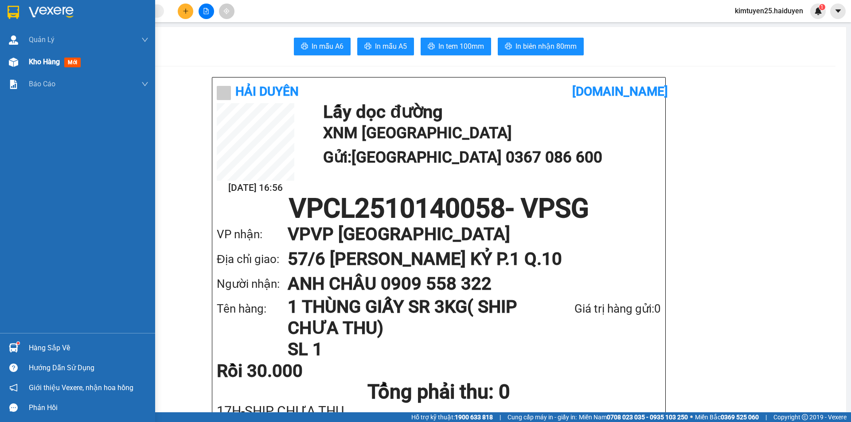
click at [9, 62] on img at bounding box center [13, 62] width 9 height 9
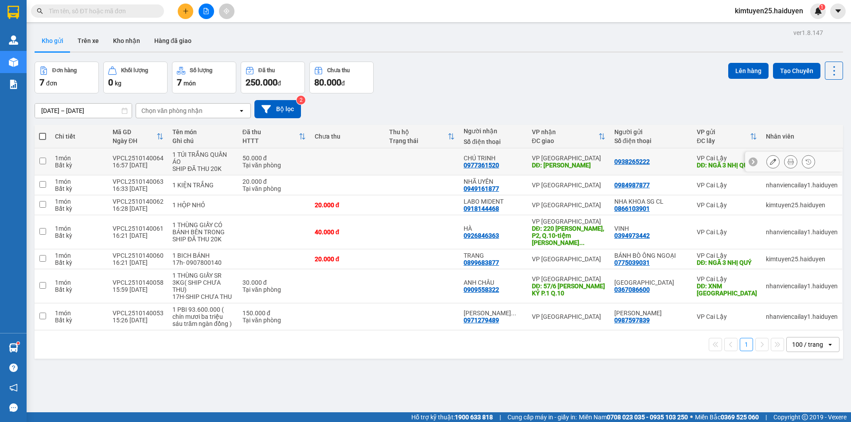
click at [787, 161] on icon at bounding box center [790, 162] width 6 height 6
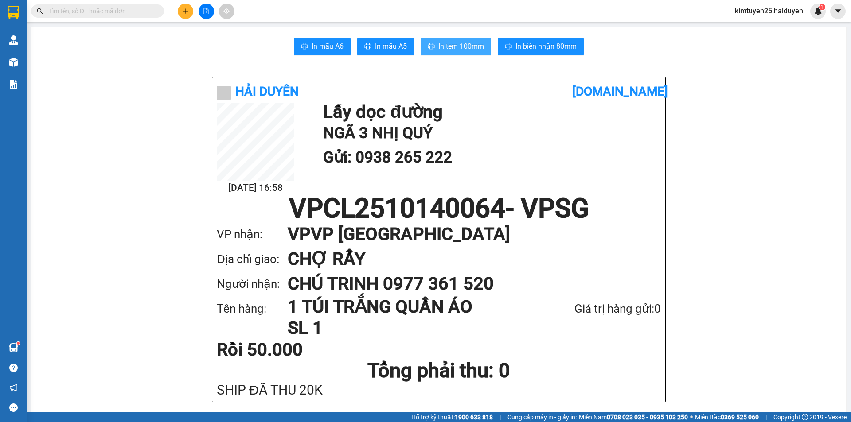
click at [464, 49] on span "In tem 100mm" at bounding box center [461, 46] width 46 height 11
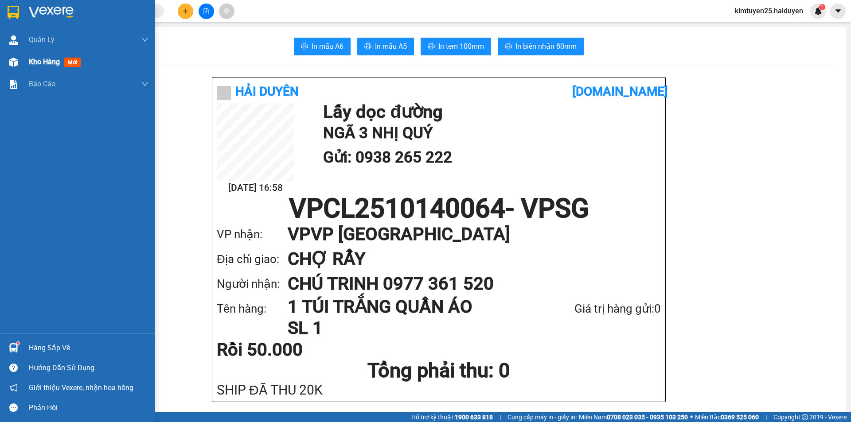
click at [19, 66] on div at bounding box center [14, 63] width 16 height 16
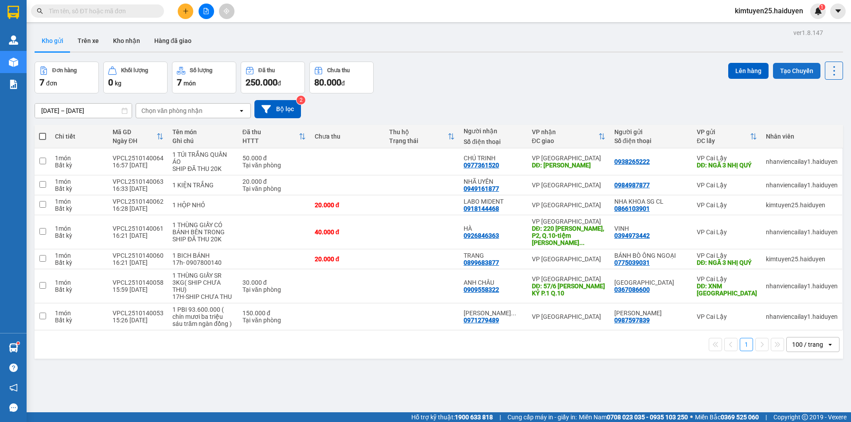
click at [796, 72] on button "Tạo Chuyến" at bounding box center [796, 71] width 47 height 16
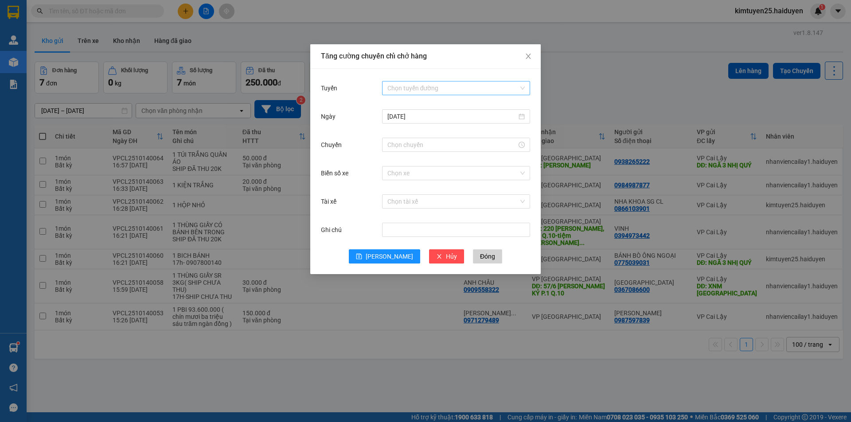
click at [410, 86] on input "Tuyến" at bounding box center [452, 88] width 131 height 13
click at [409, 122] on div "Cái Bè - [GEOGRAPHIC_DATA]" at bounding box center [455, 120] width 137 height 10
click at [404, 146] on input "Chuyến" at bounding box center [451, 145] width 129 height 10
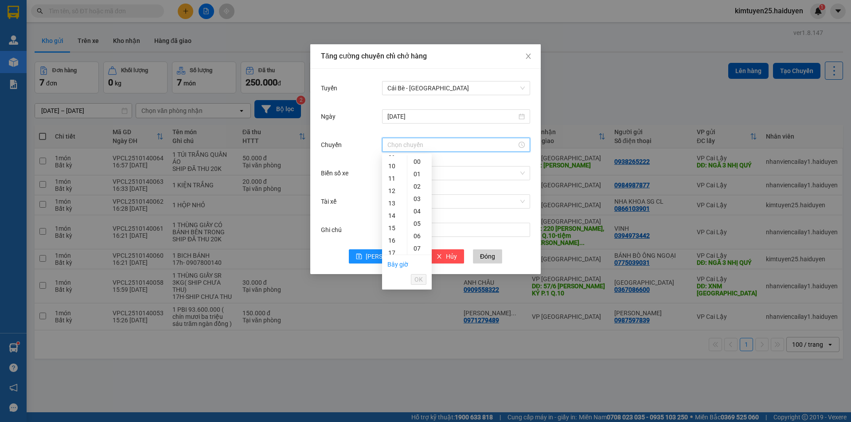
scroll to position [177, 0]
click at [389, 182] on div "16" at bounding box center [394, 183] width 25 height 12
click at [417, 233] on div "31" at bounding box center [419, 236] width 24 height 12
type input "16:31"
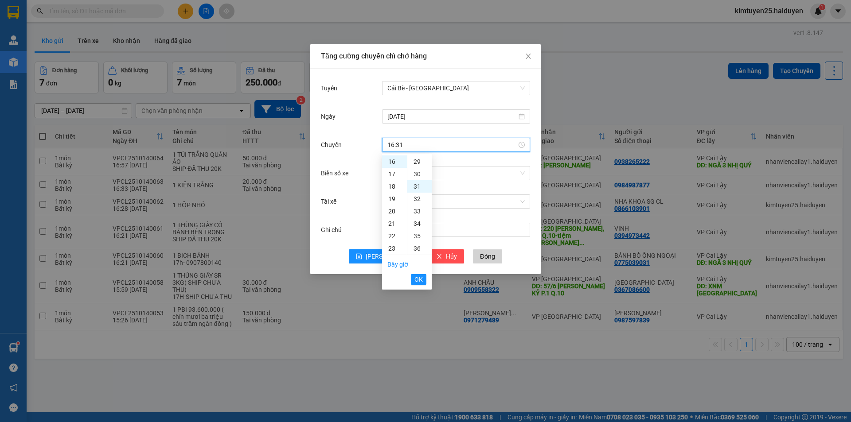
scroll to position [385, 0]
click at [422, 281] on span "OK" at bounding box center [418, 280] width 8 height 10
click at [410, 177] on input "Biển số xe" at bounding box center [452, 173] width 131 height 13
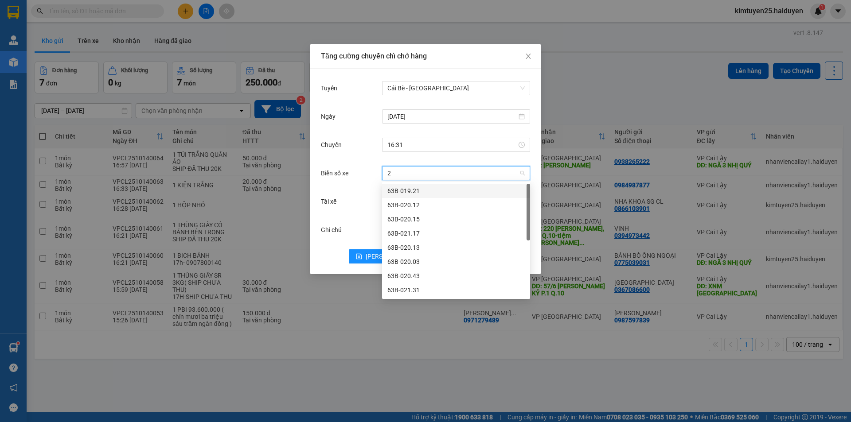
type input "28"
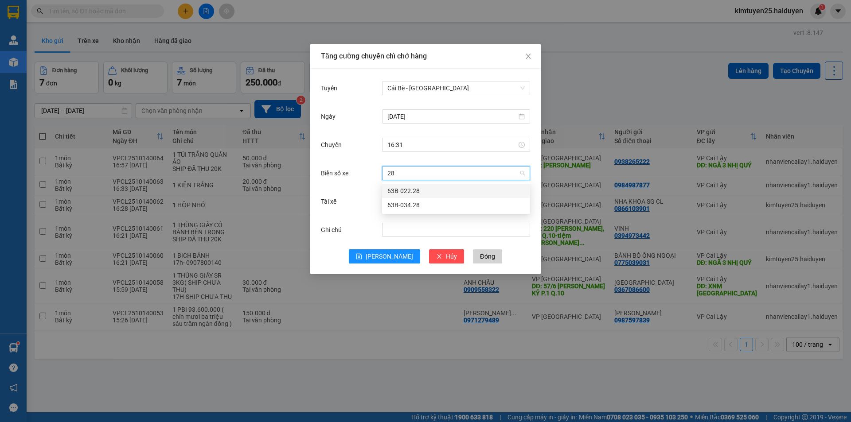
click at [420, 188] on div "63B-022.28" at bounding box center [455, 191] width 137 height 10
click at [403, 203] on input "Tài xế" at bounding box center [452, 201] width 131 height 13
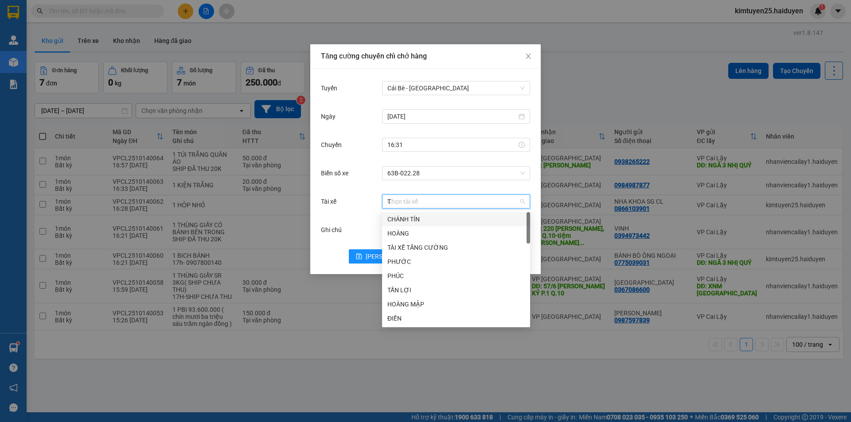
type input "TR"
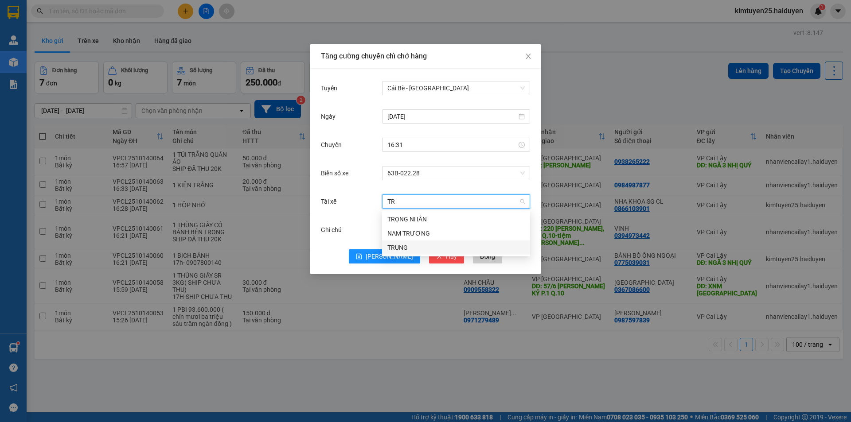
click at [404, 243] on div "TRUNG" at bounding box center [455, 248] width 137 height 10
click at [383, 254] on button "Lưu" at bounding box center [384, 256] width 71 height 14
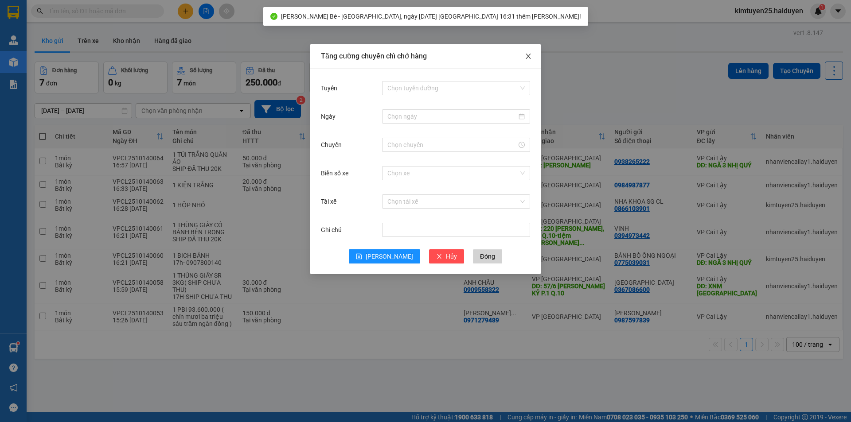
click at [529, 59] on icon "close" at bounding box center [528, 56] width 7 height 7
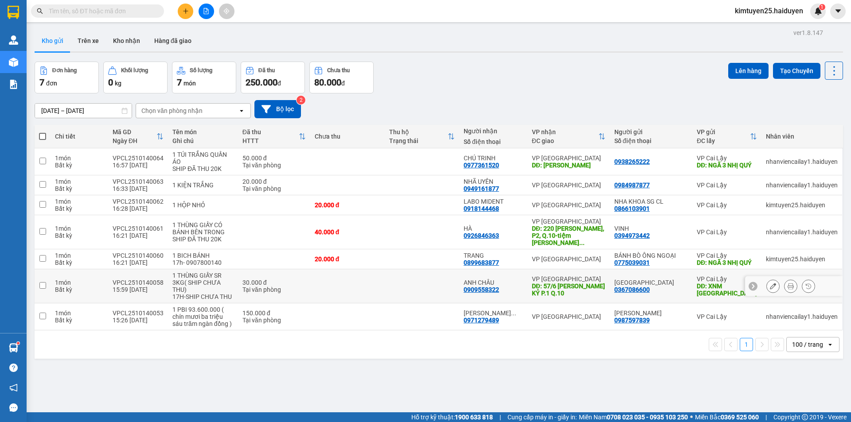
click at [215, 293] on div "17H-SHIP CHƯA THU" at bounding box center [202, 296] width 61 height 7
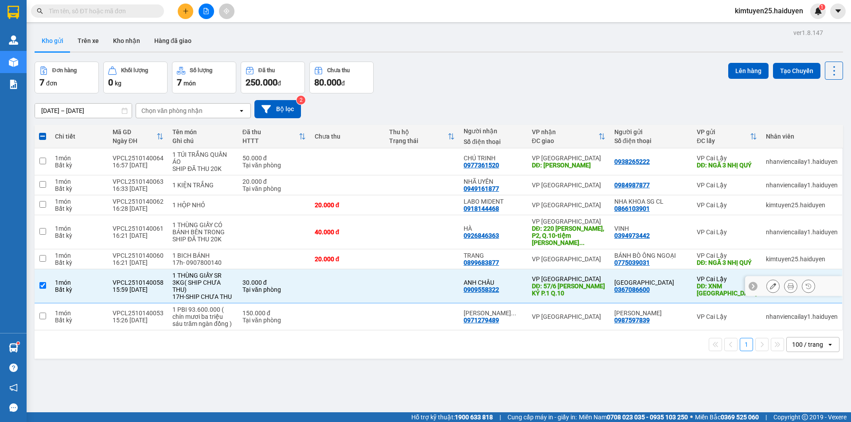
click at [203, 280] on div "1 THÙNG GIẤY SR 3KG( SHIP CHƯA THU)" at bounding box center [202, 282] width 61 height 21
checkbox input "false"
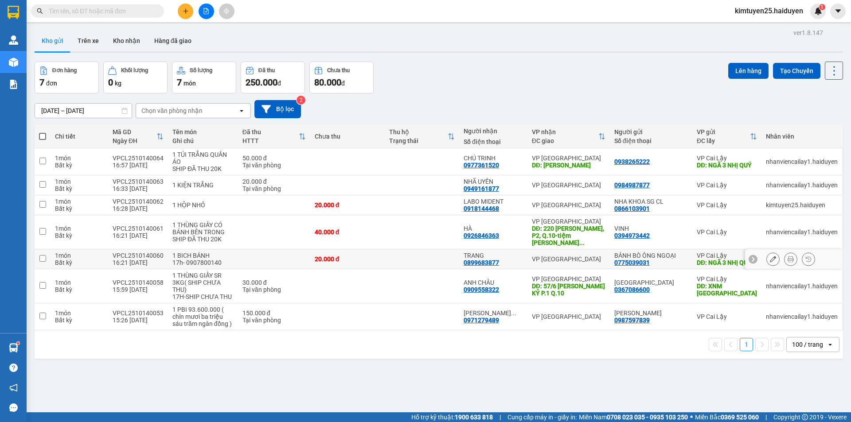
click at [195, 259] on div "17h- 0907800140" at bounding box center [202, 262] width 61 height 7
checkbox input "true"
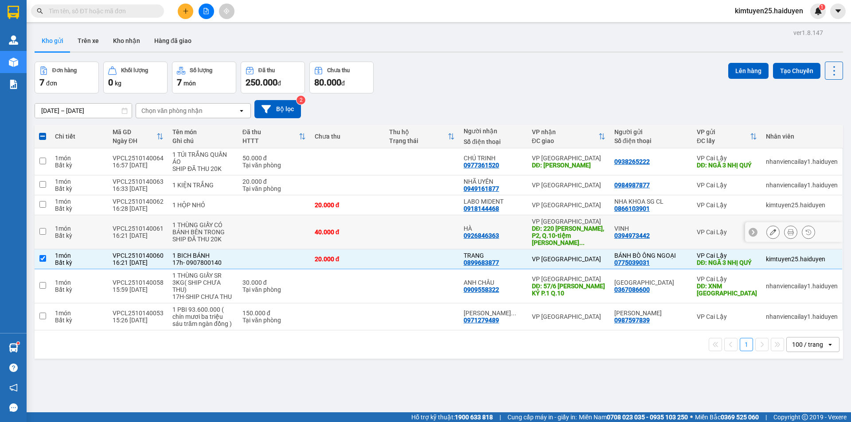
click at [320, 230] on div "40.000 đ" at bounding box center [348, 232] width 66 height 7
checkbox input "true"
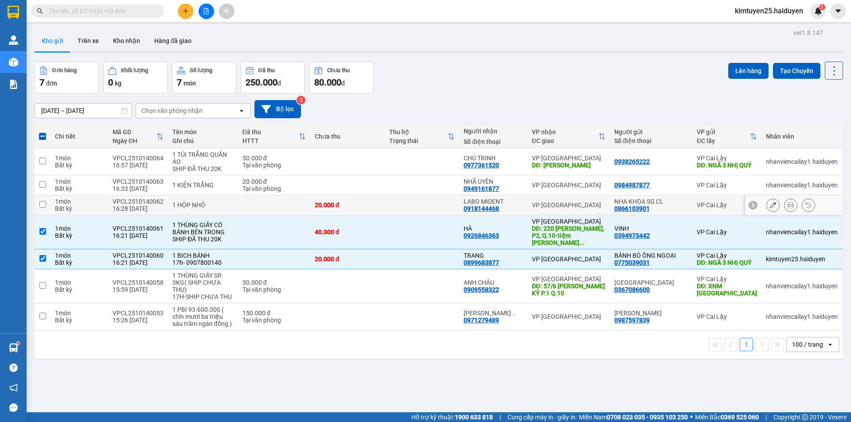
click at [344, 199] on td "20.000 đ" at bounding box center [347, 205] width 74 height 20
checkbox input "true"
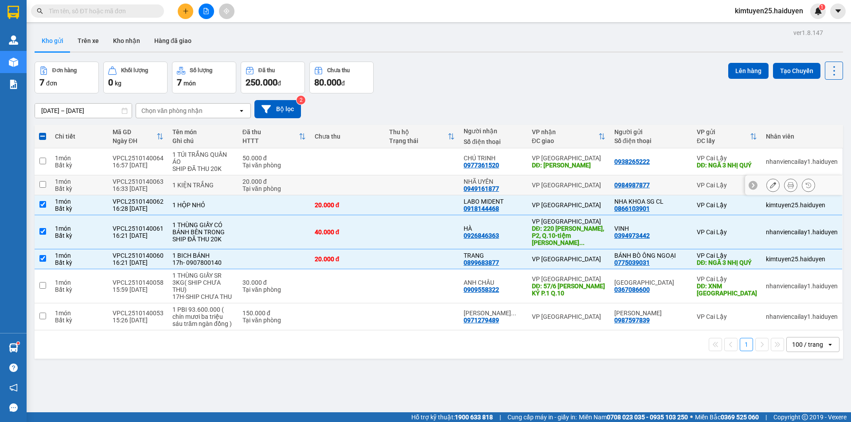
click at [337, 183] on td at bounding box center [347, 185] width 74 height 20
checkbox input "true"
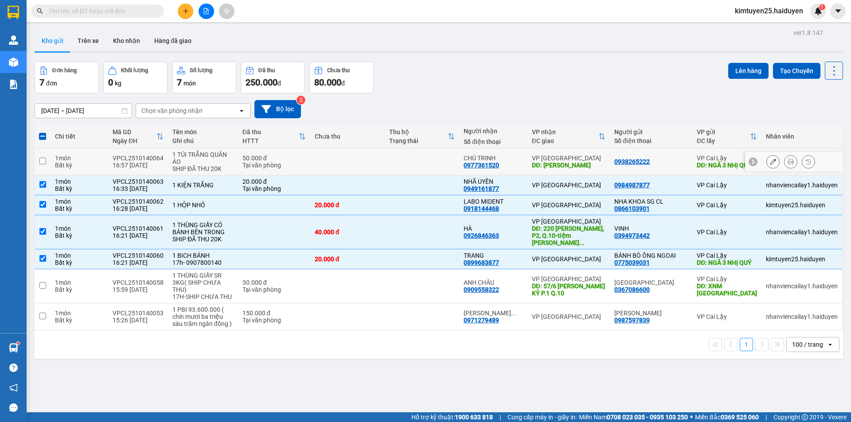
click at [285, 160] on div "50.000 đ" at bounding box center [273, 158] width 63 height 7
checkbox input "true"
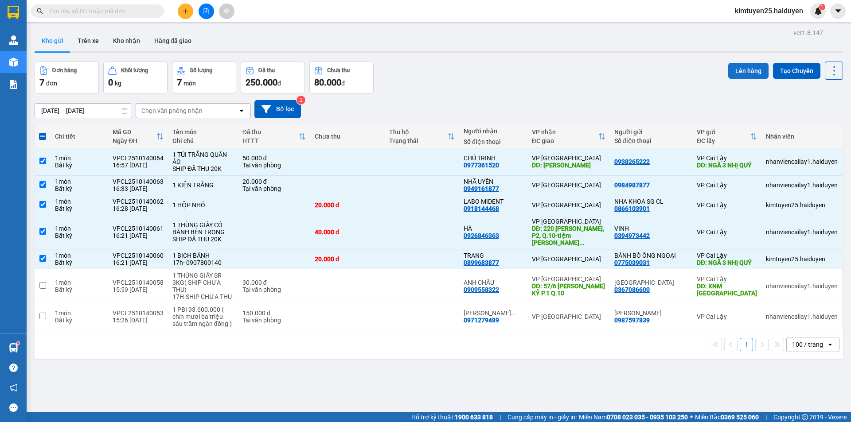
click at [742, 69] on button "Lên hàng" at bounding box center [748, 71] width 40 height 16
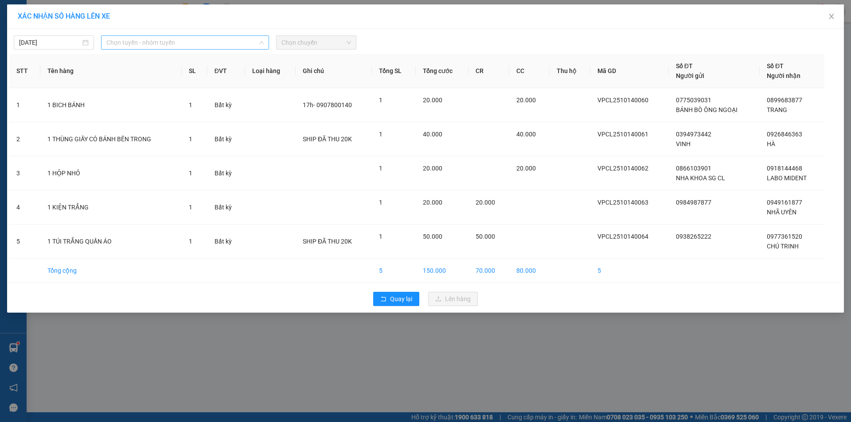
click at [126, 42] on span "Chọn tuyến - nhóm tuyến" at bounding box center [184, 42] width 157 height 13
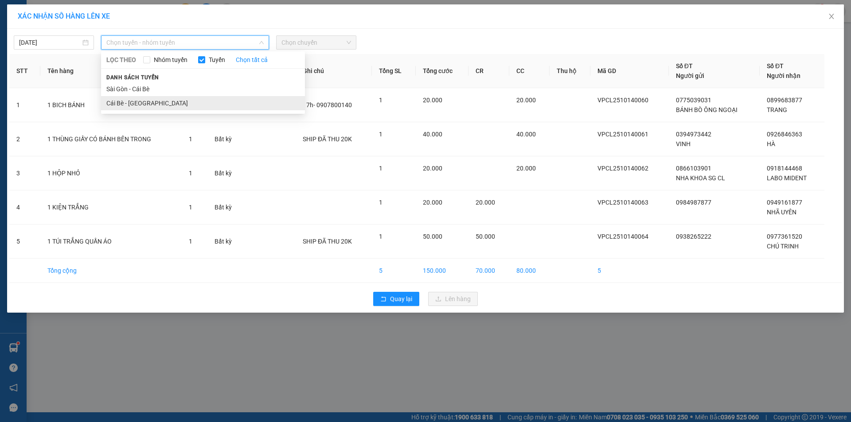
click at [154, 102] on li "Cái Bè - [GEOGRAPHIC_DATA]" at bounding box center [203, 103] width 204 height 14
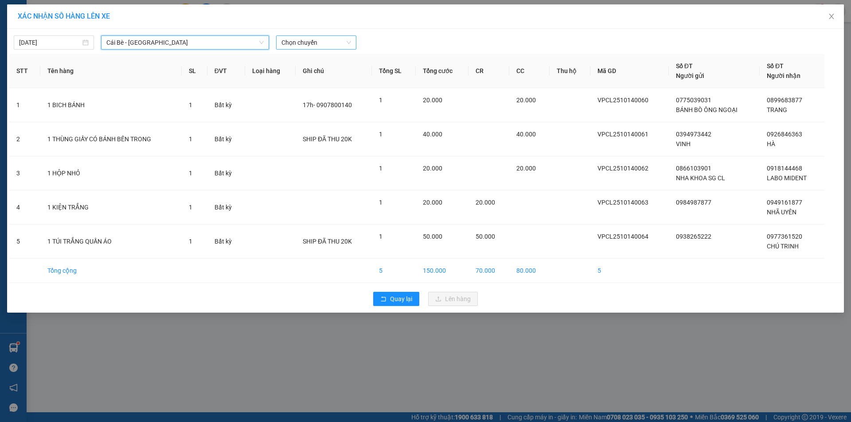
click at [311, 44] on span "Chọn chuyến" at bounding box center [316, 42] width 70 height 13
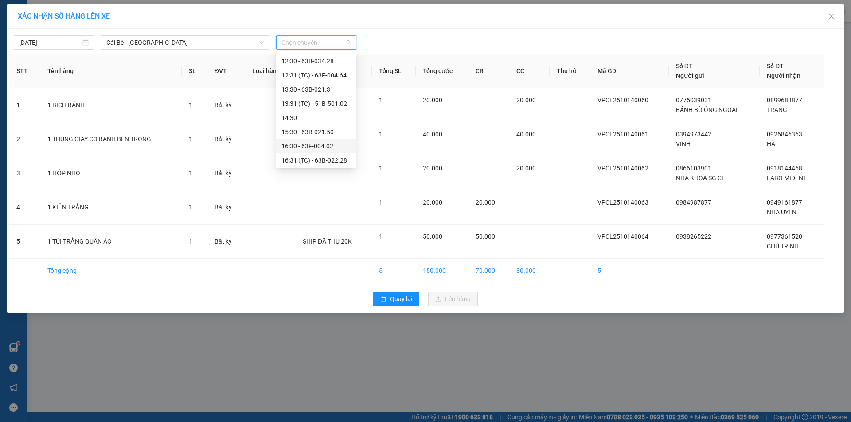
scroll to position [269, 0]
click at [327, 159] on div "16:31 (TC) - 63B-022.28" at bounding box center [315, 160] width 69 height 10
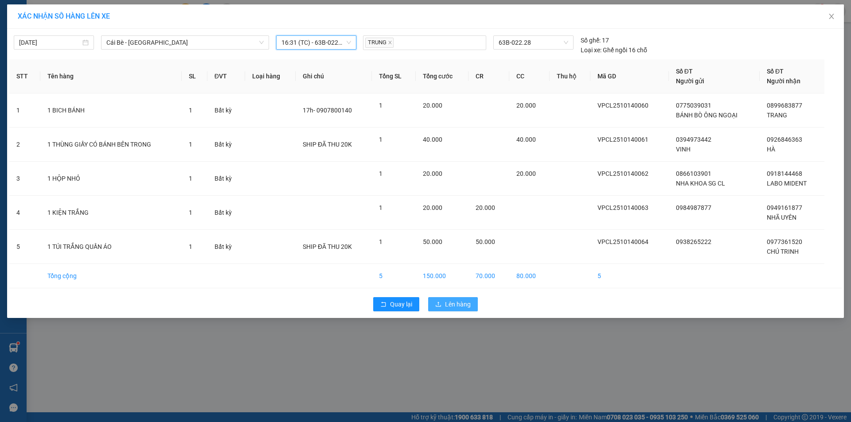
click at [448, 304] on span "Lên hàng" at bounding box center [458, 305] width 26 height 10
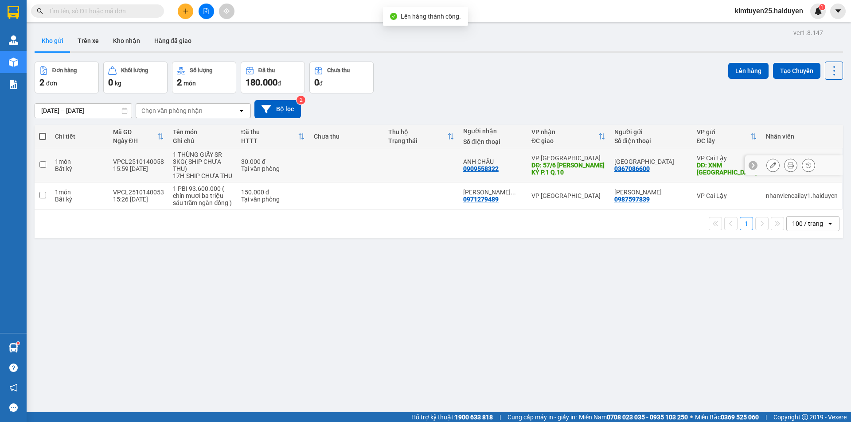
click at [205, 172] on div "17H-SHIP CHƯA THU" at bounding box center [202, 175] width 59 height 7
checkbox input "true"
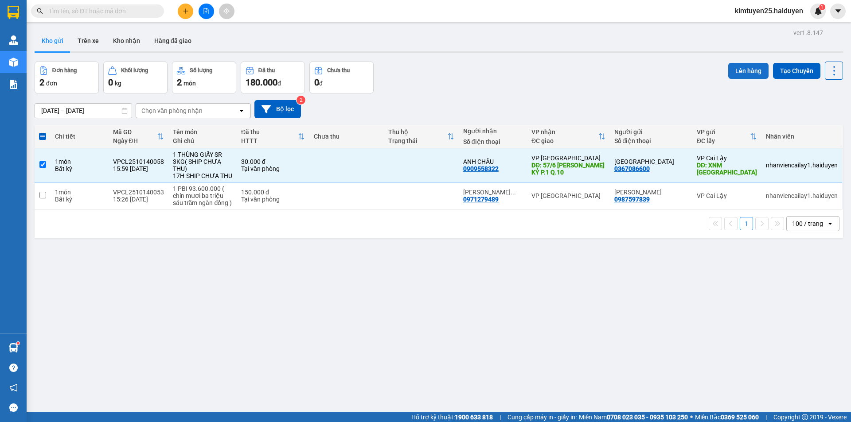
click at [745, 67] on button "Lên hàng" at bounding box center [748, 71] width 40 height 16
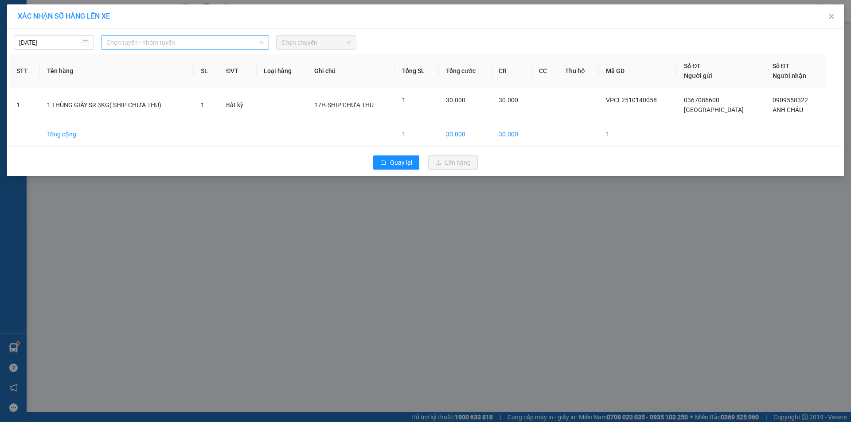
click at [127, 42] on span "Chọn tuyến - nhóm tuyến" at bounding box center [184, 42] width 157 height 13
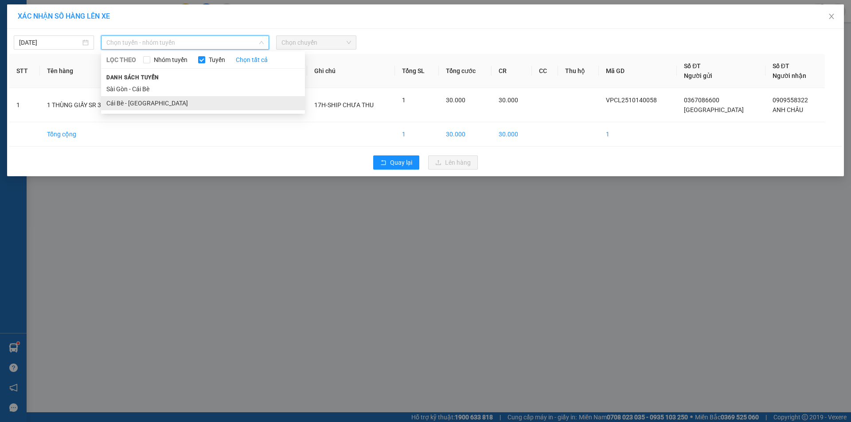
click at [128, 102] on li "Cái Bè - [GEOGRAPHIC_DATA]" at bounding box center [203, 103] width 204 height 14
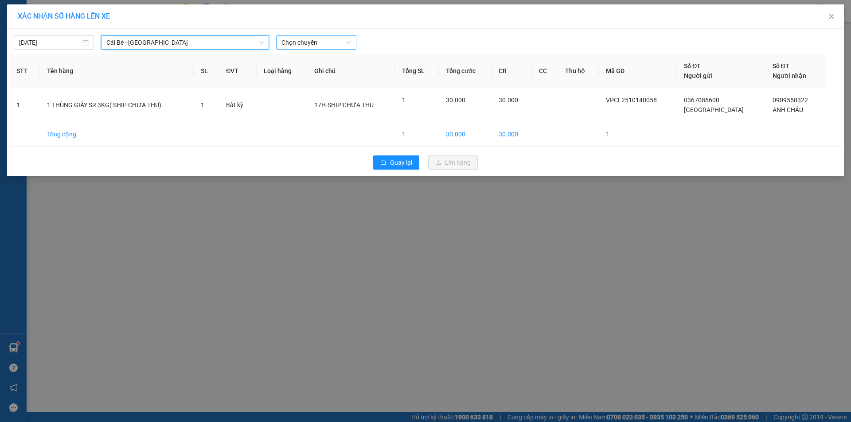
click at [292, 46] on span "Chọn chuyến" at bounding box center [316, 42] width 70 height 13
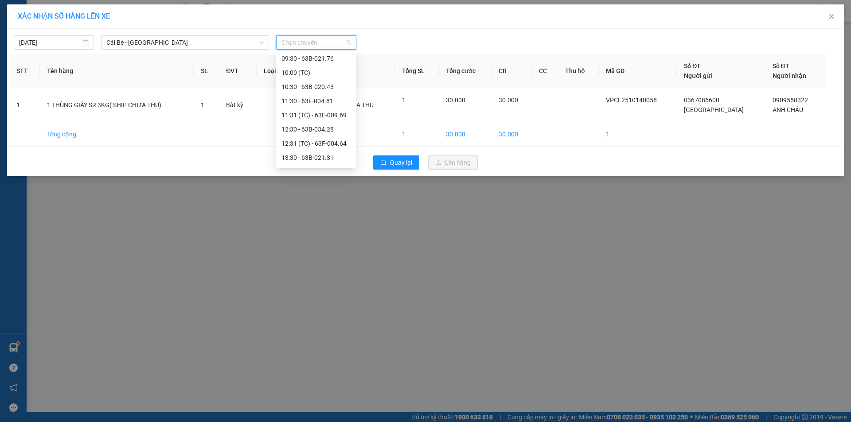
scroll to position [269, 0]
click at [301, 148] on div "16:30 - 63F-004.02" at bounding box center [315, 145] width 69 height 10
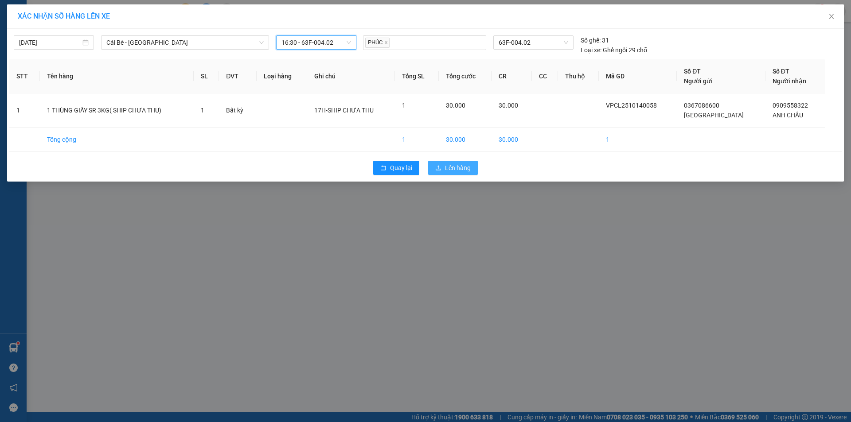
click at [454, 165] on span "Lên hàng" at bounding box center [458, 168] width 26 height 10
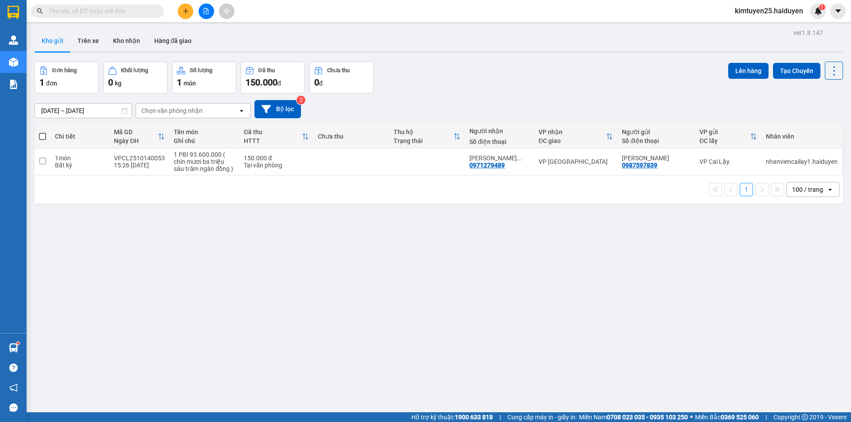
click at [103, 9] on input "text" at bounding box center [101, 11] width 105 height 10
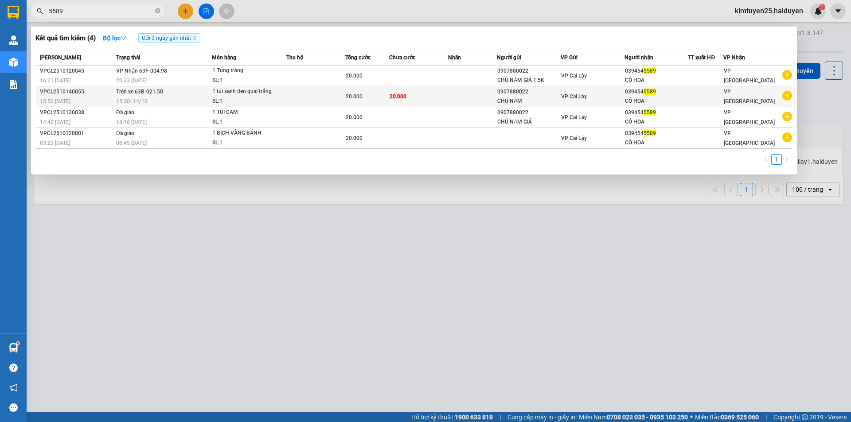
type input "5589"
click at [259, 104] on div "SL: 1" at bounding box center [245, 102] width 66 height 10
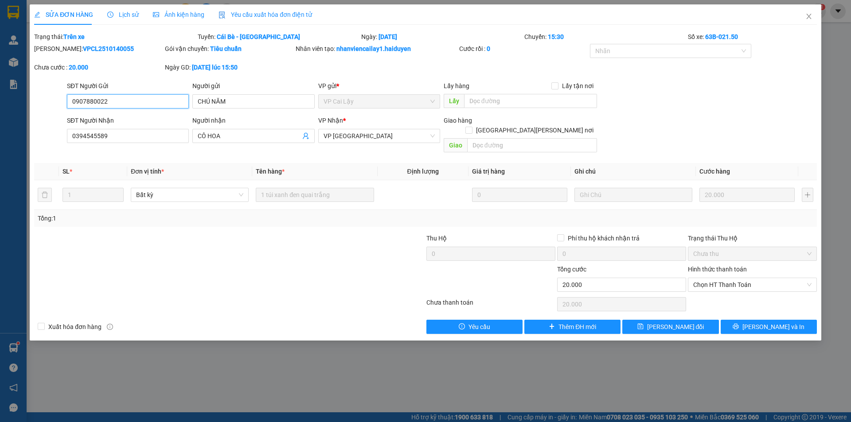
type input "0907880022"
type input "CHÚ NĂM"
type input "0394545589"
type input "CÔ HOA"
type input "0"
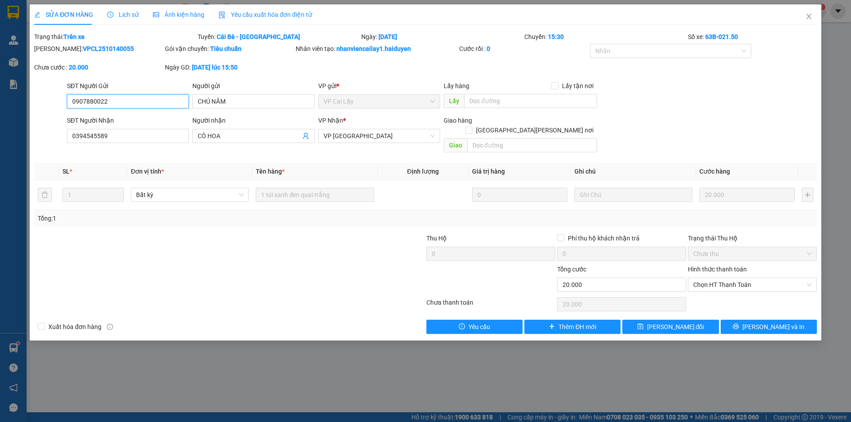
type input "20.000"
click at [125, 16] on span "Lịch sử" at bounding box center [122, 14] width 31 height 7
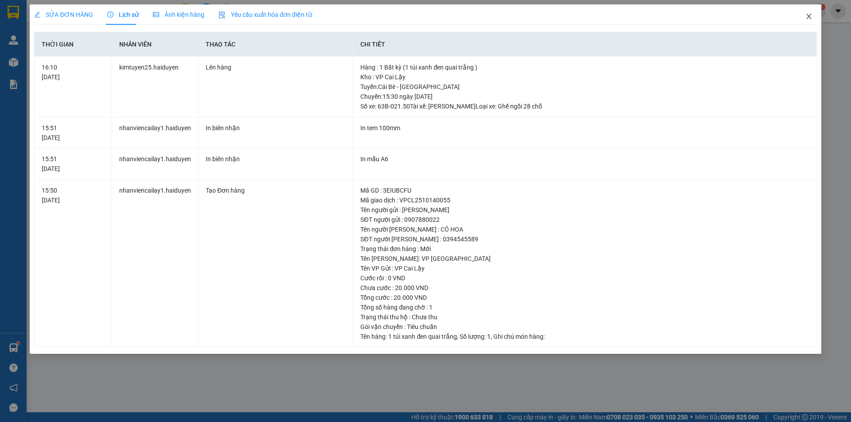
click at [813, 19] on span "Close" at bounding box center [808, 16] width 25 height 25
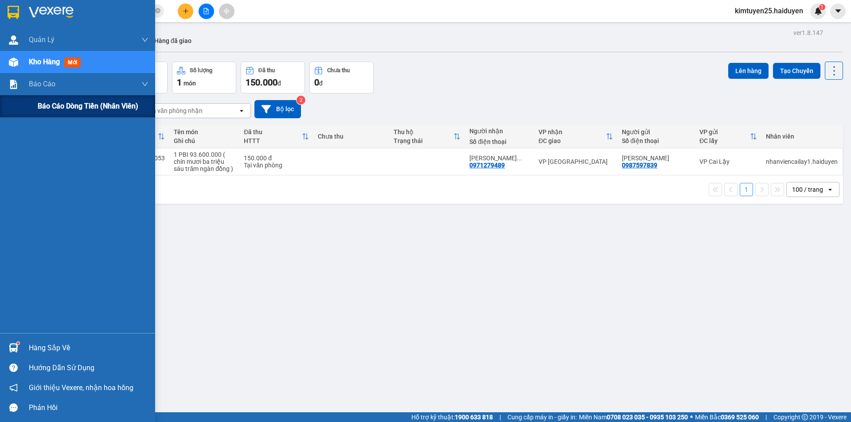
click at [44, 105] on span "Báo cáo dòng tiền (nhân viên)" at bounding box center [88, 106] width 101 height 11
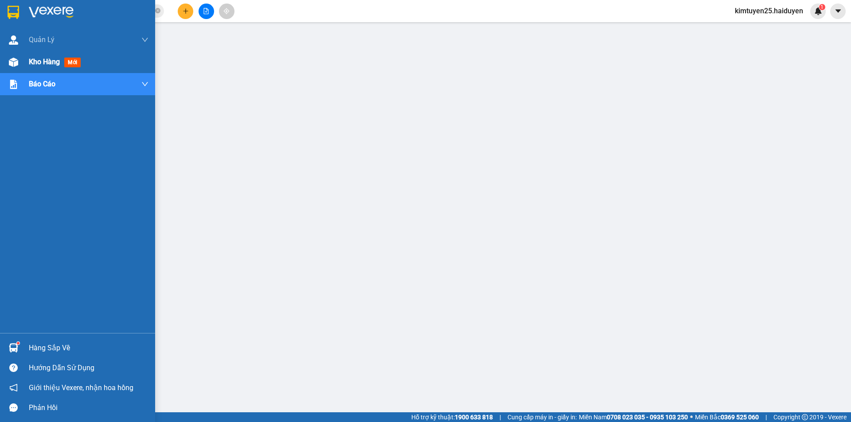
click at [9, 63] on img at bounding box center [13, 62] width 9 height 9
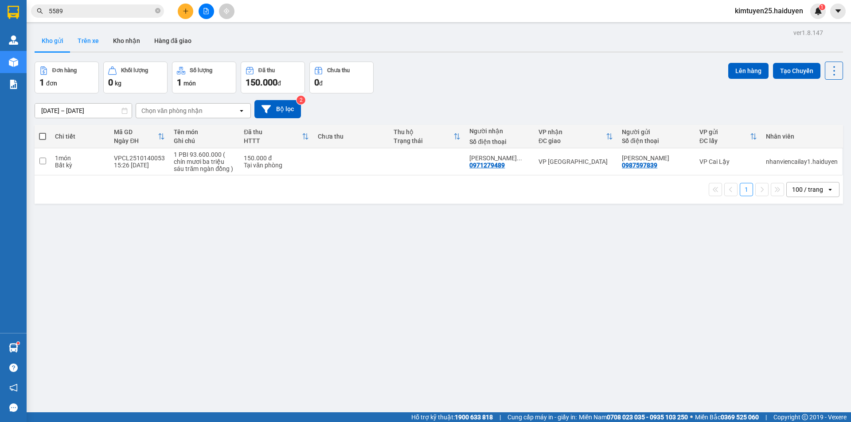
click at [88, 43] on button "Trên xe" at bounding box center [87, 40] width 35 height 21
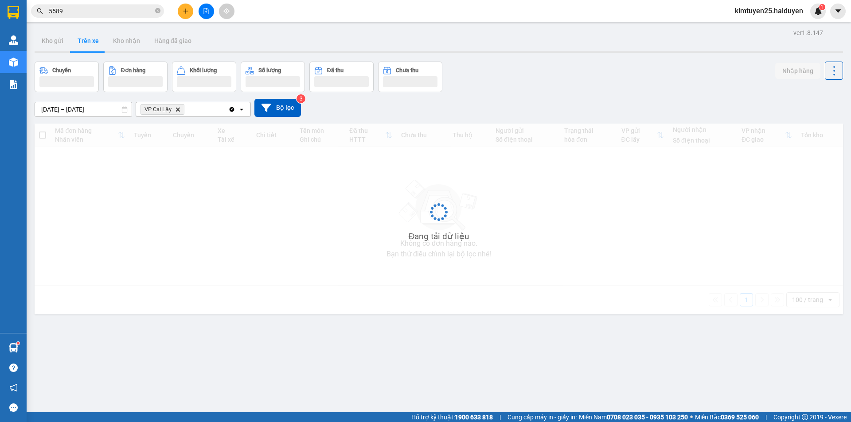
click at [231, 111] on icon "Clear all" at bounding box center [232, 109] width 5 height 5
click at [242, 109] on icon at bounding box center [241, 110] width 3 height 2
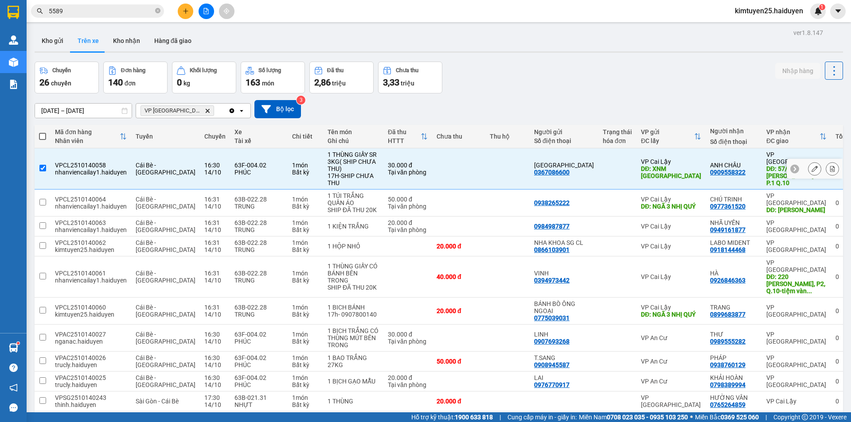
click at [171, 159] on td "Cái Bè - [GEOGRAPHIC_DATA]" at bounding box center [165, 168] width 69 height 41
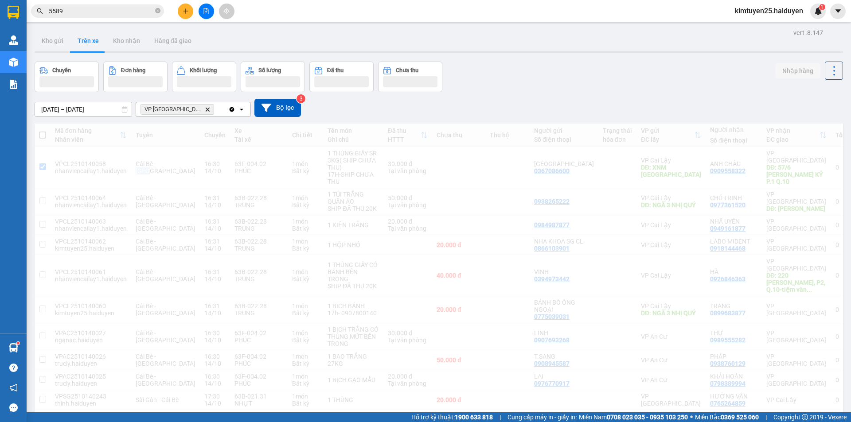
checkbox input "false"
click at [487, 84] on div "Chuyến Đơn hàng Khối lượng Số lượng Đã thu Chưa thu Nhập hàng" at bounding box center [439, 77] width 808 height 31
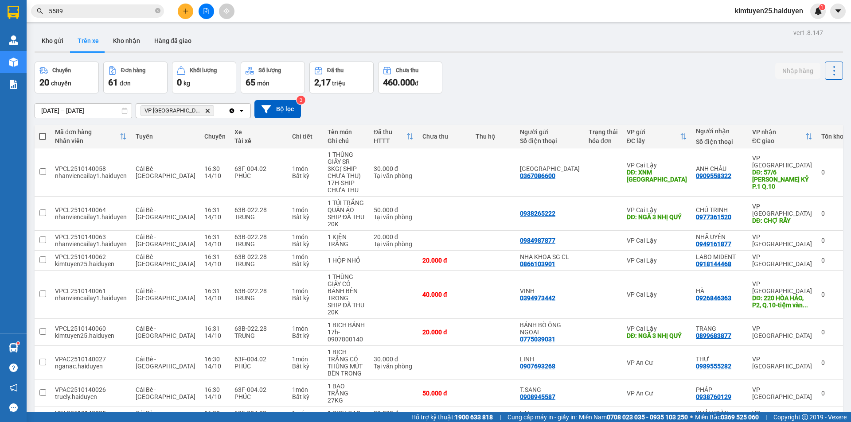
click at [16, 79] on div at bounding box center [14, 85] width 16 height 16
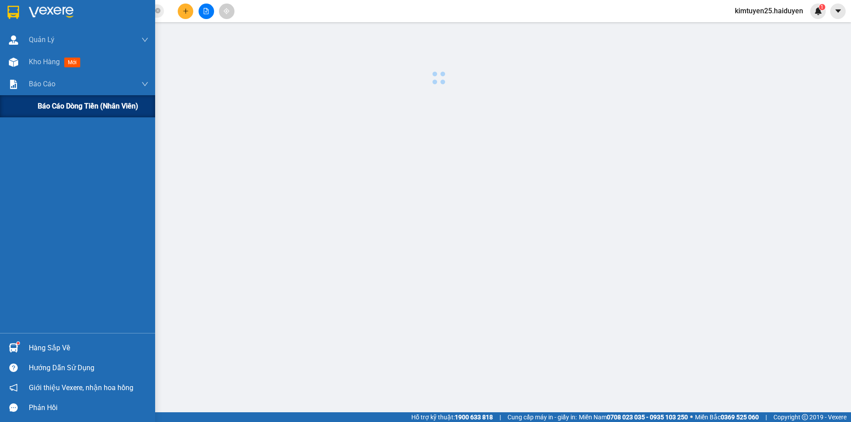
click at [54, 107] on span "Báo cáo dòng tiền (nhân viên)" at bounding box center [88, 106] width 101 height 11
